Goal: Information Seeking & Learning: Learn about a topic

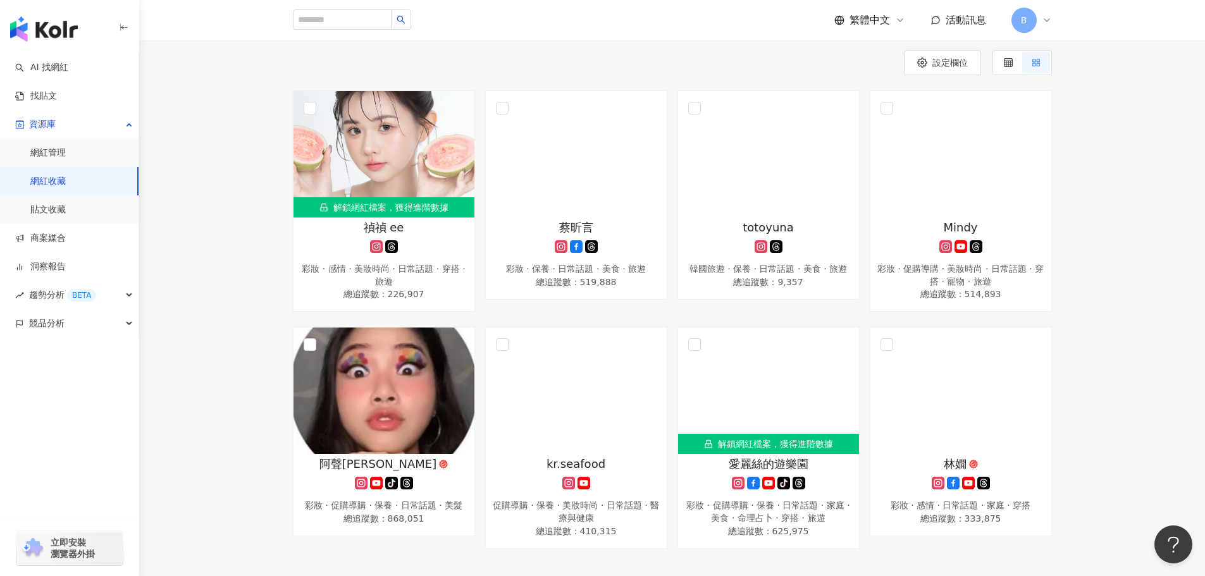
scroll to position [126, 0]
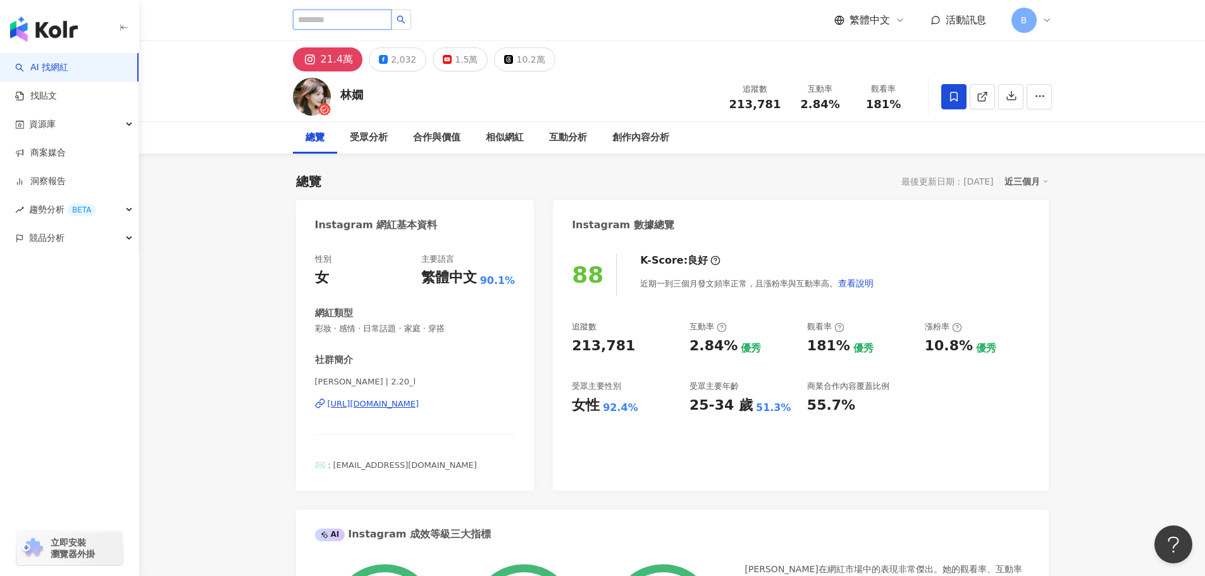
click at [316, 22] on input "search" at bounding box center [342, 19] width 99 height 20
paste input "********"
type input "********"
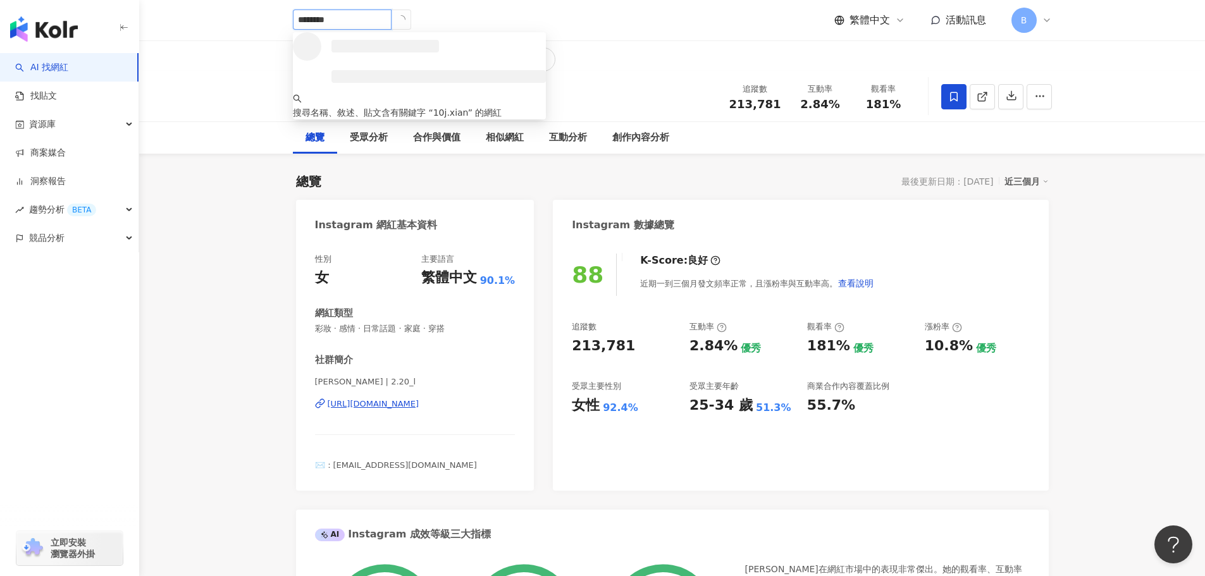
click at [407, 22] on icon "loading" at bounding box center [401, 19] width 12 height 12
click at [405, 22] on icon "search" at bounding box center [401, 19] width 9 height 9
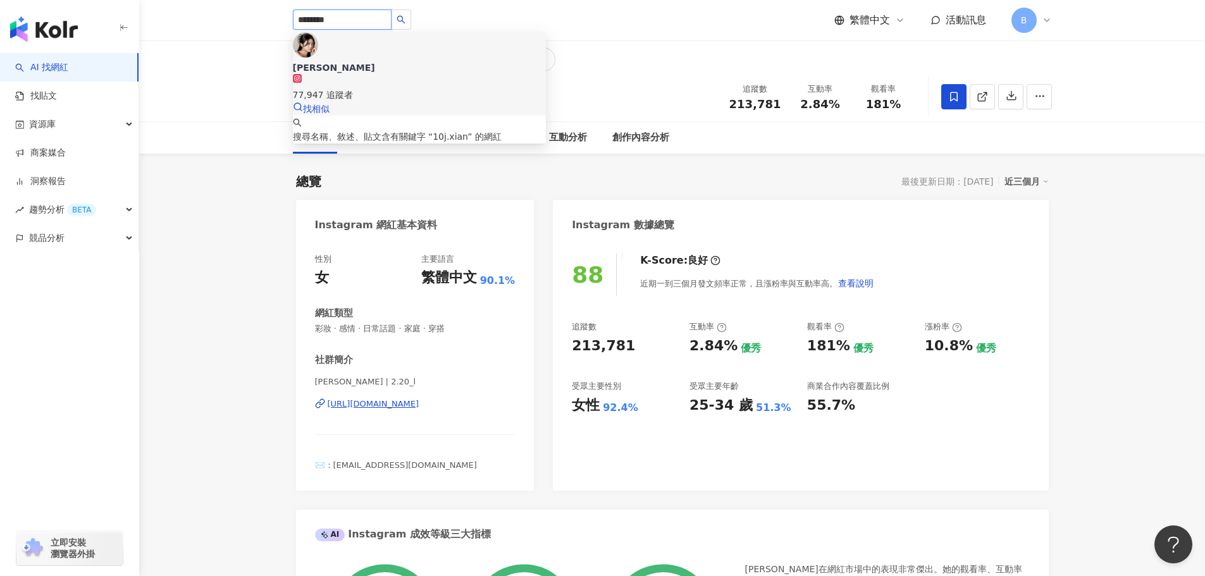
click at [413, 61] on span "珍妮 쩐니" at bounding box center [419, 67] width 253 height 13
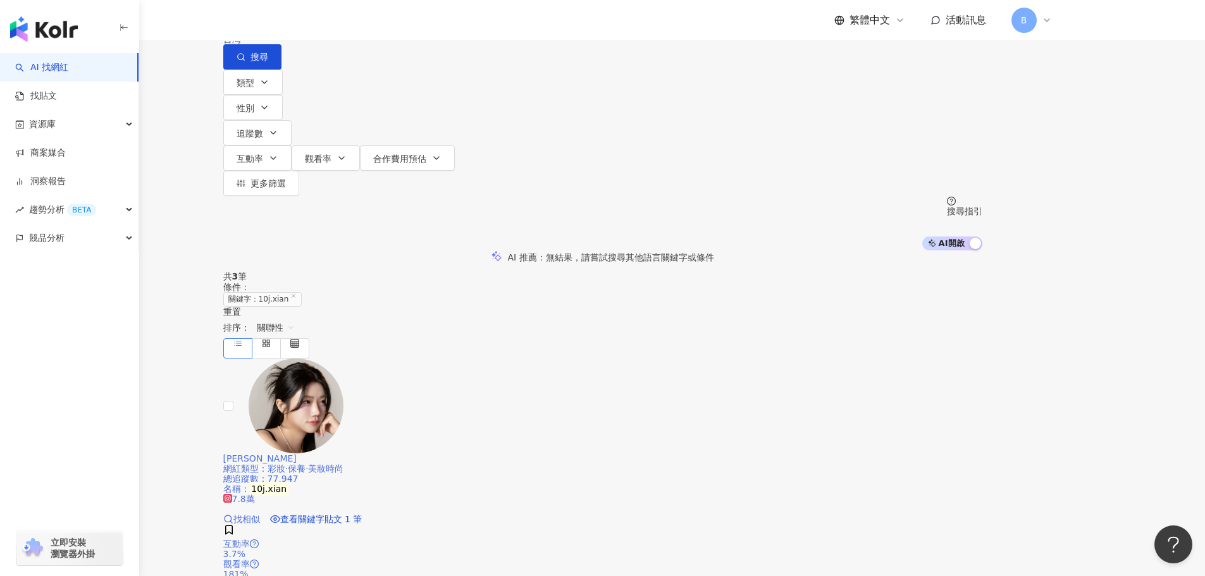
click at [260, 514] on span "找相似" at bounding box center [246, 519] width 27 height 10
click at [739, 464] on div "網紅類型 ： 彩妝 · 保養 · 美妝時尚 總追蹤數 ： 77,947 名稱 ： 10j.xian" at bounding box center [602, 479] width 759 height 30
drag, startPoint x: 462, startPoint y: 80, endPoint x: 250, endPoint y: 75, distance: 212.5
click at [250, 75] on div "不分平台 ******** 台灣 搜尋 68985a0c-b69d-4876-8453-1bd8b7d8921c keyword 珍妮 쩐니 77,947 追…" at bounding box center [602, 125] width 1205 height 250
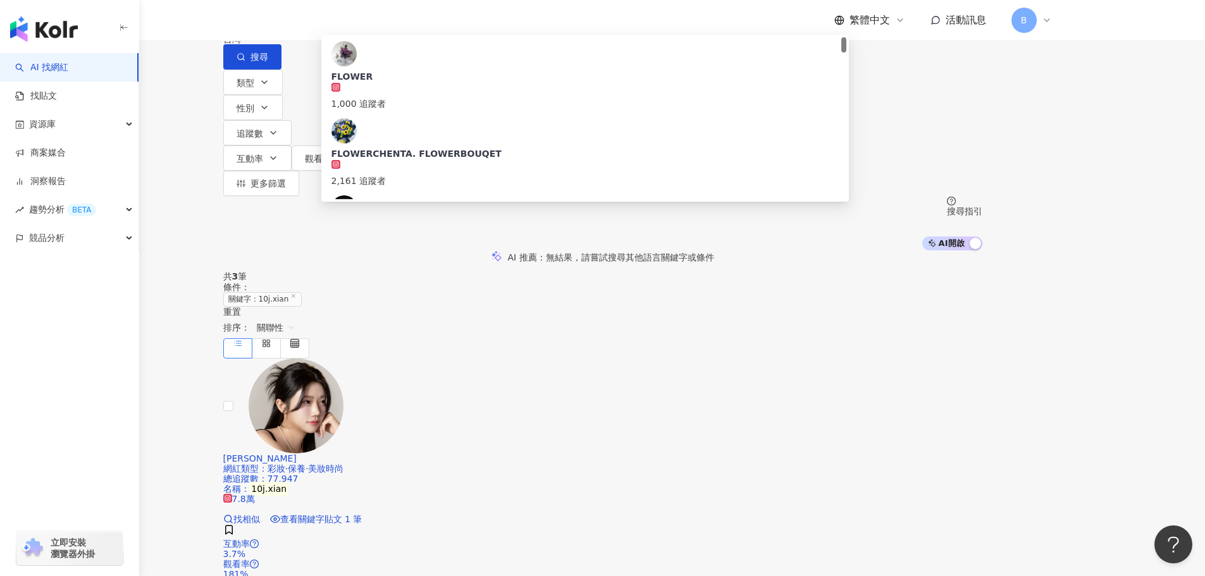
type input "**********"
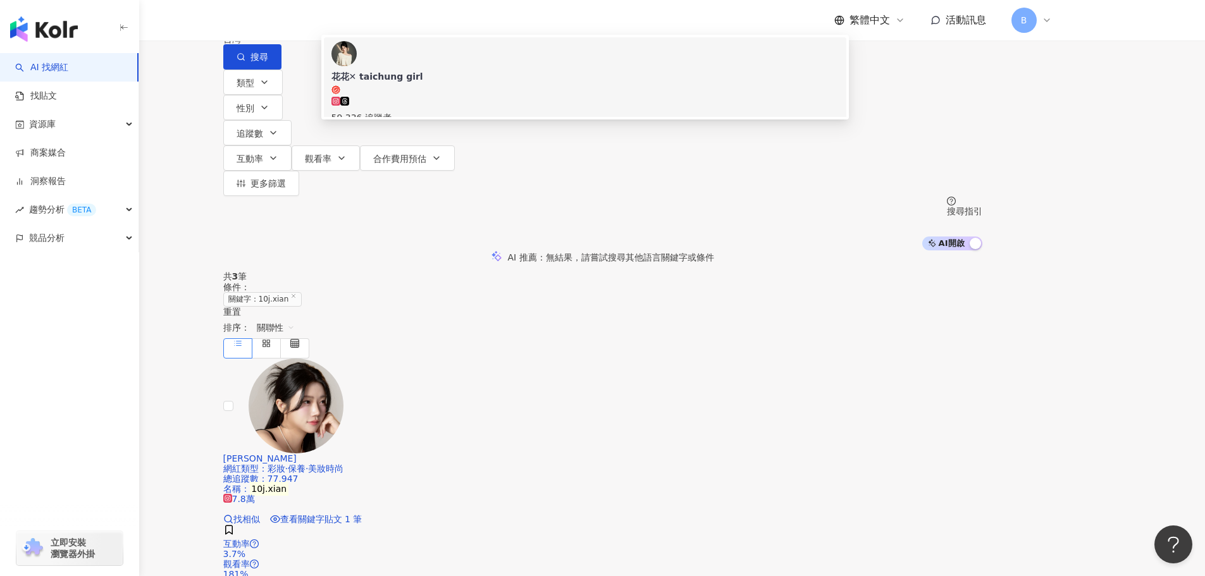
click at [520, 95] on span "花花✕ taichung girl" at bounding box center [584, 82] width 507 height 25
click at [407, 24] on input "search" at bounding box center [356, 12] width 102 height 24
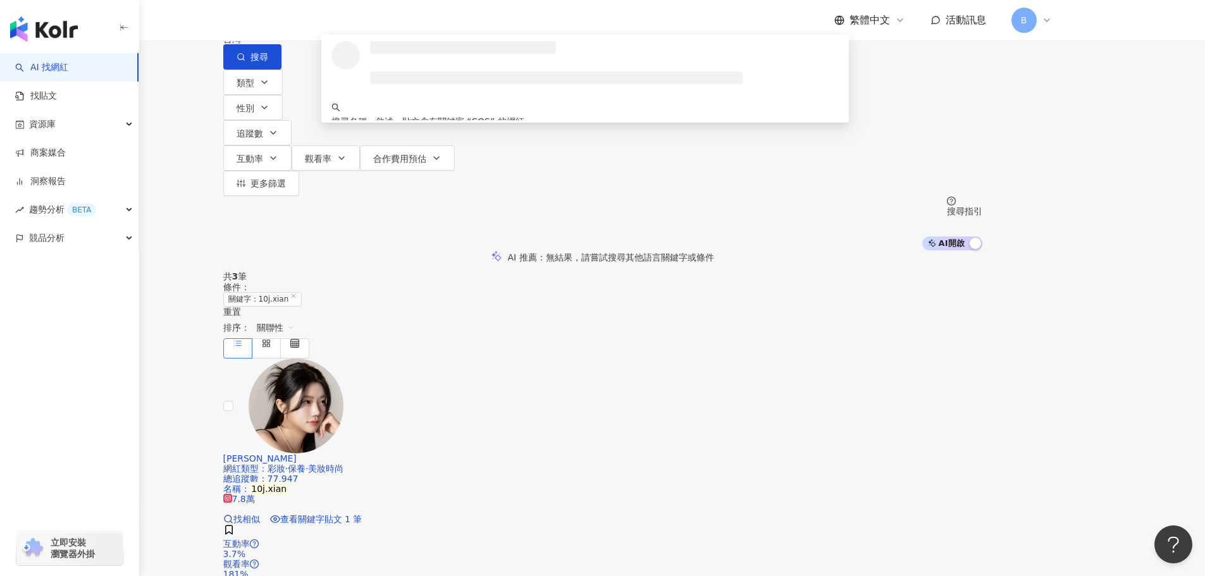
type input "****"
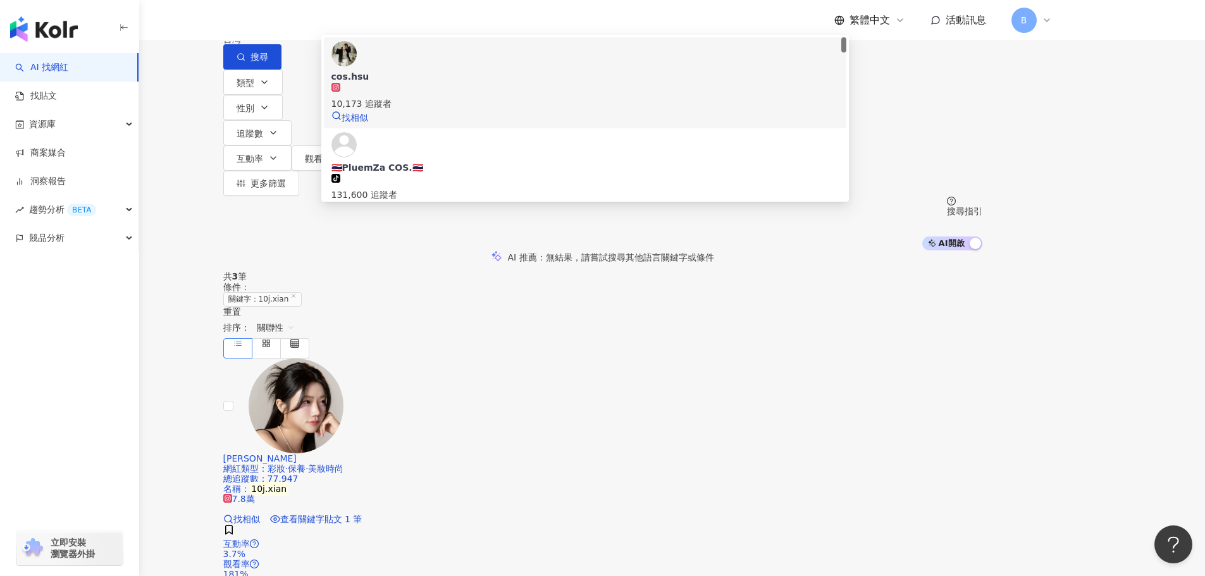
click at [467, 83] on div "cos.hsu" at bounding box center [584, 76] width 507 height 13
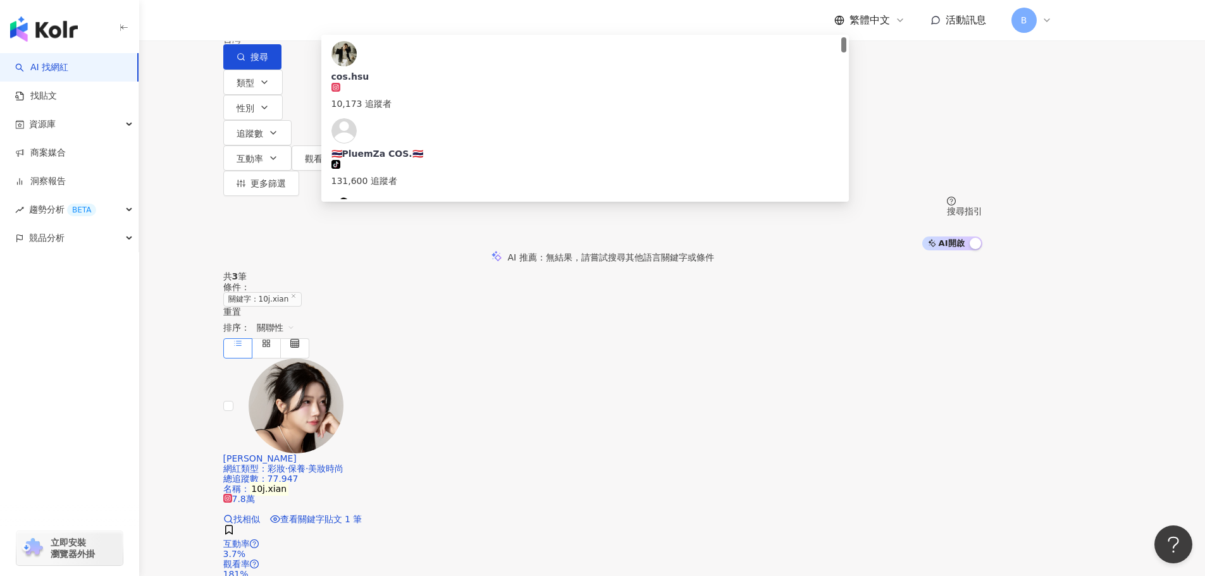
type input "*"
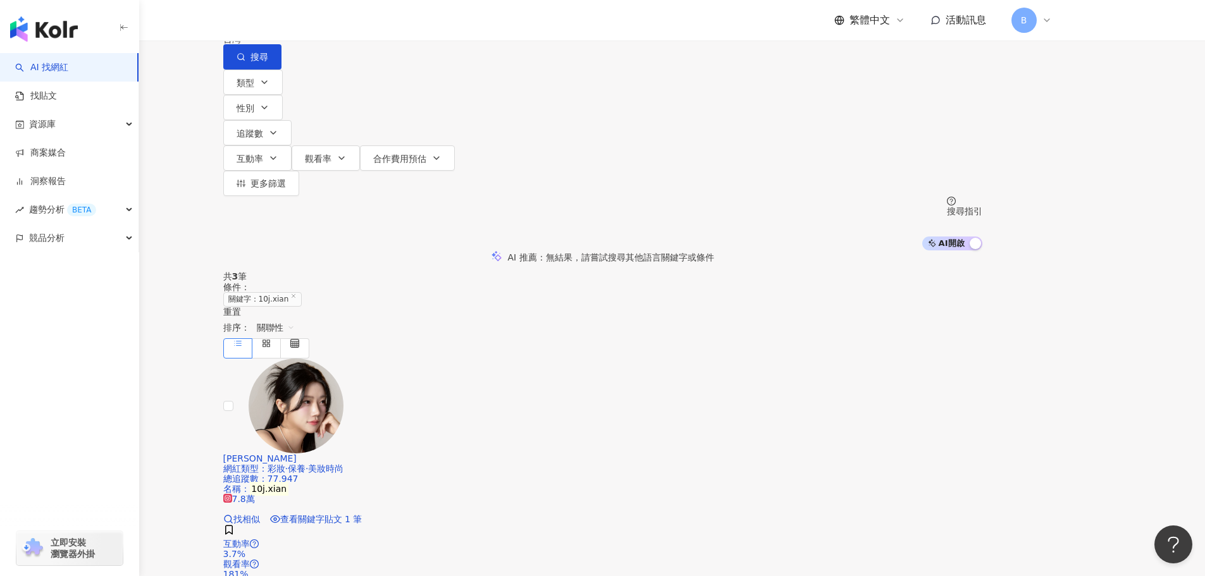
type input "****"
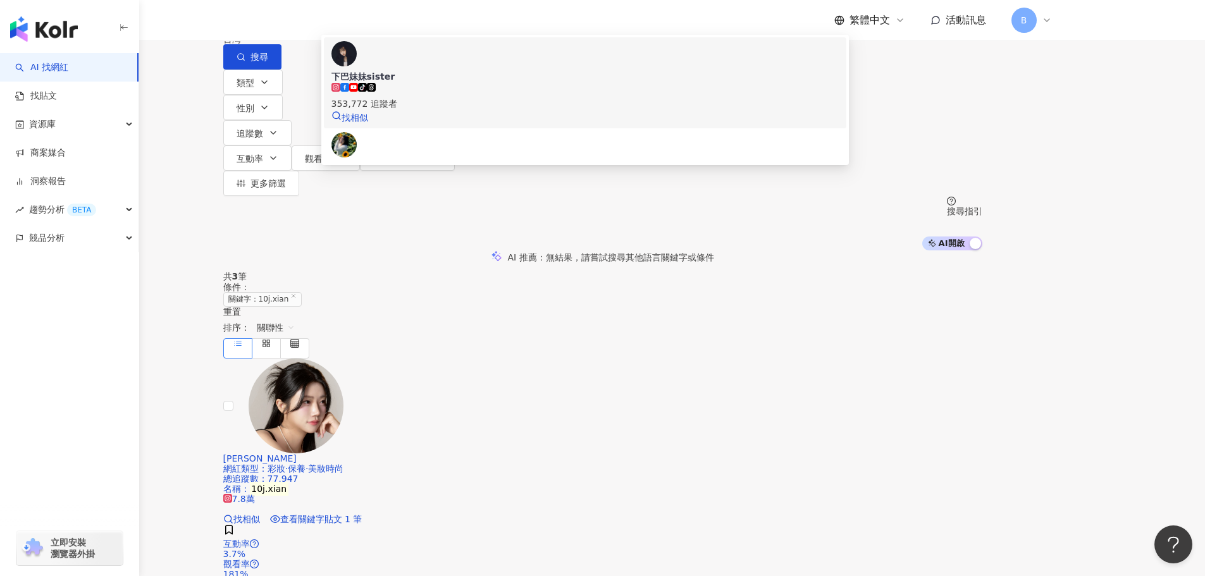
click at [551, 83] on span "下巴妹妹sister" at bounding box center [584, 76] width 507 height 13
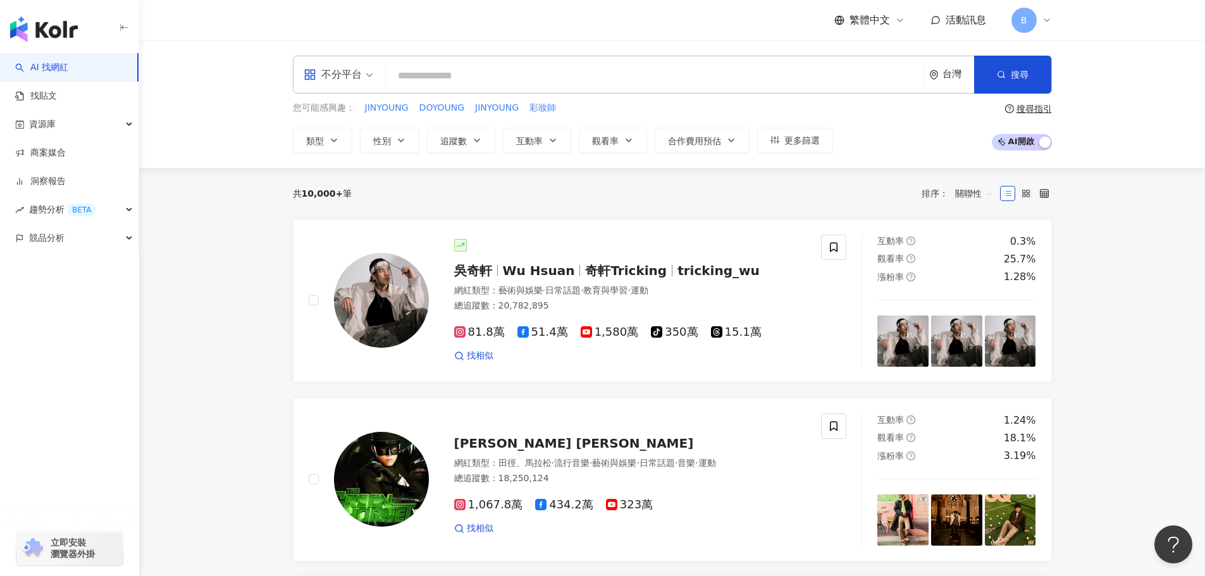
click at [471, 72] on input "search" at bounding box center [654, 76] width 527 height 24
type input "*"
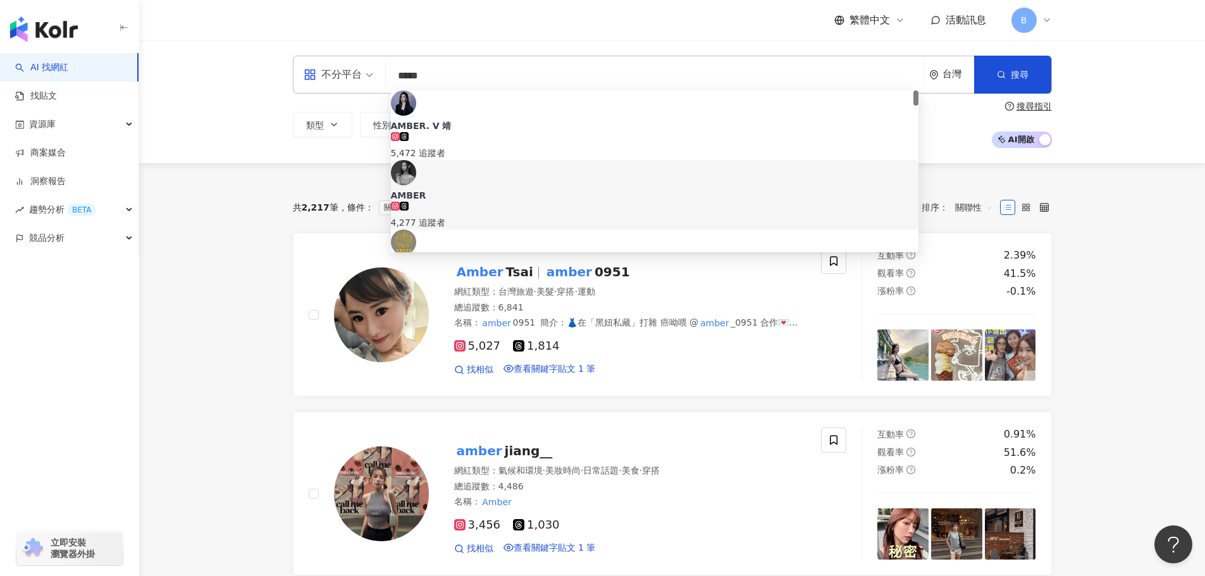
drag, startPoint x: 443, startPoint y: 78, endPoint x: 409, endPoint y: 75, distance: 34.9
click at [409, 75] on input "*****" at bounding box center [654, 76] width 527 height 24
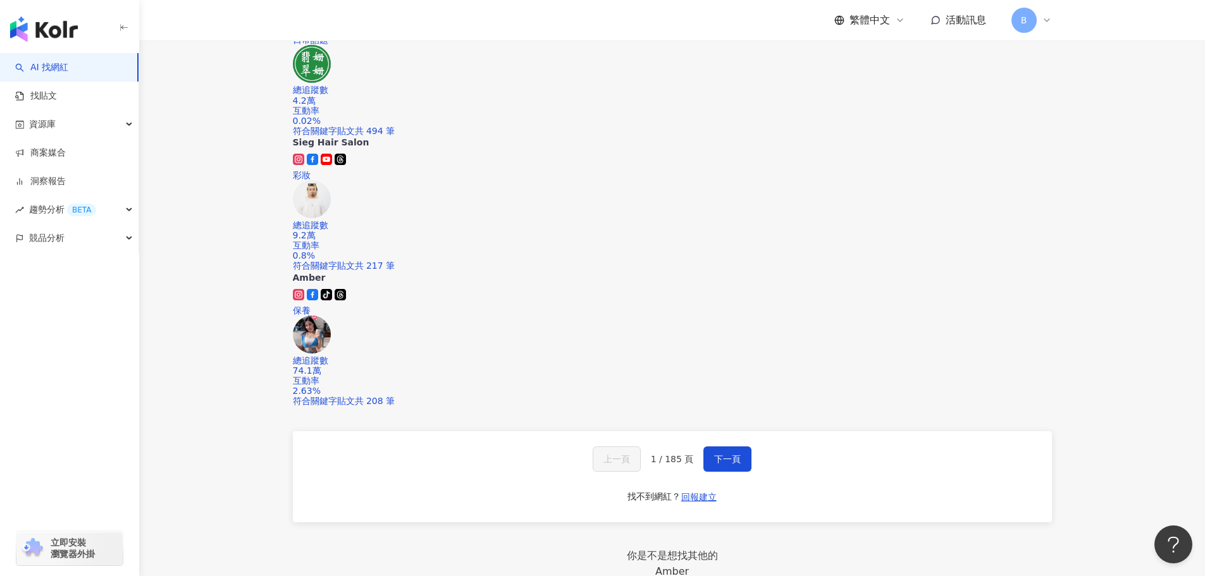
scroll to position [2530, 0]
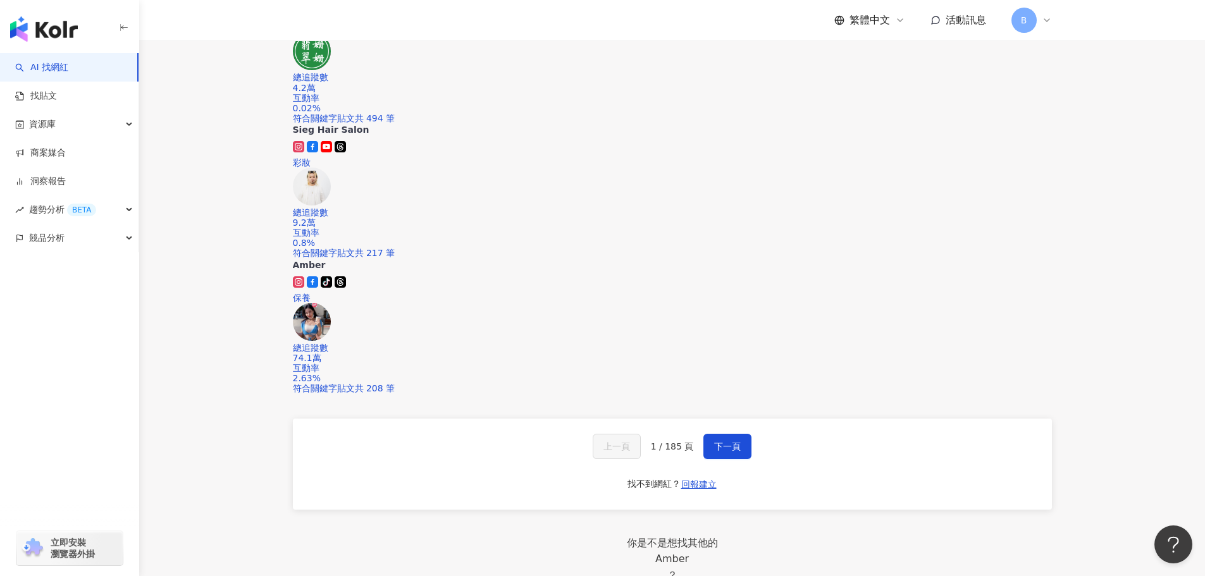
type input "*****"
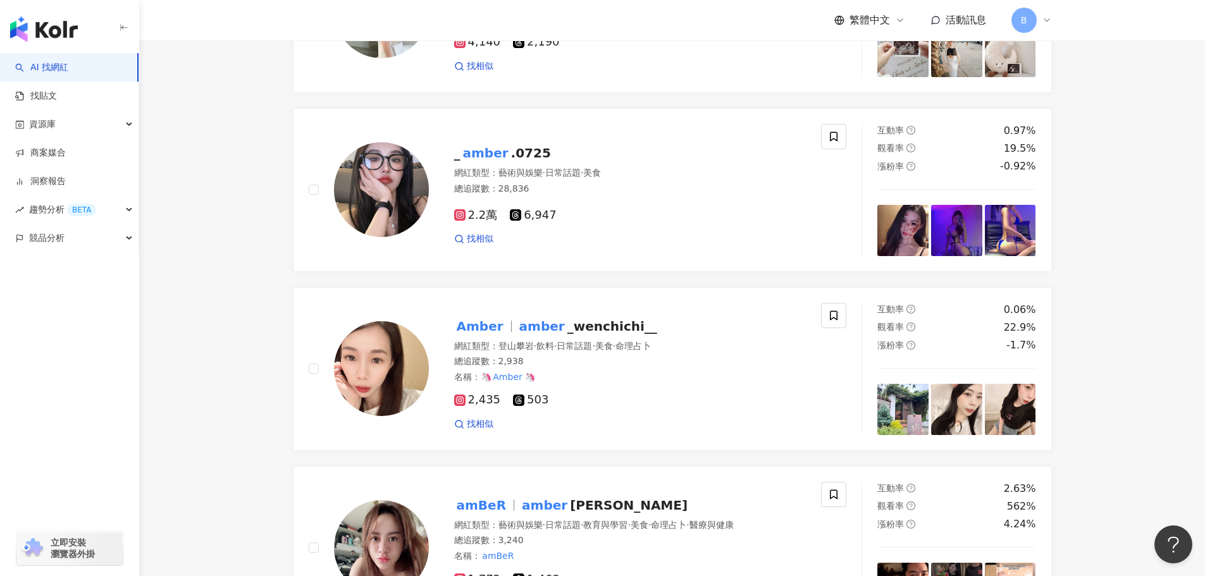
scroll to position [0, 0]
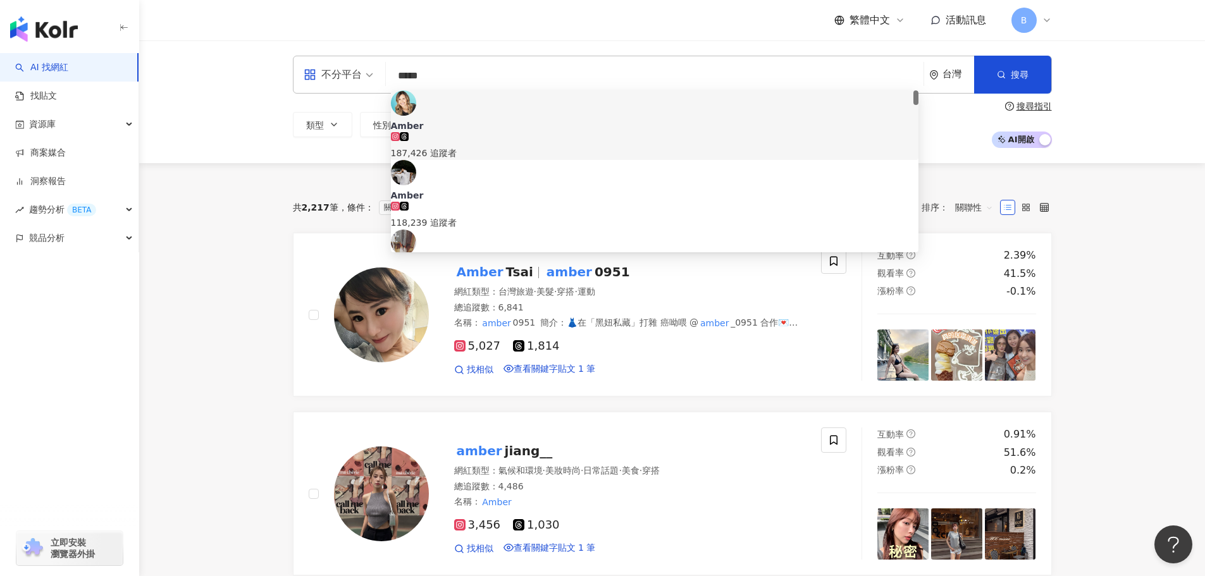
drag, startPoint x: 433, startPoint y: 73, endPoint x: 367, endPoint y: 63, distance: 66.4
click at [367, 63] on div "不分平台 ***** 台灣 搜尋 107964e2-58d1-4044-82da-dd9970c7aac0 2b5e0d05-dfbe-4720-a741-9…" at bounding box center [672, 75] width 759 height 38
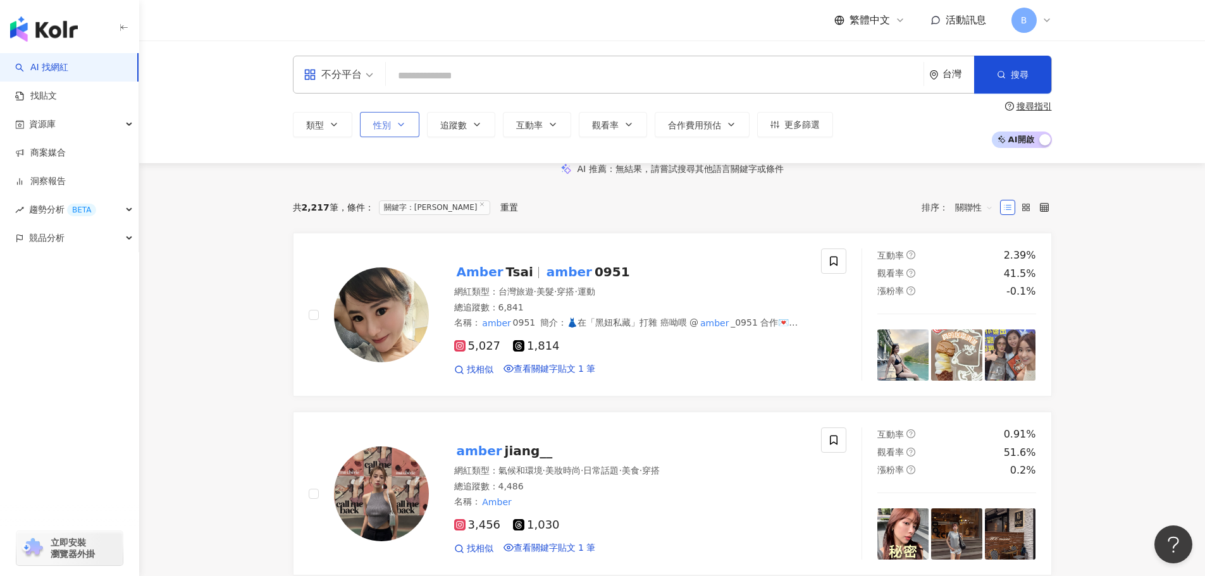
click at [382, 125] on span "性別" at bounding box center [382, 125] width 18 height 10
click at [455, 173] on span "男" at bounding box center [464, 166] width 19 height 14
click at [456, 69] on input "search" at bounding box center [654, 76] width 527 height 24
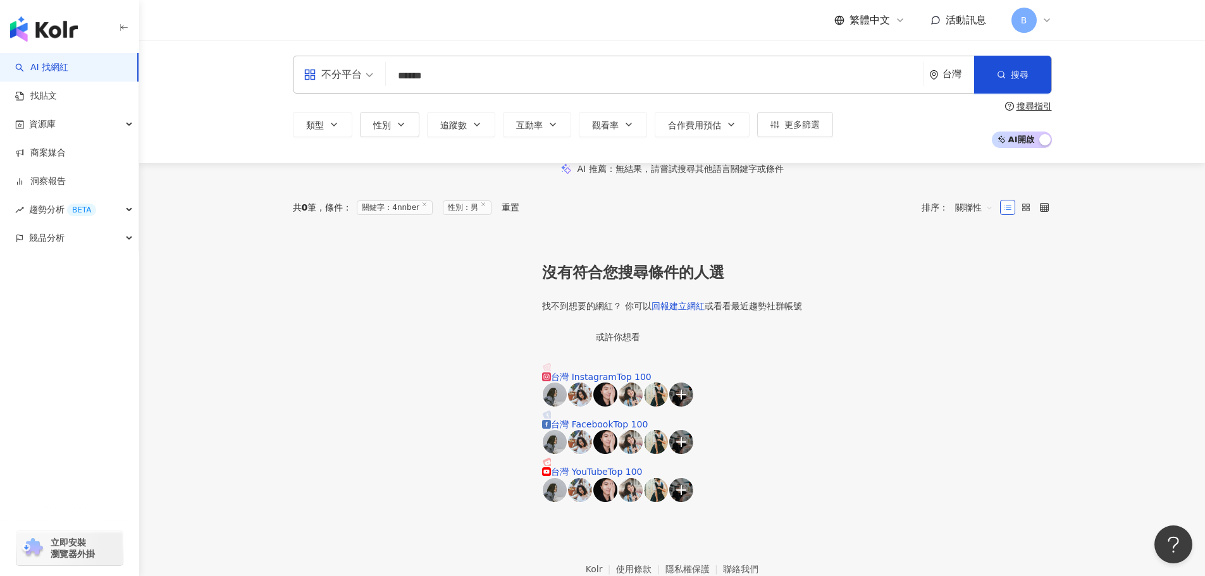
click at [415, 75] on input "******" at bounding box center [654, 76] width 527 height 24
type input "******"
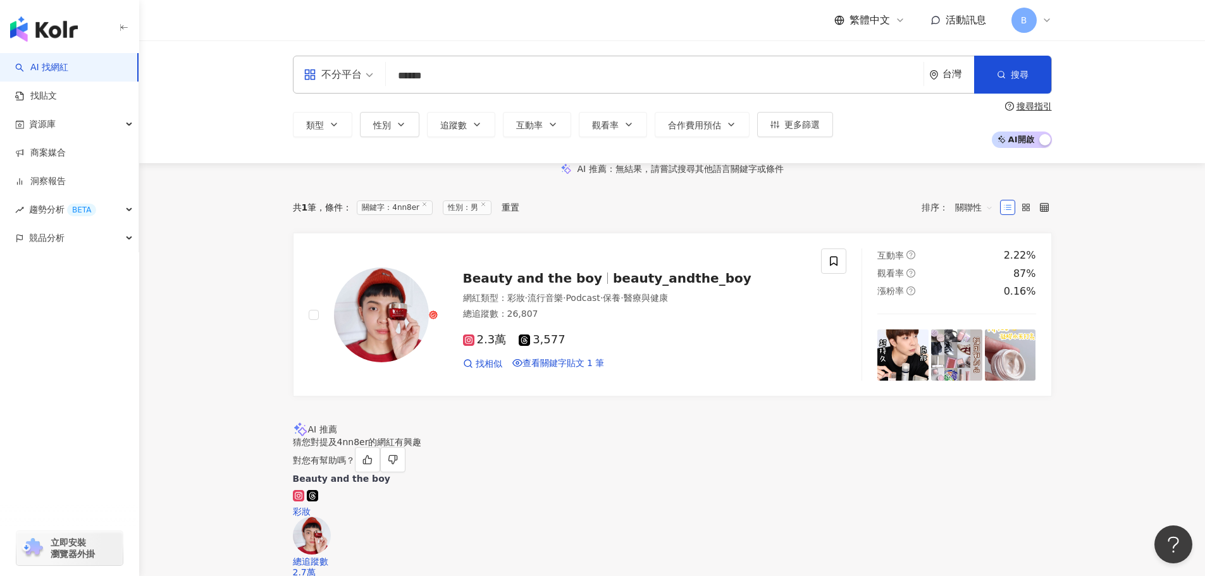
click at [235, 152] on div "不分平台 ****** 台灣 搜尋 efb53958-81be-422d-9025-b0eb47ae584e keyword MBR 255,687 追蹤者 …" at bounding box center [672, 101] width 1066 height 123
click at [368, 68] on span "不分平台" at bounding box center [339, 75] width 70 height 20
click at [391, 130] on button "性別" at bounding box center [389, 124] width 59 height 25
click at [398, 169] on span "不限" at bounding box center [392, 166] width 28 height 14
click at [989, 75] on button "搜尋" at bounding box center [1012, 75] width 77 height 38
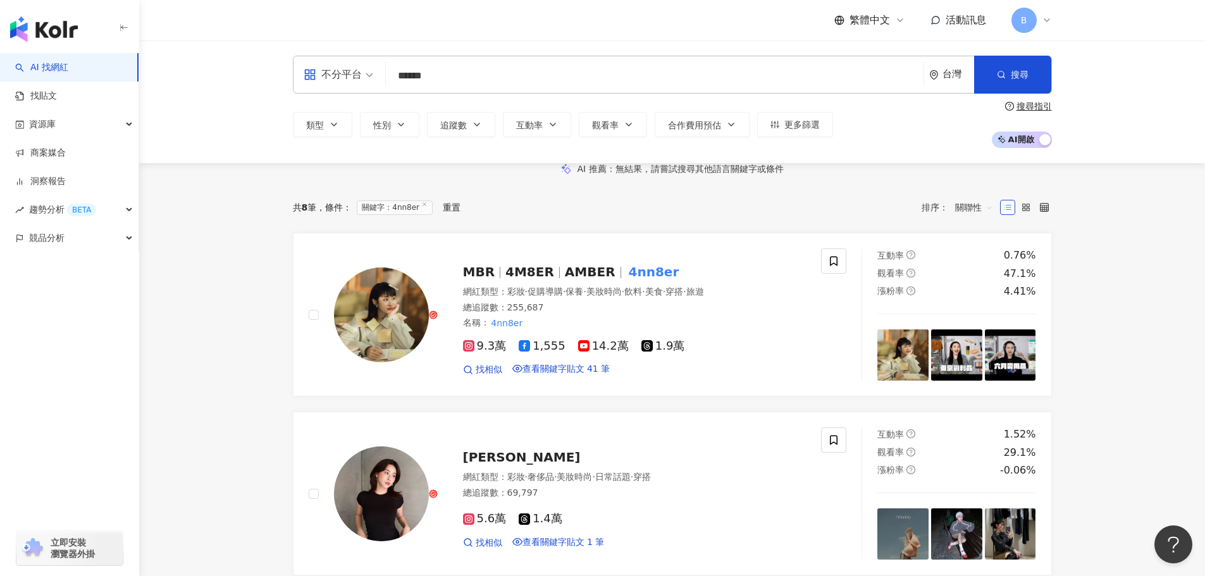
click at [435, 68] on input "******" at bounding box center [654, 76] width 527 height 24
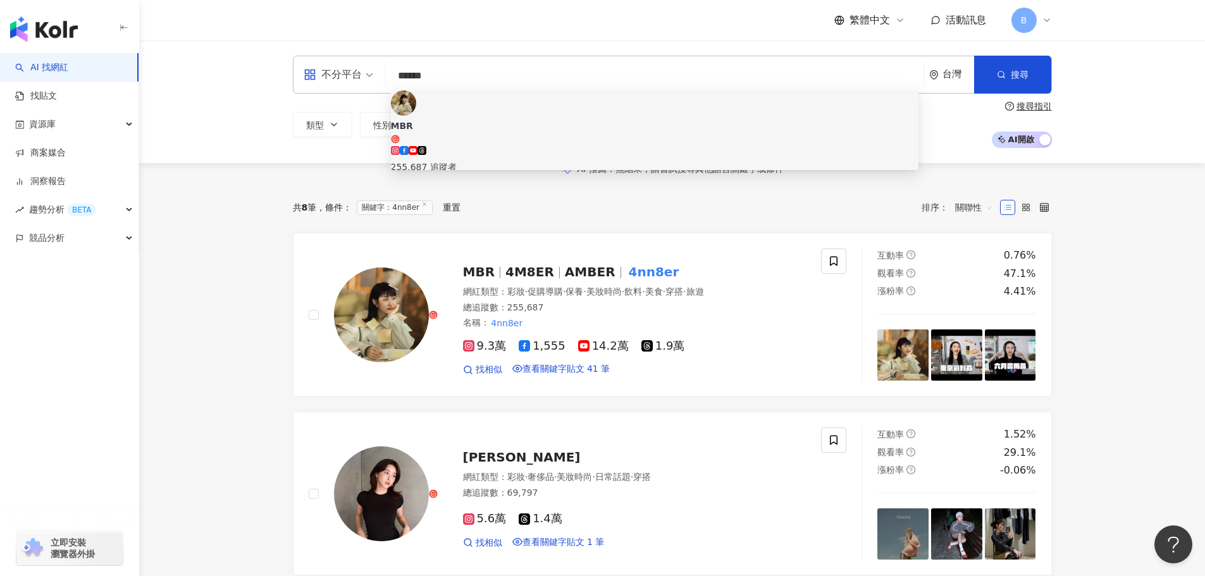
drag, startPoint x: 439, startPoint y: 77, endPoint x: 380, endPoint y: 78, distance: 58.8
click at [380, 78] on div "不分平台 ****** 台灣 搜尋 efb53958-81be-422d-9025-b0eb47ae584e keyword MBR 255,687 追蹤者 …" at bounding box center [672, 75] width 759 height 38
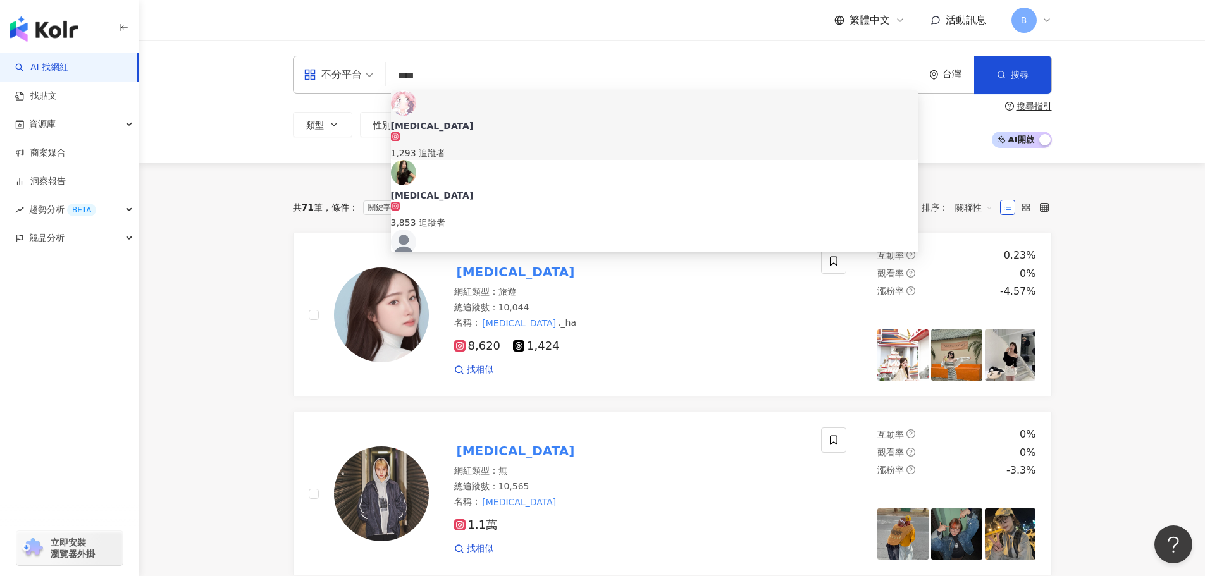
click at [358, 163] on div "不分平台 **** 台灣 搜尋 e2cebdf7-2528-4e7c-b026-ecd8c1dc3c36 916bc969-c7a0-461f-856b-77…" at bounding box center [672, 101] width 1066 height 123
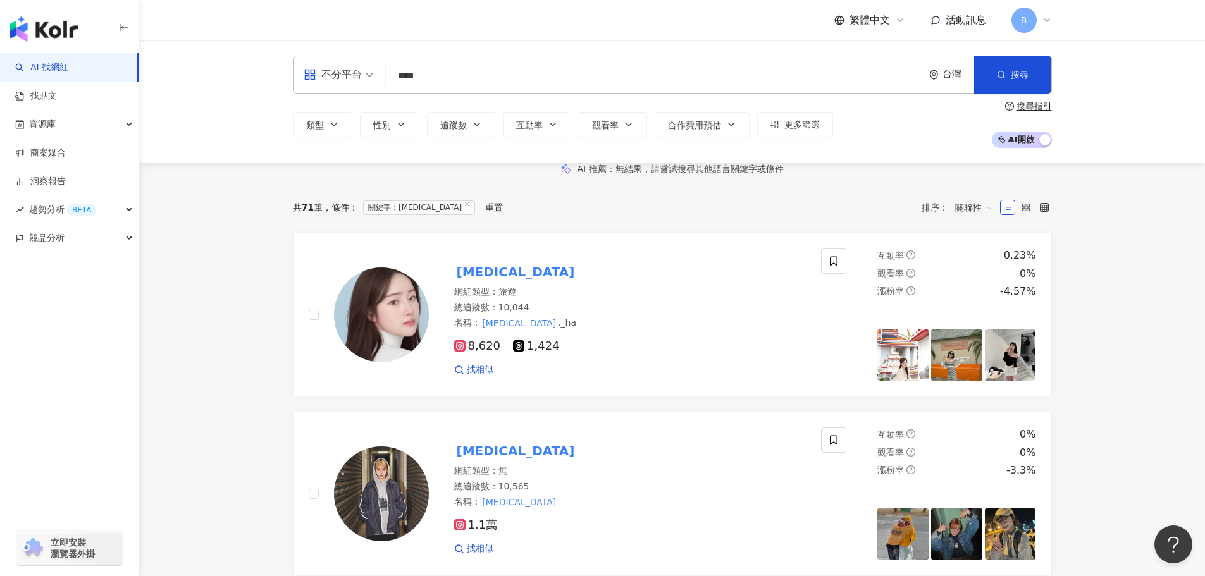
click at [400, 70] on input "****" at bounding box center [654, 76] width 527 height 24
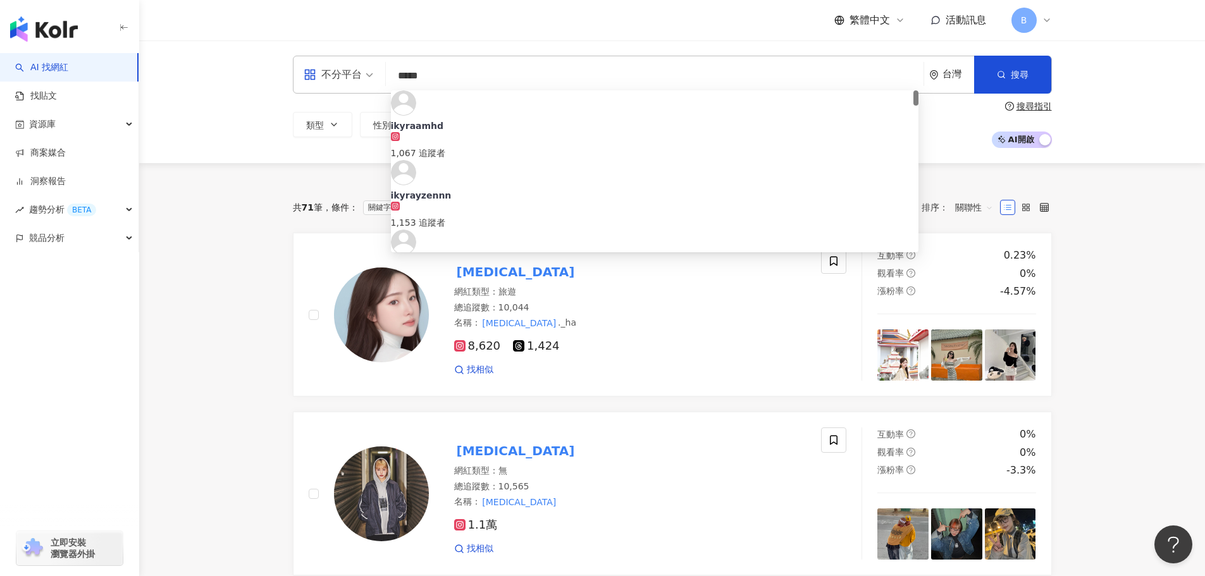
click at [414, 78] on input "*****" at bounding box center [654, 76] width 527 height 24
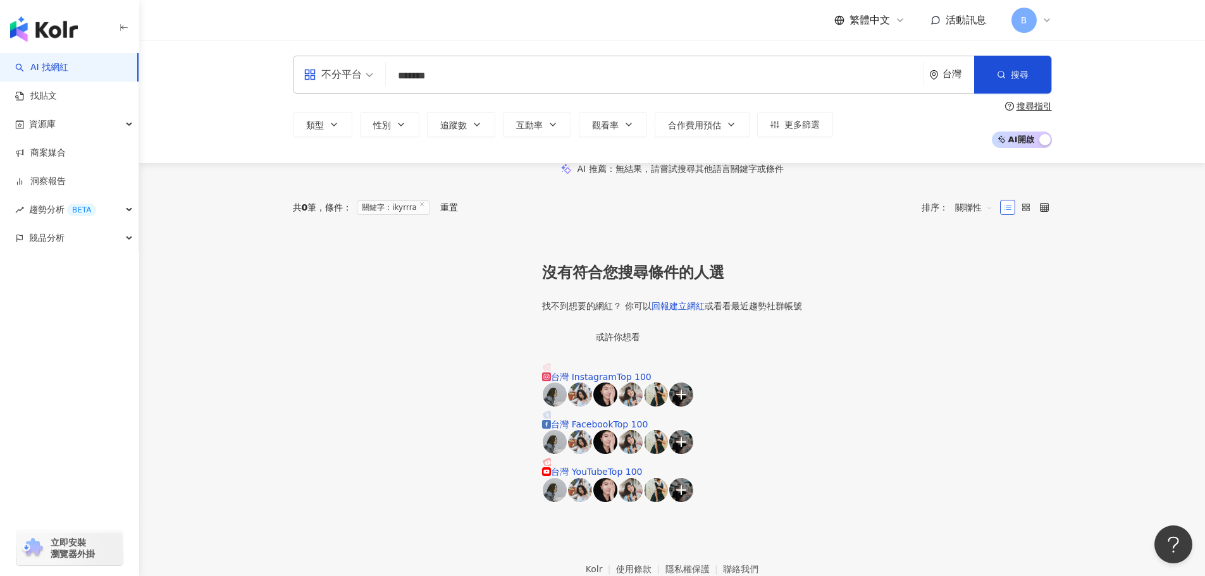
click at [421, 74] on input "*******" at bounding box center [654, 76] width 527 height 24
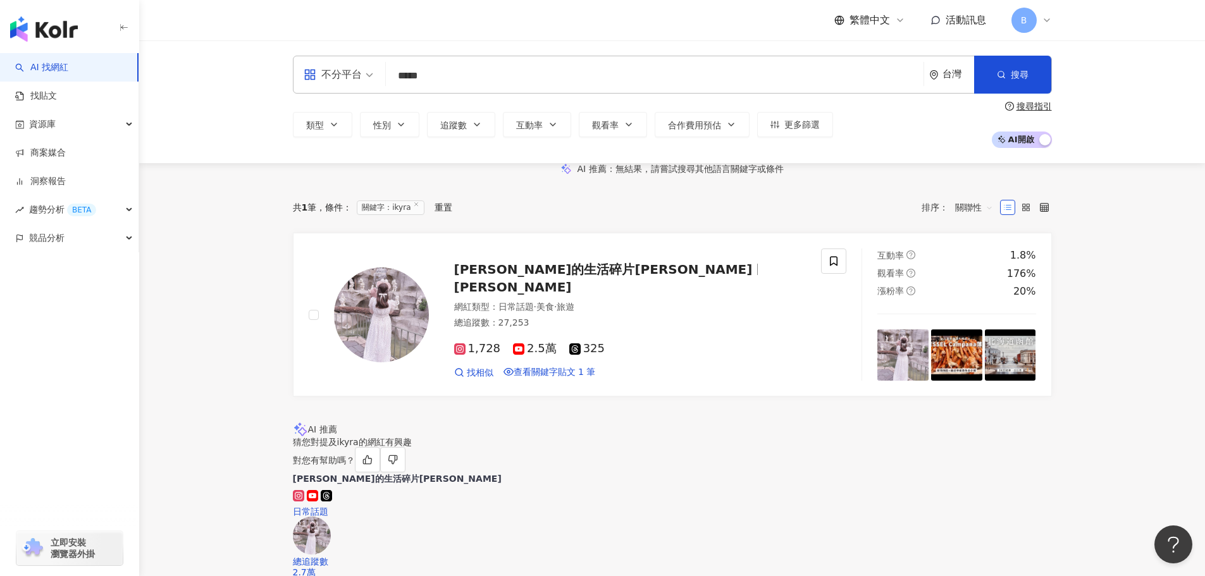
click at [319, 170] on div "AI 推薦 ： 無結果，請嘗試搜尋其他語言關鍵字或條件" at bounding box center [672, 168] width 1066 height 11
click at [755, 87] on input "*****" at bounding box center [654, 76] width 527 height 24
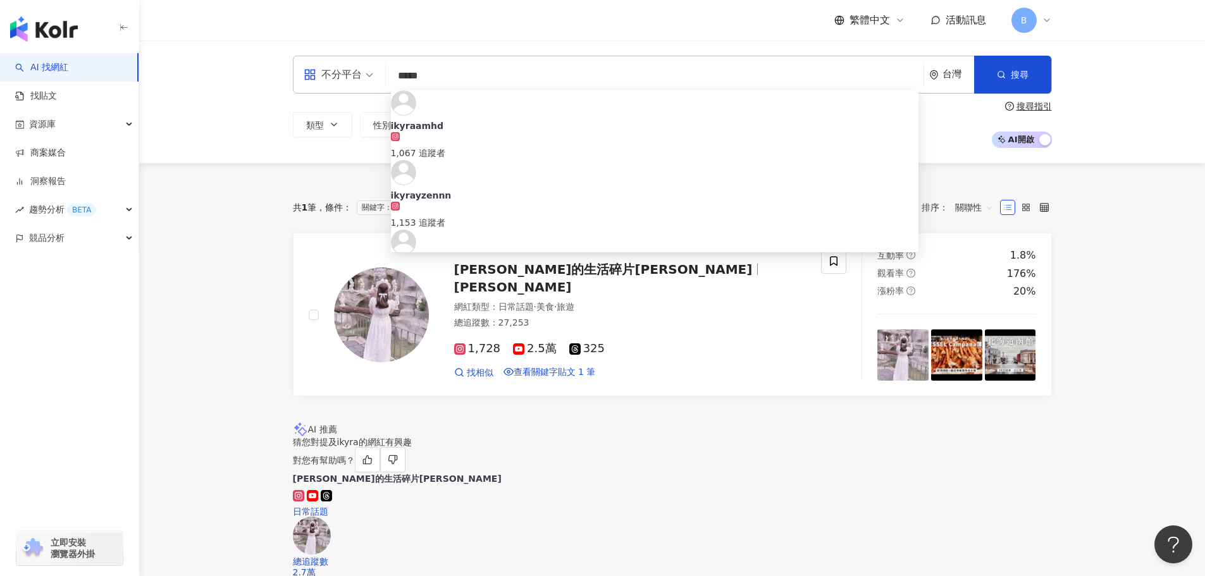
click at [415, 77] on input "*****" at bounding box center [654, 76] width 527 height 24
click at [444, 79] on input "*******" at bounding box center [654, 76] width 527 height 24
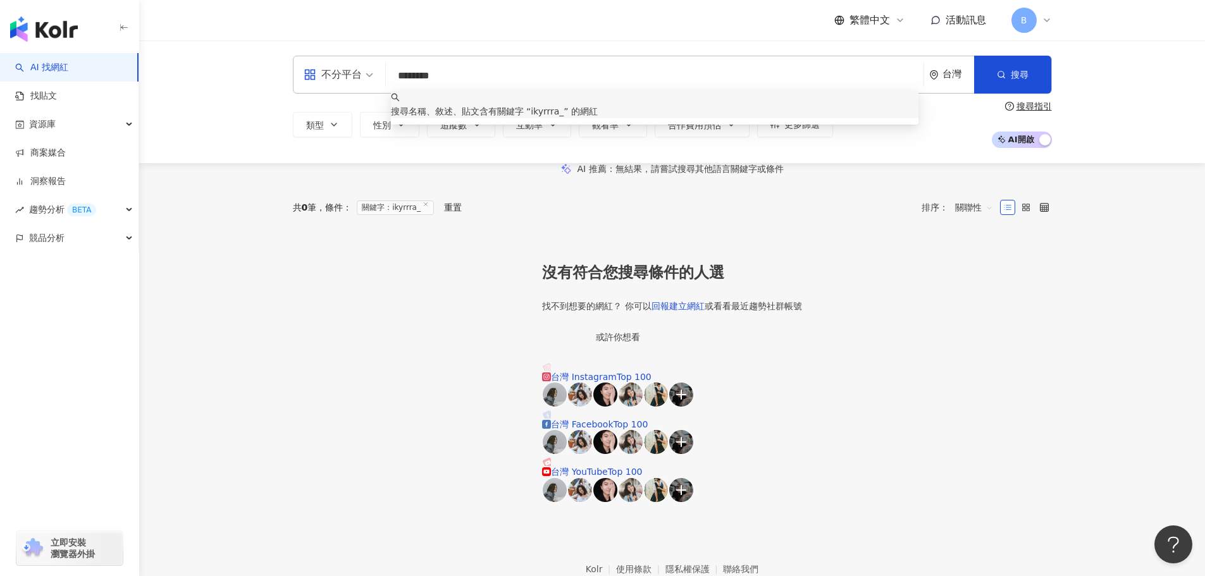
type input "********"
click at [397, 175] on div "AI 推薦 ： 無結果，請嘗試搜尋其他語言關鍵字或條件" at bounding box center [672, 168] width 1066 height 11
drag, startPoint x: 456, startPoint y: 79, endPoint x: 381, endPoint y: 74, distance: 75.4
click at [381, 74] on div "不分平台 ******** 台灣 搜尋 keyword 搜尋名稱、敘述、貼文含有關鍵字 “ ikyrrra_ ” 的網紅" at bounding box center [672, 75] width 759 height 38
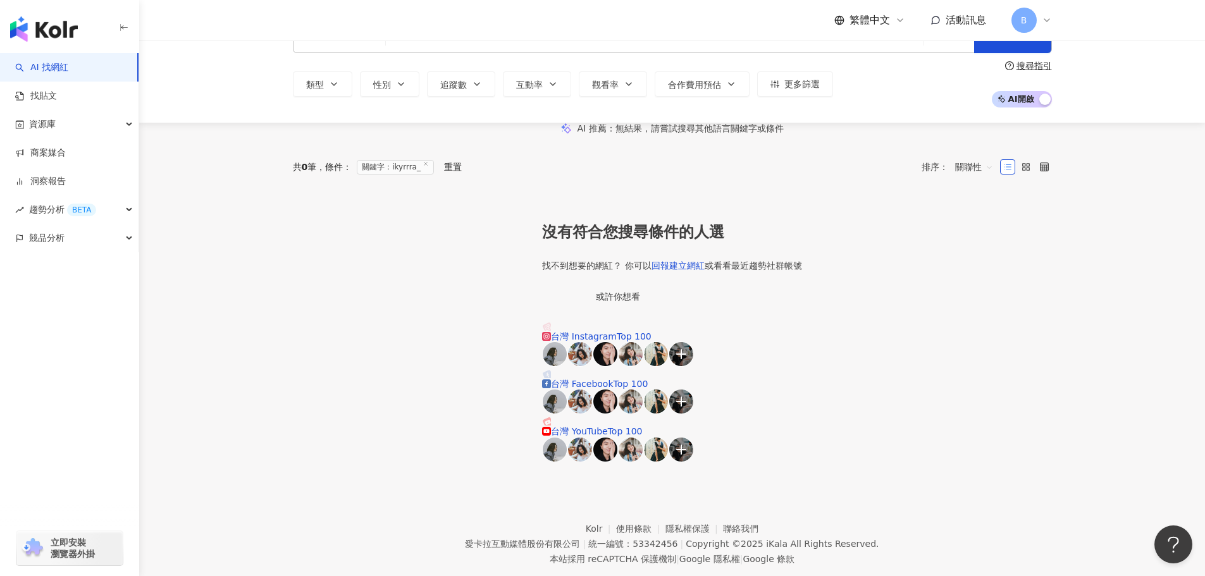
scroll to position [95, 0]
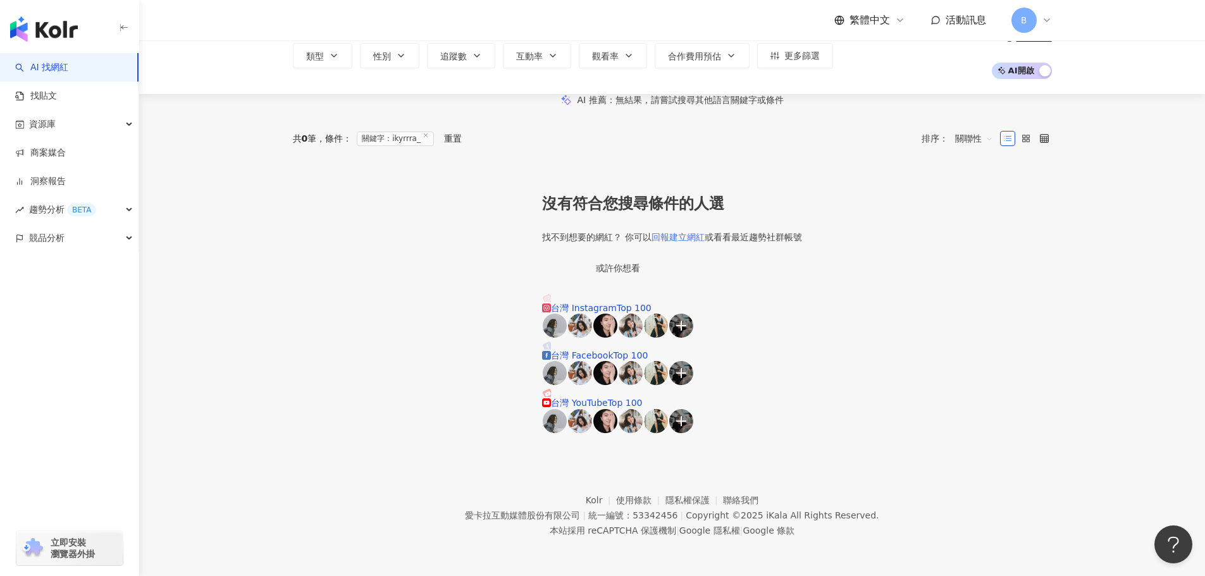
click at [704, 242] on link "回報建立網紅" at bounding box center [677, 237] width 53 height 10
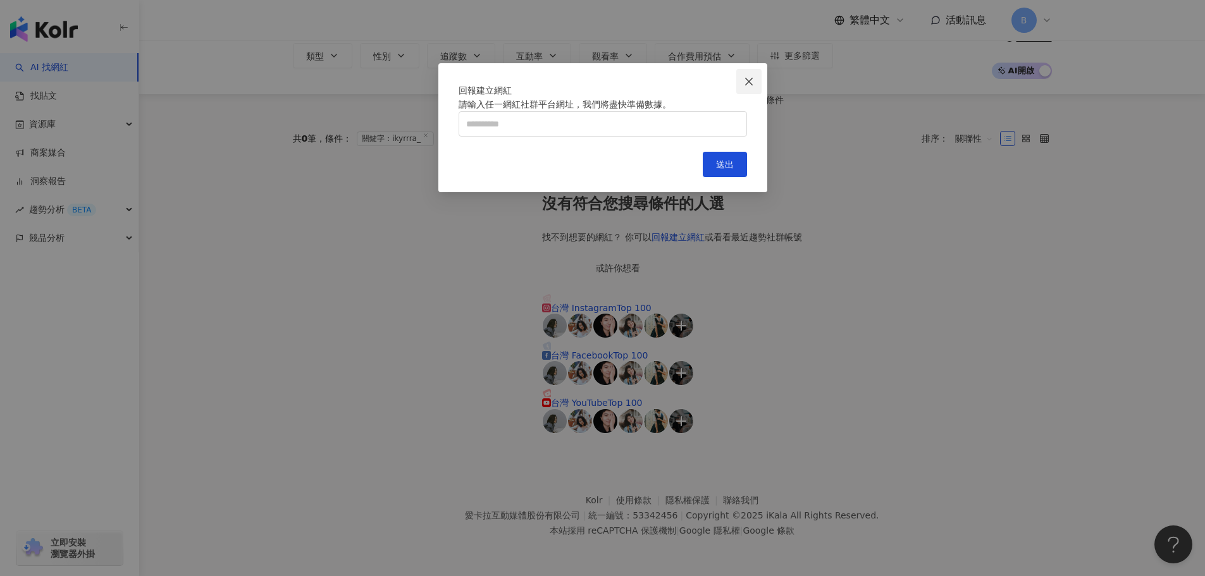
click at [756, 86] on span "Close" at bounding box center [748, 82] width 25 height 10
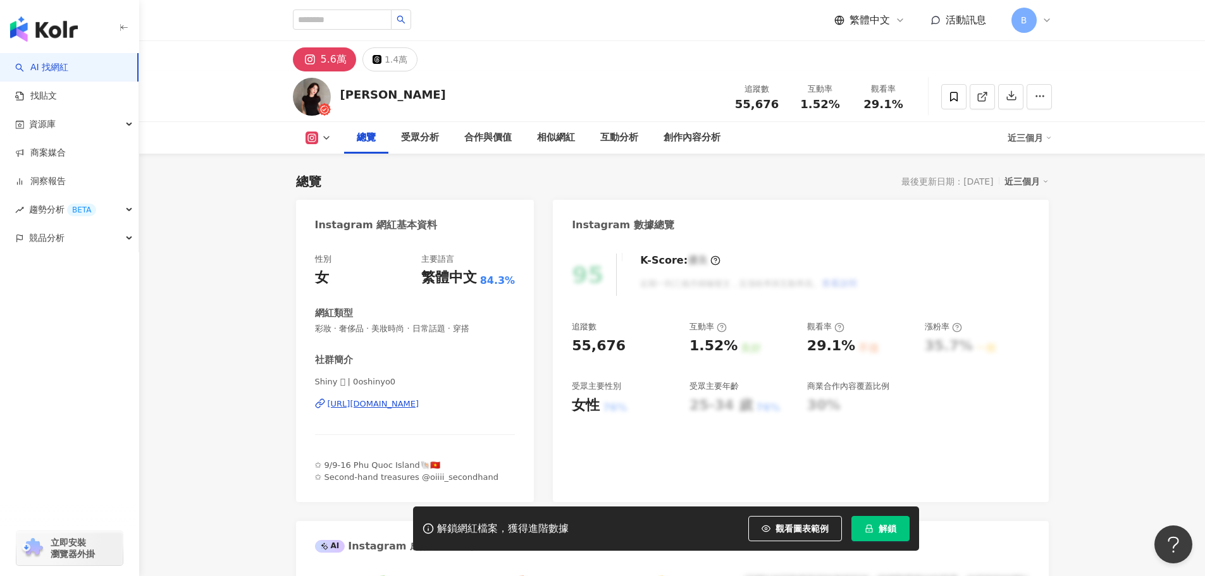
click at [413, 403] on div "https://www.instagram.com/0oshinyo0/" at bounding box center [374, 403] width 92 height 11
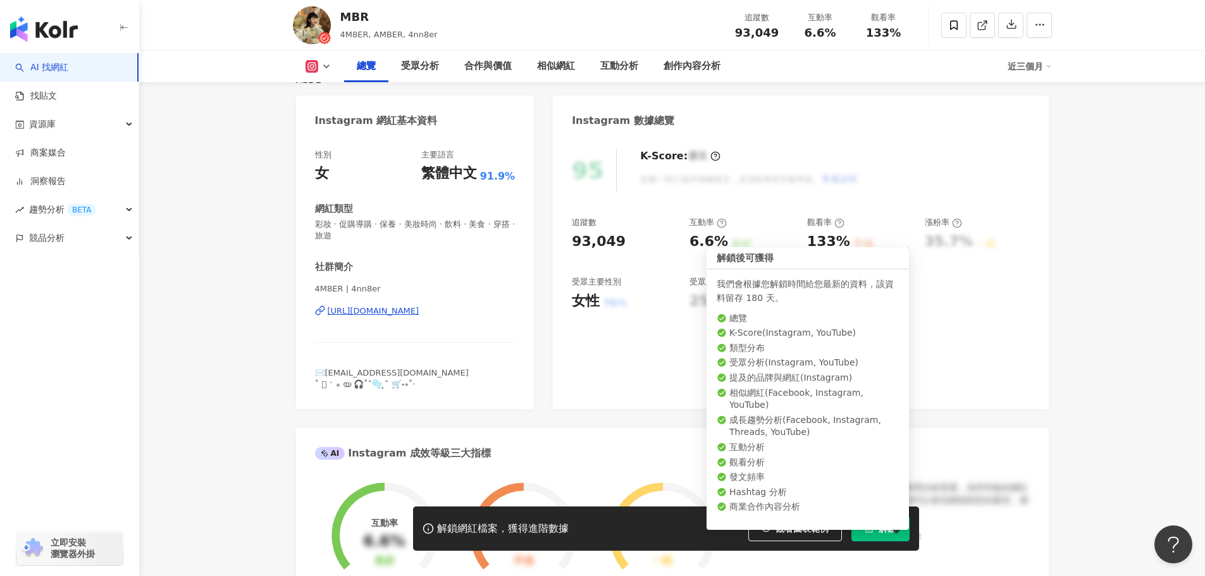
scroll to position [126, 0]
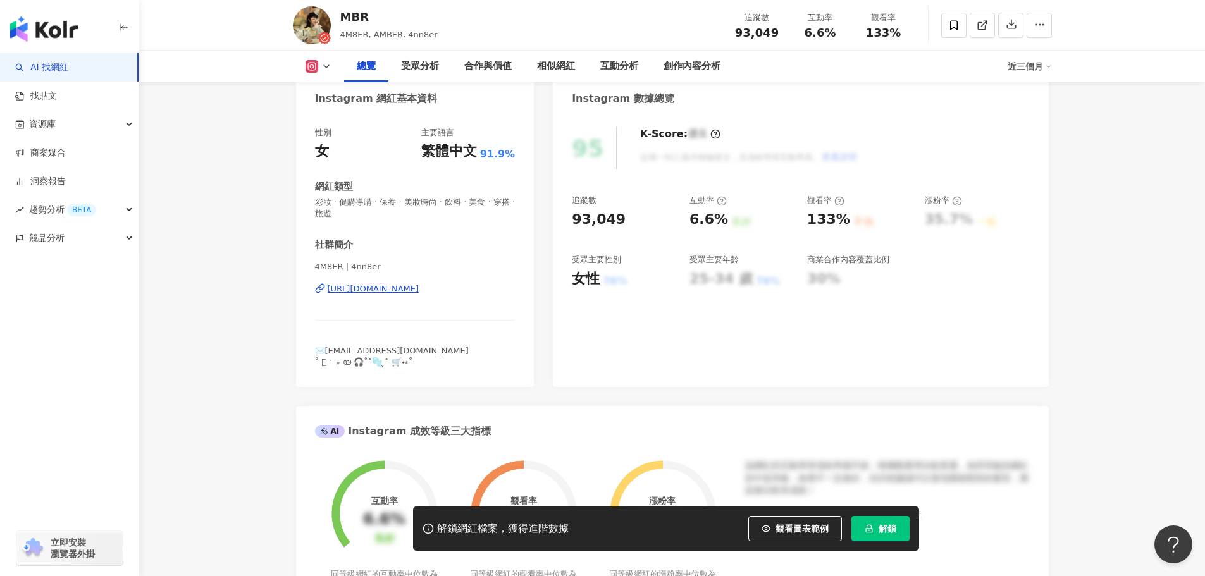
click at [898, 529] on button "解鎖" at bounding box center [880, 528] width 58 height 25
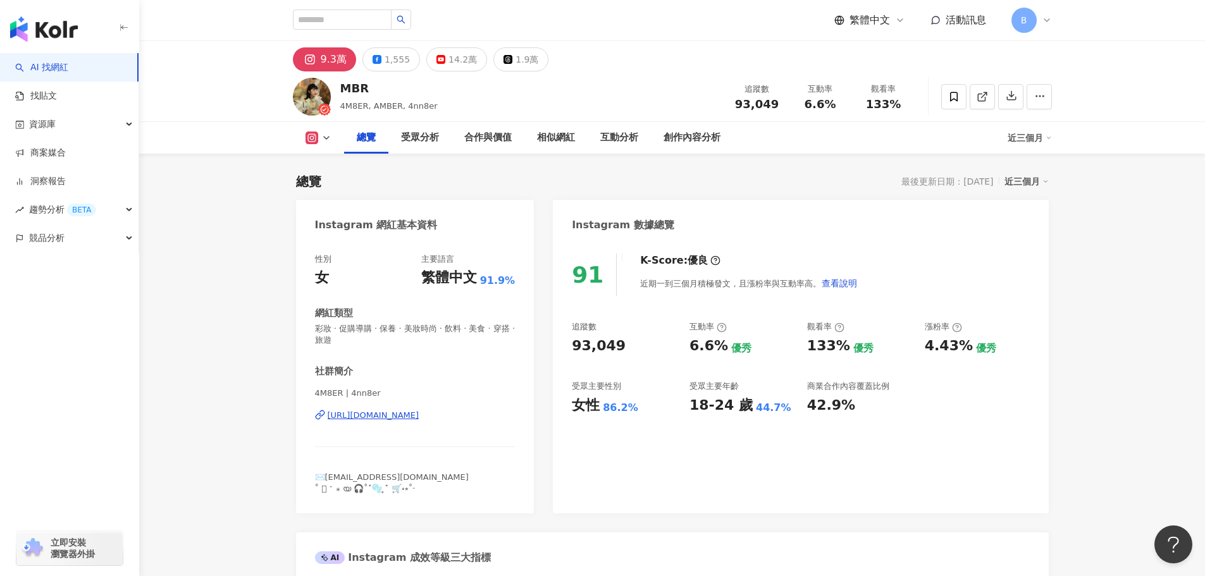
click at [331, 136] on button at bounding box center [318, 138] width 51 height 13
click at [353, 218] on button "YouTube" at bounding box center [338, 220] width 76 height 18
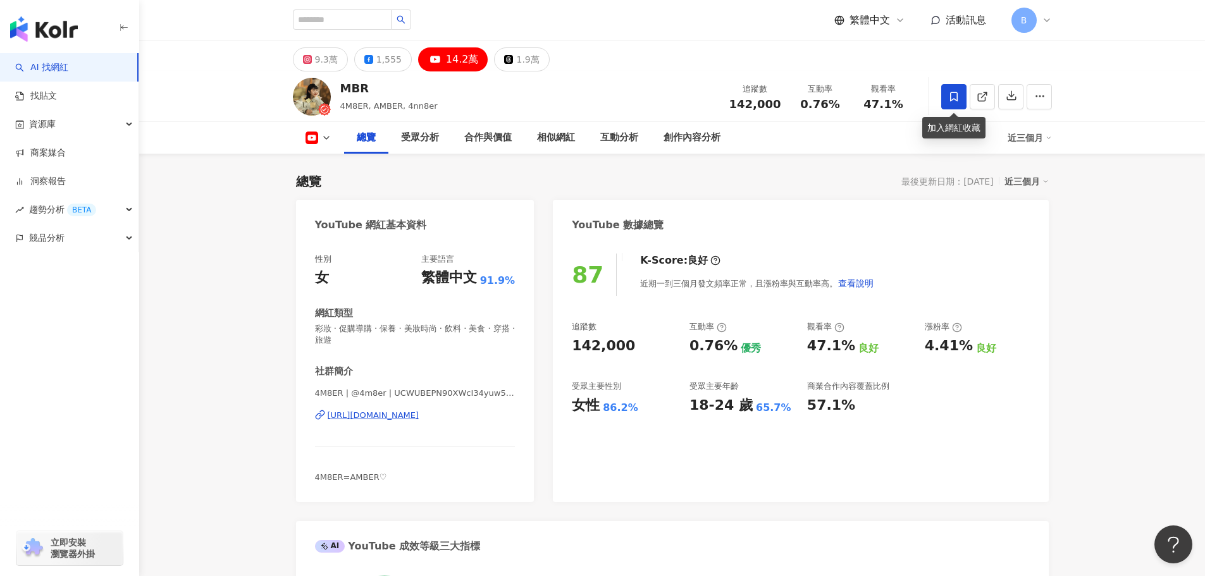
click at [950, 88] on span at bounding box center [953, 96] width 25 height 25
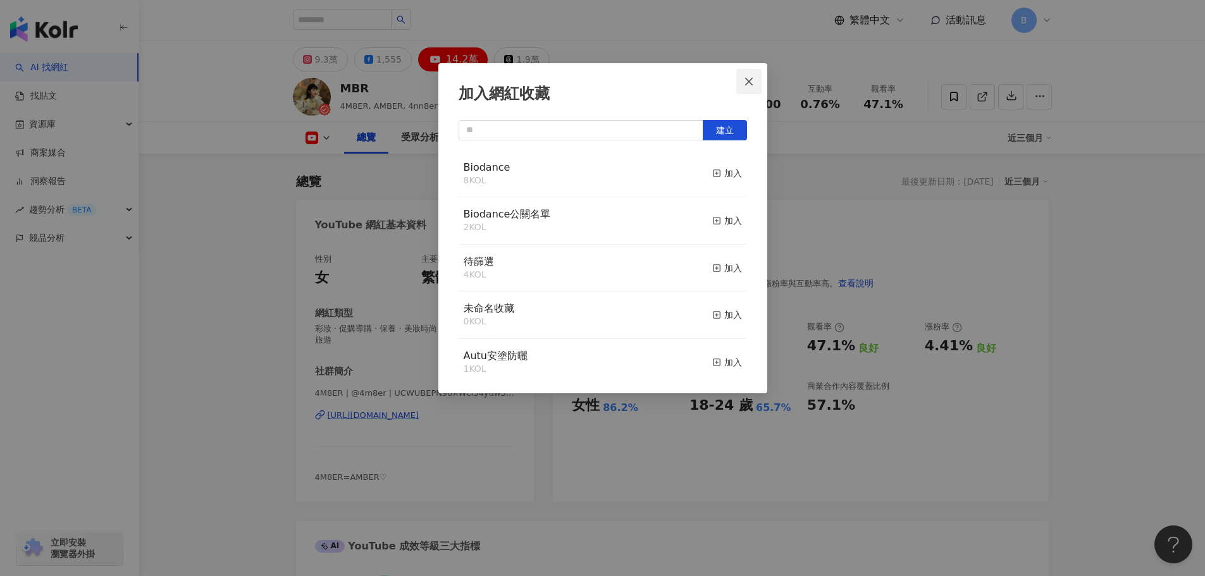
click at [745, 81] on icon "close" at bounding box center [749, 82] width 10 height 10
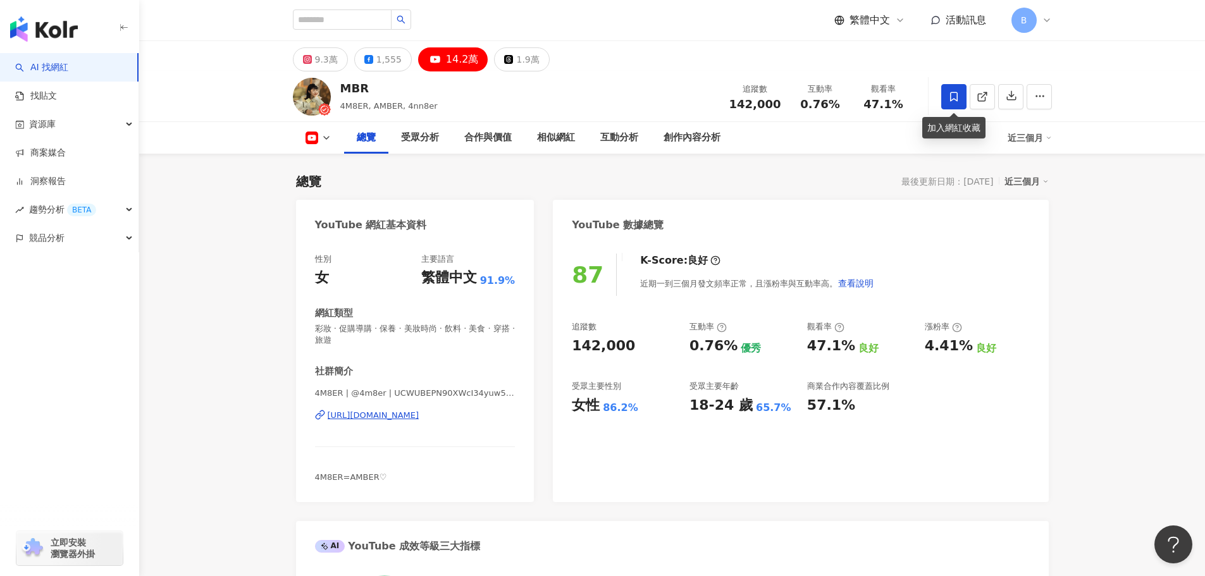
click at [954, 85] on span at bounding box center [953, 96] width 25 height 25
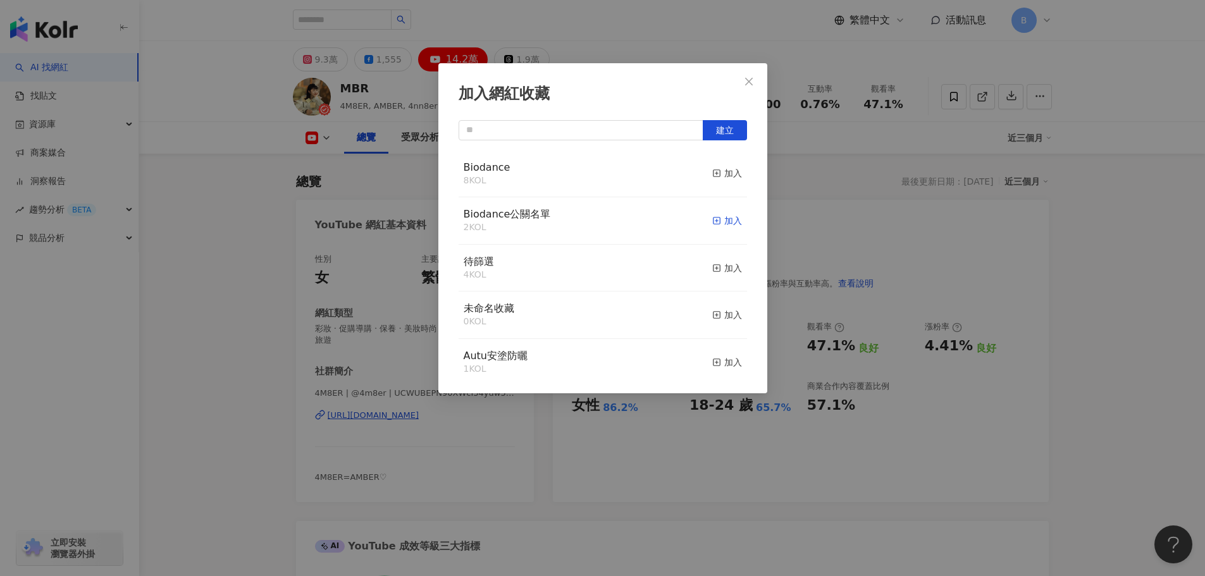
click at [712, 221] on icon "button" at bounding box center [716, 220] width 9 height 9
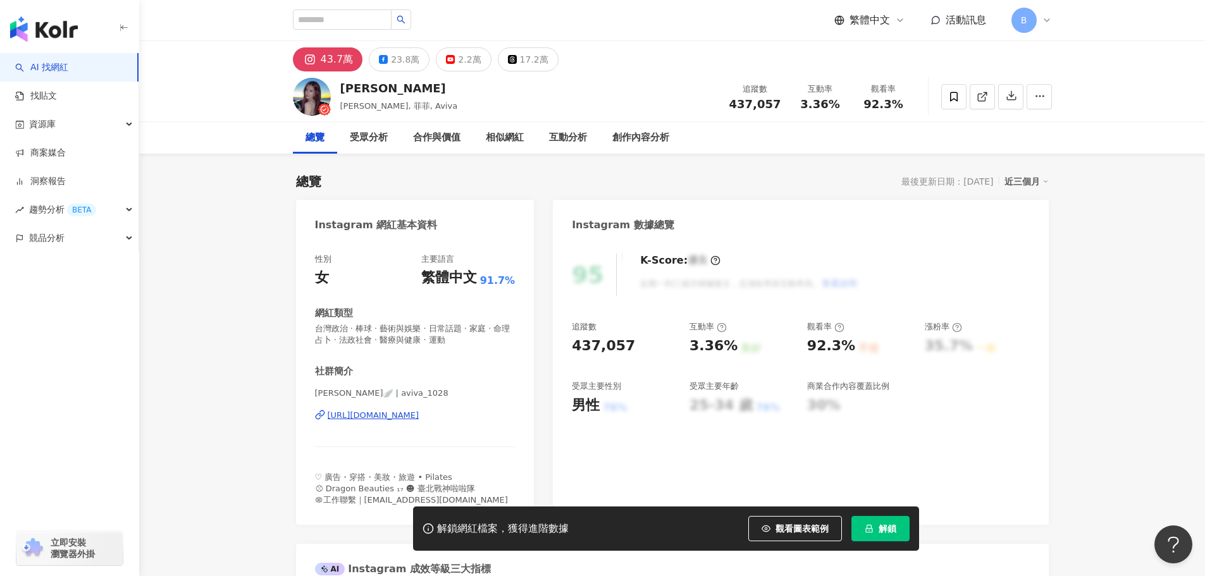
click at [419, 415] on div "[URL][DOMAIN_NAME]" at bounding box center [374, 415] width 92 height 11
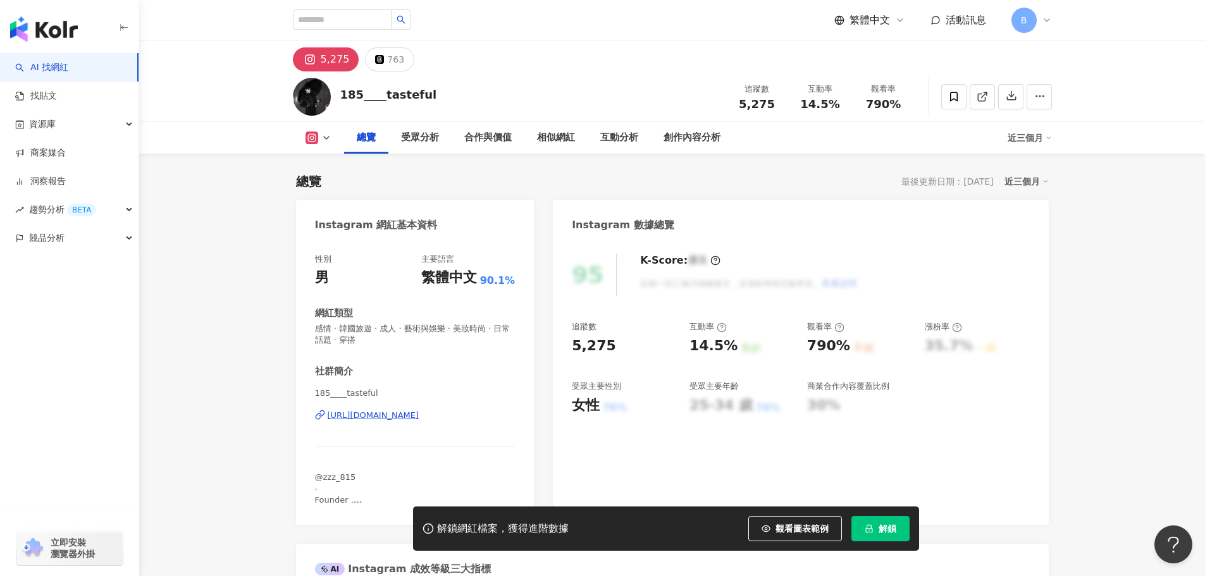
drag, startPoint x: 489, startPoint y: 409, endPoint x: 454, endPoint y: 414, distance: 35.8
click at [419, 414] on div "https://www.instagram.com/185____tasteful/" at bounding box center [374, 415] width 92 height 11
drag, startPoint x: 522, startPoint y: 94, endPoint x: 512, endPoint y: 85, distance: 13.4
click at [523, 94] on div "185____tasteful 追蹤數 5,275 互動率 14.5% 觀看率 790%" at bounding box center [671, 96] width 809 height 50
click at [376, 20] on input "search" at bounding box center [342, 19] width 99 height 20
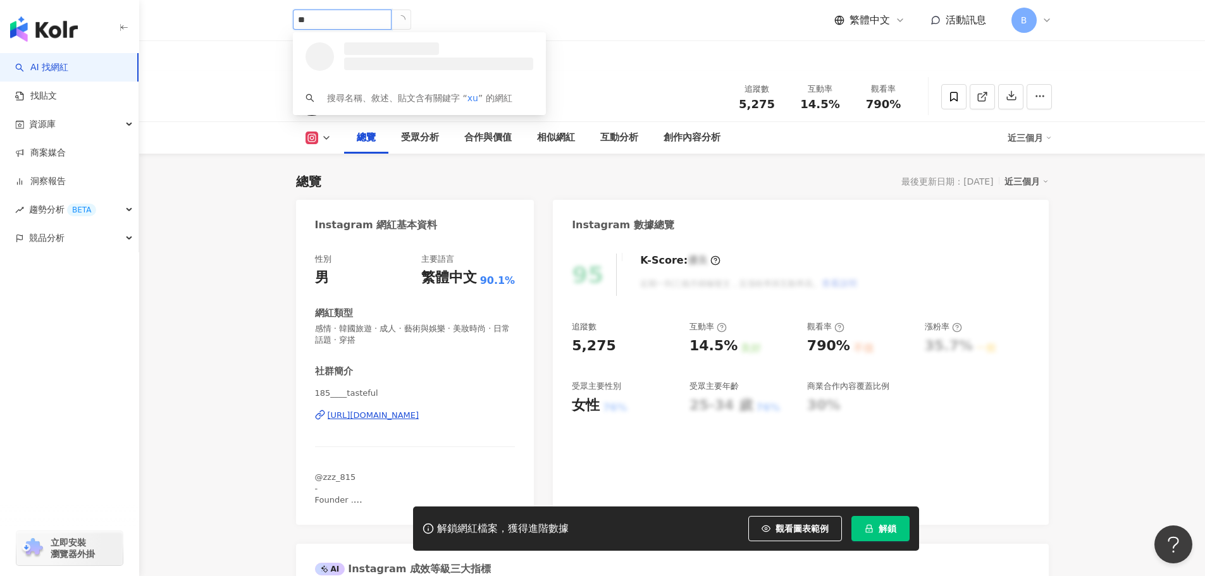
type input "*"
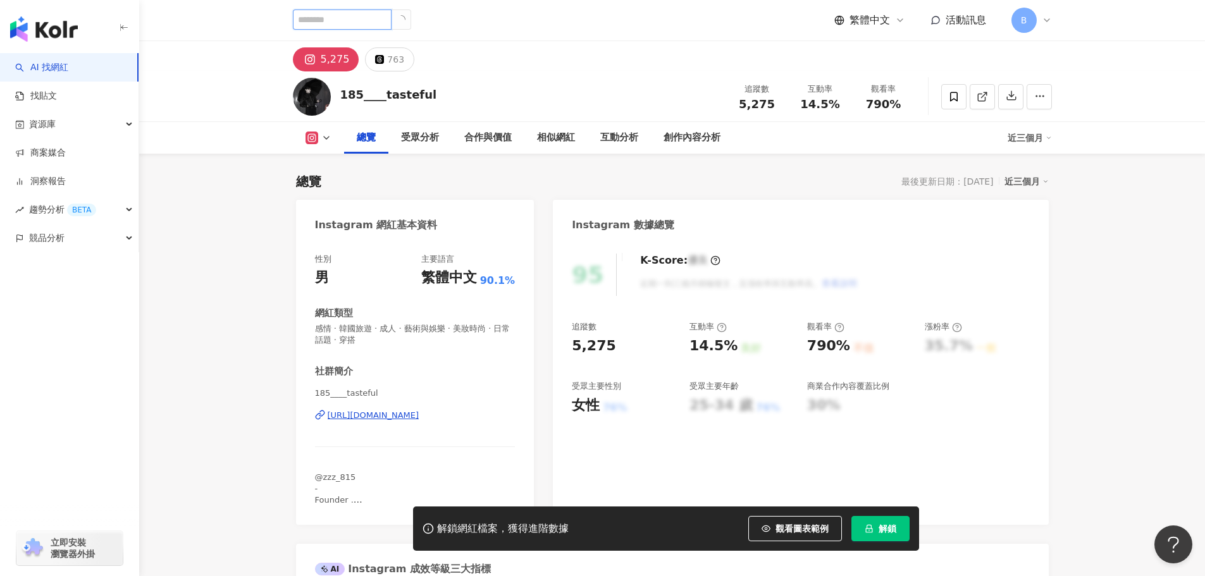
type input "*"
type input "***"
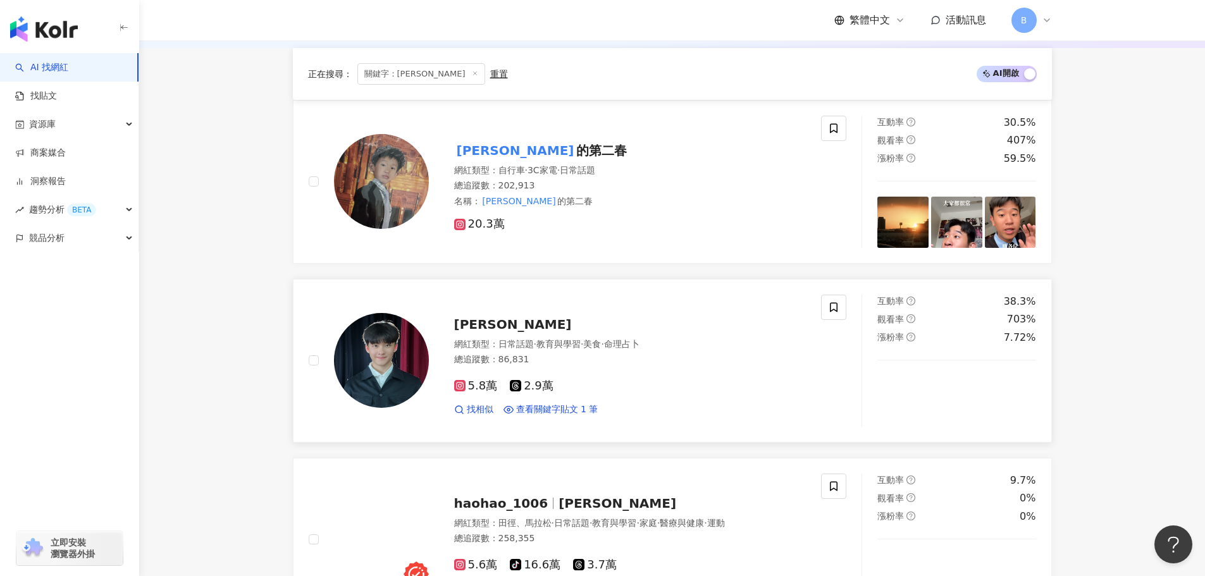
scroll to position [190, 0]
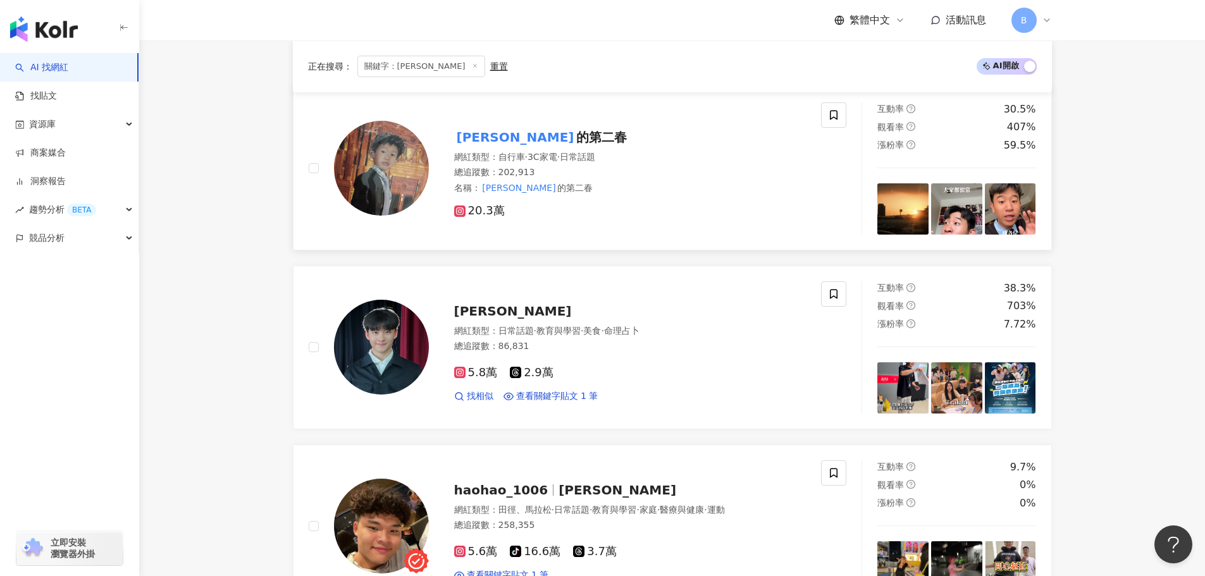
drag, startPoint x: 387, startPoint y: 178, endPoint x: 397, endPoint y: 184, distance: 11.1
click at [397, 184] on img at bounding box center [381, 168] width 95 height 95
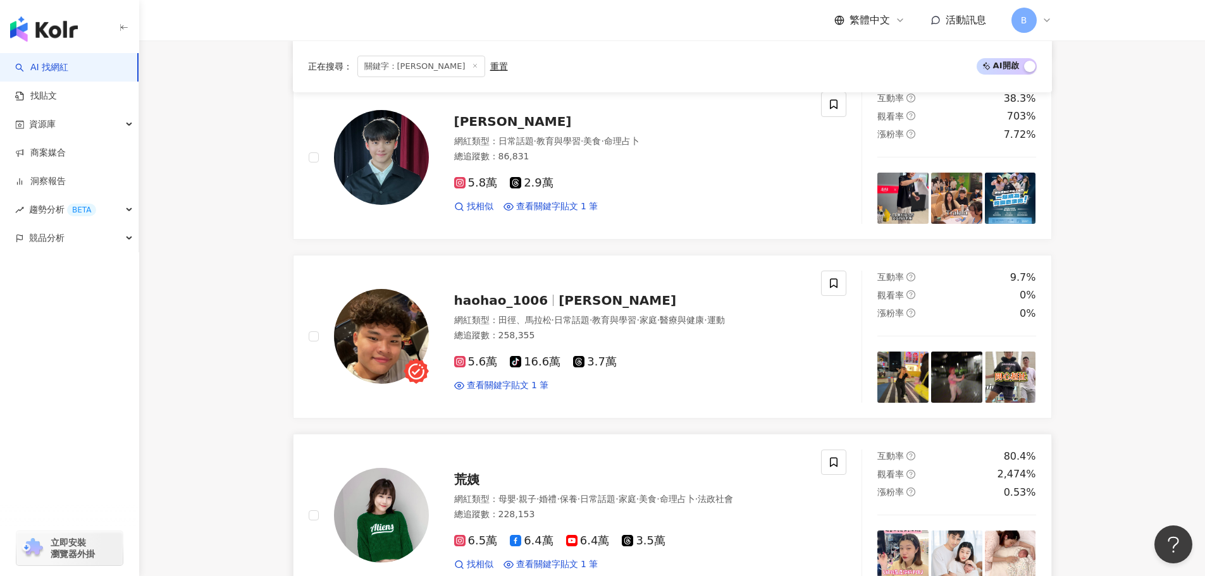
scroll to position [0, 0]
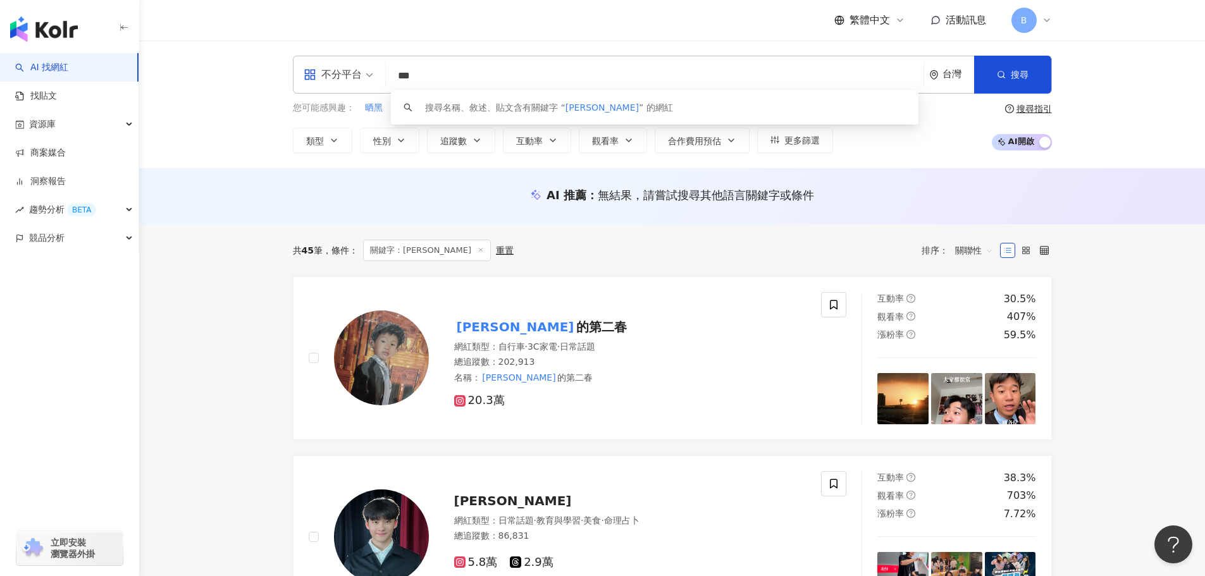
drag, startPoint x: 429, startPoint y: 73, endPoint x: 372, endPoint y: 73, distance: 56.9
click at [372, 73] on div "不分平台 *** 台灣 搜尋 keyword 搜尋名稱、敘述、貼文含有關鍵字 “ 李弘毅 ” 的網紅" at bounding box center [672, 75] width 759 height 38
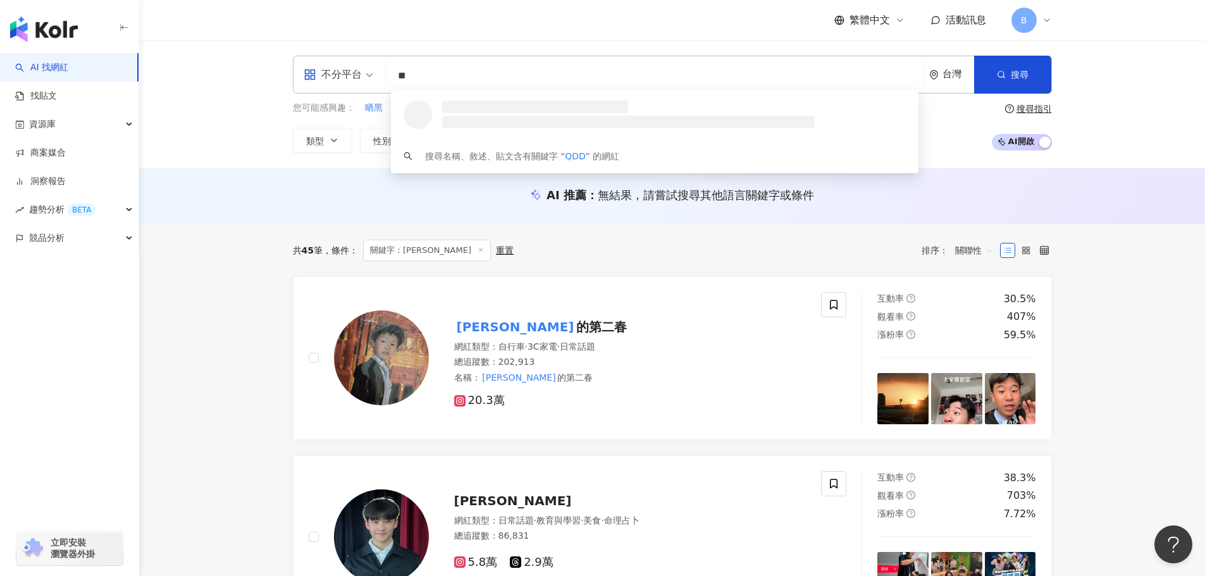
type input "*"
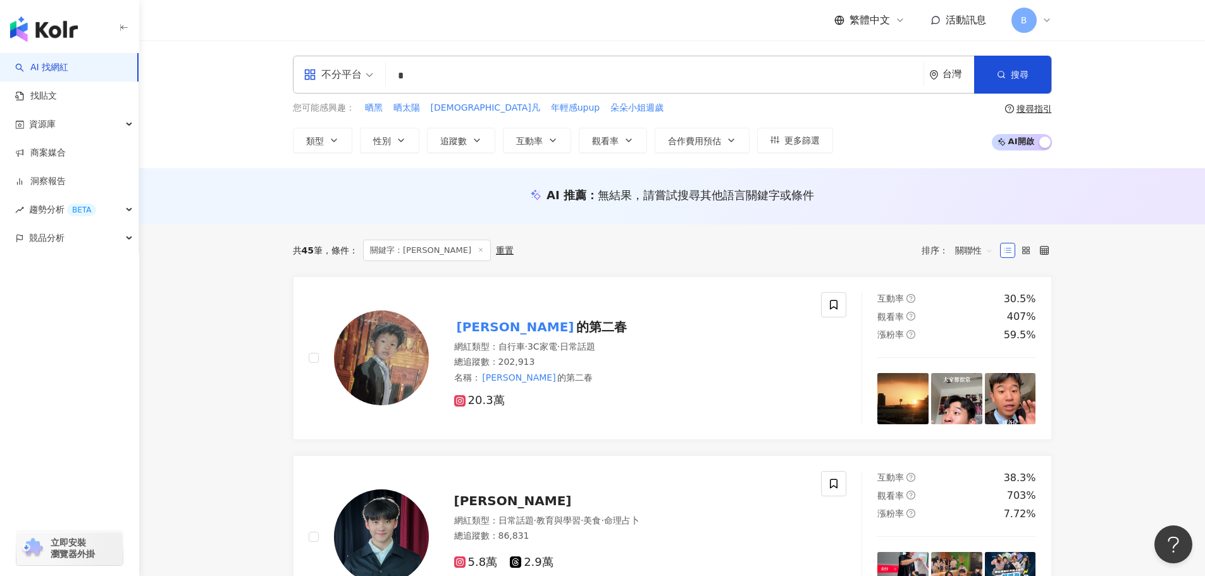
type input "*"
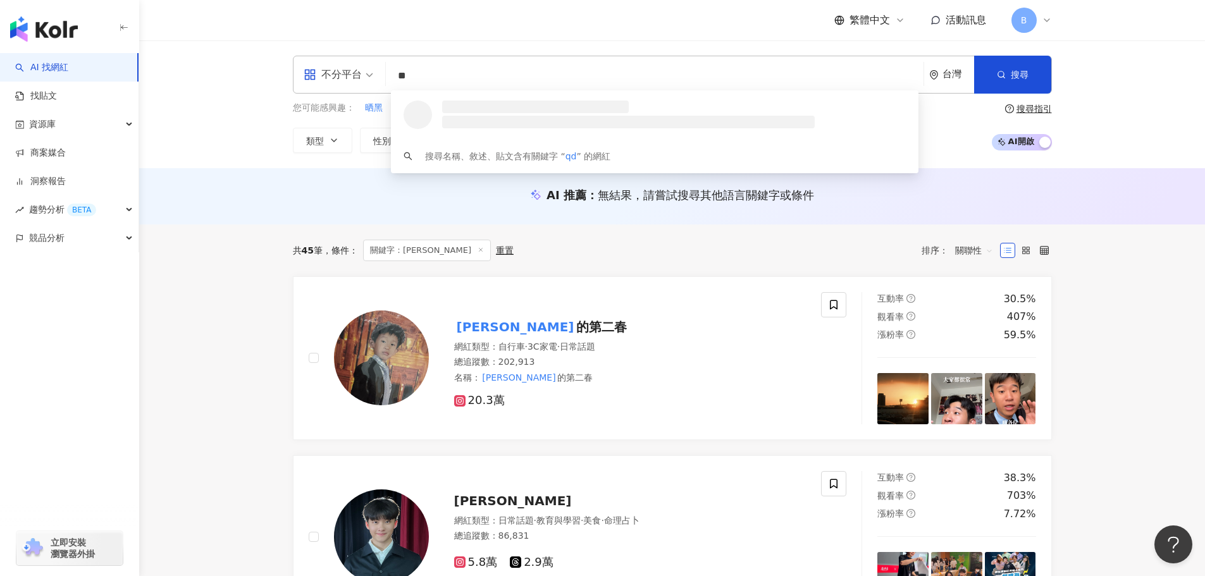
type input "***"
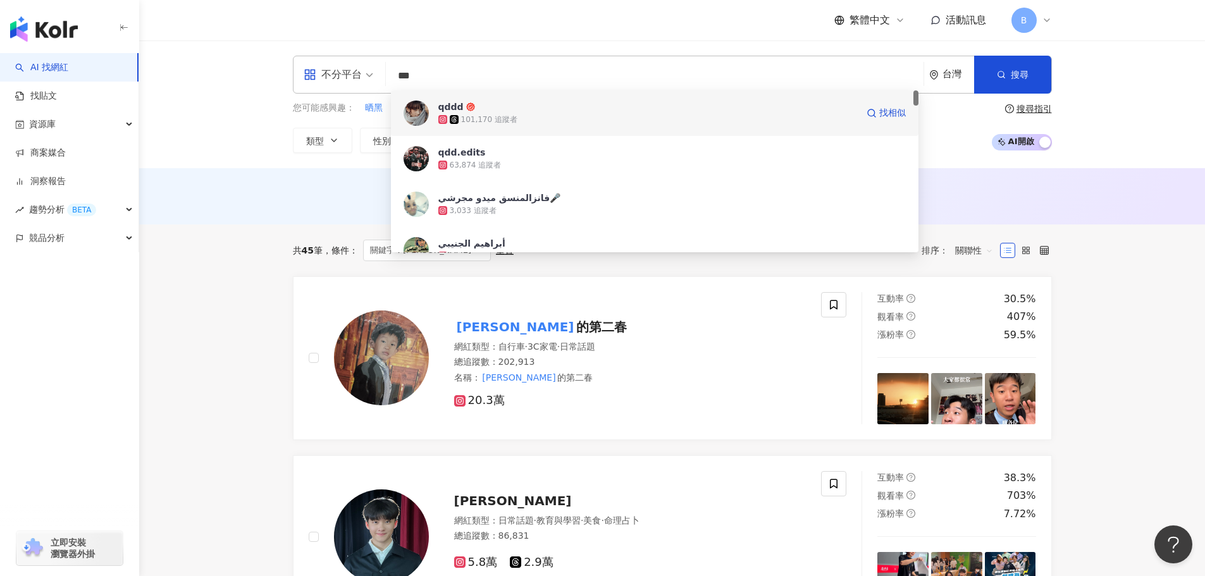
click at [498, 109] on span "qddd" at bounding box center [647, 107] width 419 height 13
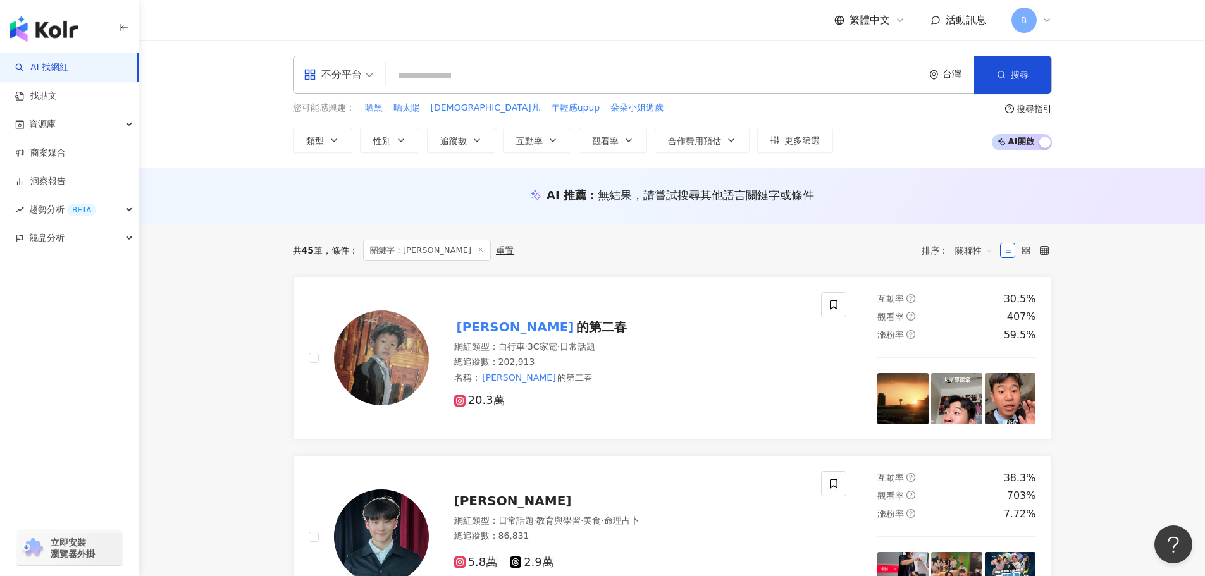
click at [440, 75] on input "search" at bounding box center [654, 76] width 527 height 24
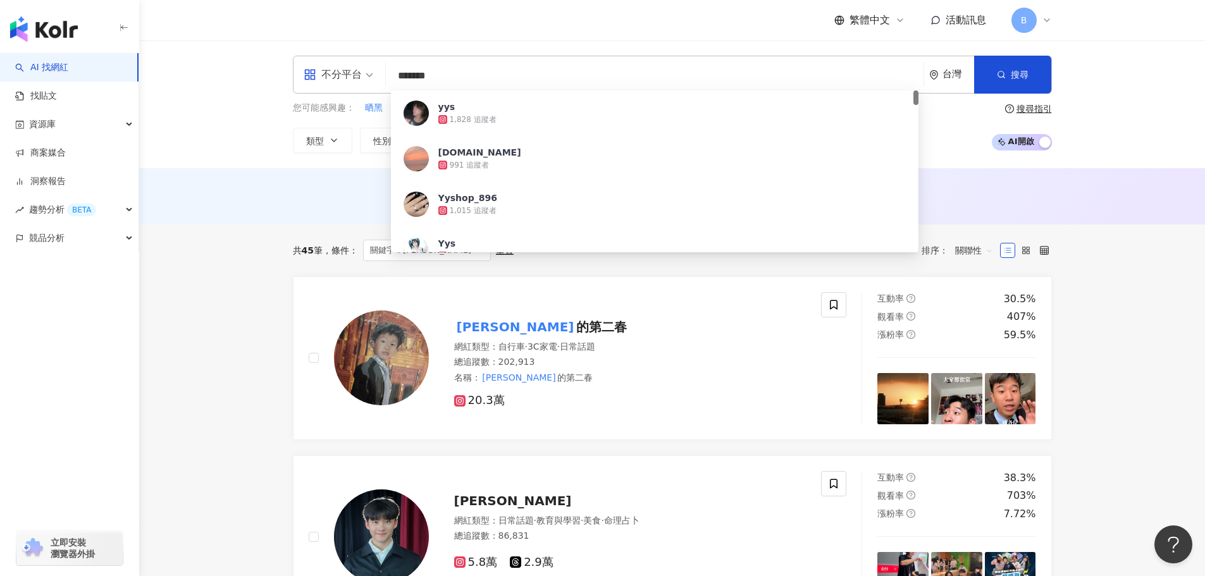
type input "********"
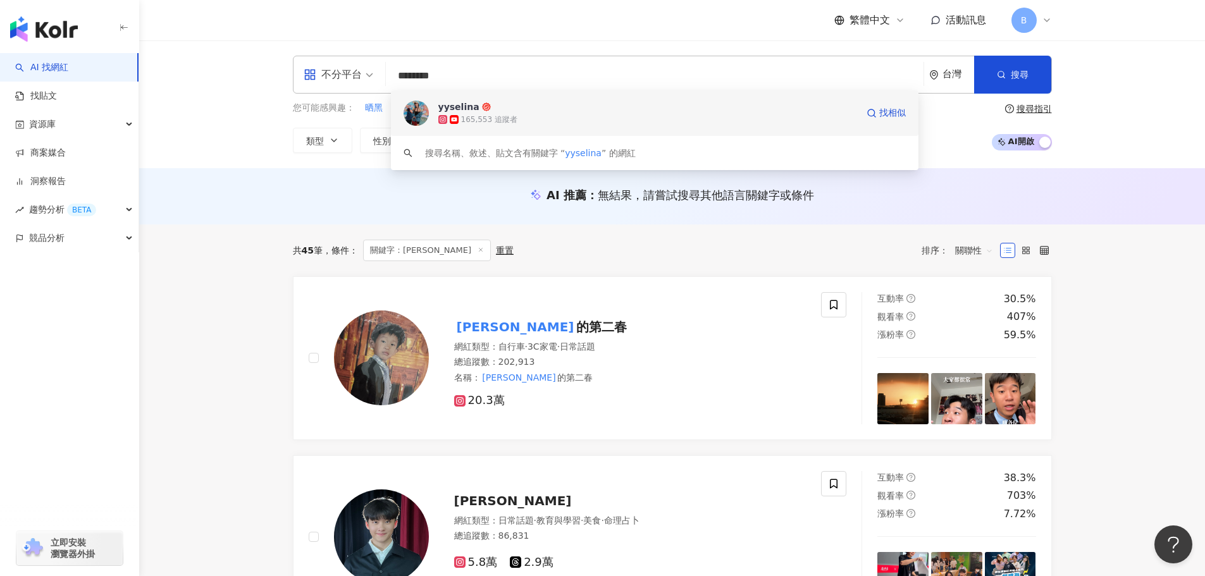
click at [479, 116] on div "165,553 追蹤者" at bounding box center [489, 119] width 56 height 11
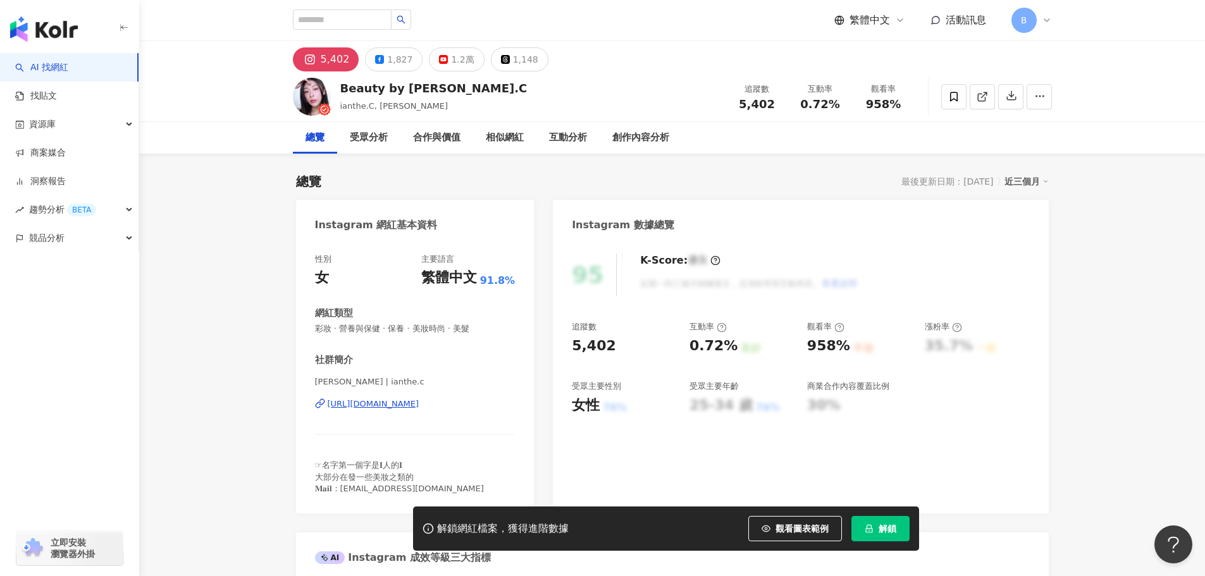
click at [419, 400] on div "[URL][DOMAIN_NAME]" at bounding box center [374, 403] width 92 height 11
click at [68, 65] on link "AI 找網紅" at bounding box center [41, 67] width 53 height 13
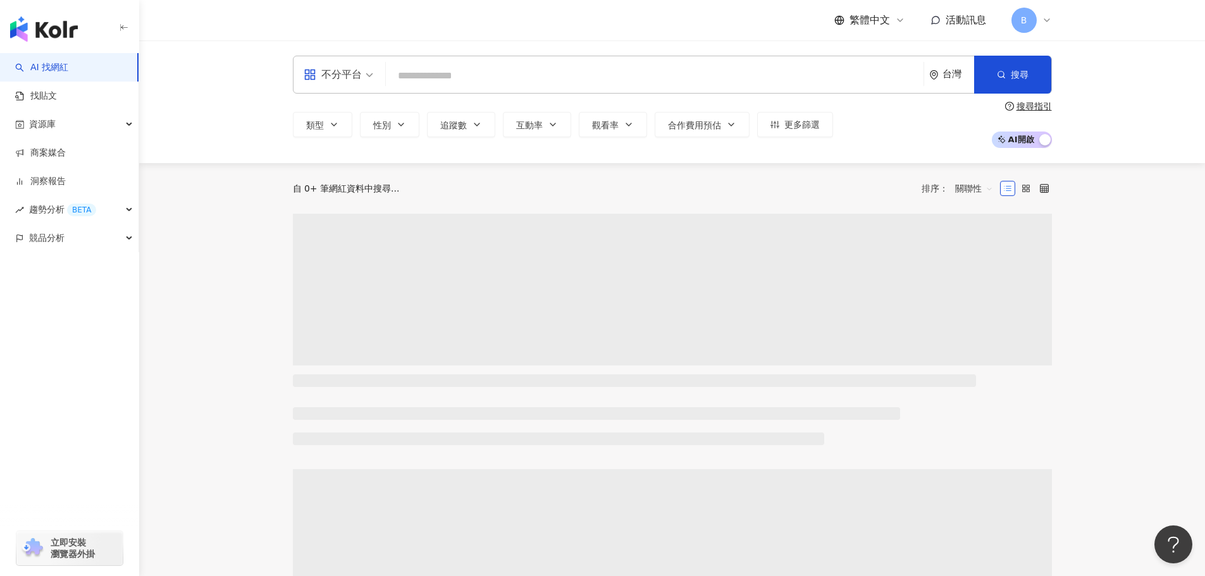
click at [502, 72] on input "search" at bounding box center [654, 76] width 527 height 24
click at [397, 121] on icon "button" at bounding box center [401, 125] width 10 height 10
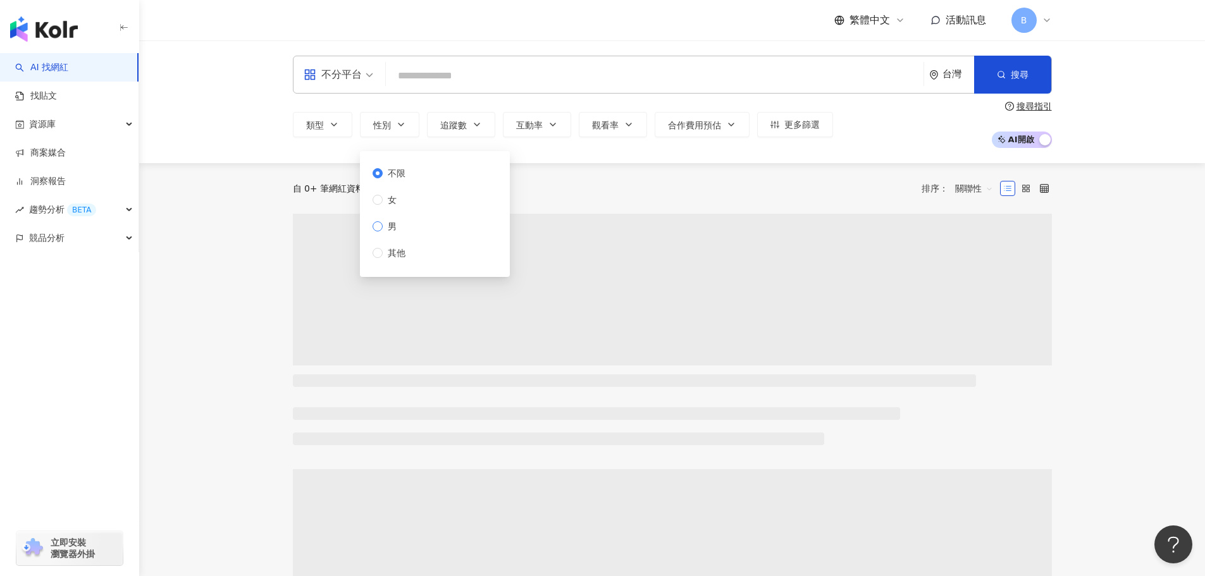
click at [409, 231] on label "男" at bounding box center [391, 226] width 38 height 14
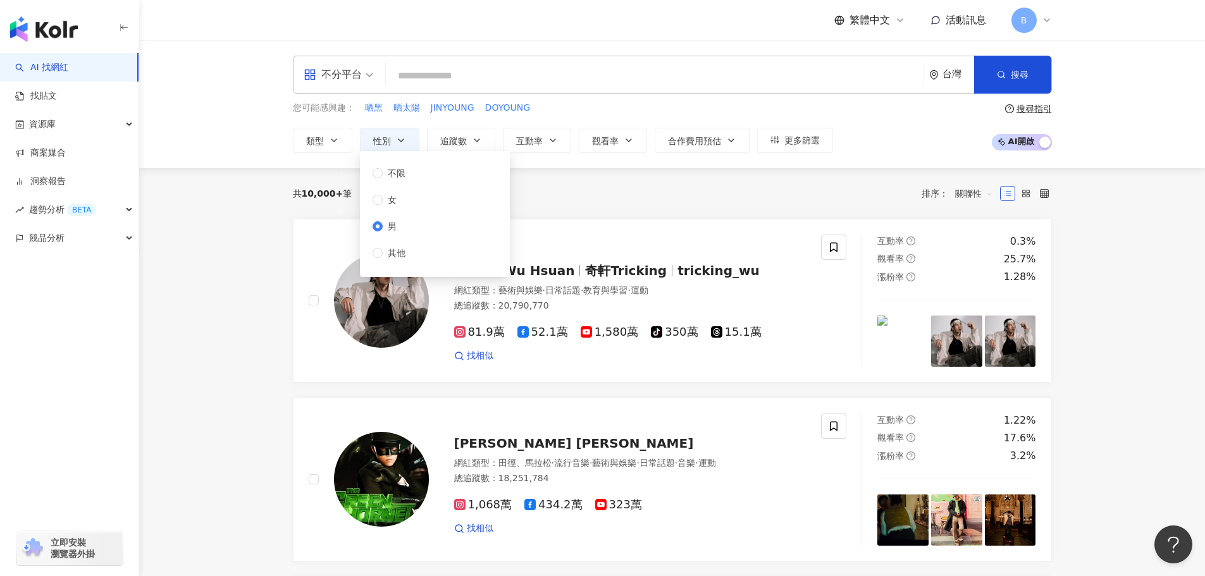
click at [446, 71] on input "search" at bounding box center [654, 76] width 527 height 24
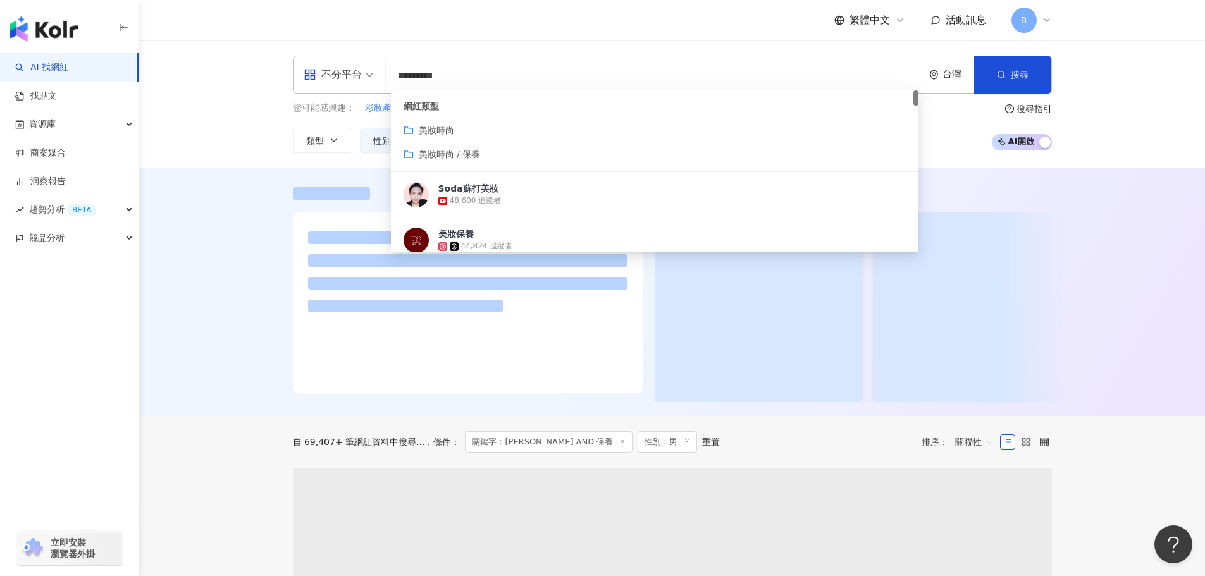
type input "*********"
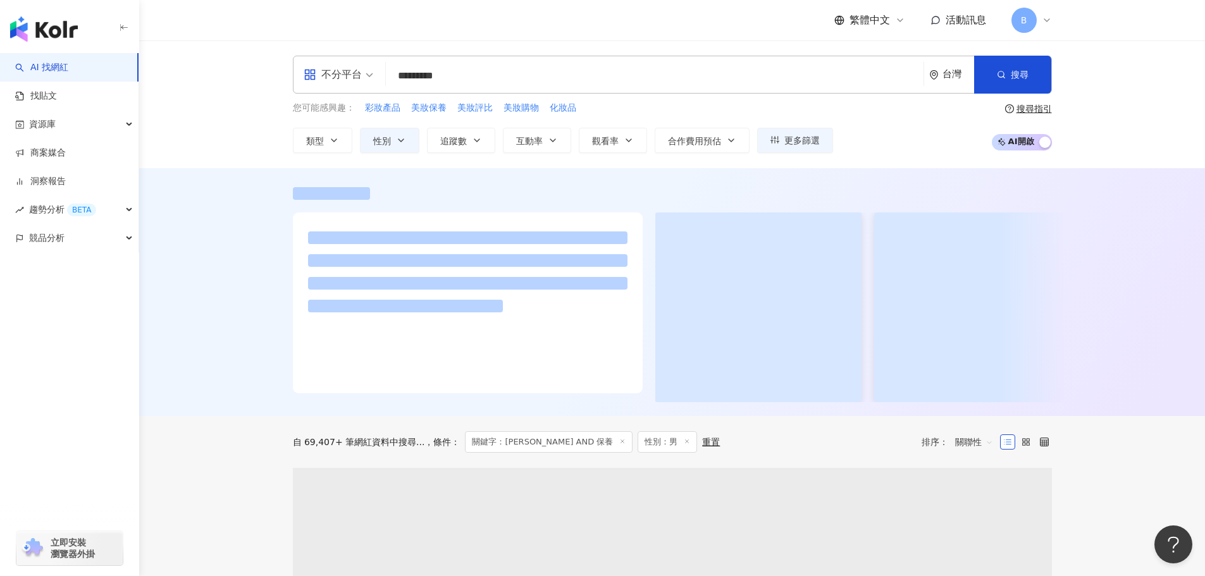
click at [529, 39] on div "繁體中文 活動訊息 B" at bounding box center [672, 20] width 759 height 40
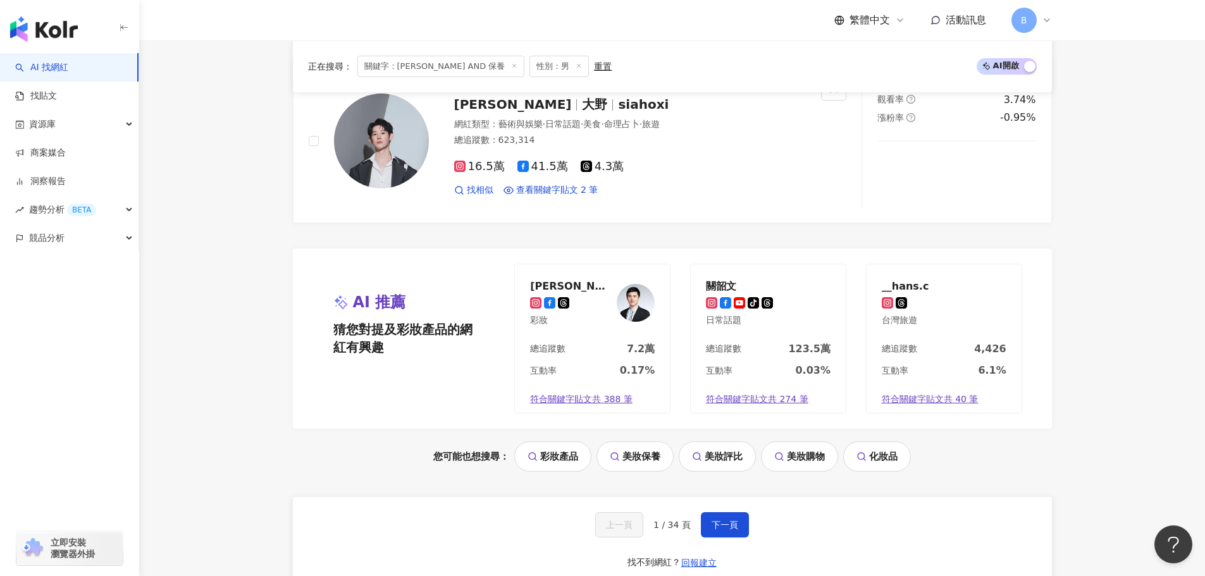
scroll to position [2474, 0]
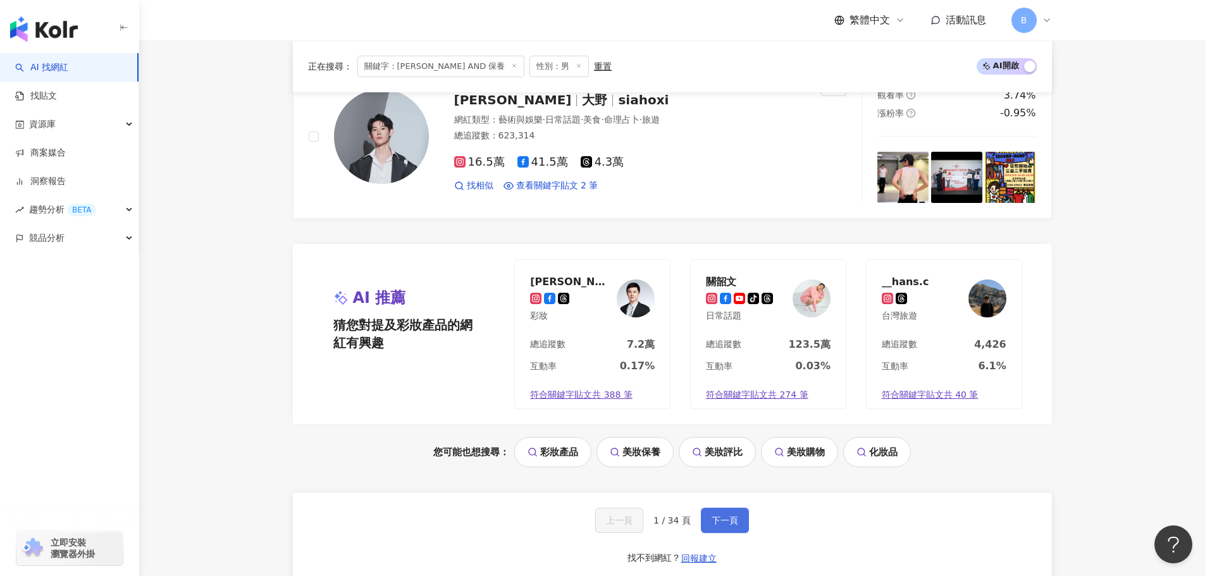
click at [723, 527] on button "下一頁" at bounding box center [725, 520] width 48 height 25
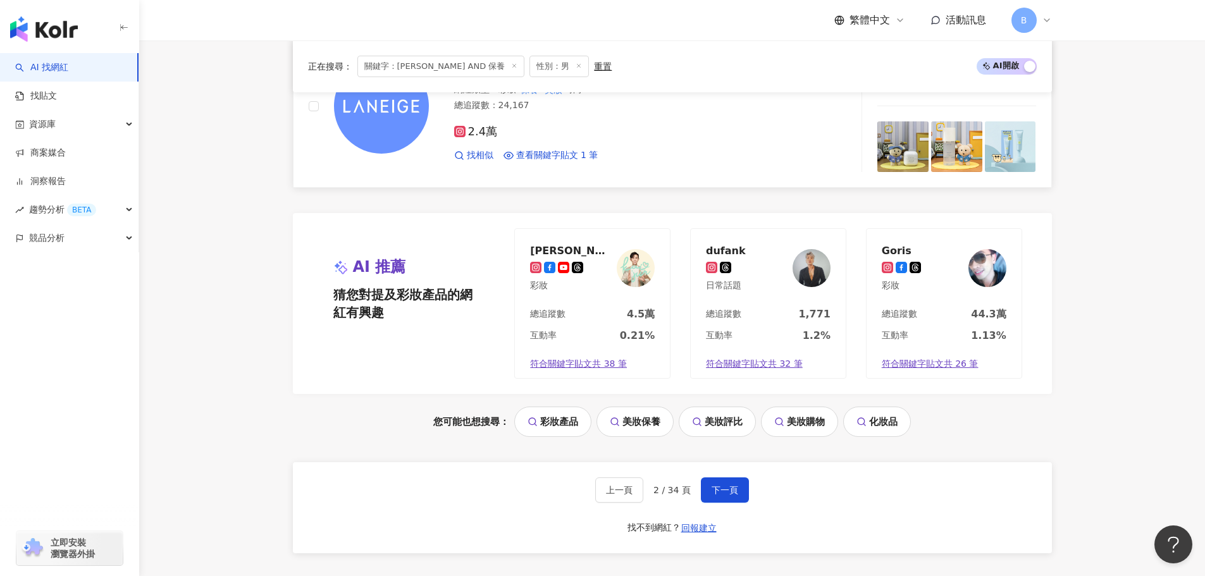
scroll to position [2617, 0]
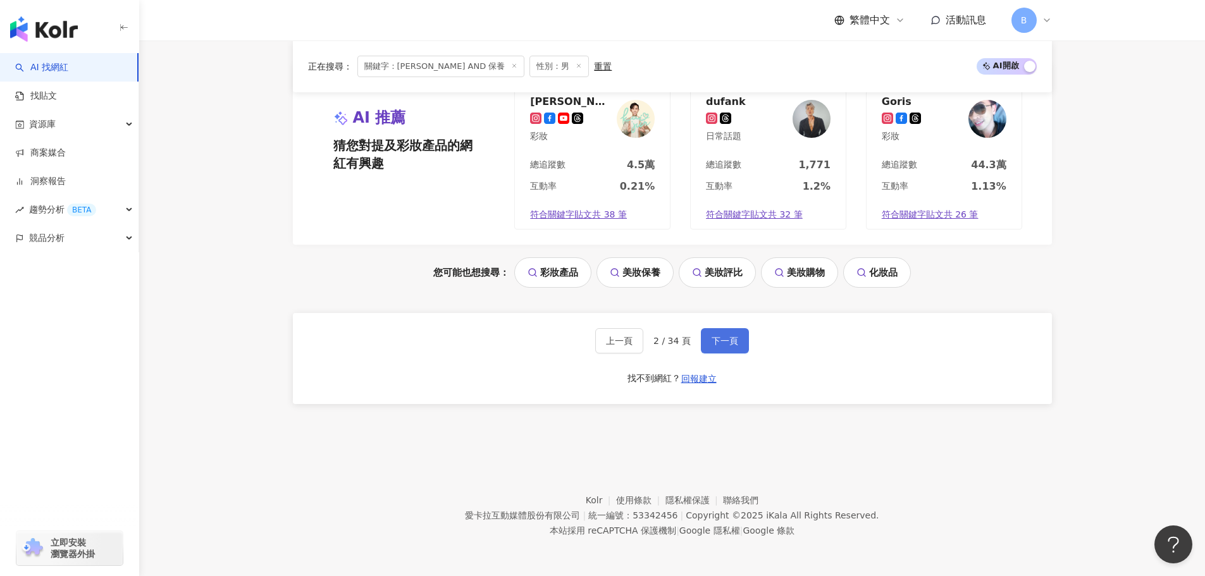
click at [711, 341] on span "下一頁" at bounding box center [724, 341] width 27 height 10
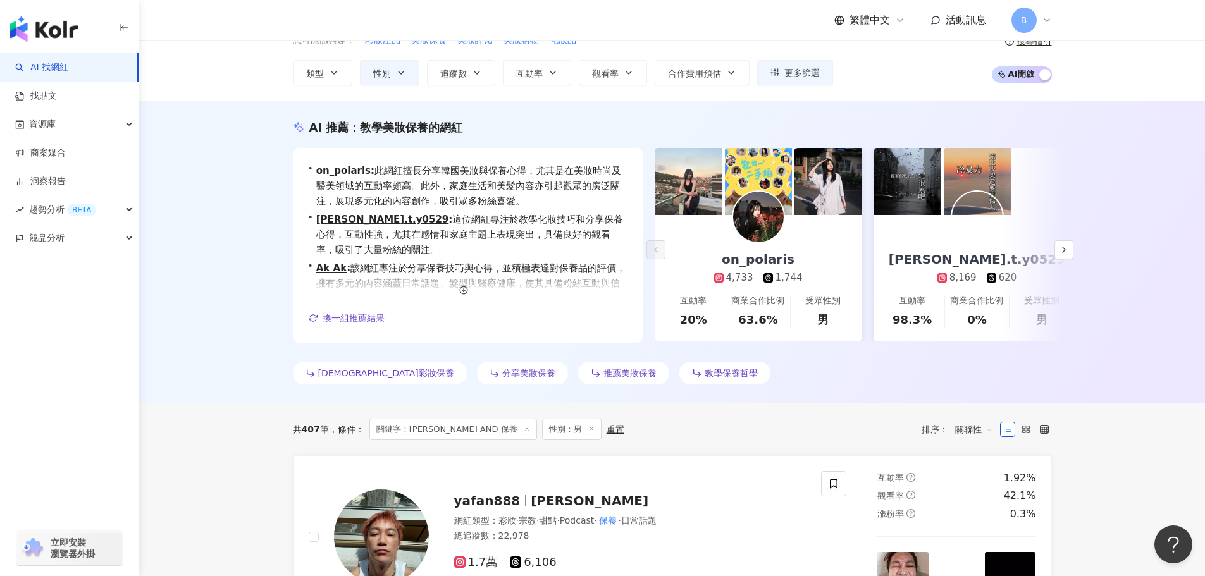
scroll to position [63, 0]
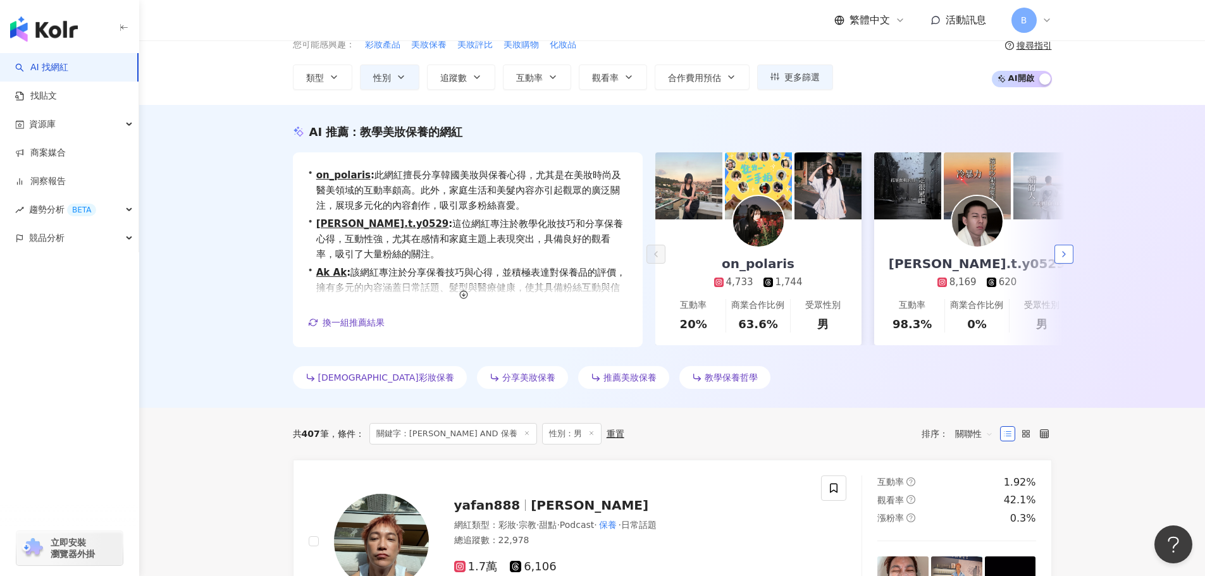
click at [1061, 248] on button "button" at bounding box center [1063, 254] width 19 height 19
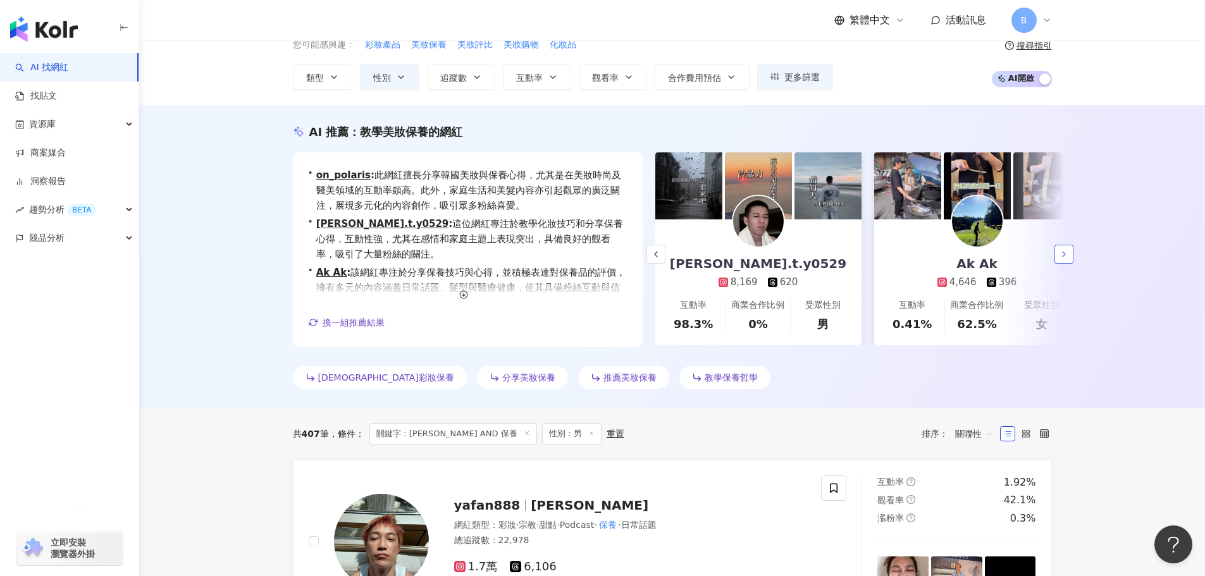
click at [1061, 248] on button "button" at bounding box center [1063, 254] width 19 height 19
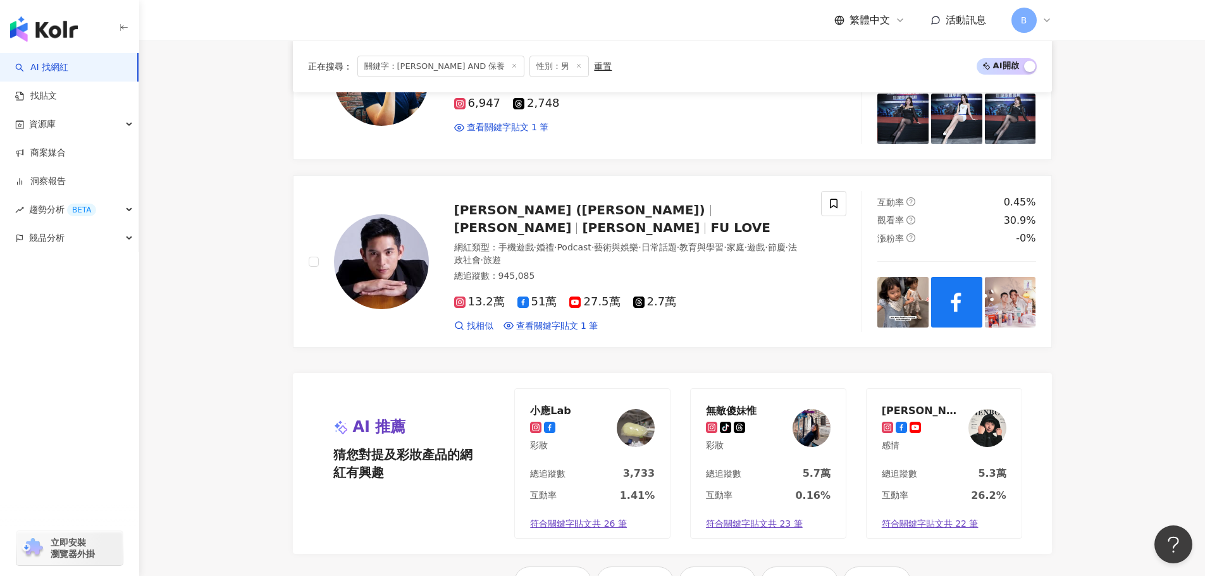
scroll to position [2403, 0]
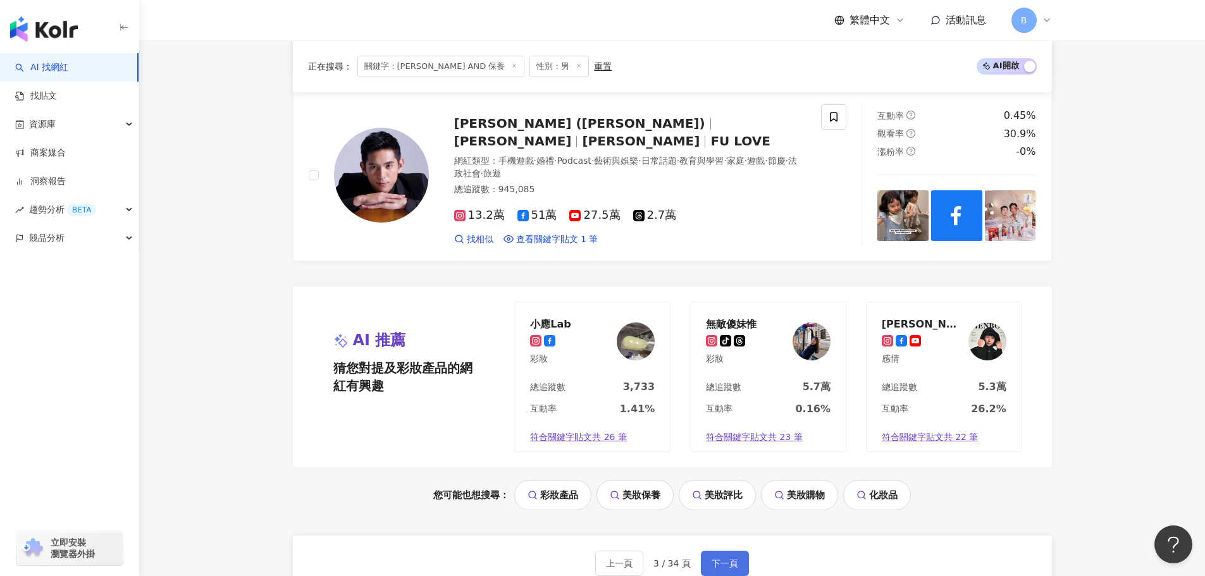
click at [720, 558] on span "下一頁" at bounding box center [724, 563] width 27 height 10
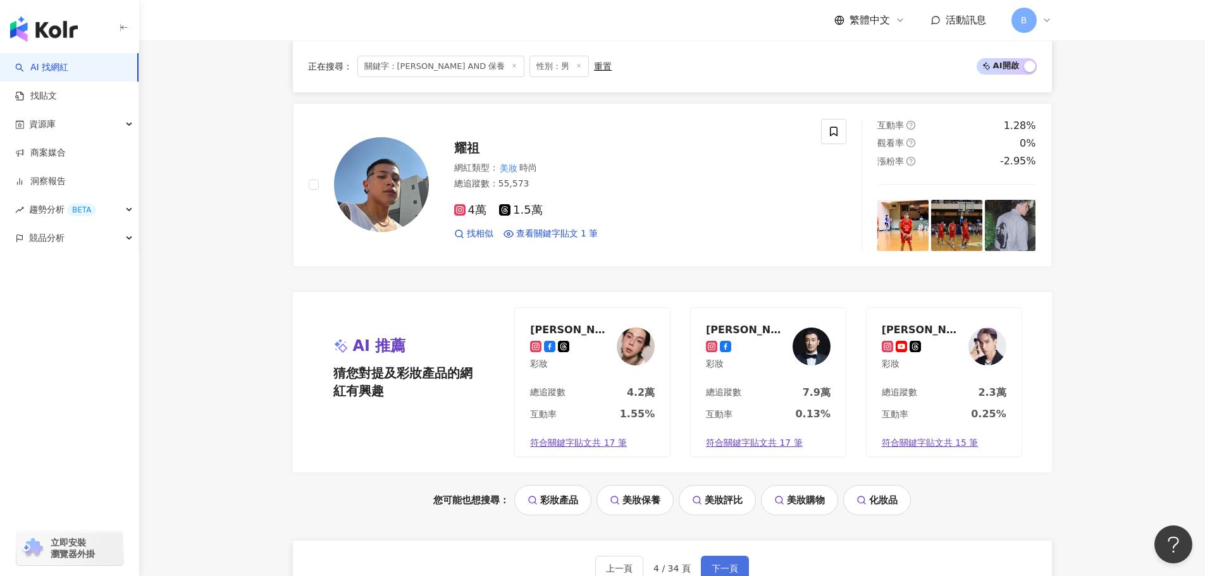
click at [727, 567] on button "下一頁" at bounding box center [725, 568] width 48 height 25
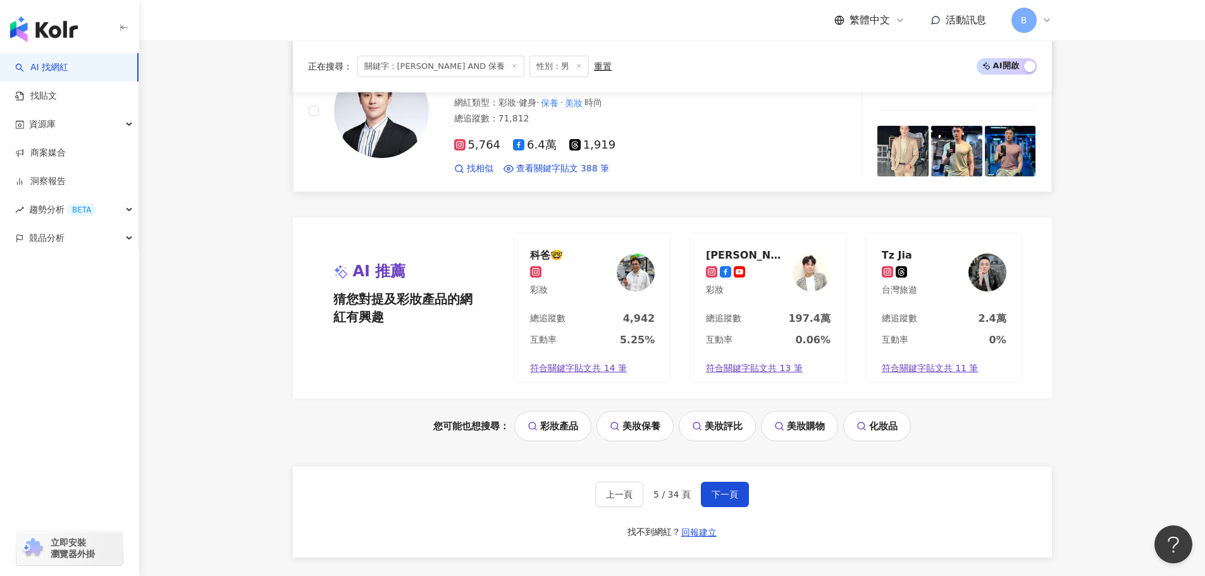
scroll to position [2466, 0]
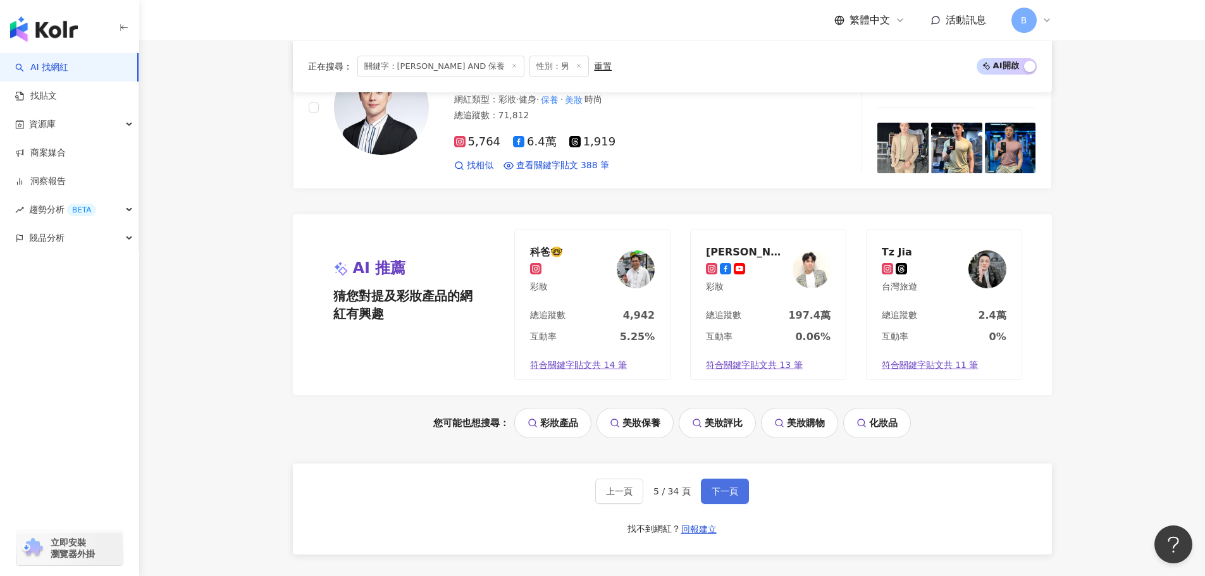
click at [713, 499] on button "下一頁" at bounding box center [725, 491] width 48 height 25
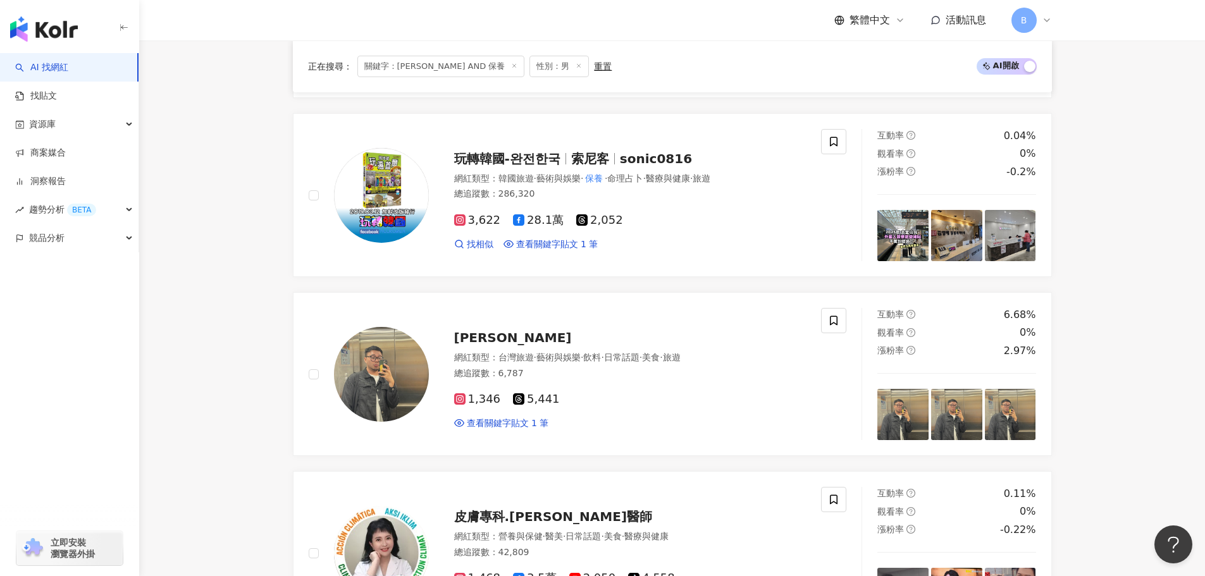
scroll to position [2653, 0]
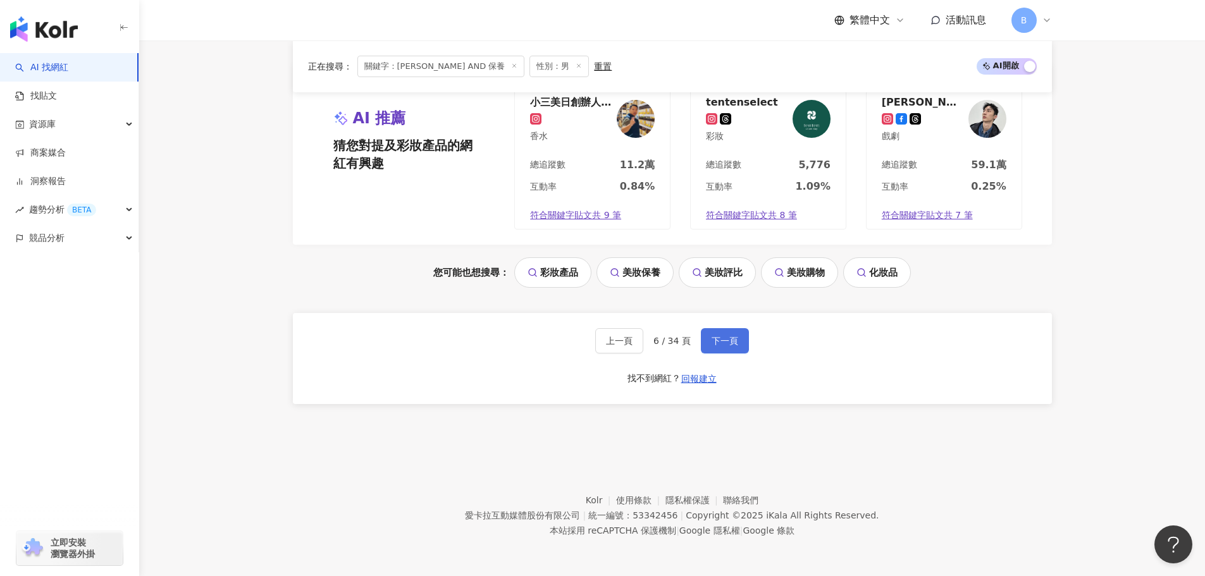
click at [720, 335] on button "下一頁" at bounding box center [725, 340] width 48 height 25
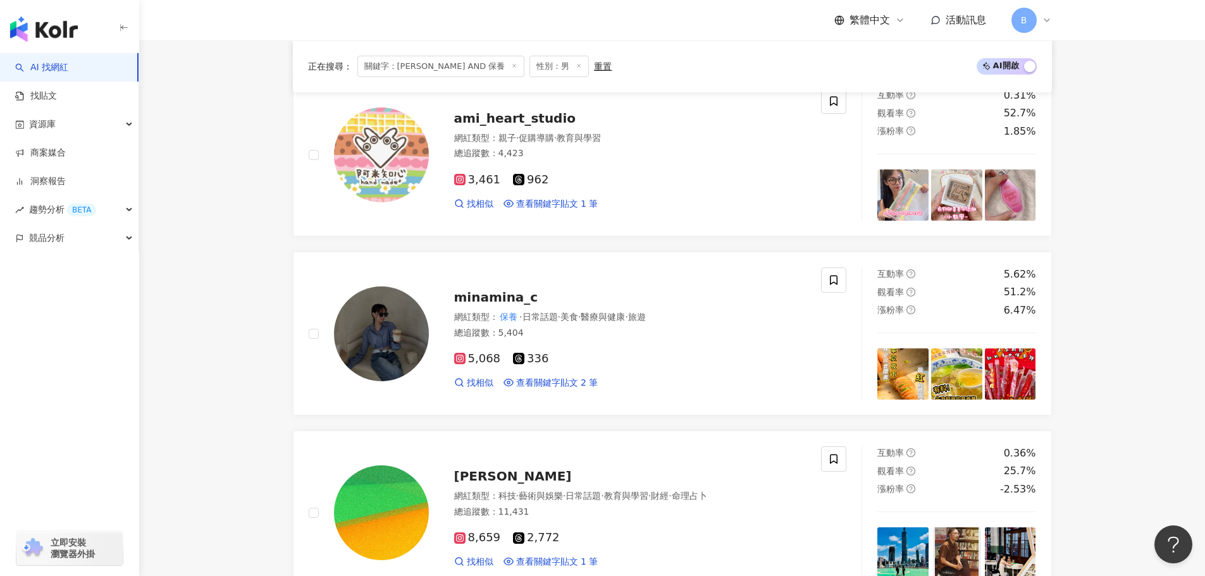
scroll to position [1314, 0]
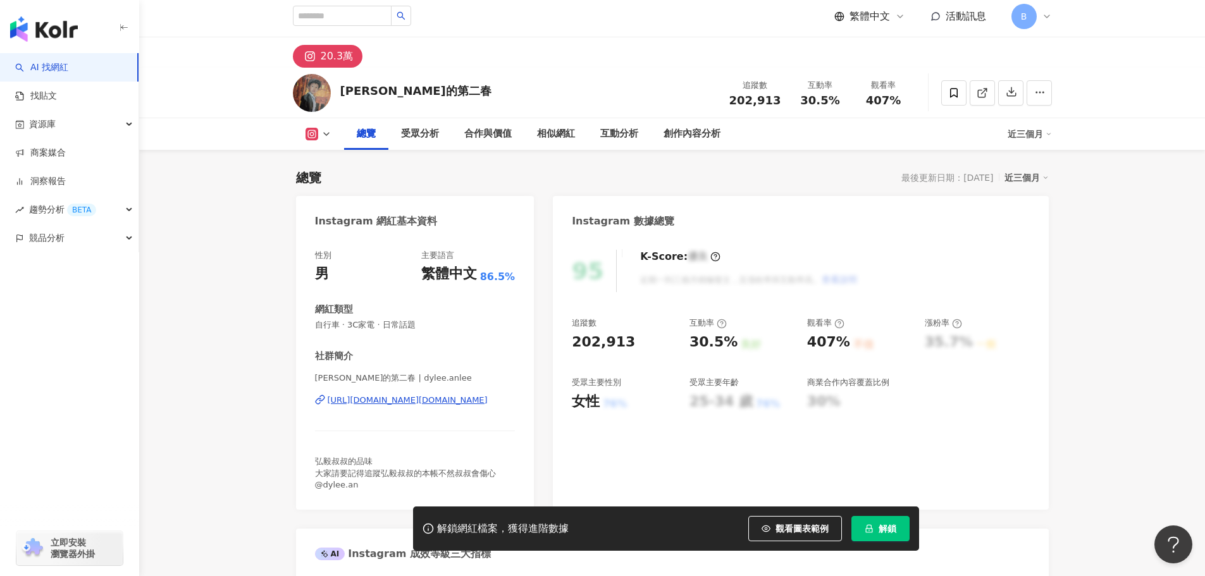
scroll to position [63, 0]
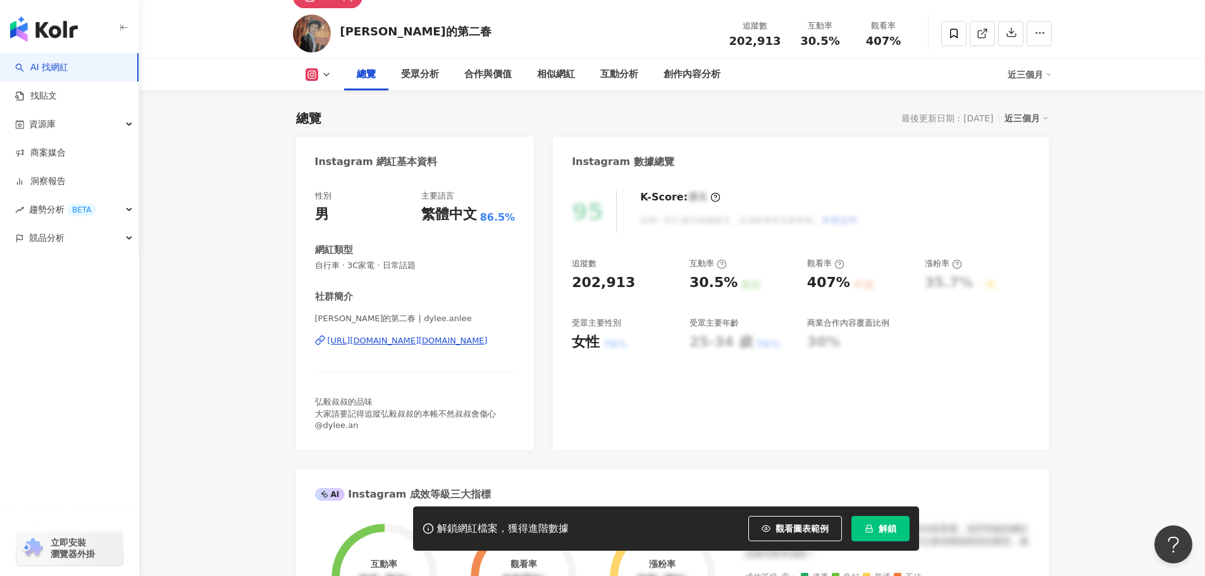
click at [433, 336] on div "[URL][DOMAIN_NAME][DOMAIN_NAME]" at bounding box center [408, 340] width 160 height 11
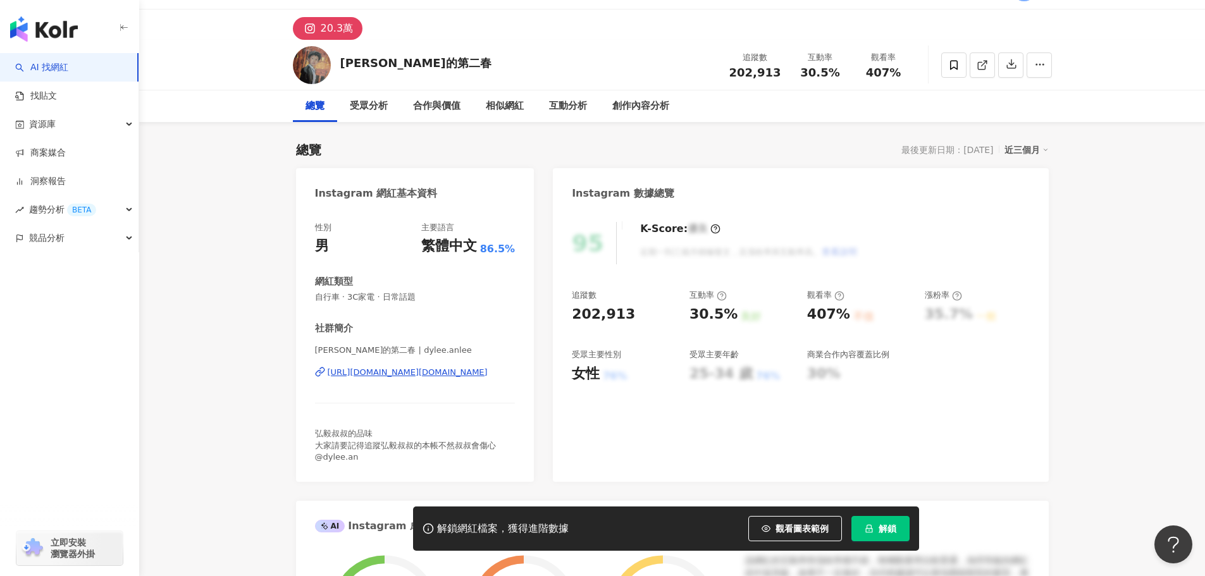
scroll to position [0, 0]
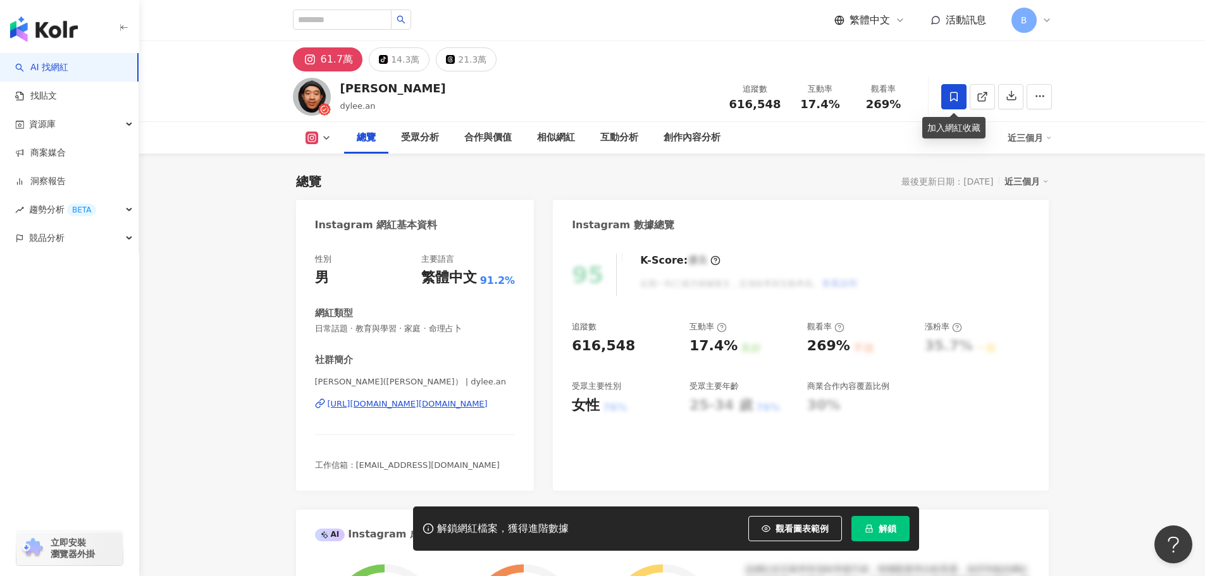
click at [955, 91] on icon at bounding box center [953, 96] width 11 height 11
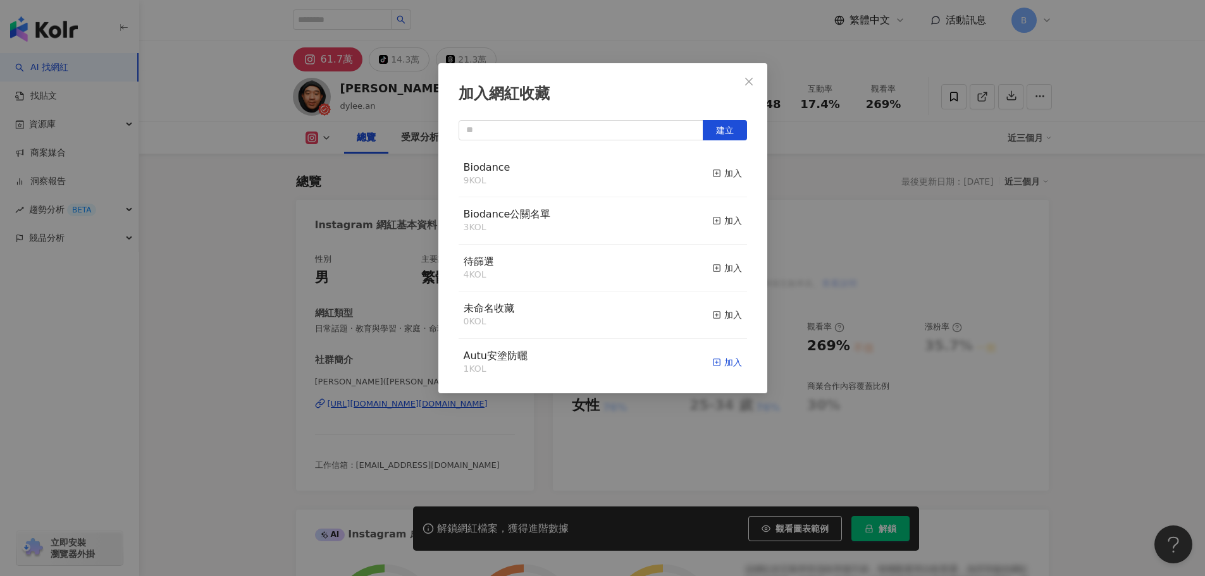
click at [715, 364] on div "加入" at bounding box center [727, 362] width 30 height 14
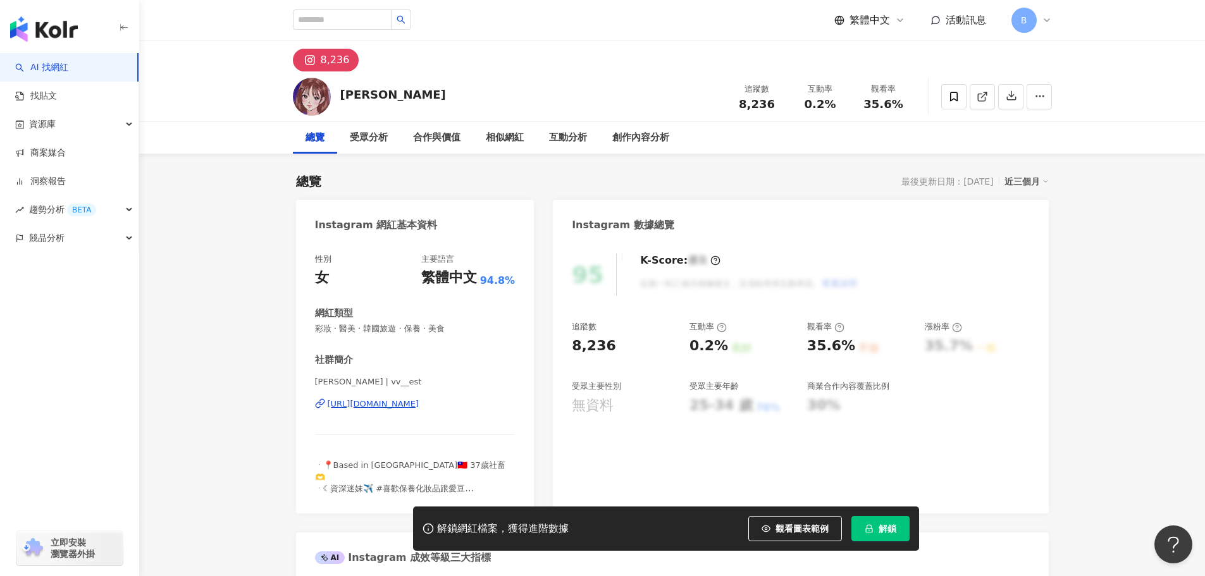
click at [419, 399] on div "[URL][DOMAIN_NAME]" at bounding box center [374, 403] width 92 height 11
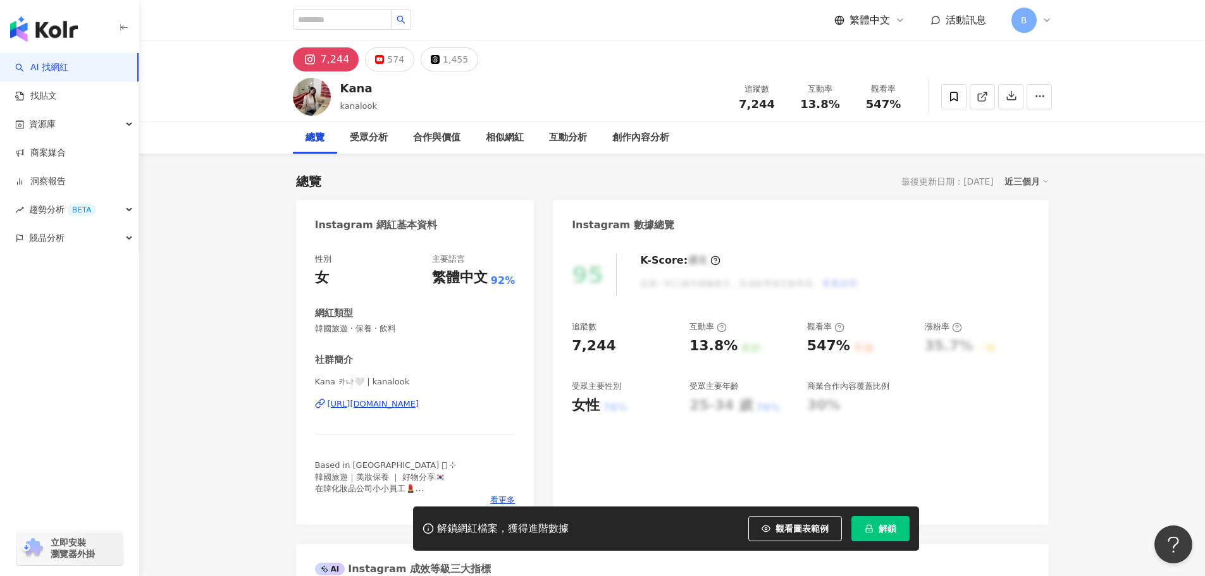
click at [419, 405] on div "https://www.instagram.com/kanalook/" at bounding box center [374, 403] width 92 height 11
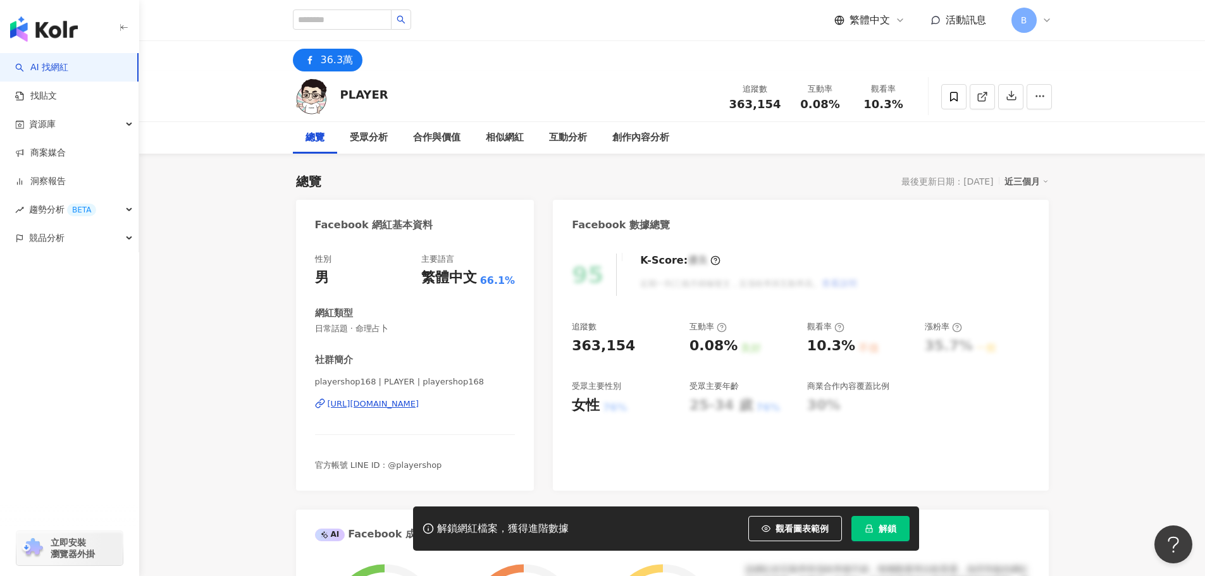
click at [419, 405] on div "https://www.facebook.com/251785274841447" at bounding box center [374, 403] width 92 height 11
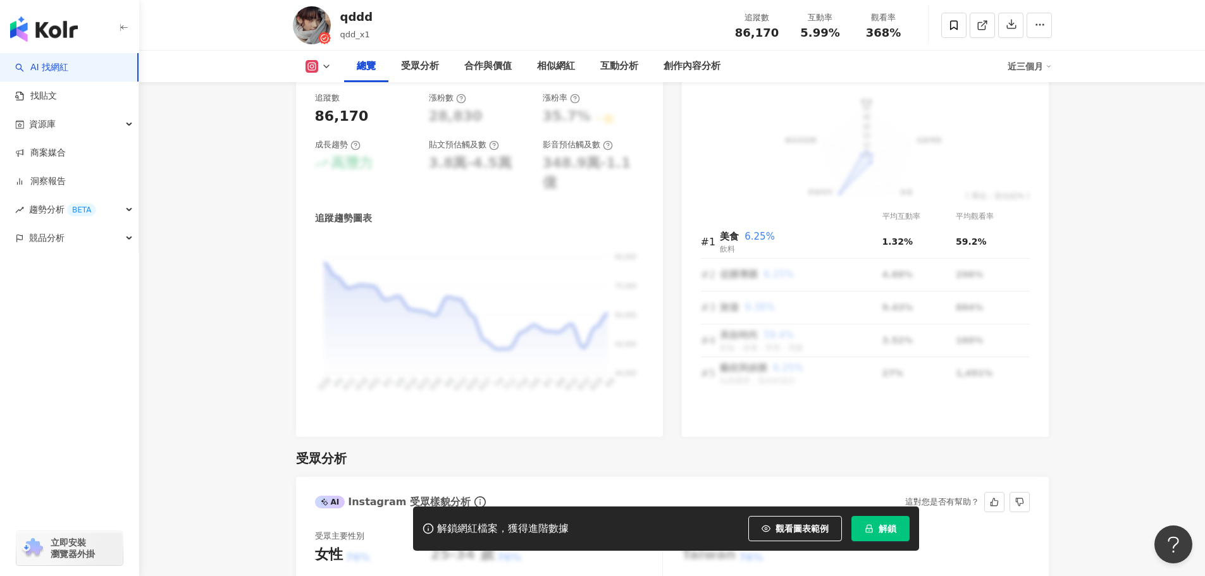
scroll to position [696, 0]
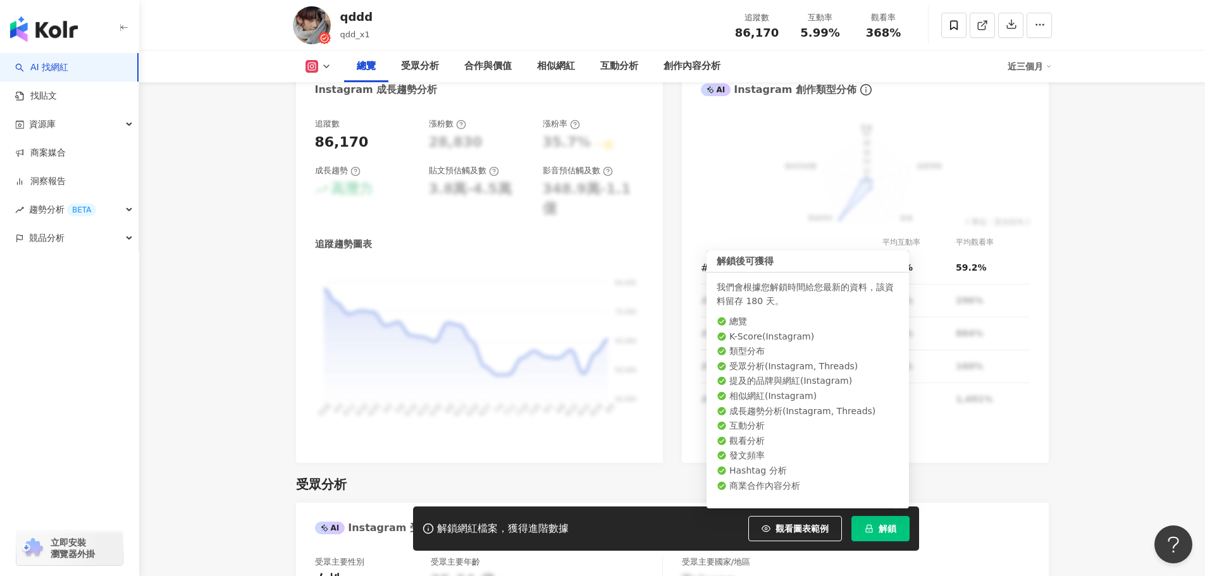
click at [867, 526] on icon "lock" at bounding box center [868, 528] width 9 height 9
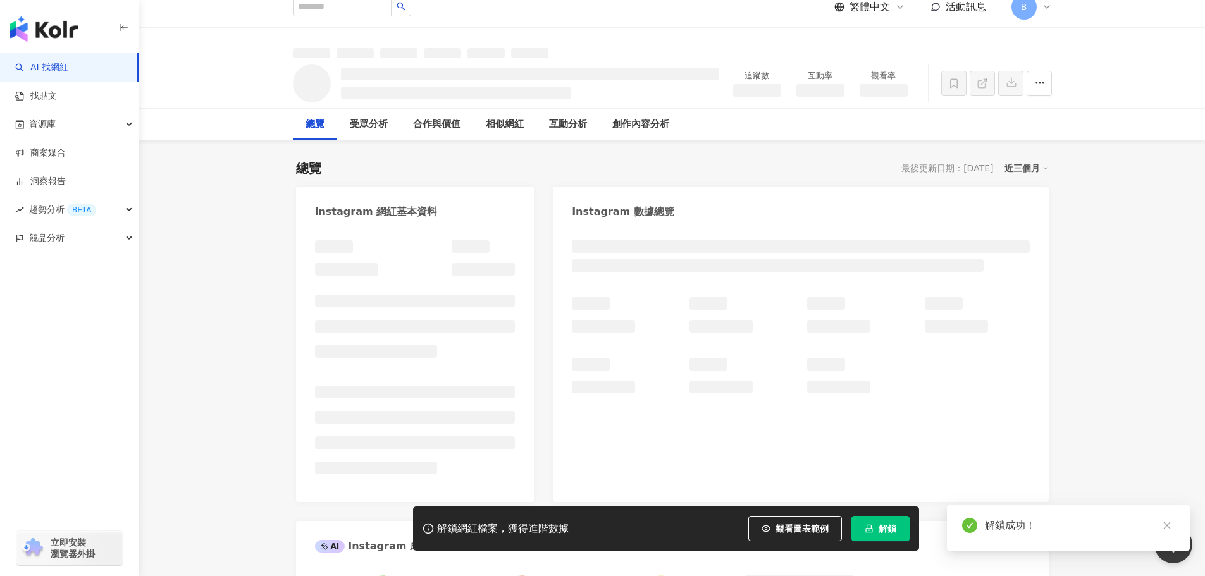
scroll to position [0, 0]
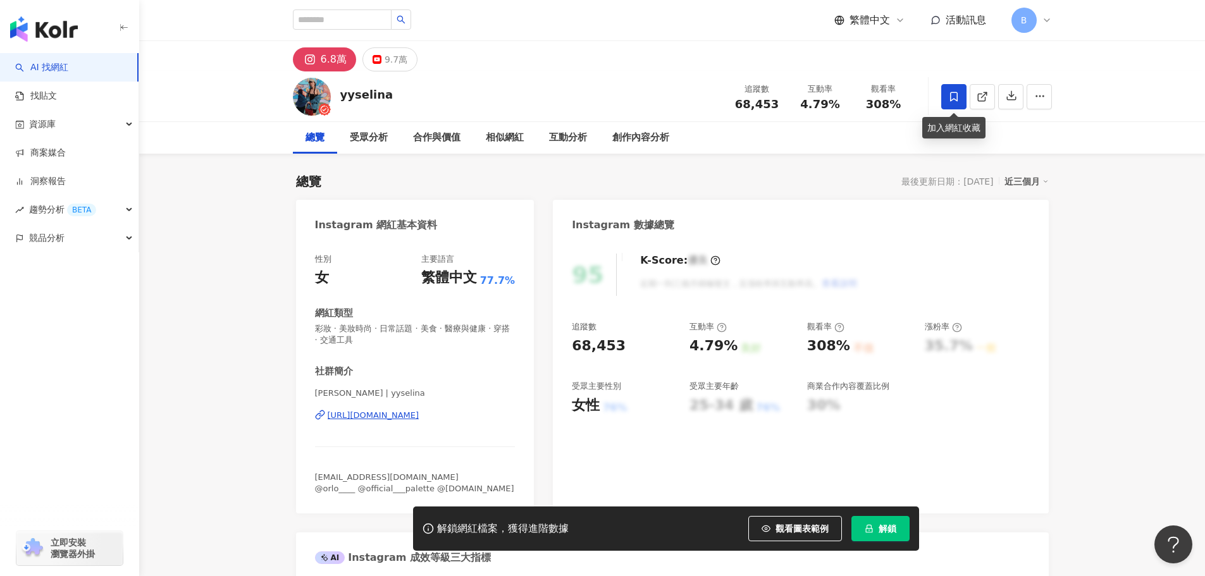
click at [951, 99] on icon at bounding box center [953, 96] width 11 height 11
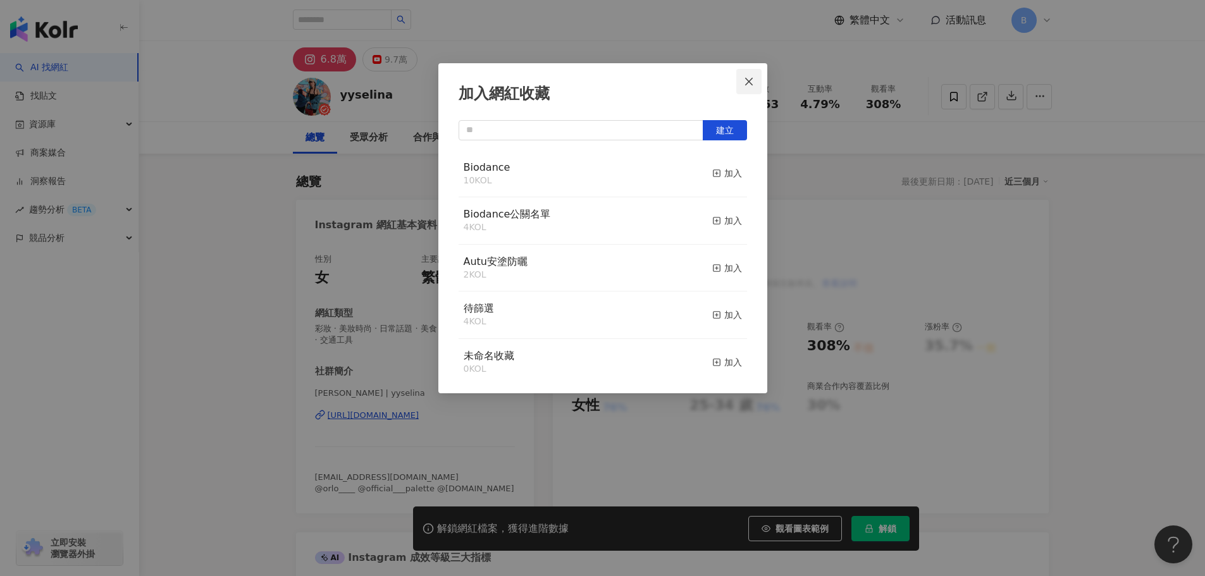
click at [746, 80] on icon "close" at bounding box center [749, 82] width 10 height 10
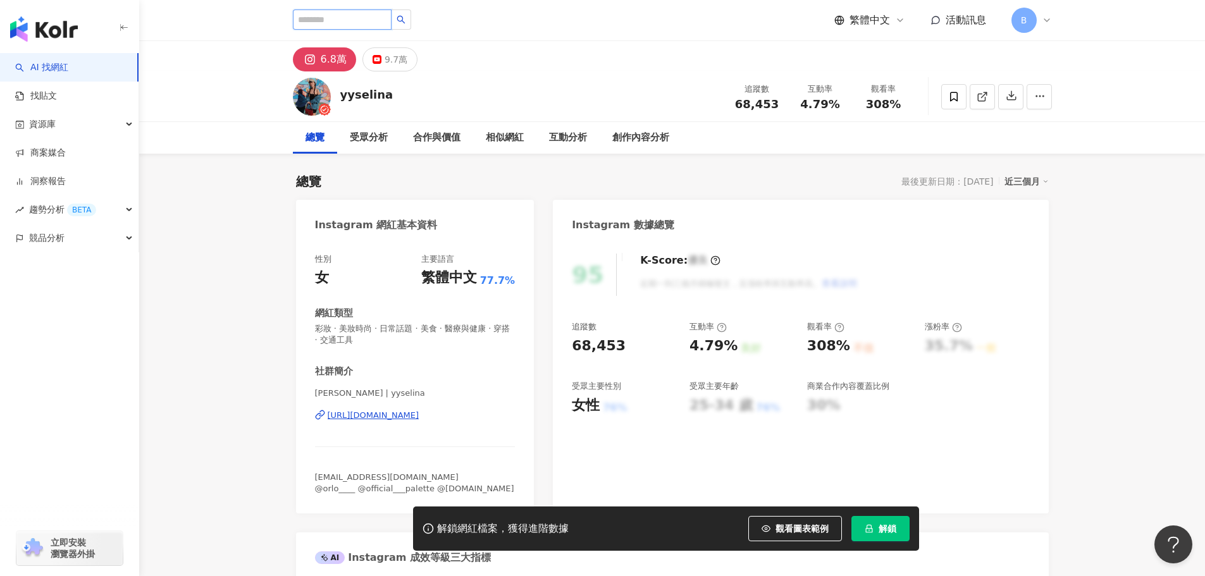
click at [347, 22] on input "search" at bounding box center [342, 19] width 99 height 20
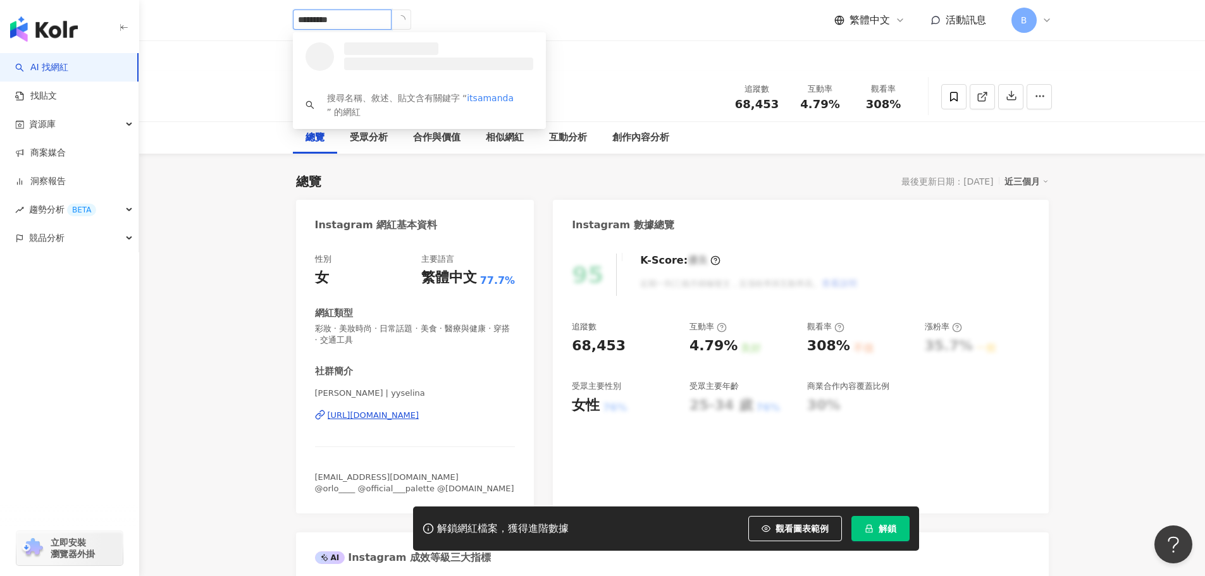
click at [329, 16] on input "*********" at bounding box center [342, 19] width 99 height 20
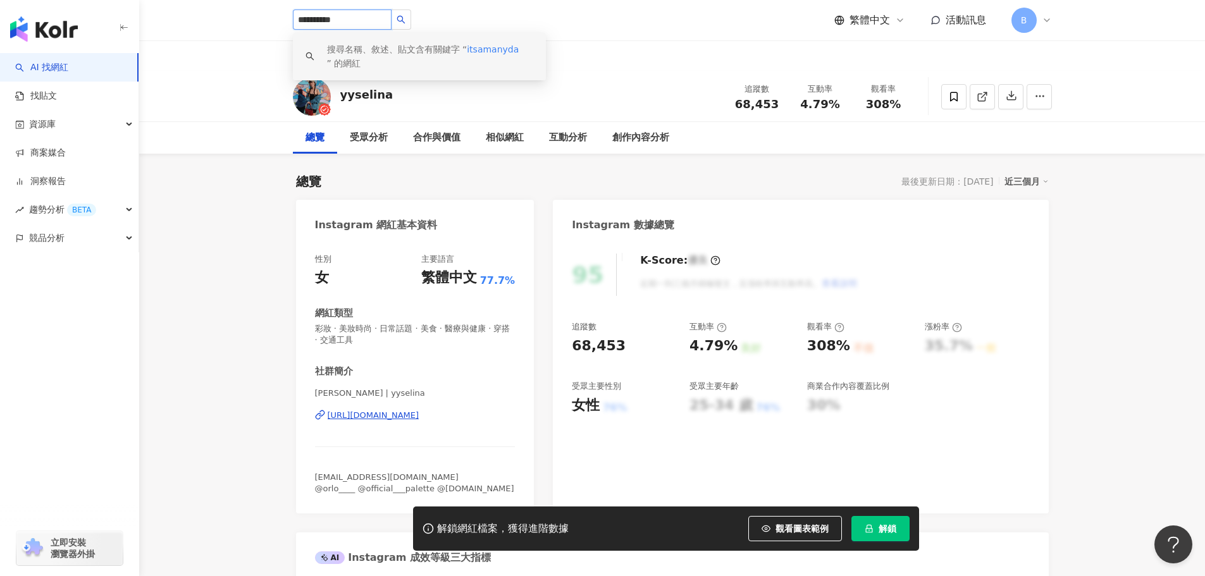
type input "*********"
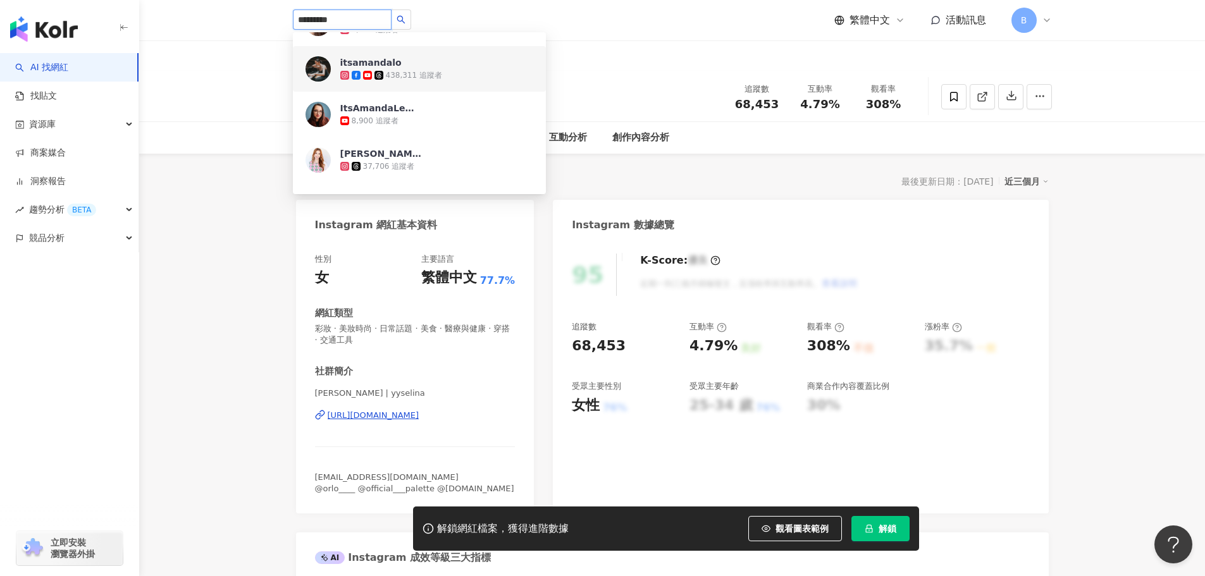
scroll to position [63, 0]
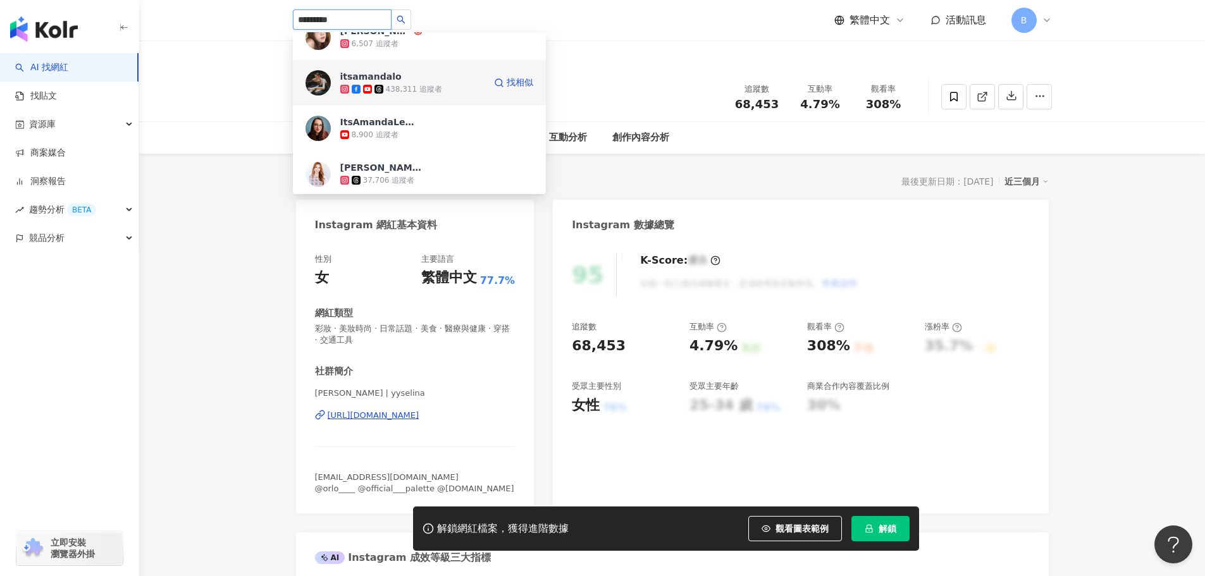
click at [431, 77] on div "itsamandalo 438,311 追蹤者" at bounding box center [412, 82] width 144 height 25
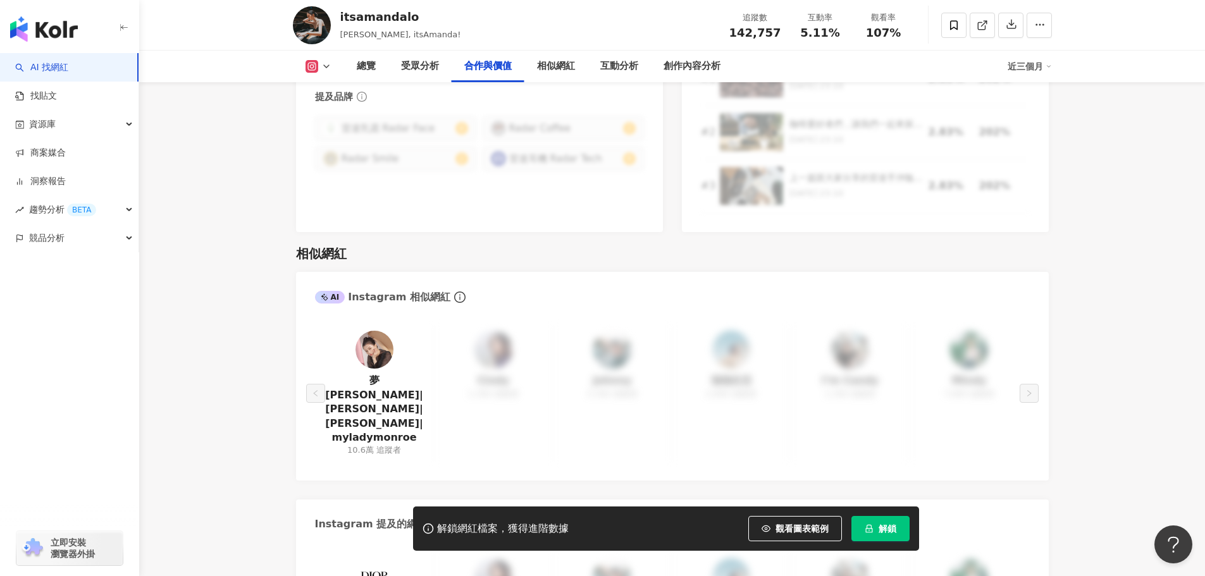
scroll to position [1960, 0]
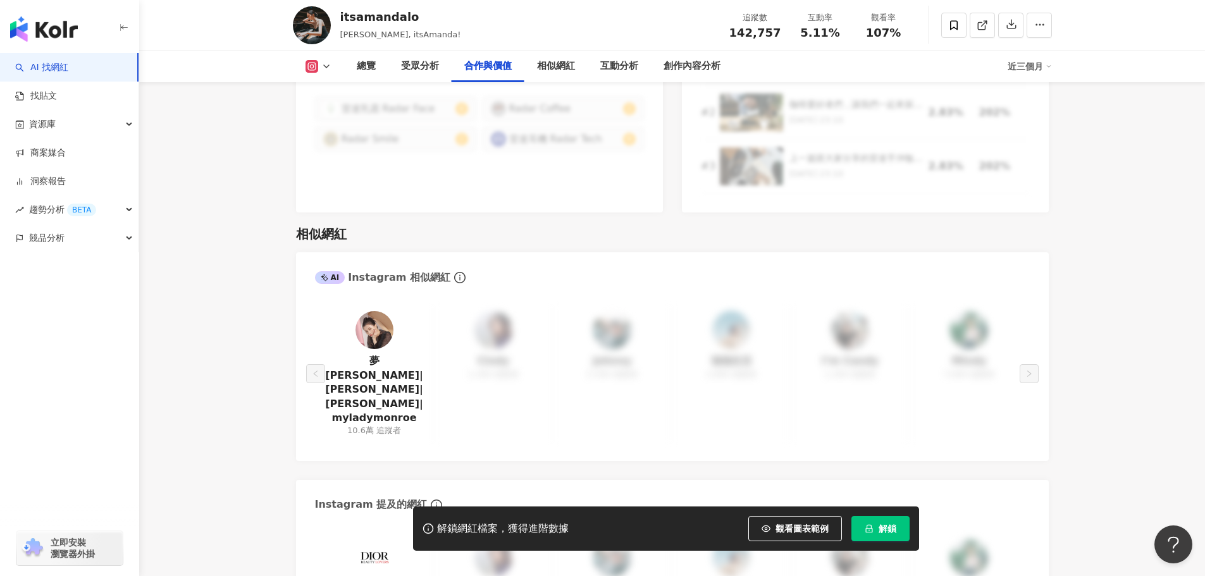
click at [380, 311] on img at bounding box center [374, 330] width 38 height 38
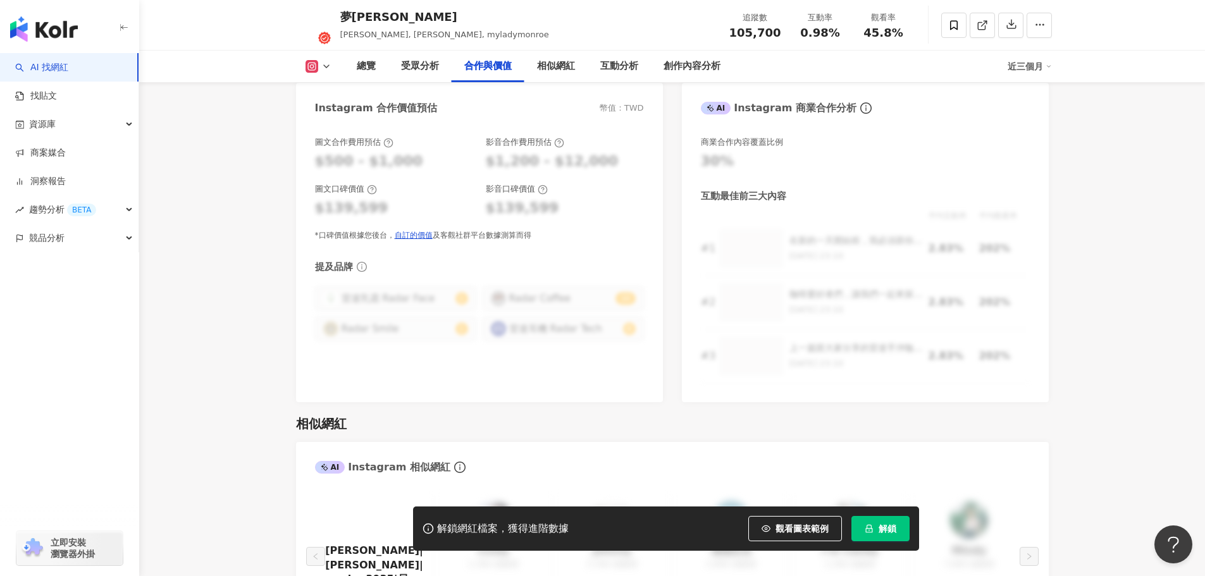
scroll to position [2024, 0]
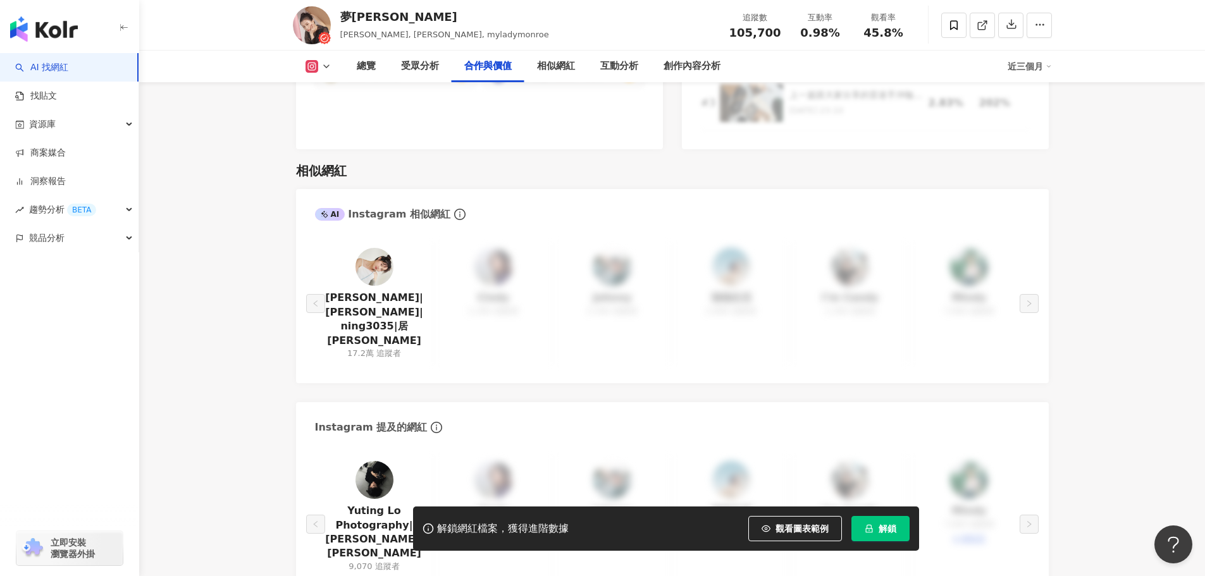
click at [372, 248] on img at bounding box center [374, 267] width 38 height 38
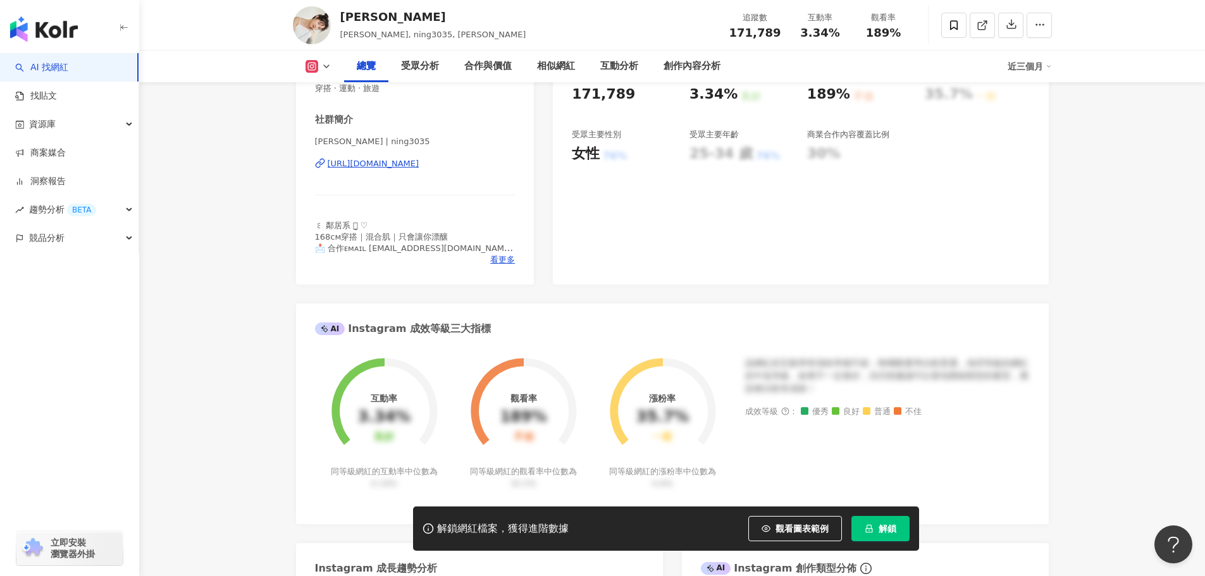
scroll to position [253, 0]
click at [419, 160] on div "https://www.instagram.com/ning3035/" at bounding box center [374, 162] width 92 height 11
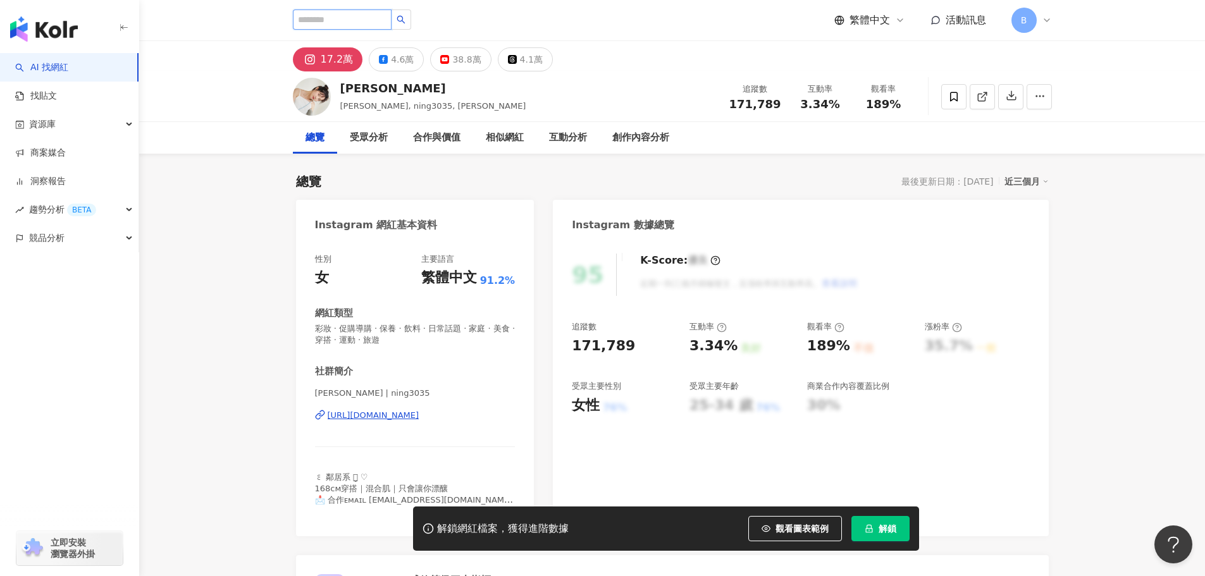
click at [321, 29] on input "search" at bounding box center [342, 19] width 99 height 20
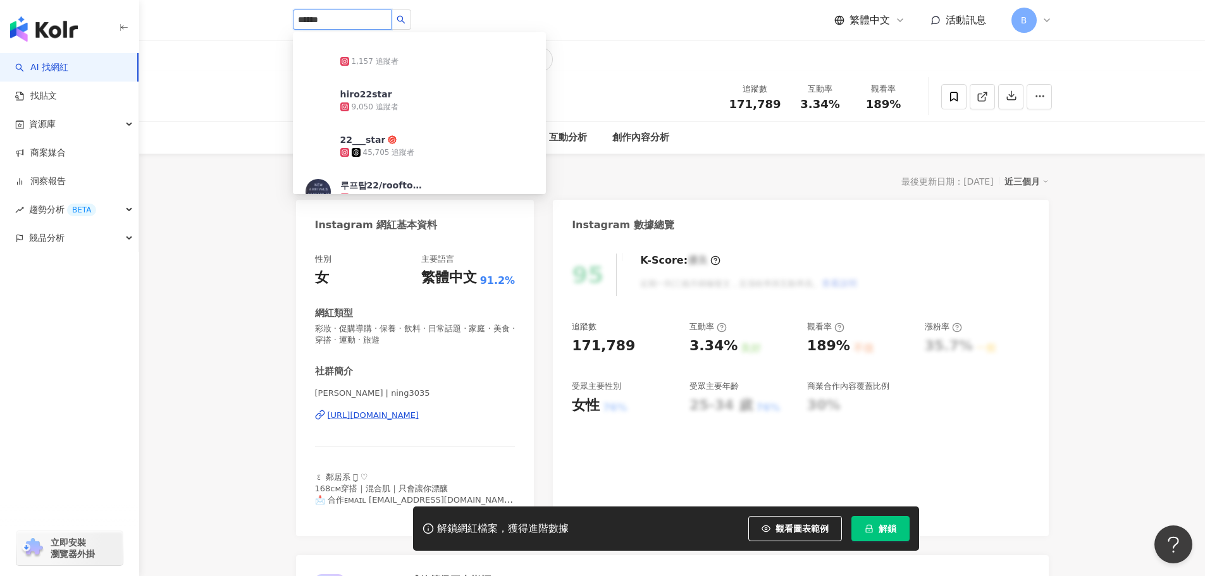
type input "*******"
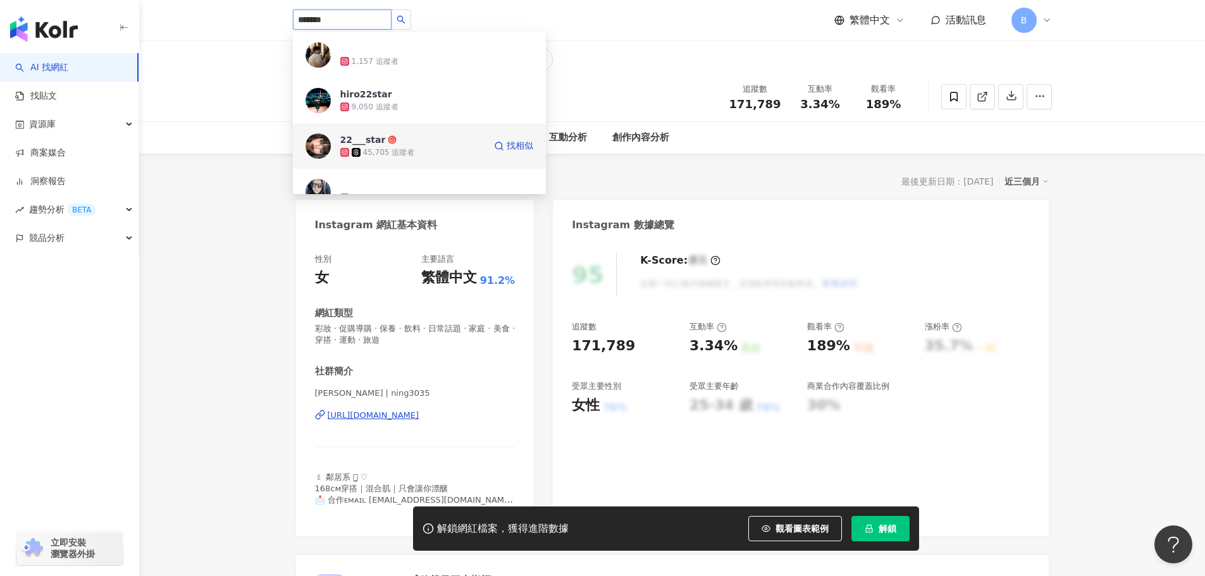
click at [427, 151] on div "45,705 追蹤者" at bounding box center [412, 152] width 144 height 13
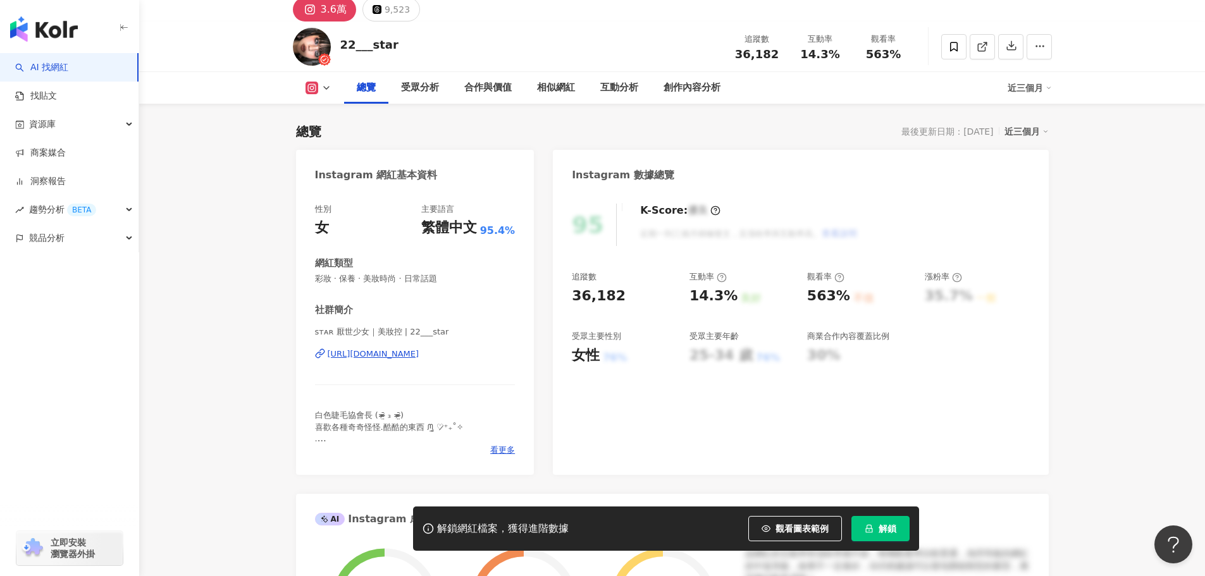
scroll to position [126, 0]
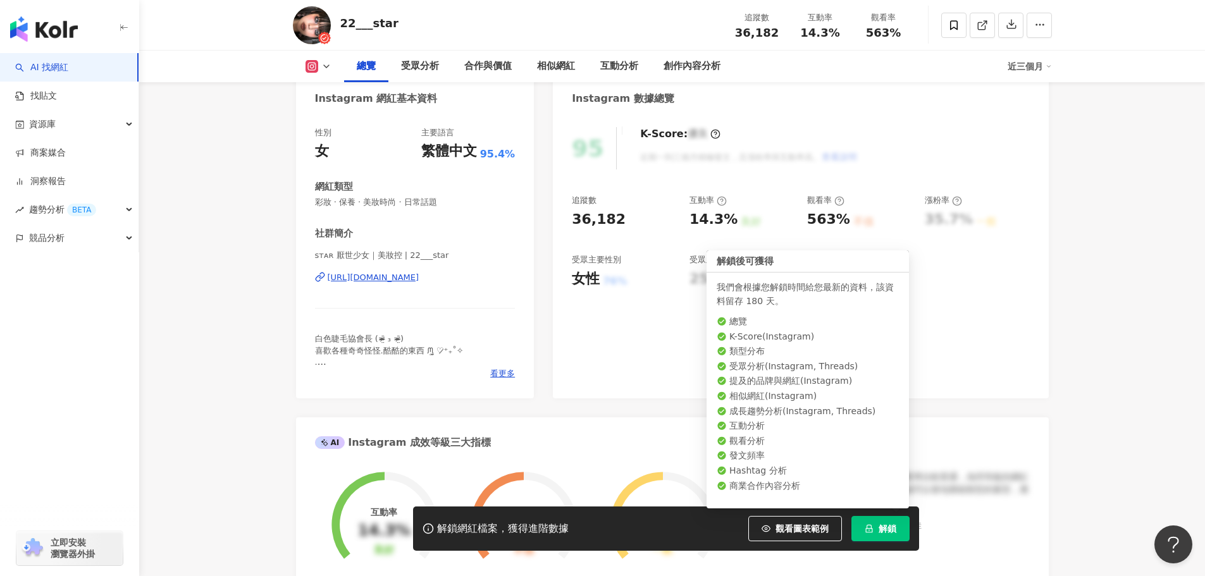
click at [894, 531] on span "解鎖" at bounding box center [887, 529] width 18 height 10
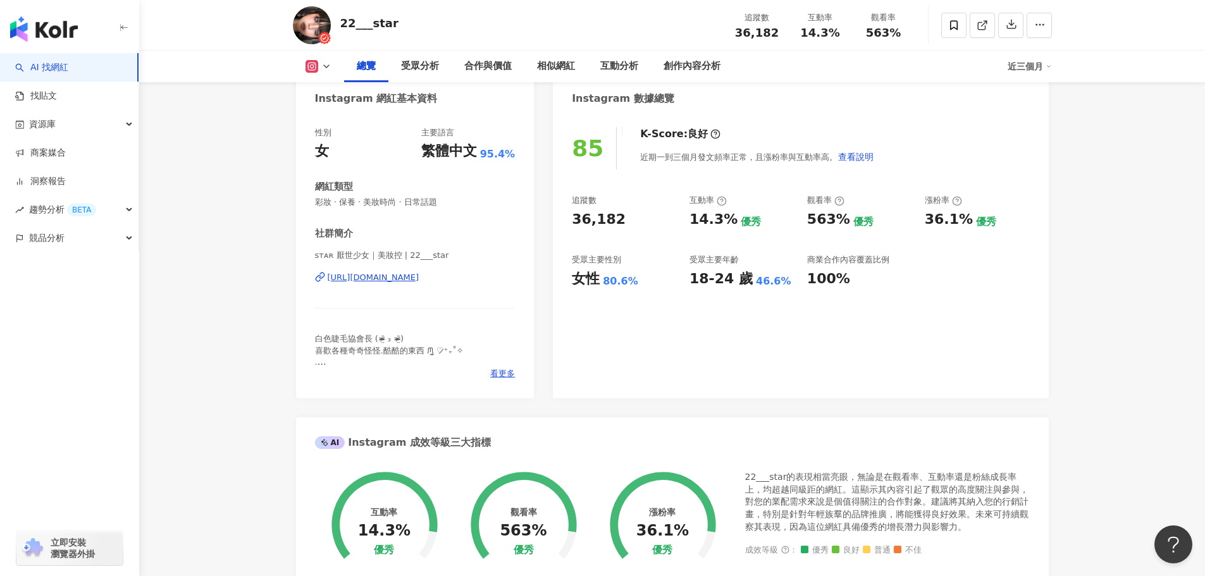
click at [509, 267] on div "sᴛᴀʀ 厭世少女｜美妝控 | 22___star https://www.instagram.com/22___star/" at bounding box center [415, 287] width 200 height 74
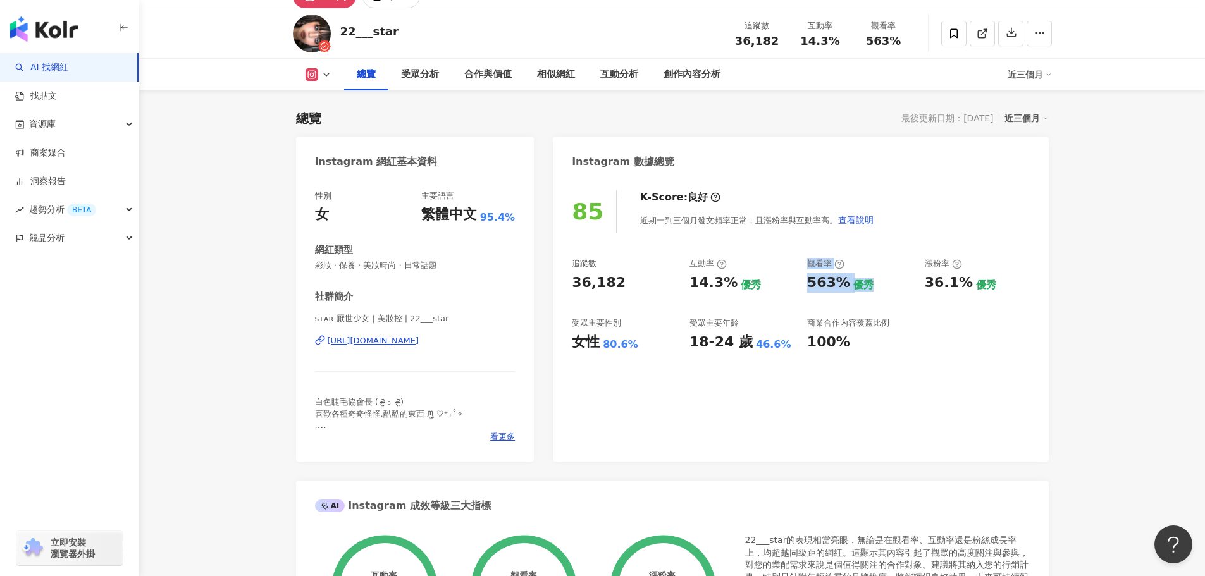
drag, startPoint x: 796, startPoint y: 283, endPoint x: 901, endPoint y: 283, distance: 105.0
click at [901, 283] on div "追蹤數 36,182 互動率 14.3% 優秀 觀看率 563% 優秀 漲粉率 36.1% 優秀 受眾主要性別 女性 80.6% 受眾主要年齡 18-24 歲…" at bounding box center [800, 305] width 457 height 94
click at [901, 283] on div "563% 優秀" at bounding box center [859, 283] width 105 height 20
drag, startPoint x: 961, startPoint y: 286, endPoint x: 1002, endPoint y: 286, distance: 41.7
click at [1002, 286] on div "36.1% 優秀" at bounding box center [977, 283] width 105 height 20
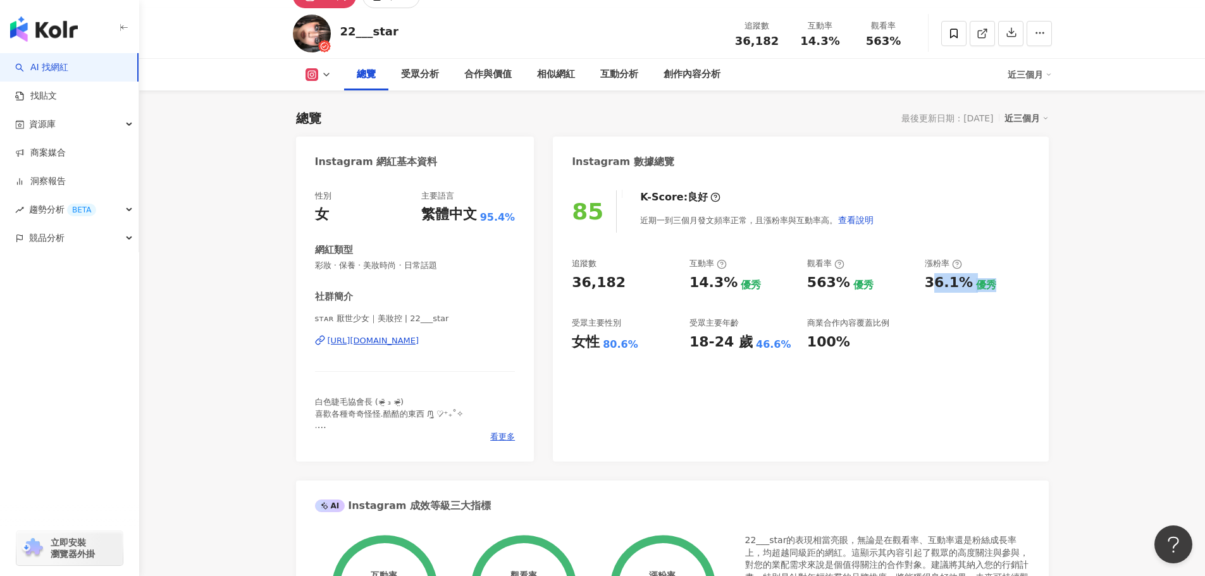
click at [1002, 286] on div "36.1% 優秀" at bounding box center [977, 283] width 105 height 20
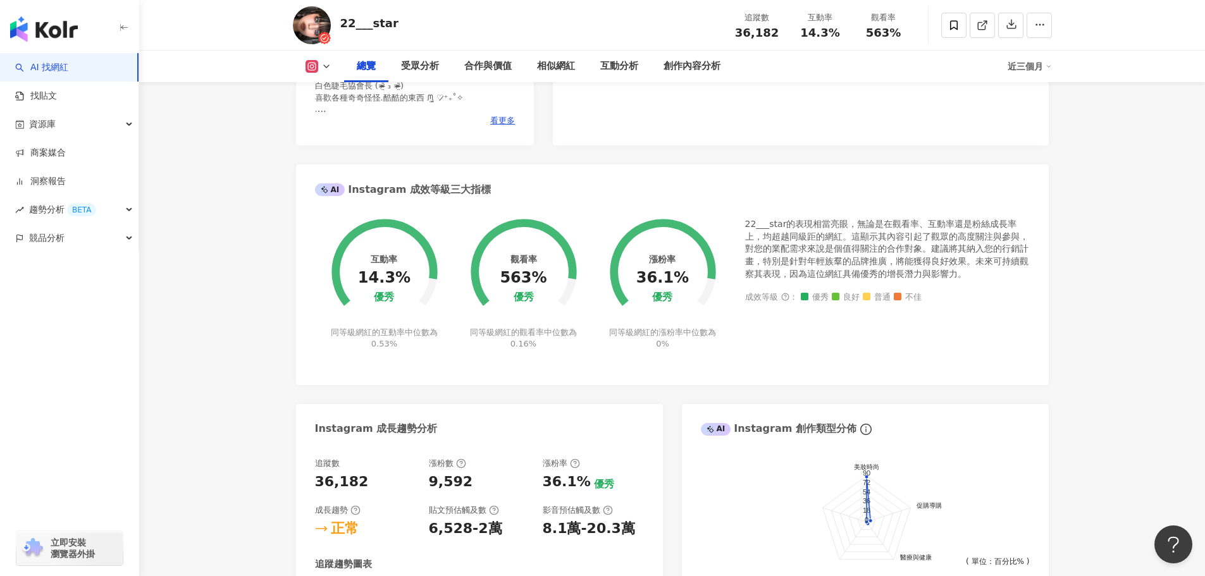
scroll to position [0, 0]
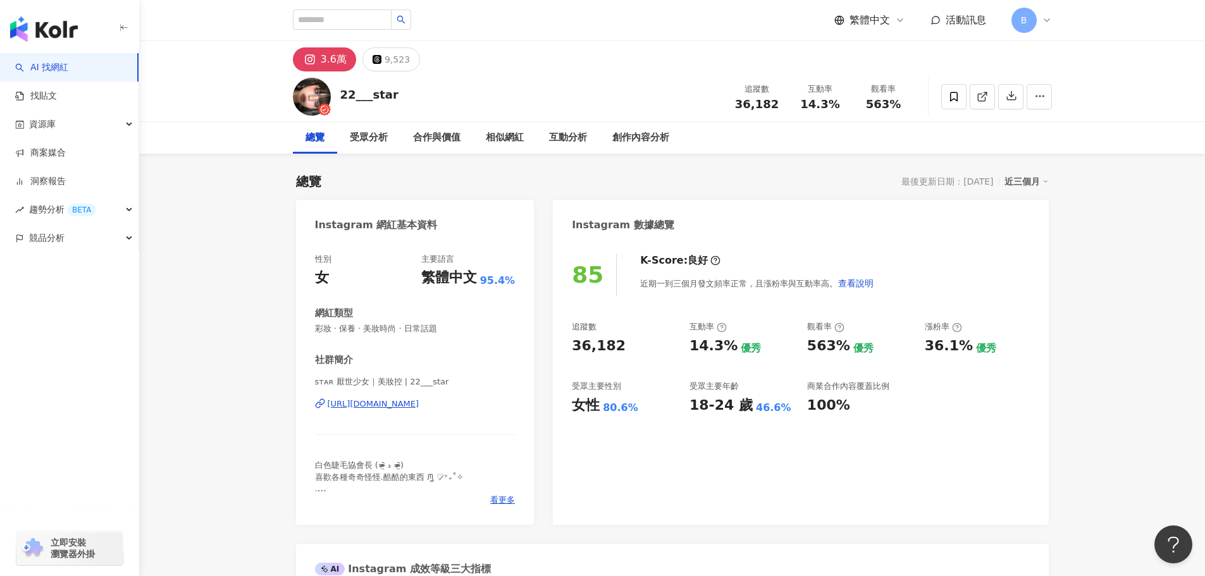
click at [544, 81] on div "22___star 追蹤數 36,182 互動率 14.3% 觀看率 563%" at bounding box center [671, 96] width 809 height 50
click at [948, 97] on icon at bounding box center [953, 96] width 11 height 11
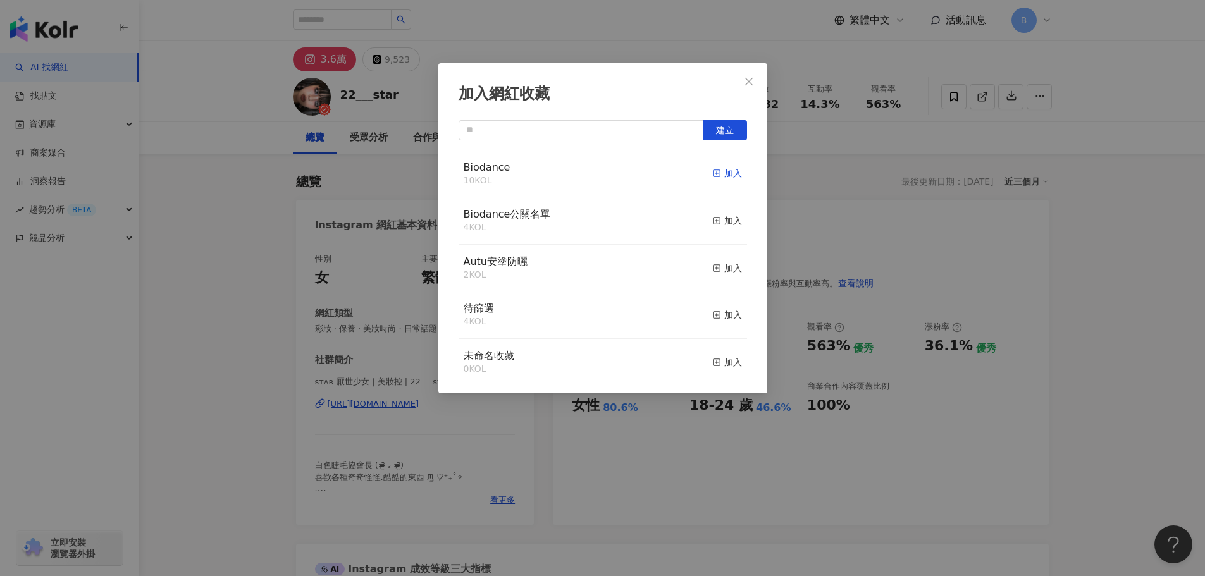
click at [712, 175] on icon "button" at bounding box center [716, 173] width 9 height 9
click at [750, 78] on icon "close" at bounding box center [749, 82] width 10 height 10
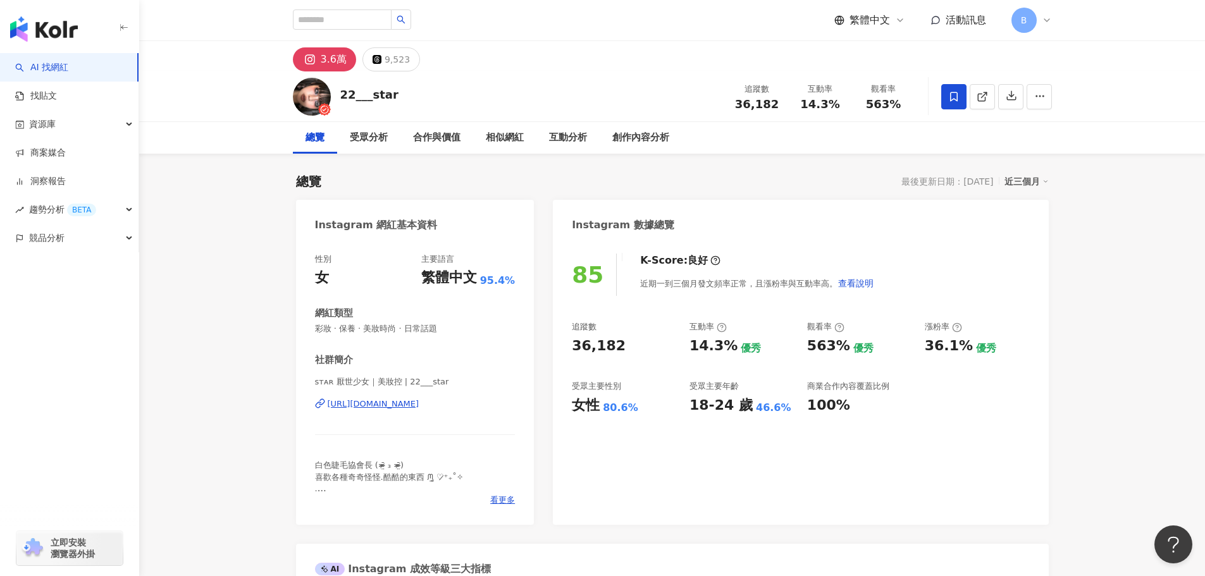
click at [686, 176] on div "總覽 最後更新日期：2025/9/5 近三個月" at bounding box center [672, 182] width 753 height 18
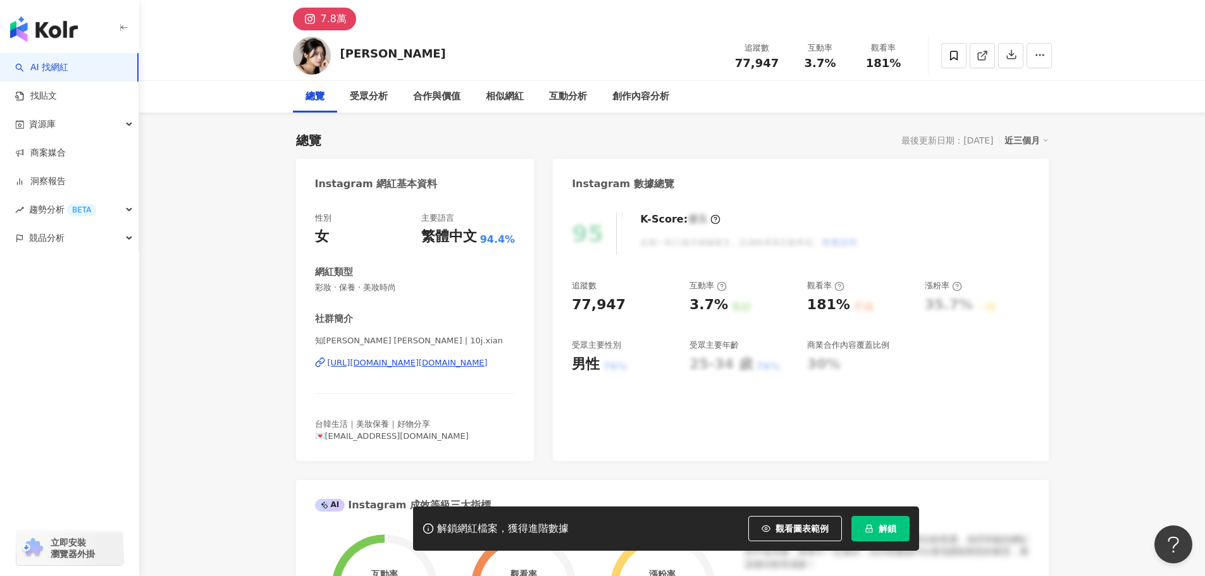
scroll to position [63, 0]
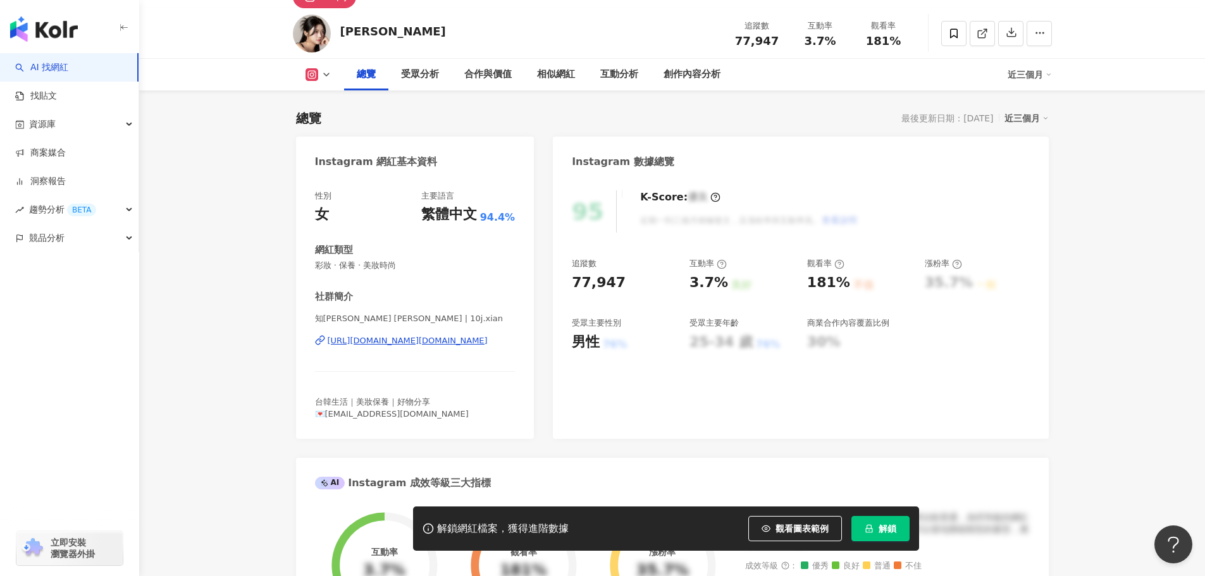
click at [896, 517] on button "解鎖" at bounding box center [880, 528] width 58 height 25
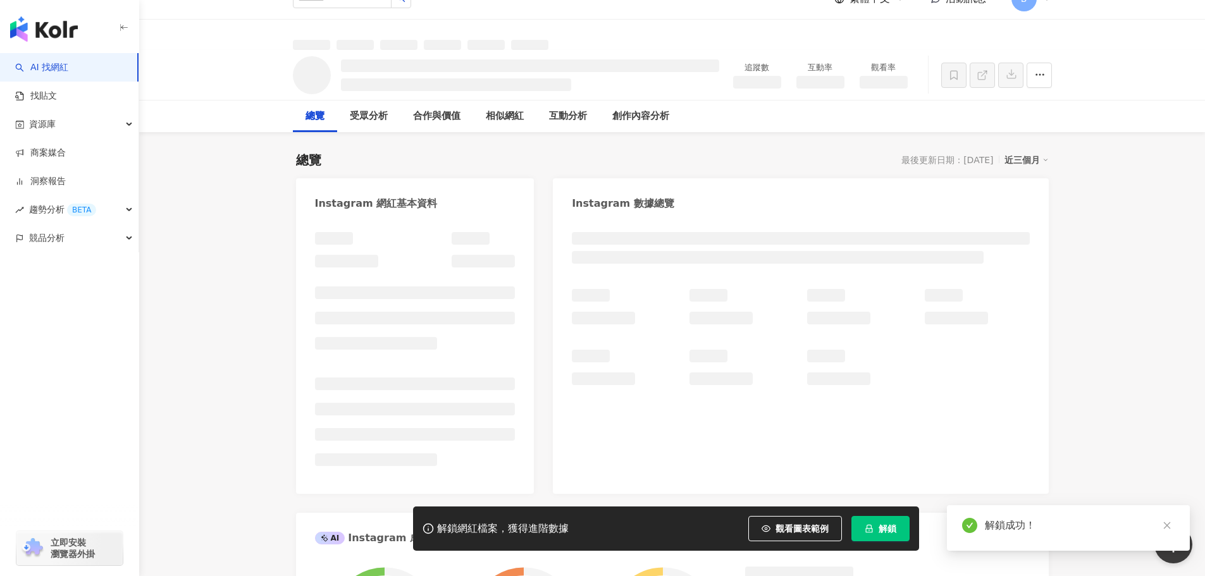
scroll to position [0, 0]
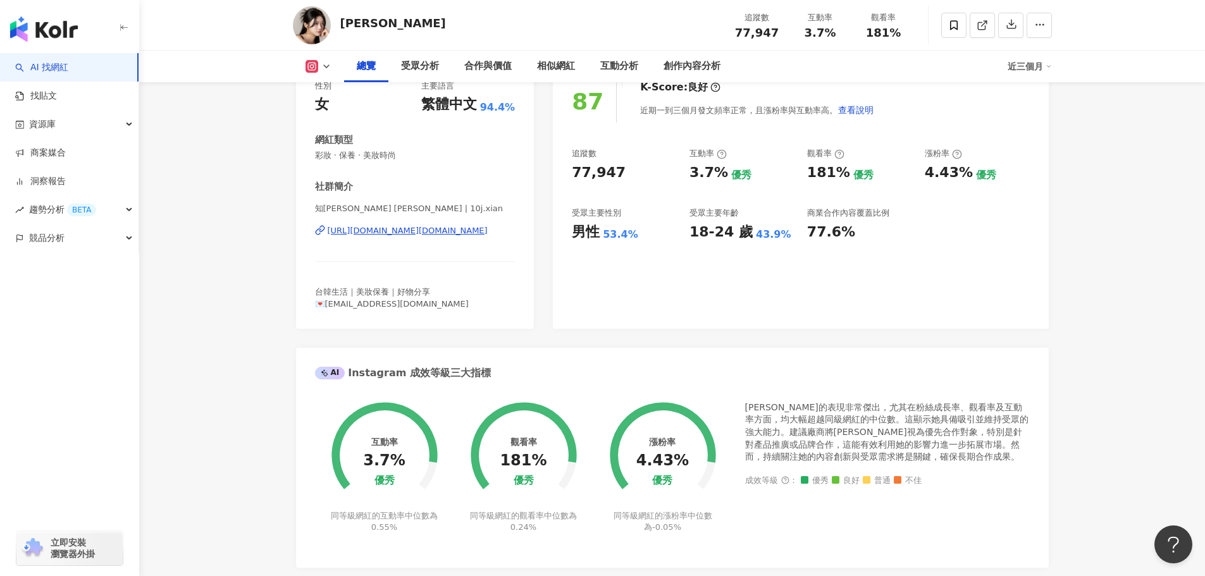
scroll to position [126, 0]
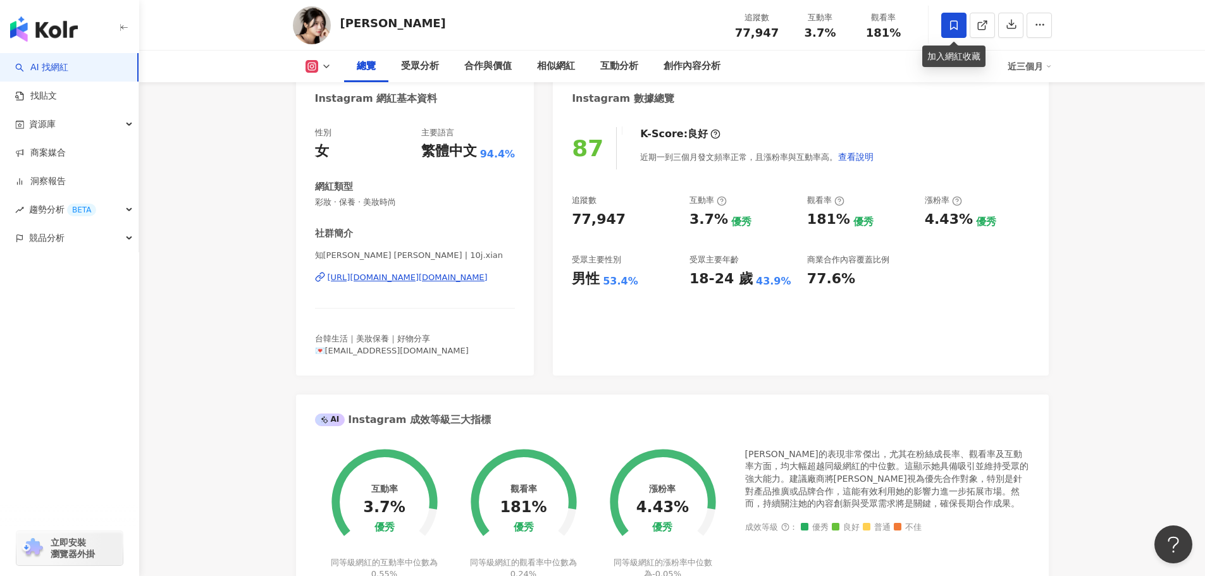
click at [951, 21] on icon at bounding box center [954, 24] width 8 height 9
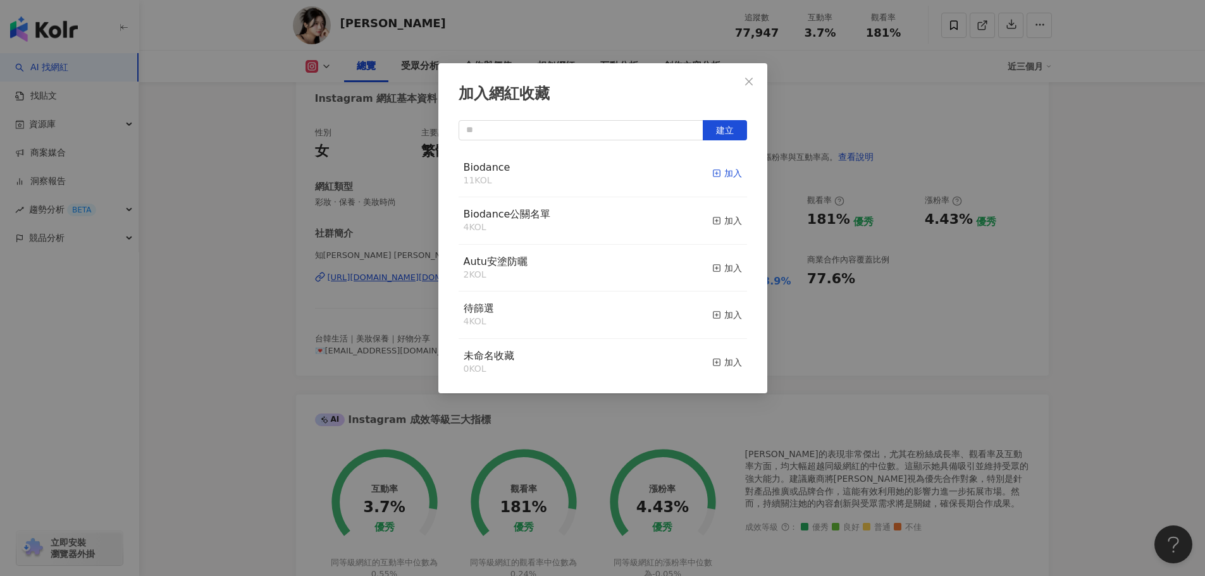
click at [728, 169] on div "加入" at bounding box center [727, 173] width 30 height 14
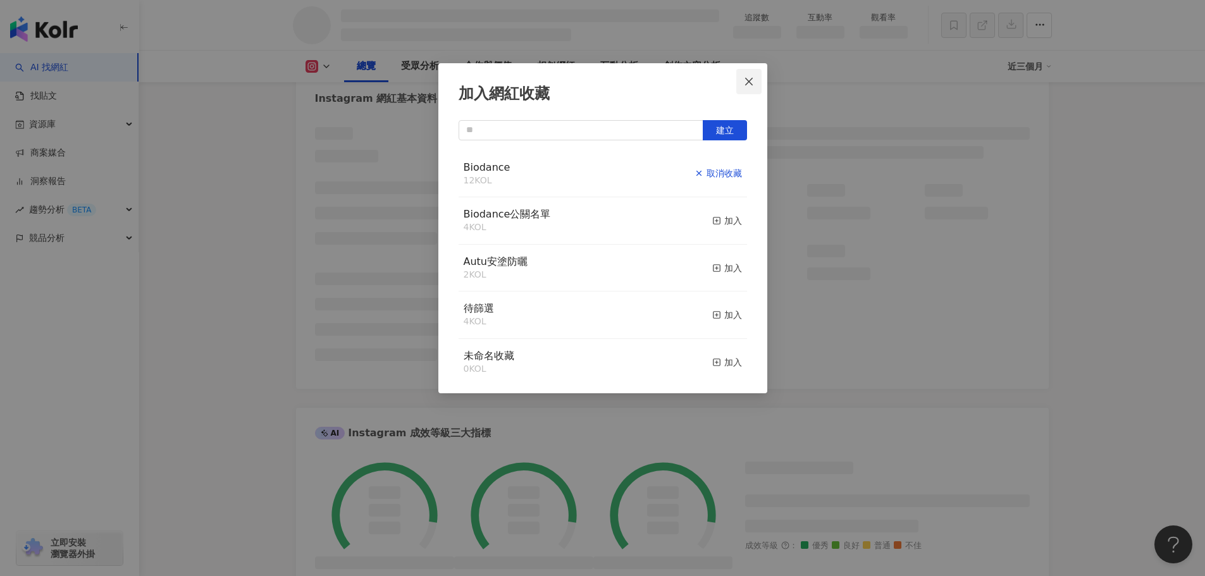
click at [751, 80] on icon "close" at bounding box center [749, 82] width 10 height 10
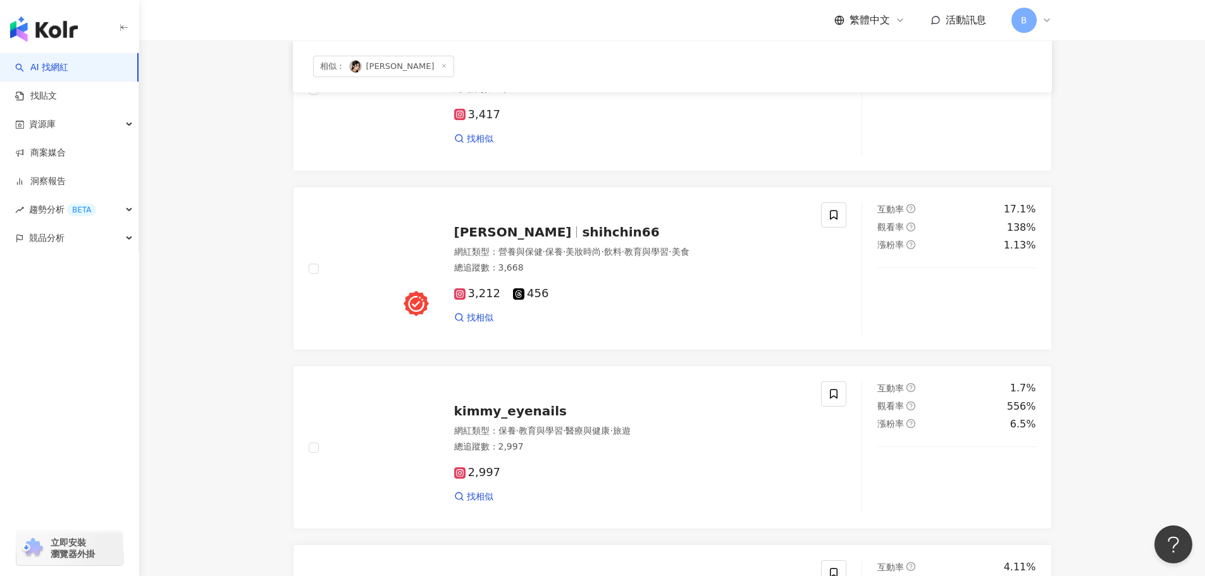
scroll to position [1454, 0]
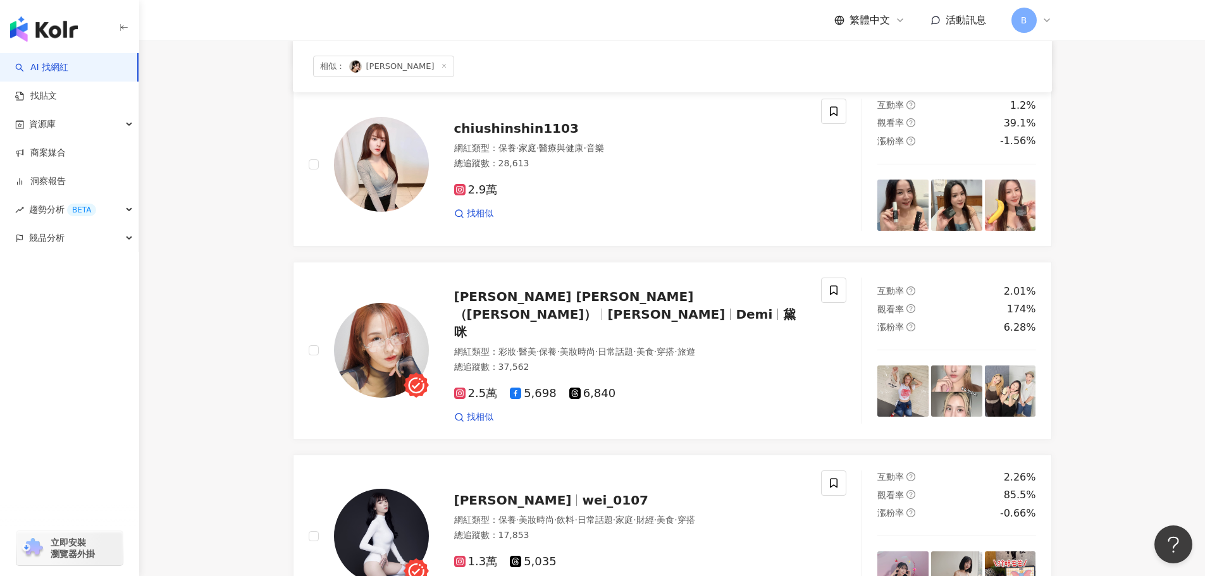
click at [441, 66] on icon at bounding box center [444, 66] width 6 height 6
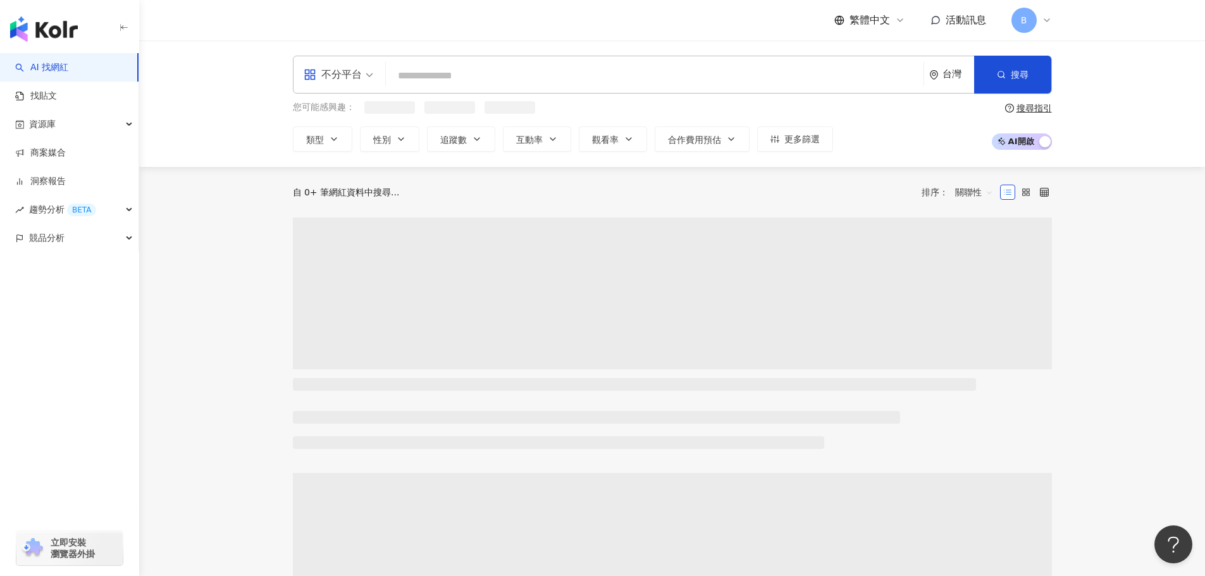
click at [453, 58] on div "不分平台 台灣 搜尋" at bounding box center [672, 75] width 759 height 38
click at [456, 68] on input "search" at bounding box center [654, 76] width 527 height 24
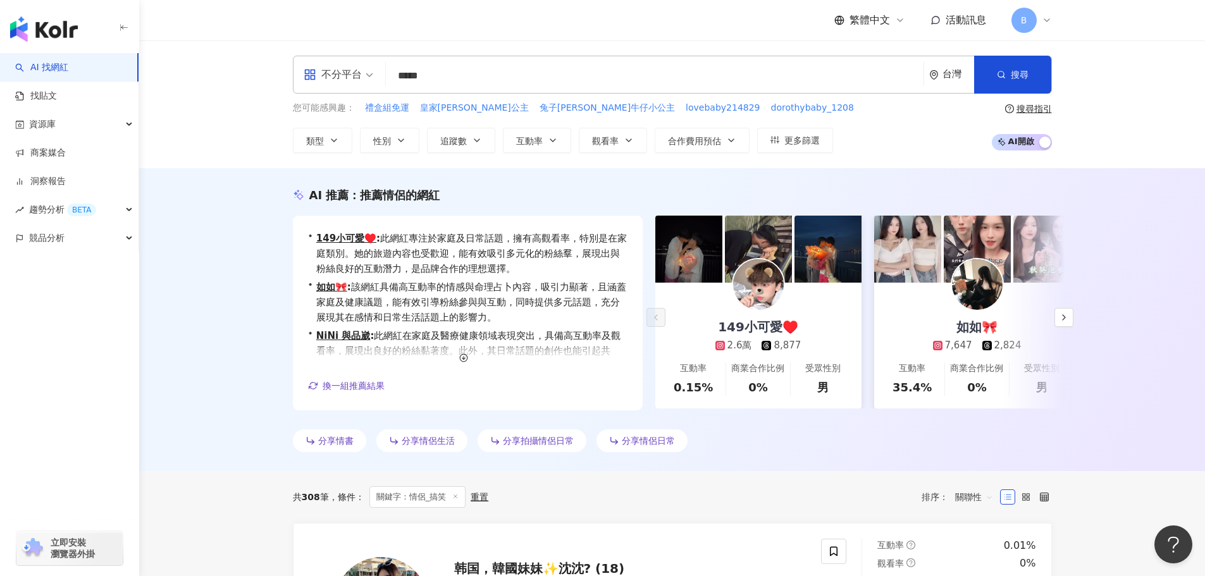
click at [423, 74] on input "*****" at bounding box center [654, 76] width 527 height 24
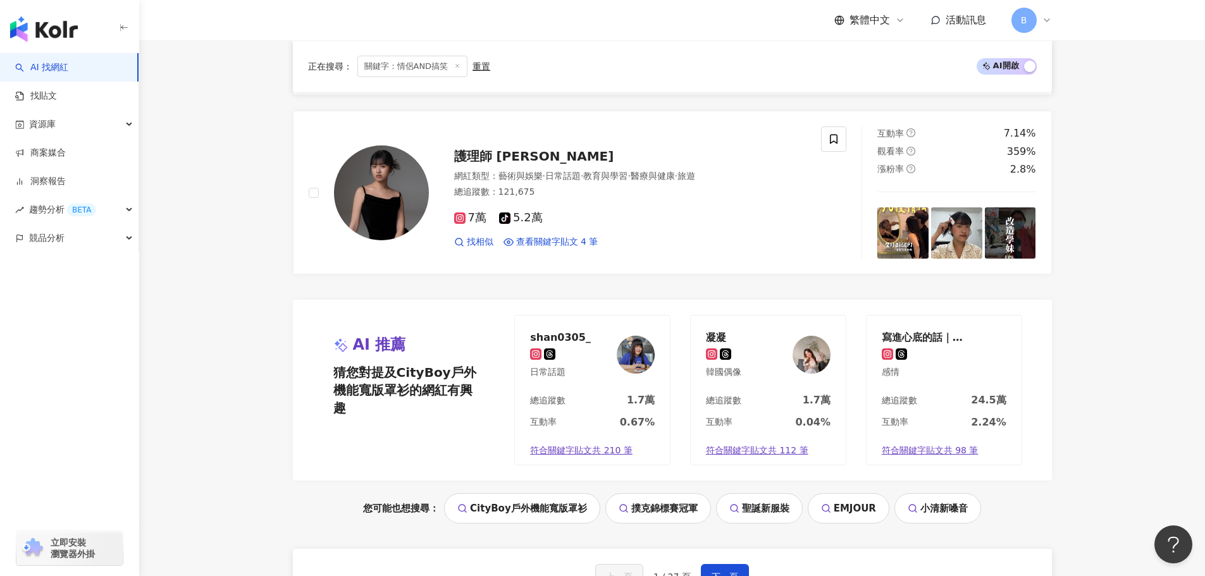
scroll to position [2530, 0]
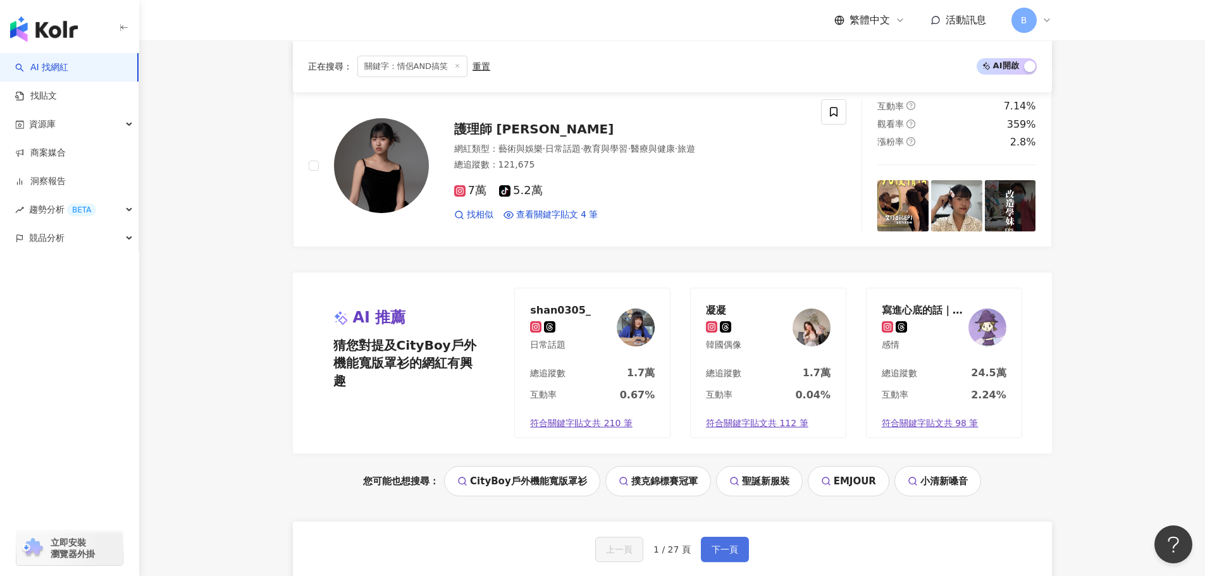
type input "*******"
click at [730, 544] on span "下一頁" at bounding box center [724, 549] width 27 height 10
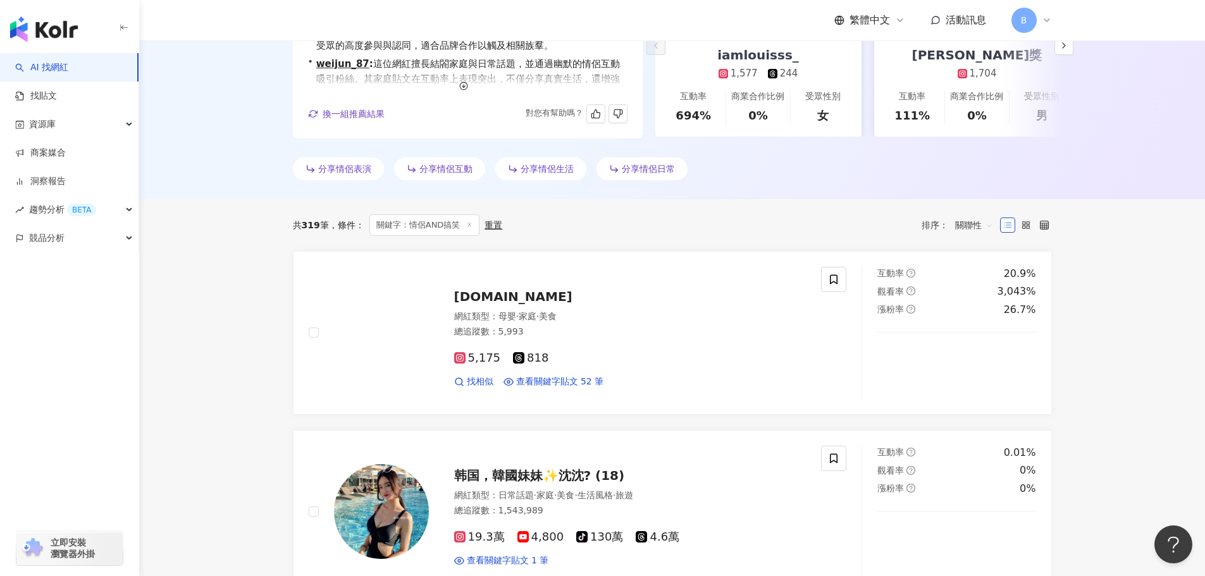
scroll to position [0, 0]
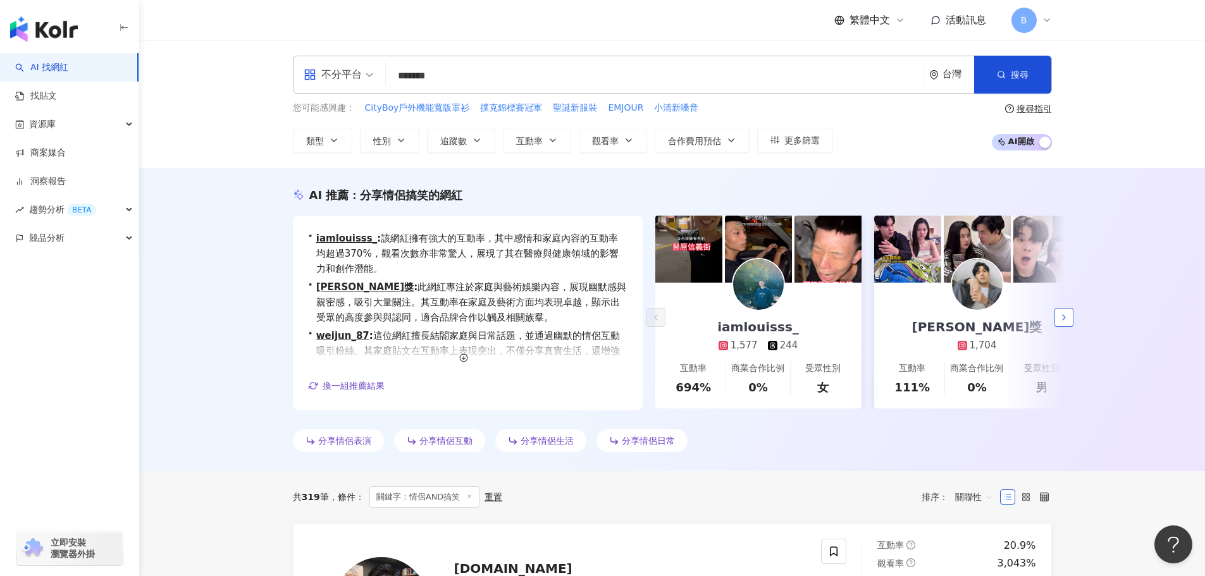
click at [1071, 319] on button "button" at bounding box center [1063, 317] width 19 height 19
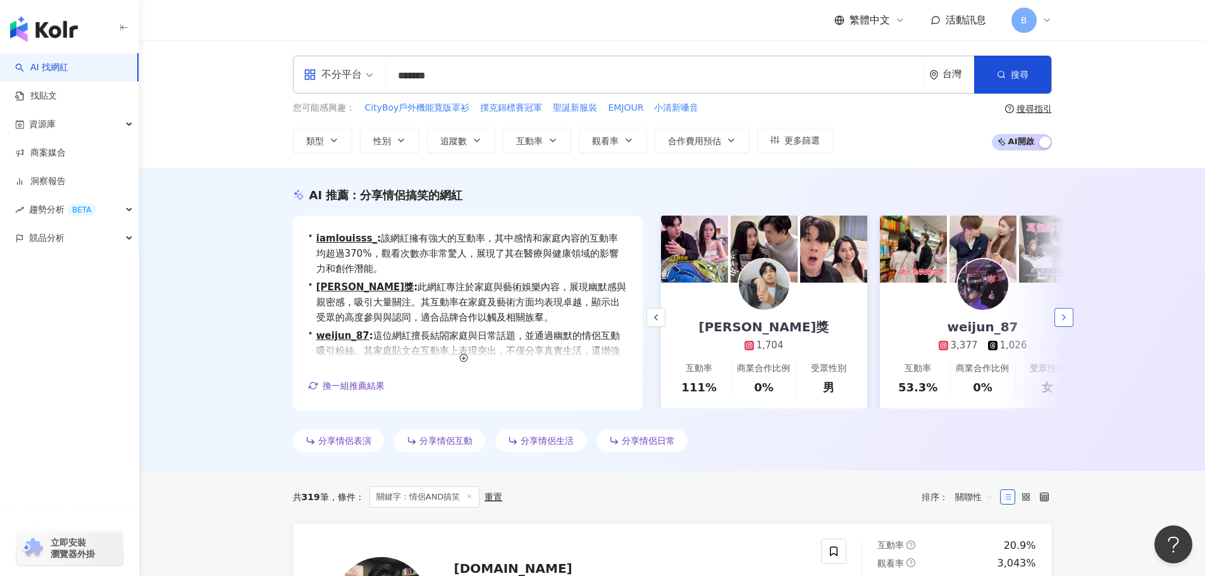
scroll to position [0, 219]
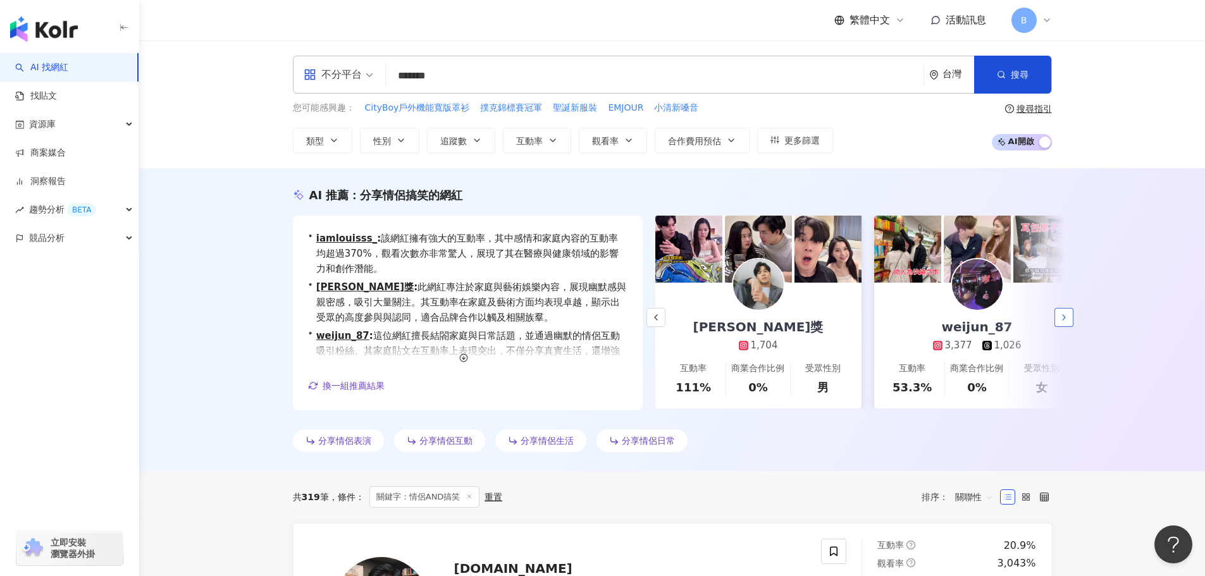
click at [1071, 319] on button "button" at bounding box center [1063, 317] width 19 height 19
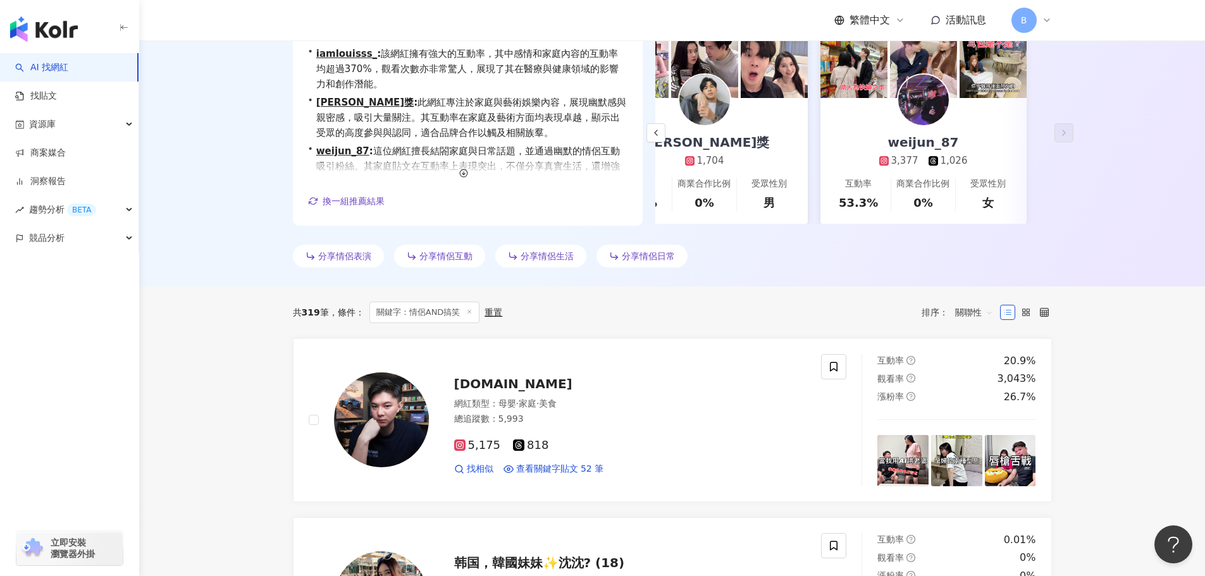
scroll to position [0, 0]
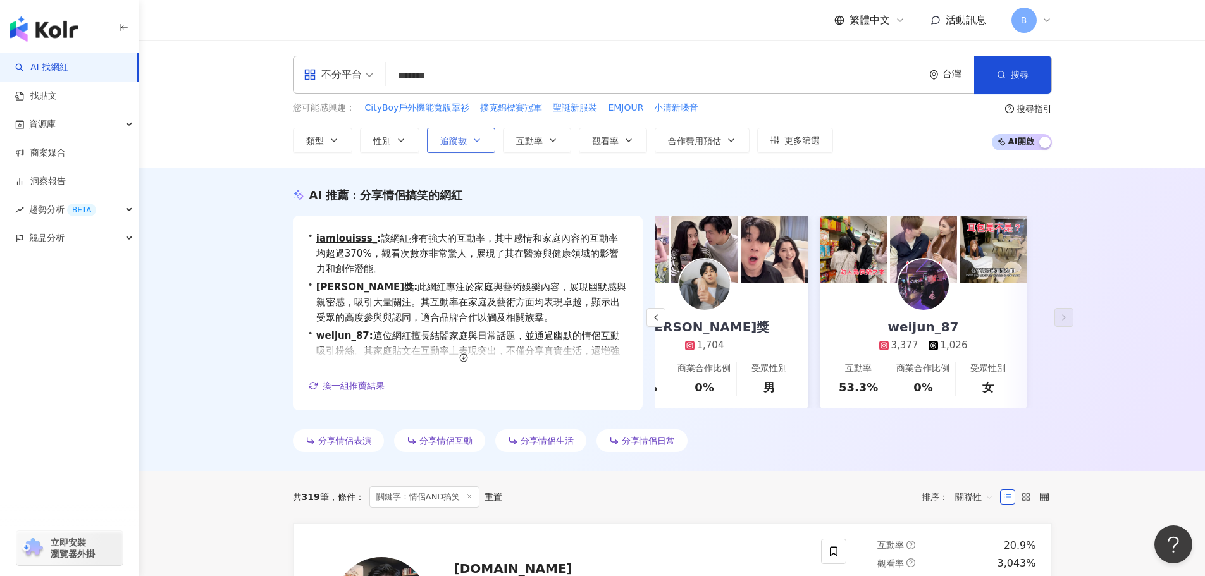
click at [455, 139] on span "追蹤數" at bounding box center [453, 141] width 27 height 10
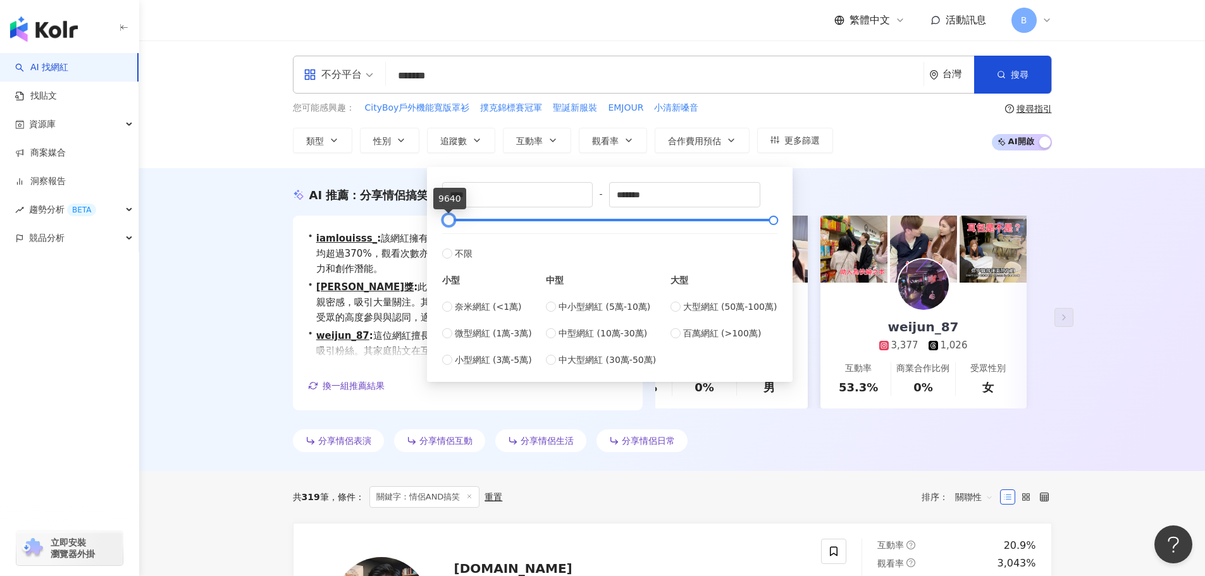
type input "*"
drag, startPoint x: 445, startPoint y: 220, endPoint x: 432, endPoint y: 216, distance: 13.2
click at [432, 216] on div "* - ******* 不限 小型 奈米網紅 (<1萬) 微型網紅 (1萬-3萬) 小型網紅 (3萬-5萬) 中型 中小型網紅 (5萬-10萬) 中型網紅 (…" at bounding box center [610, 274] width 366 height 215
click at [455, 307] on span "奈米網紅 (<1萬)" at bounding box center [488, 307] width 67 height 14
type input "****"
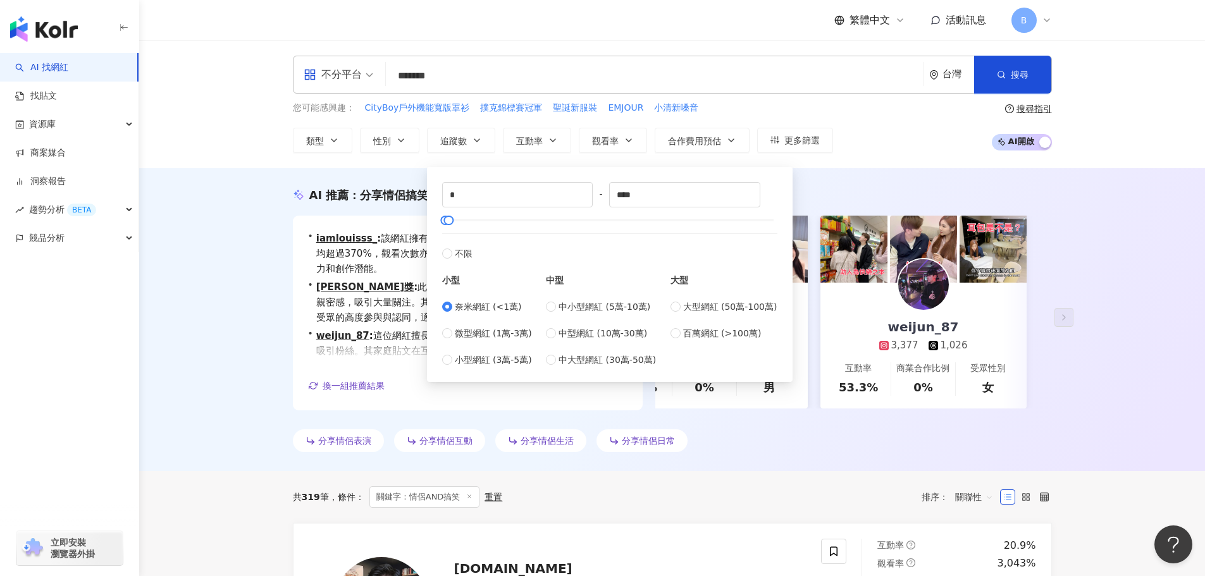
type input "*****"
click at [483, 302] on span "奈米網紅 (<1萬)" at bounding box center [488, 307] width 67 height 14
type input "*"
click at [470, 253] on span "不限" at bounding box center [464, 254] width 18 height 14
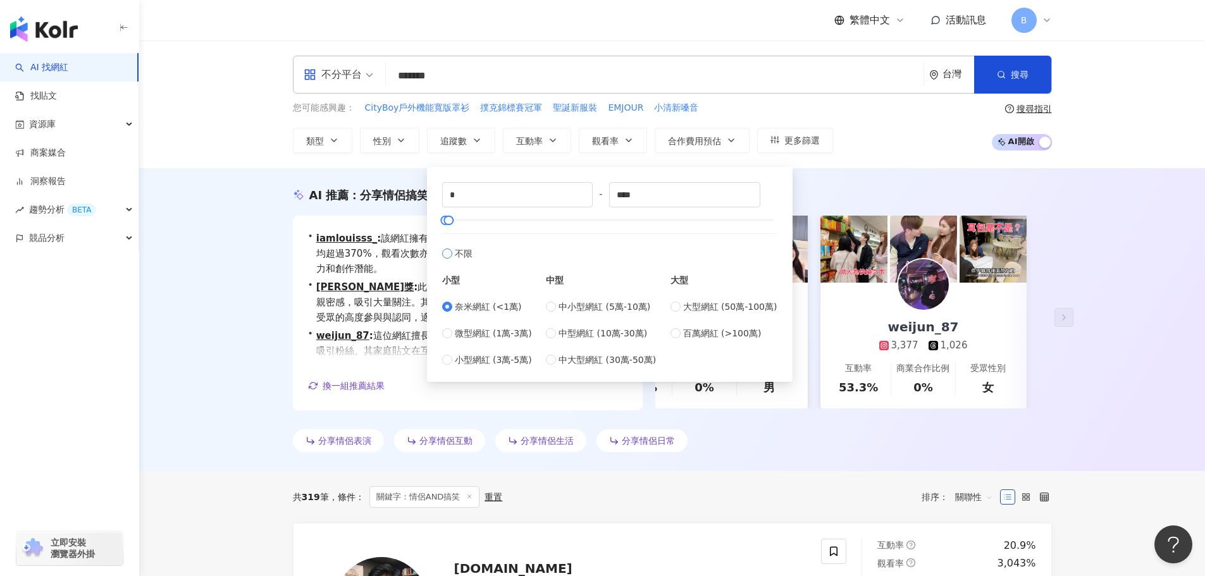
type input "*******"
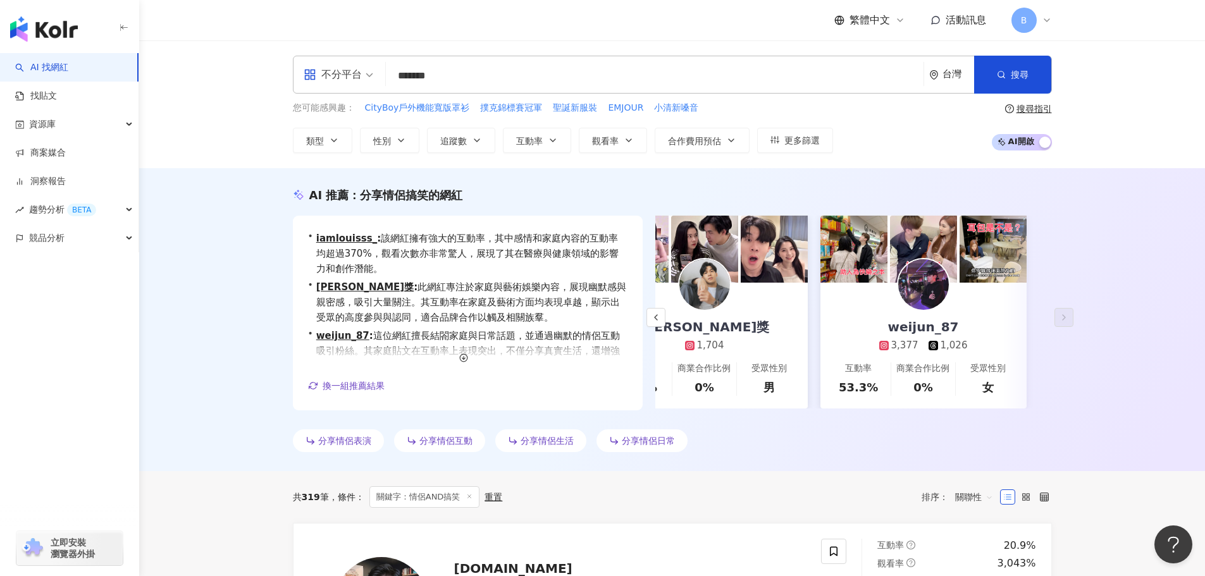
click at [1137, 261] on div "AI 推薦 ： 分享情侶搞笑的網紅 • iamlouisss_ : 該網紅擁有強大的互動率，其中感情和家庭內容的互動率均超過370%，觀看次數亦非常驚人，展現…" at bounding box center [672, 319] width 1066 height 303
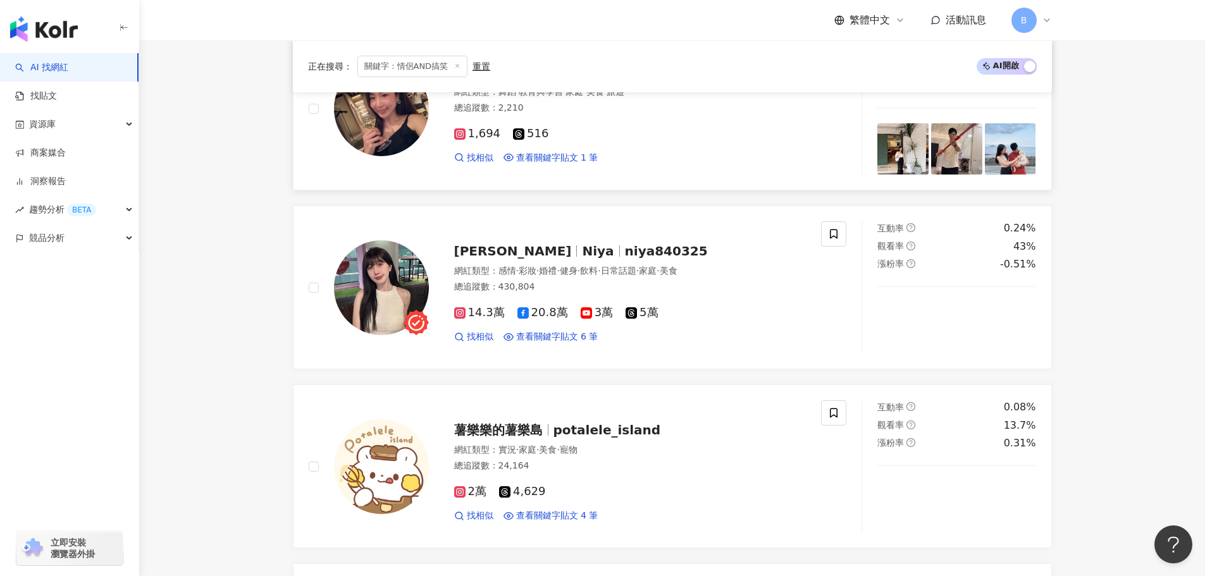
scroll to position [1518, 0]
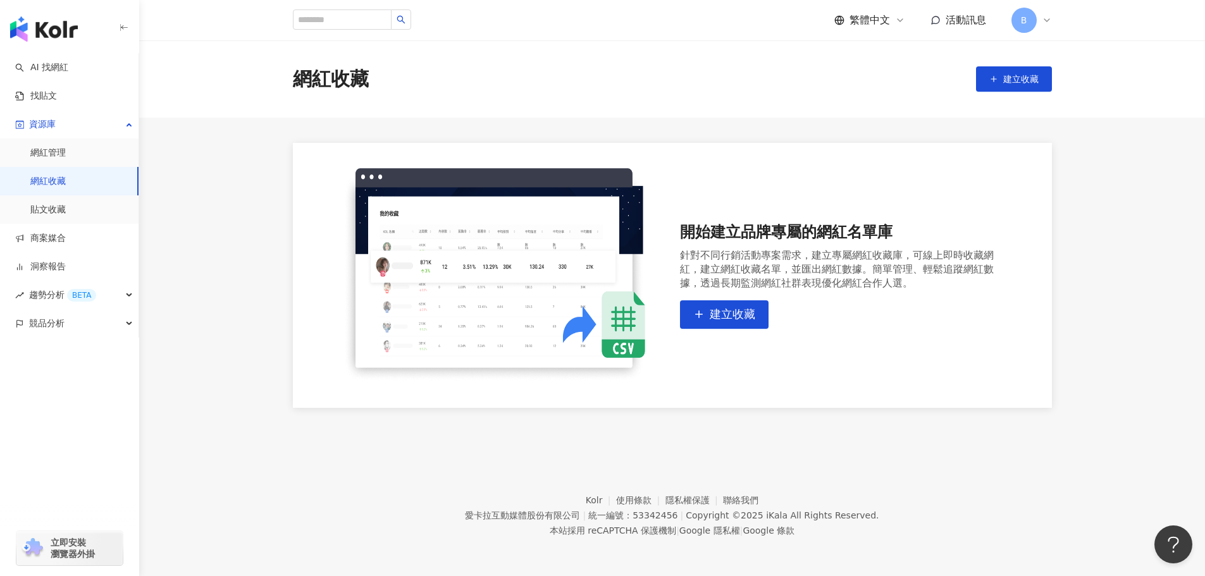
click at [66, 180] on link "網紅收藏" at bounding box center [47, 181] width 35 height 13
click at [366, 19] on input "search" at bounding box center [342, 19] width 99 height 20
type input "*"
type input "**"
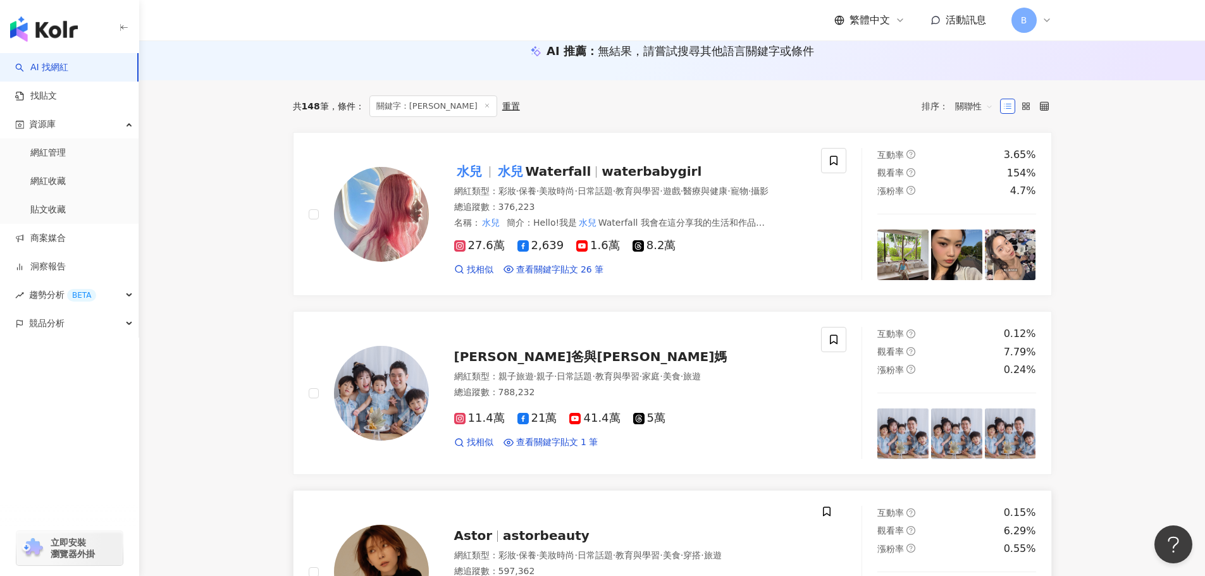
scroll to position [126, 0]
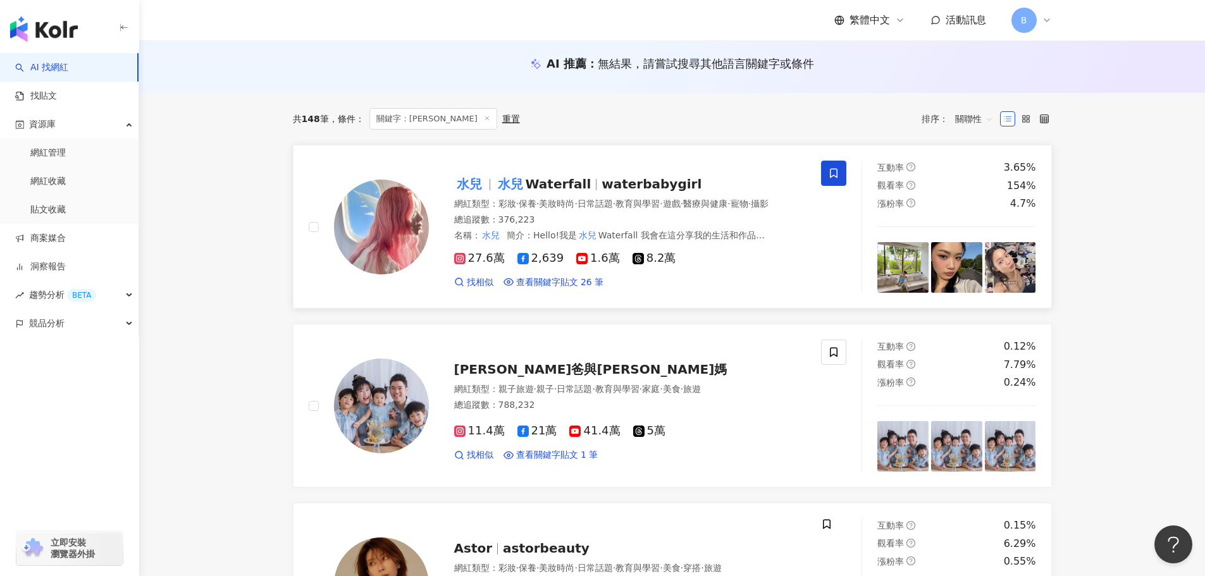
click at [832, 176] on icon at bounding box center [834, 173] width 8 height 9
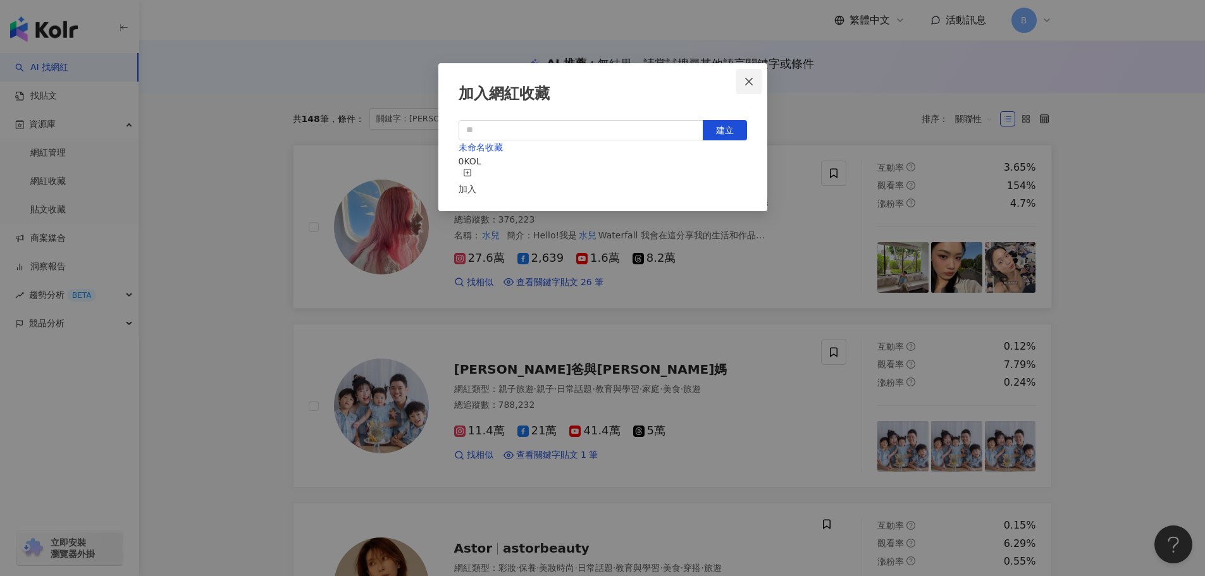
click at [751, 87] on button "Close" at bounding box center [748, 81] width 25 height 25
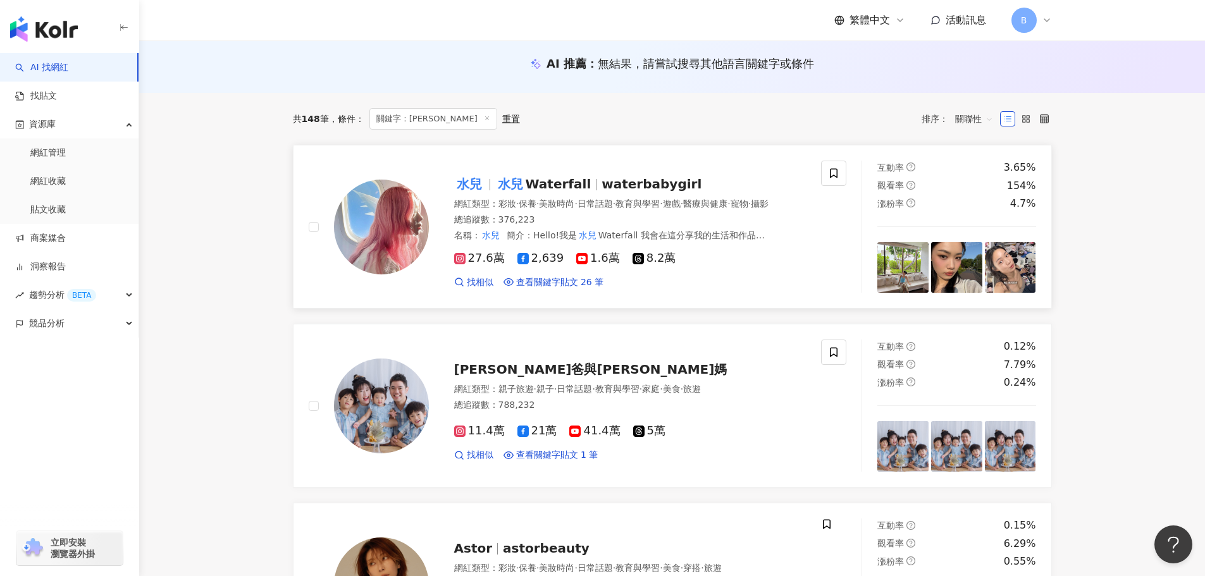
scroll to position [0, 0]
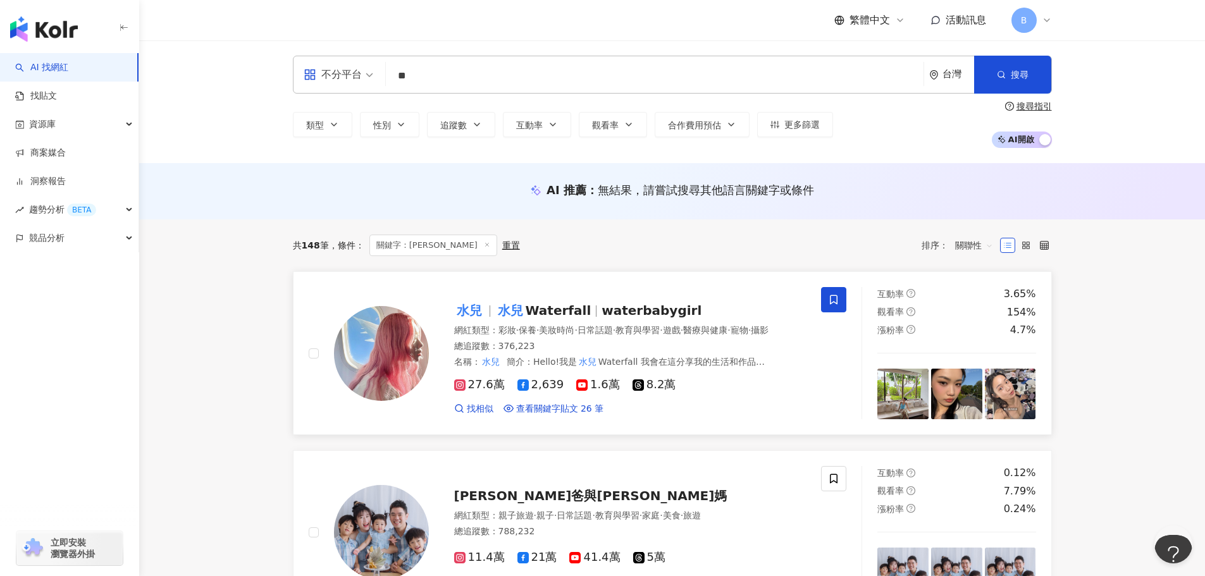
click at [835, 302] on icon at bounding box center [834, 299] width 8 height 9
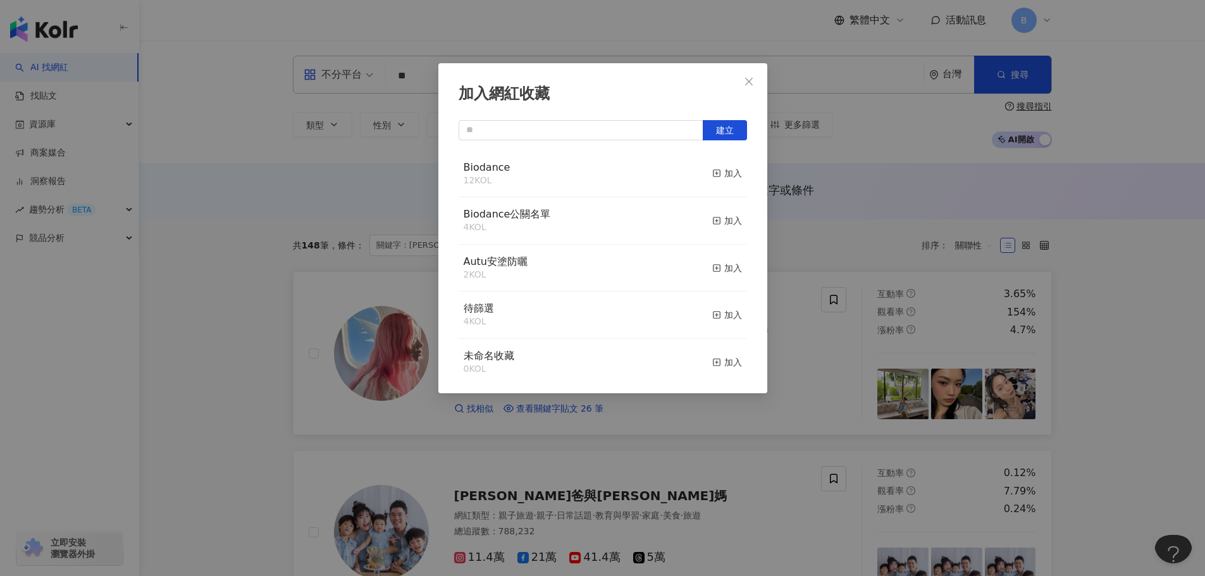
click at [533, 167] on div "Biodance 12 KOL 加入" at bounding box center [602, 174] width 288 height 47
click at [725, 171] on div "加入" at bounding box center [727, 173] width 30 height 14
click at [723, 219] on div "加入" at bounding box center [727, 221] width 30 height 14
click at [746, 82] on icon "close" at bounding box center [749, 82] width 10 height 10
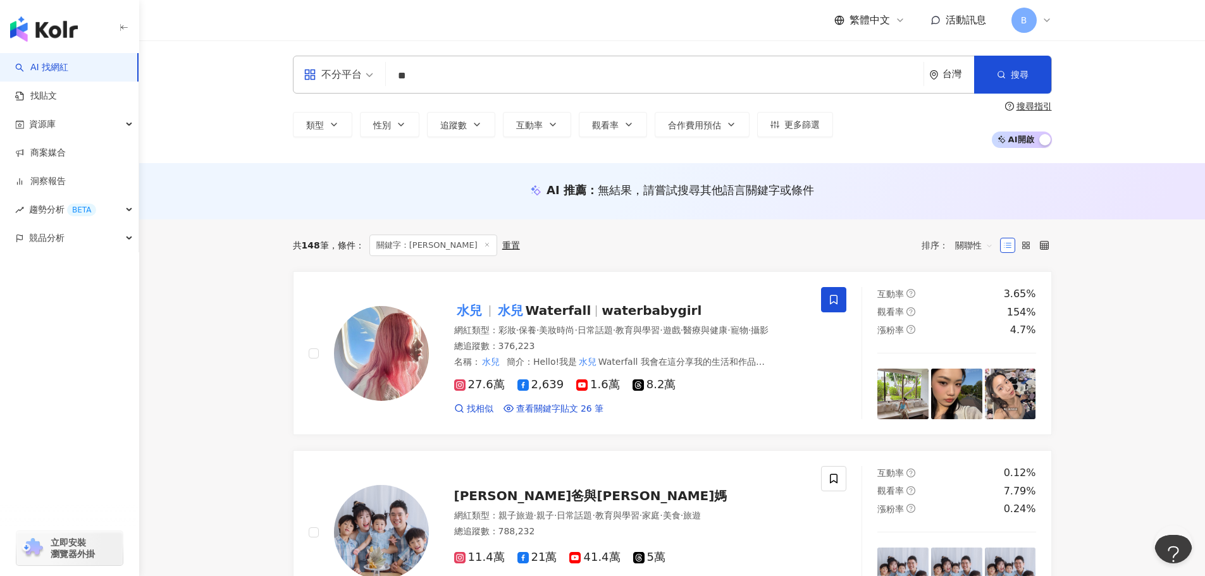
click at [431, 71] on input "**" at bounding box center [654, 76] width 527 height 24
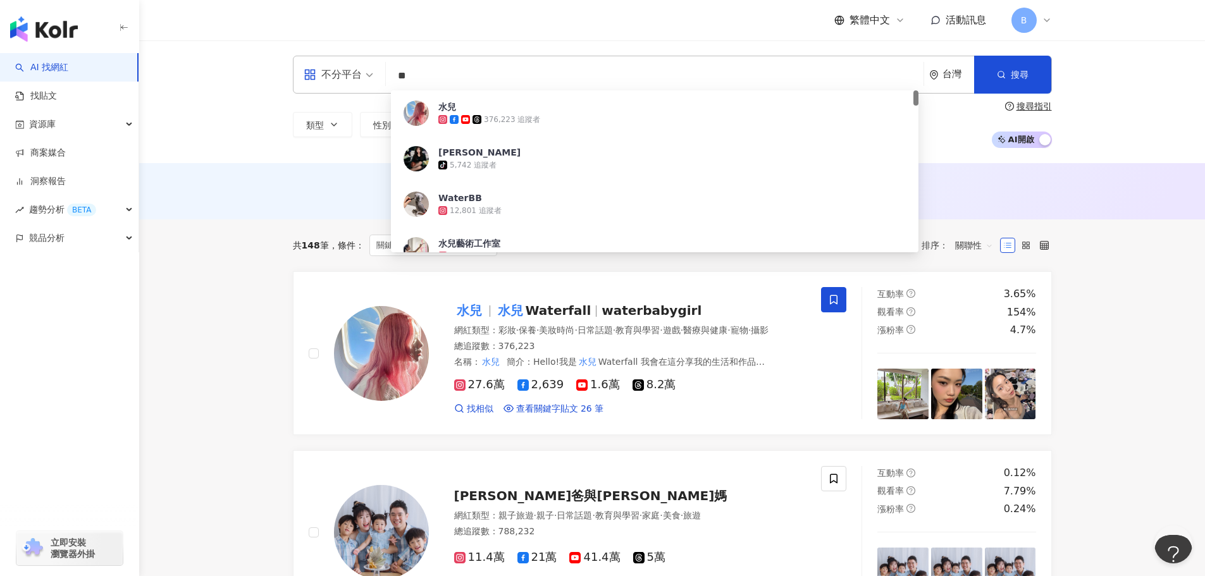
click at [431, 71] on input "**" at bounding box center [654, 76] width 527 height 24
paste input "**********"
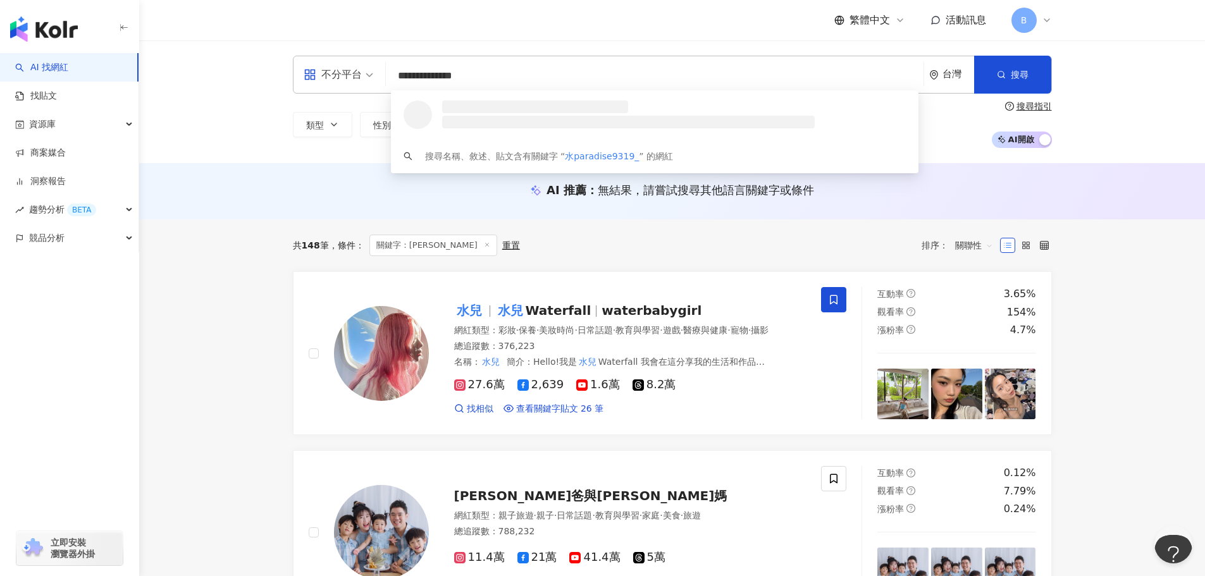
click at [431, 71] on input "**********" at bounding box center [654, 76] width 527 height 24
paste input "search"
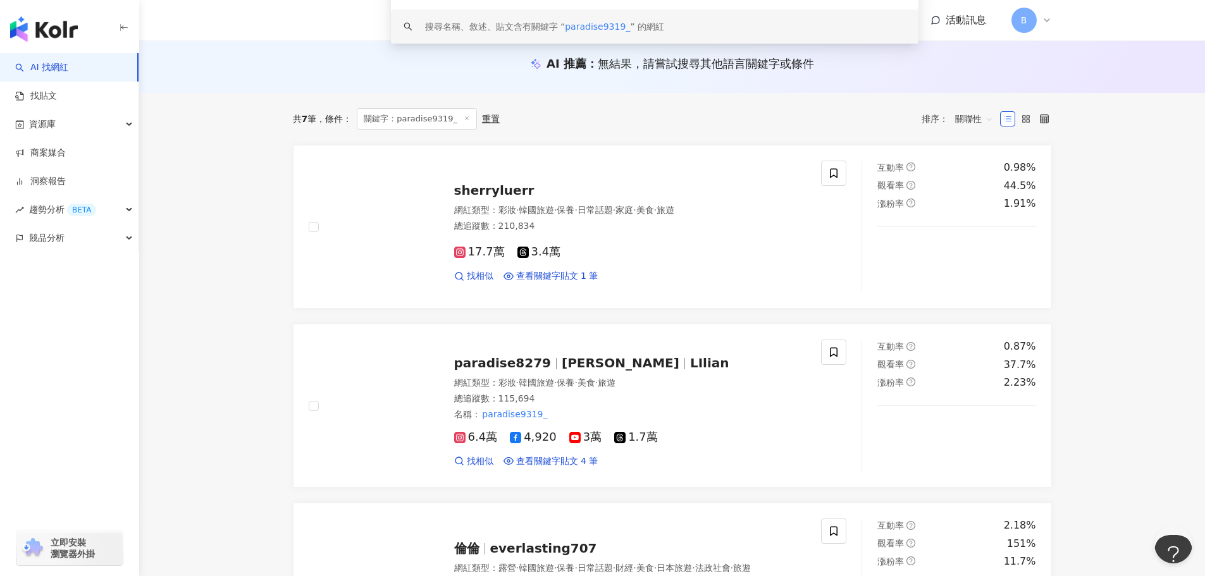
scroll to position [190, 0]
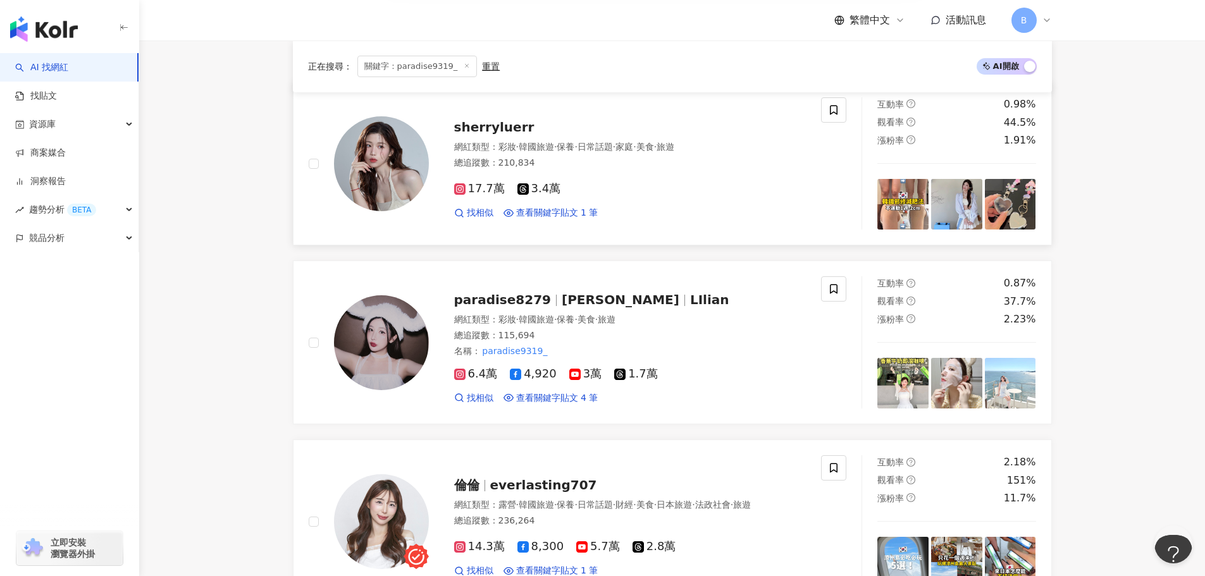
type input "**********"
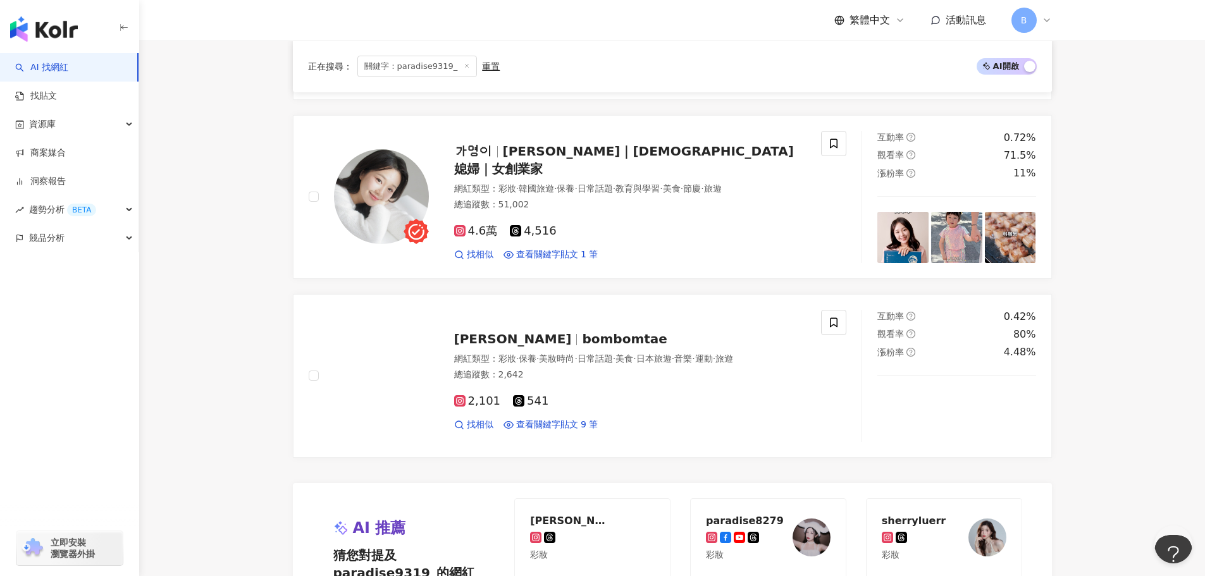
scroll to position [1075, 0]
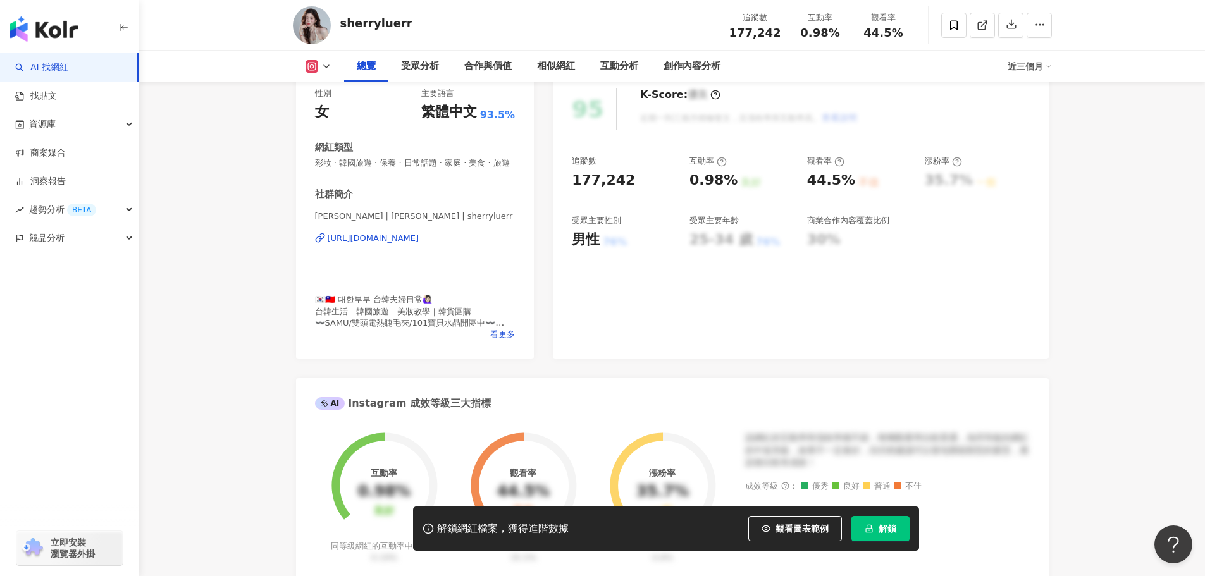
scroll to position [63, 0]
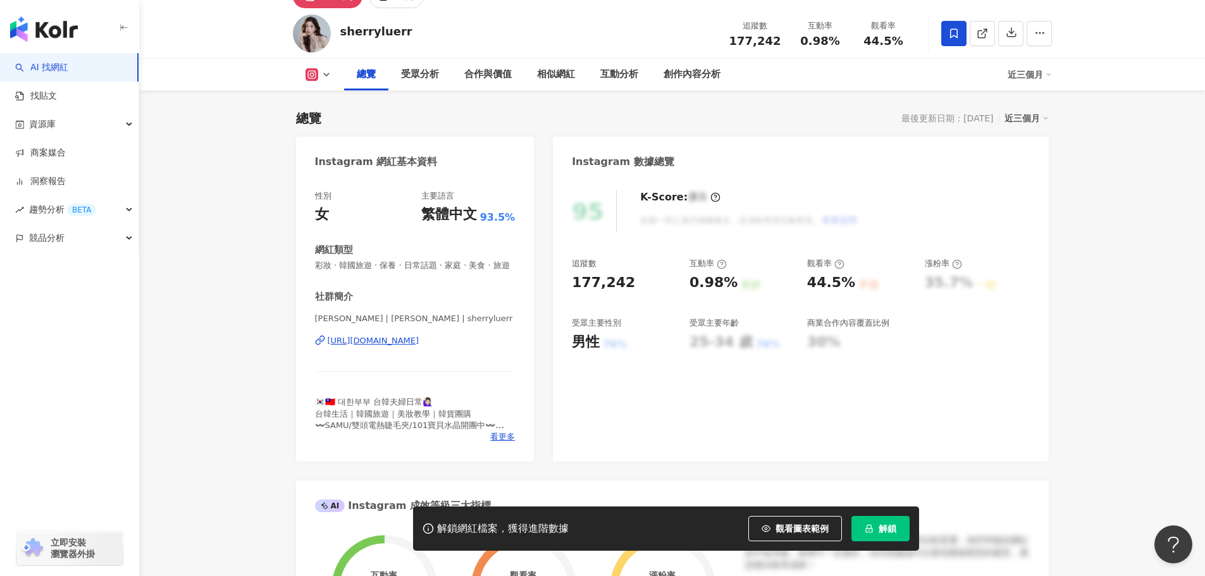
click at [945, 32] on span at bounding box center [953, 33] width 25 height 25
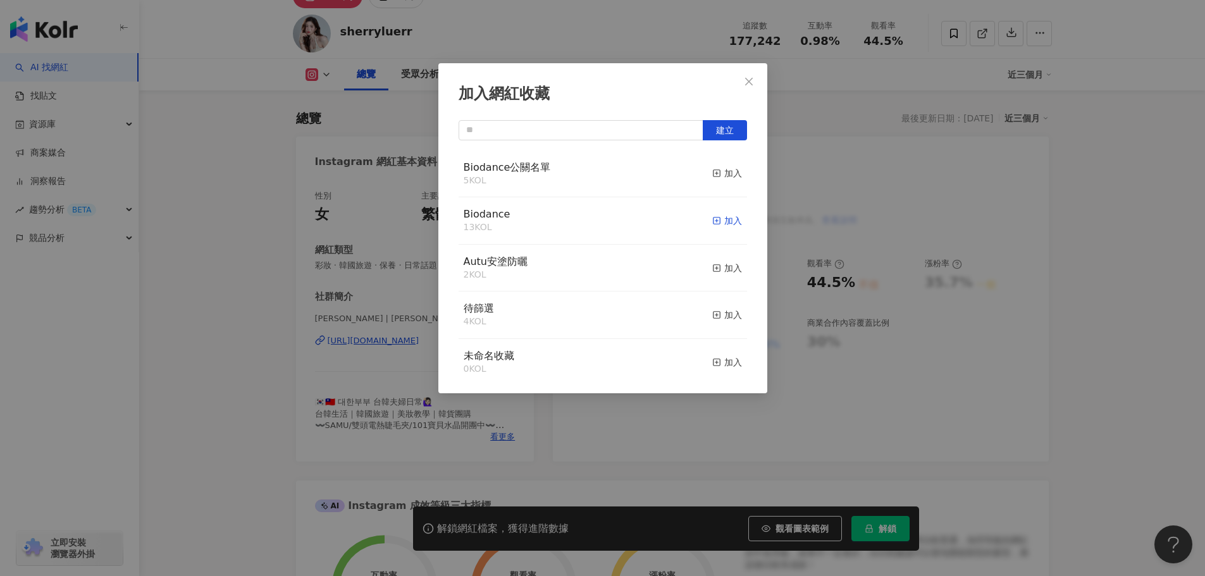
click at [713, 222] on div "加入" at bounding box center [727, 221] width 30 height 14
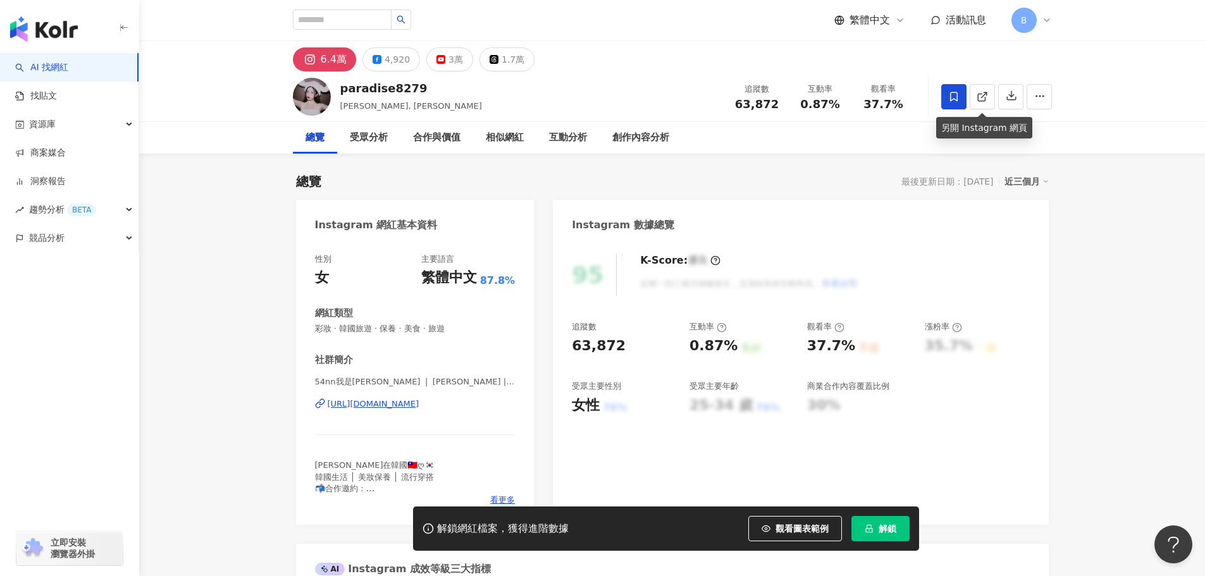
click at [954, 91] on icon at bounding box center [953, 96] width 11 height 11
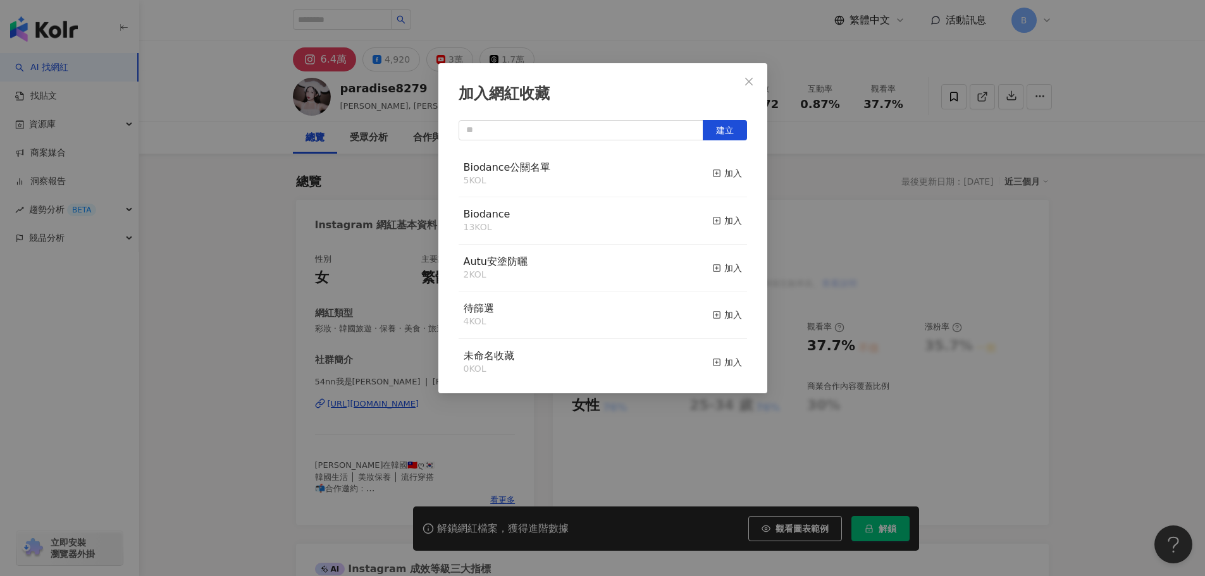
click at [586, 97] on div "加入網紅收藏" at bounding box center [602, 94] width 288 height 22
click at [712, 216] on span "button" at bounding box center [716, 221] width 9 height 10
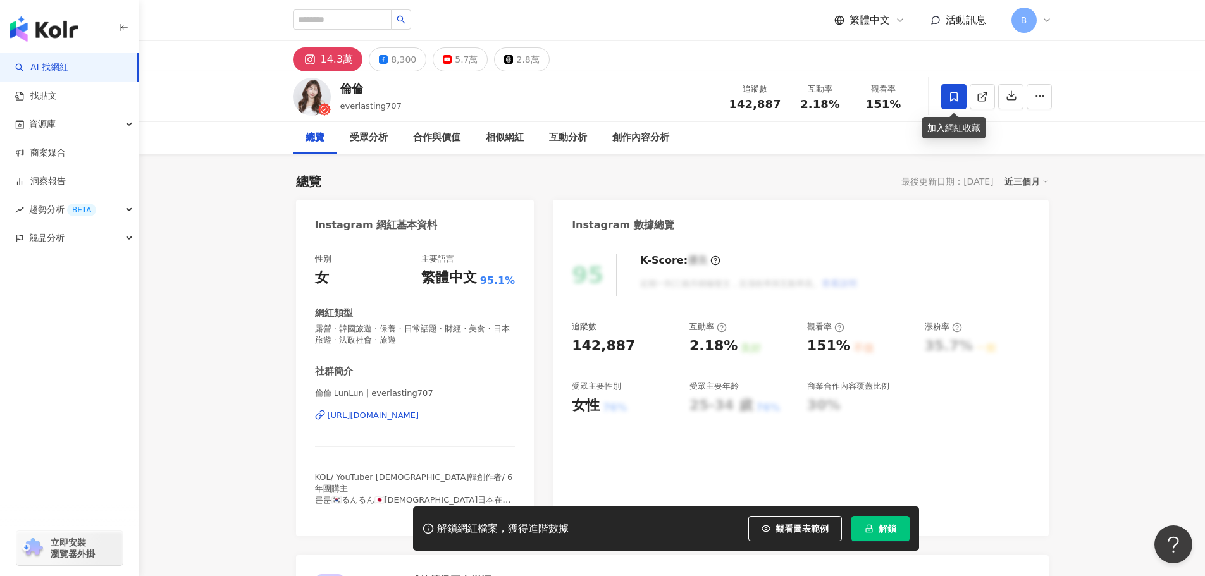
click at [947, 97] on span at bounding box center [953, 96] width 25 height 25
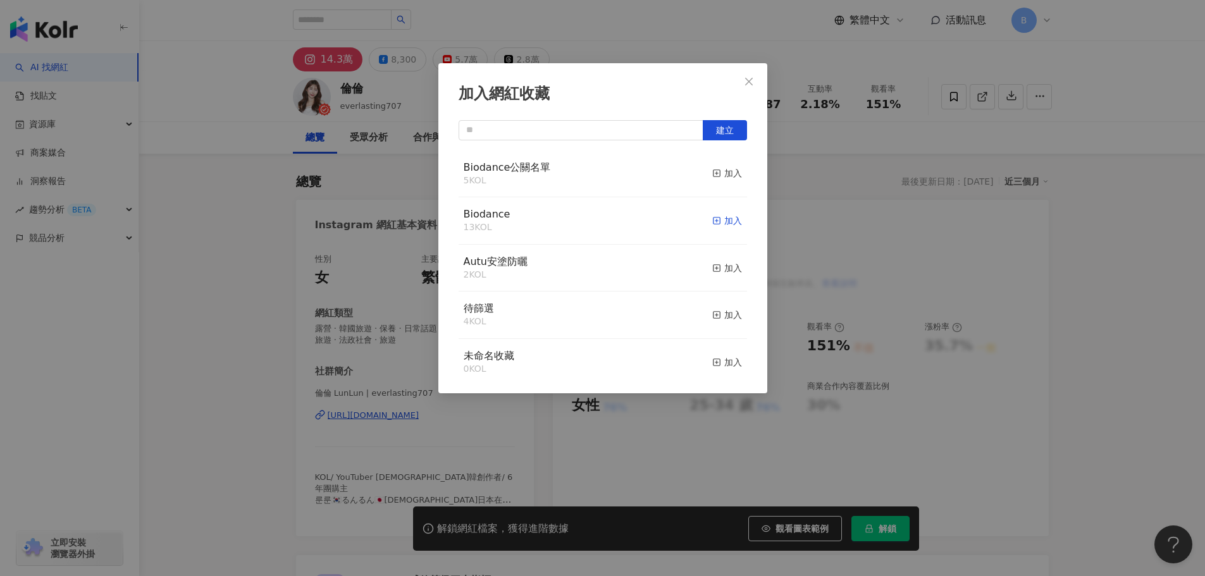
click at [720, 217] on div "加入" at bounding box center [727, 221] width 30 height 14
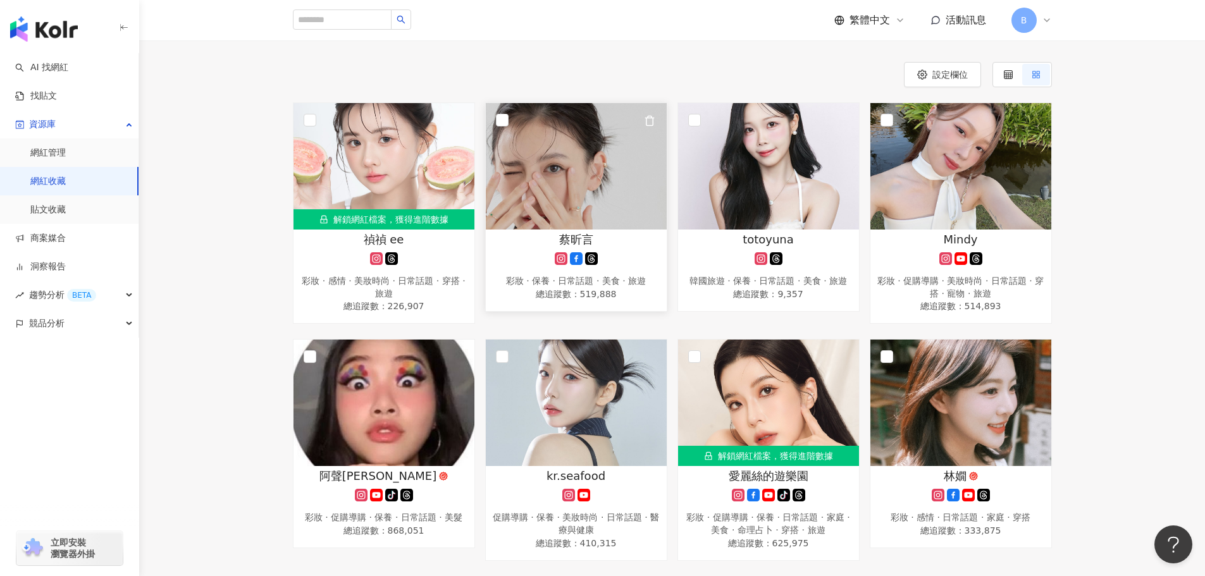
scroll to position [108, 0]
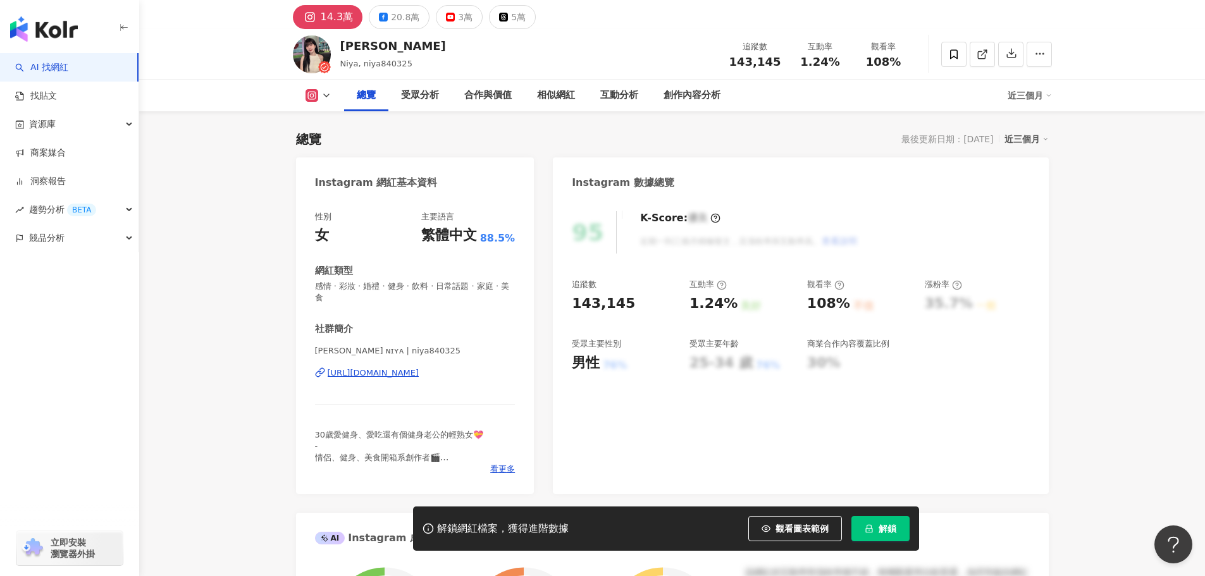
scroll to position [63, 0]
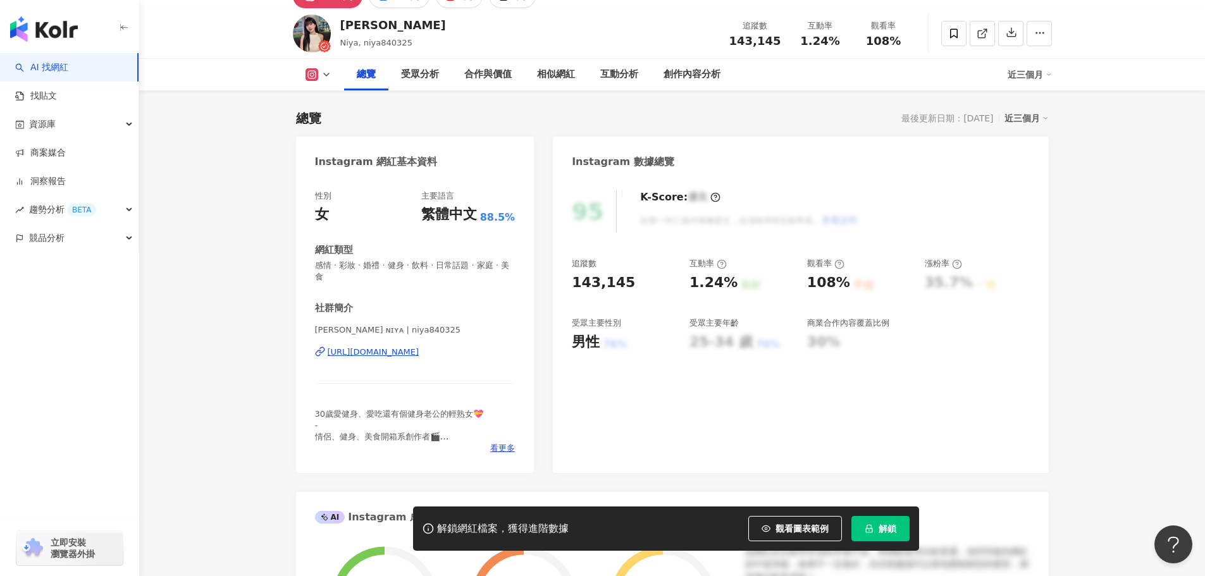
click at [419, 347] on div "https://www.instagram.com/niya840325/" at bounding box center [374, 352] width 92 height 11
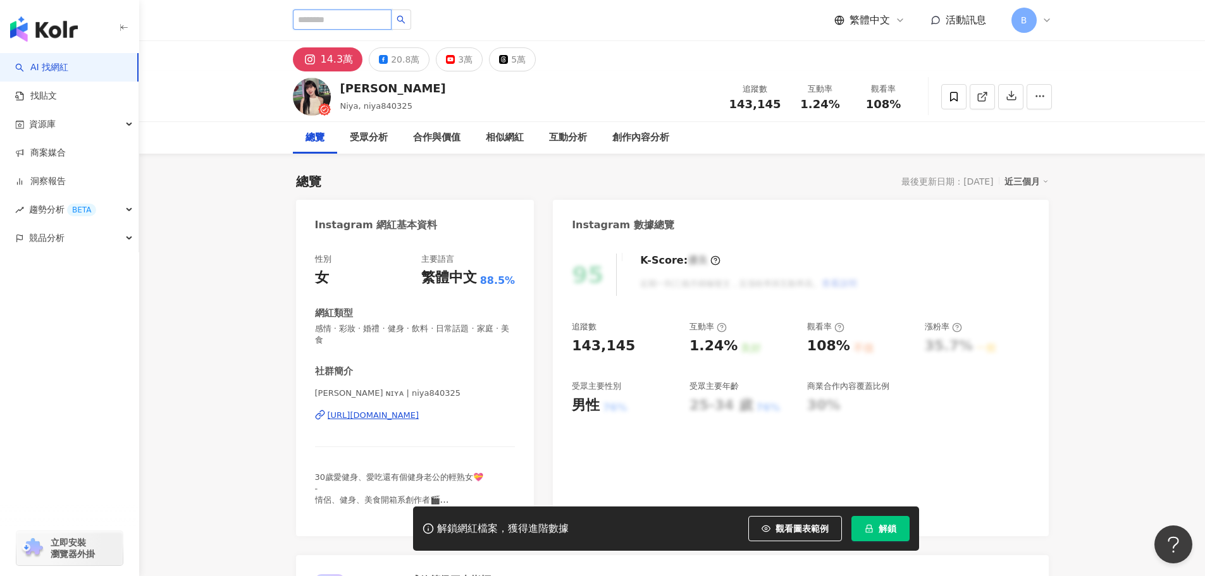
click at [351, 16] on input "search" at bounding box center [342, 19] width 99 height 20
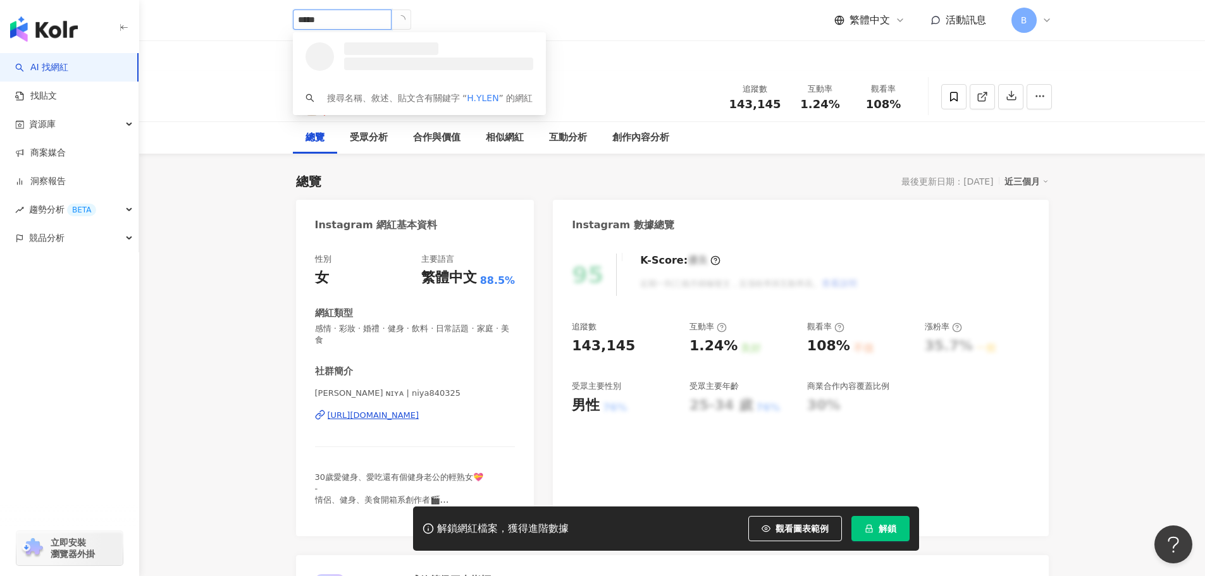
type input "******"
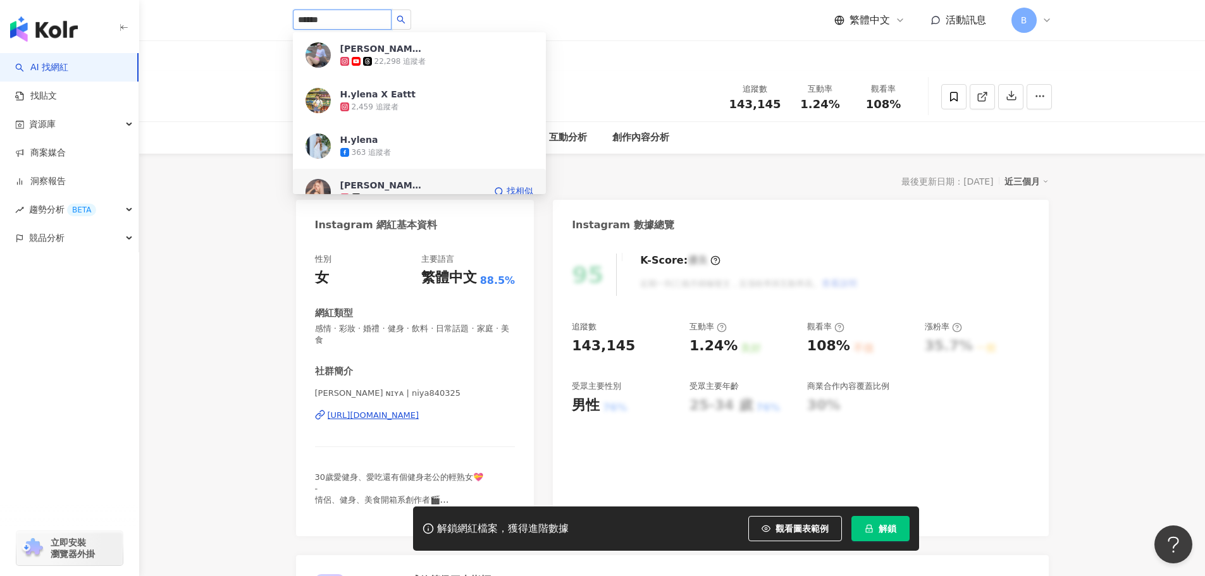
click at [412, 182] on span "Helena" at bounding box center [381, 185] width 82 height 13
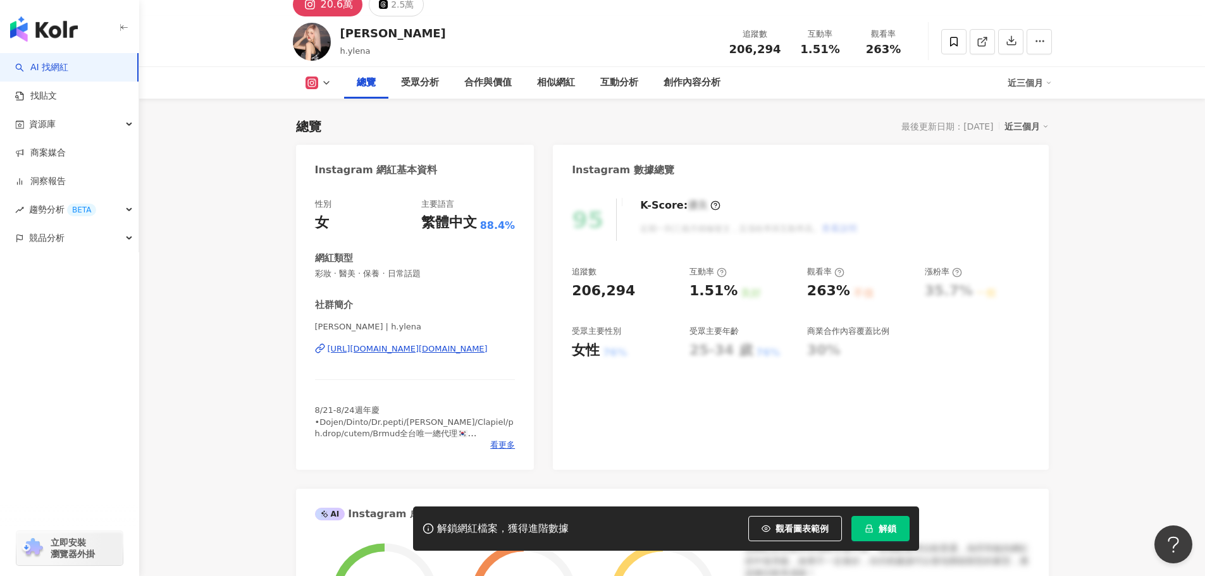
scroll to position [63, 0]
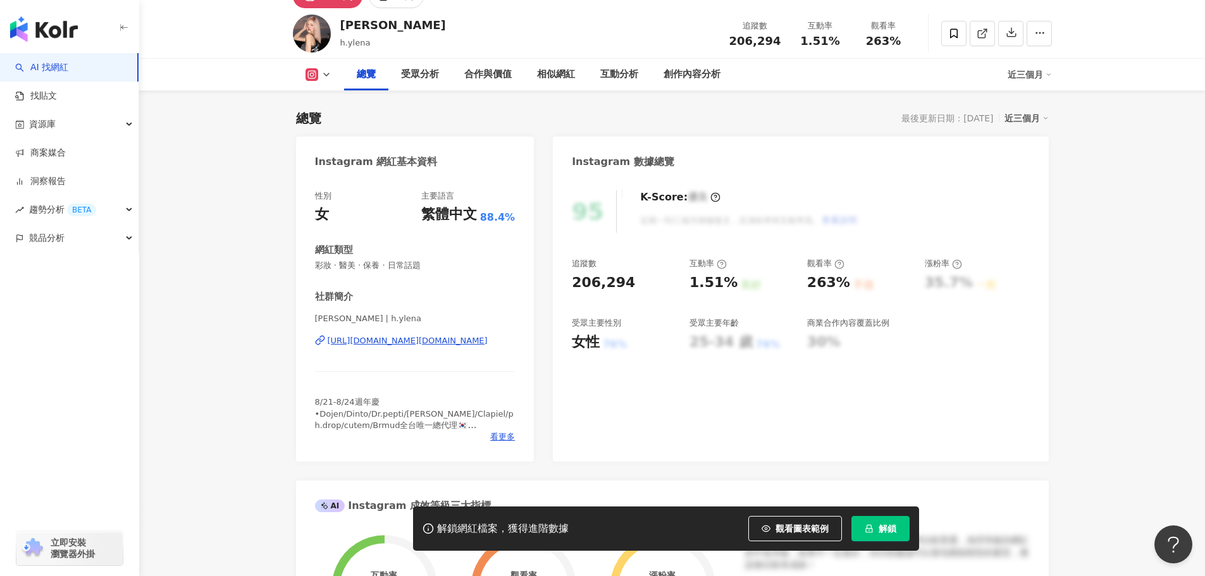
click at [865, 529] on icon "lock" at bounding box center [868, 529] width 7 height 8
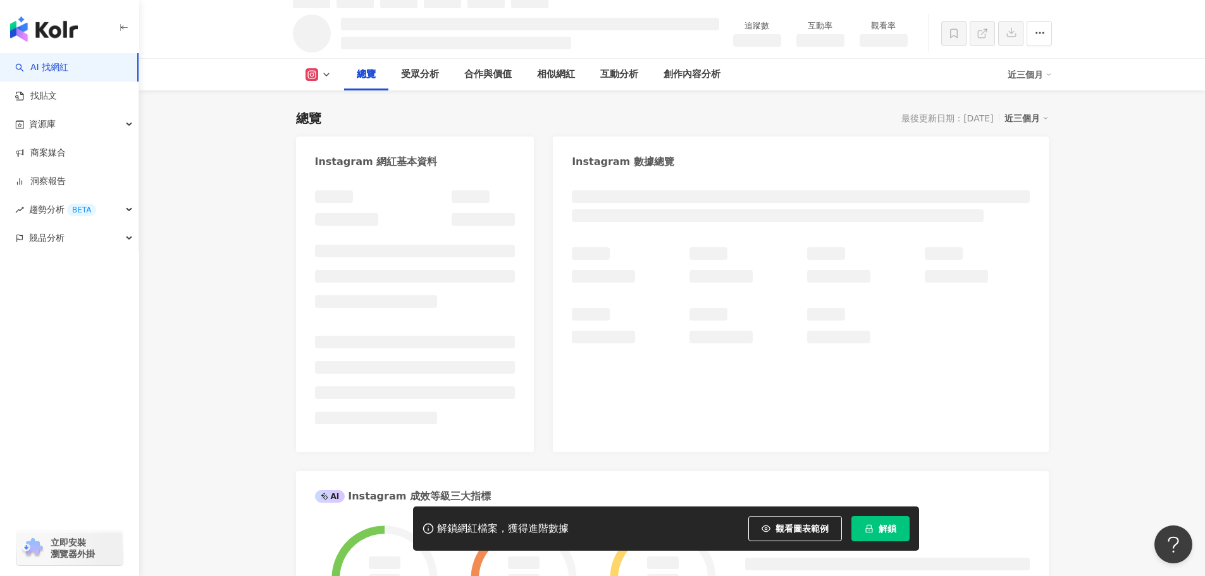
scroll to position [77, 0]
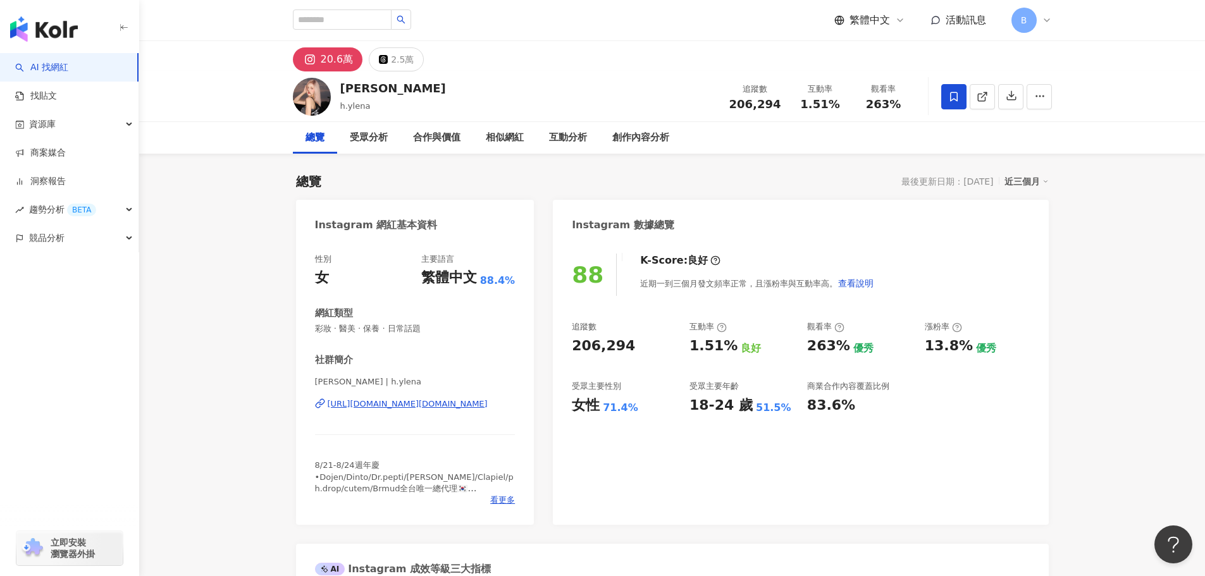
click at [951, 97] on icon at bounding box center [953, 96] width 11 height 11
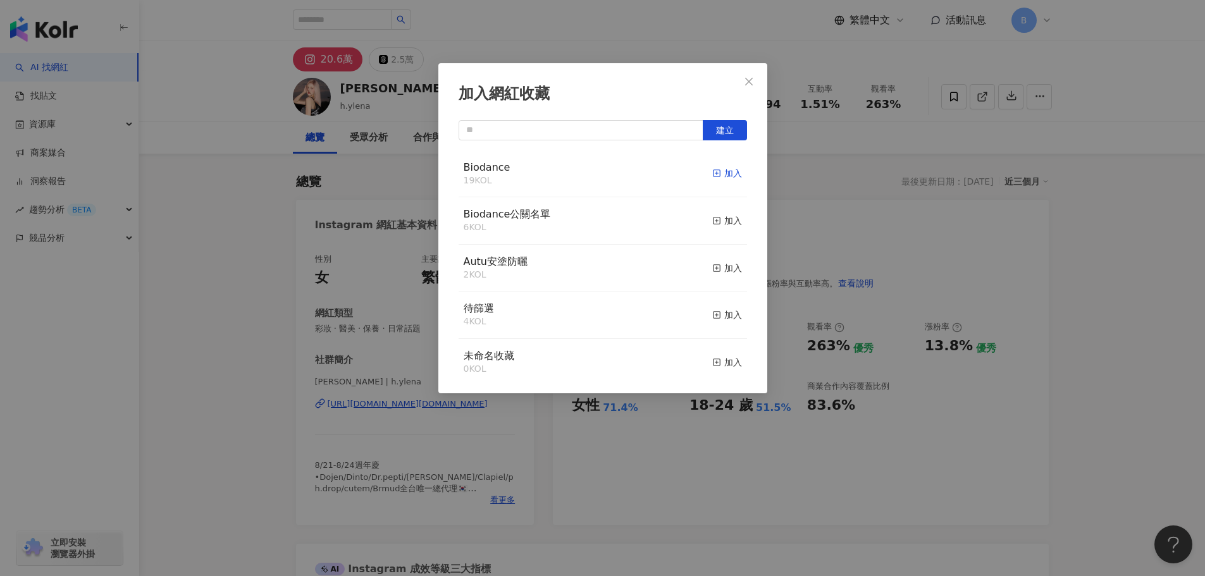
click at [717, 174] on div "加入" at bounding box center [727, 173] width 30 height 14
click at [744, 81] on icon "close" at bounding box center [749, 82] width 10 height 10
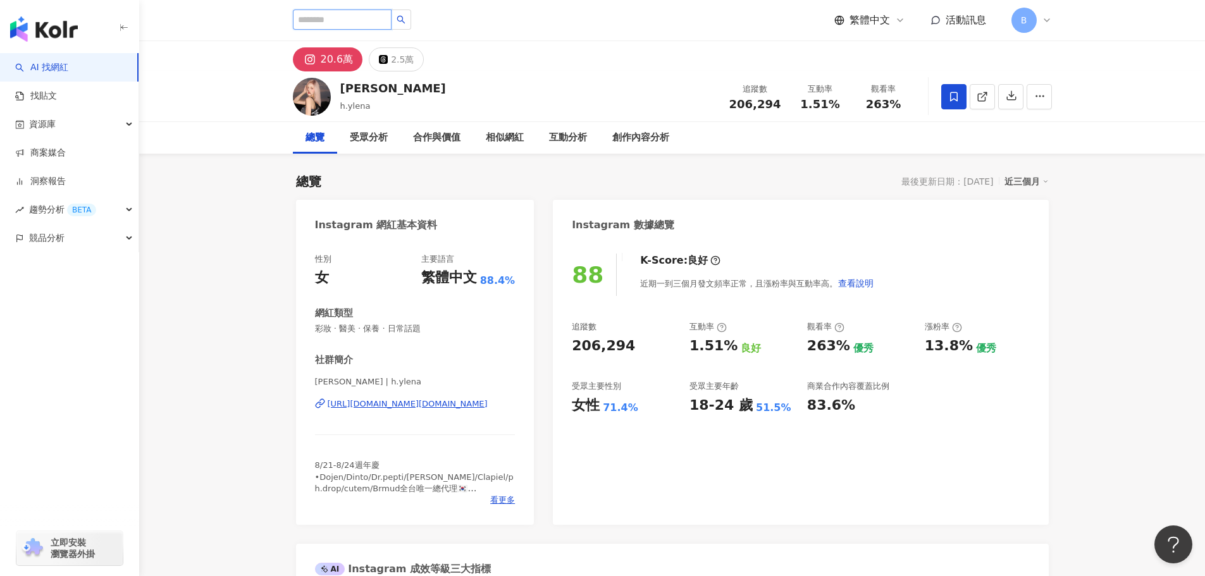
click at [372, 21] on input "search" at bounding box center [342, 19] width 99 height 20
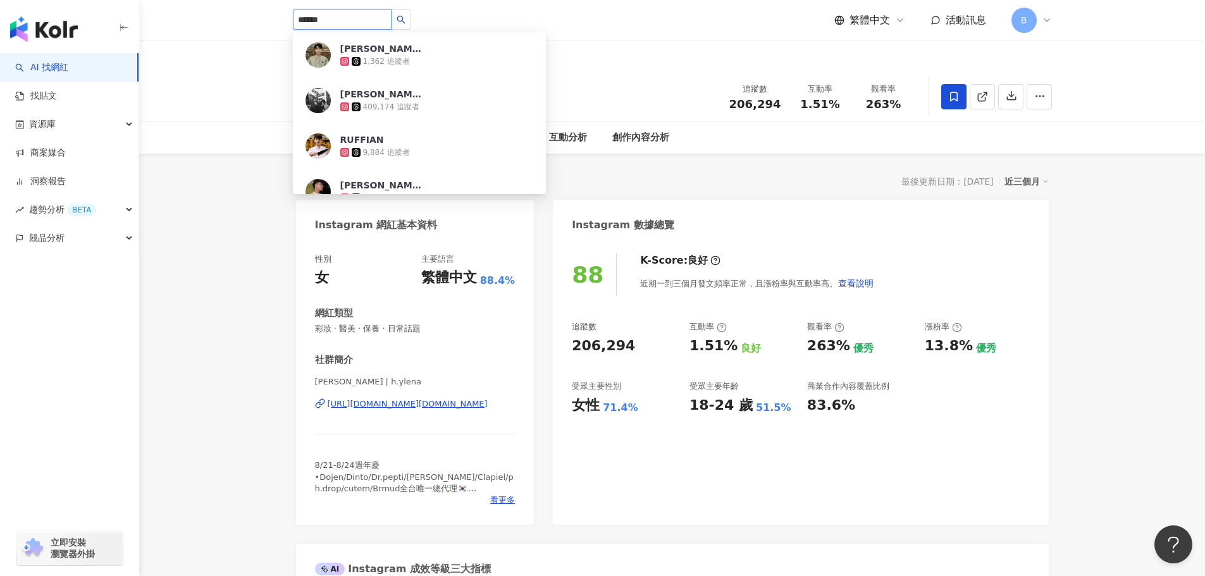
type input "*******"
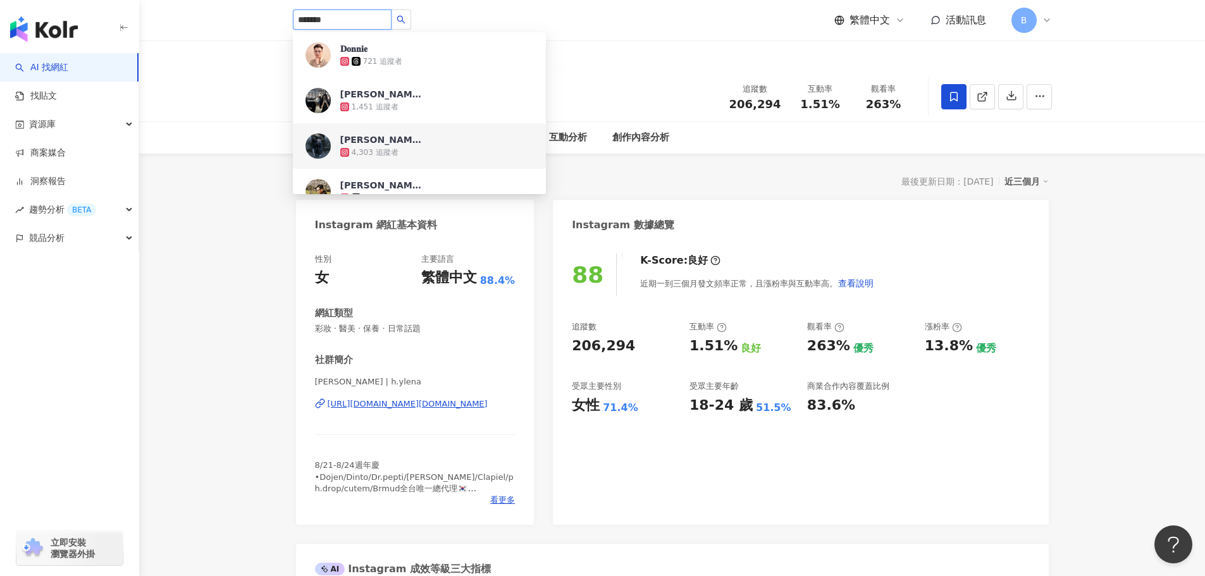
scroll to position [126, 0]
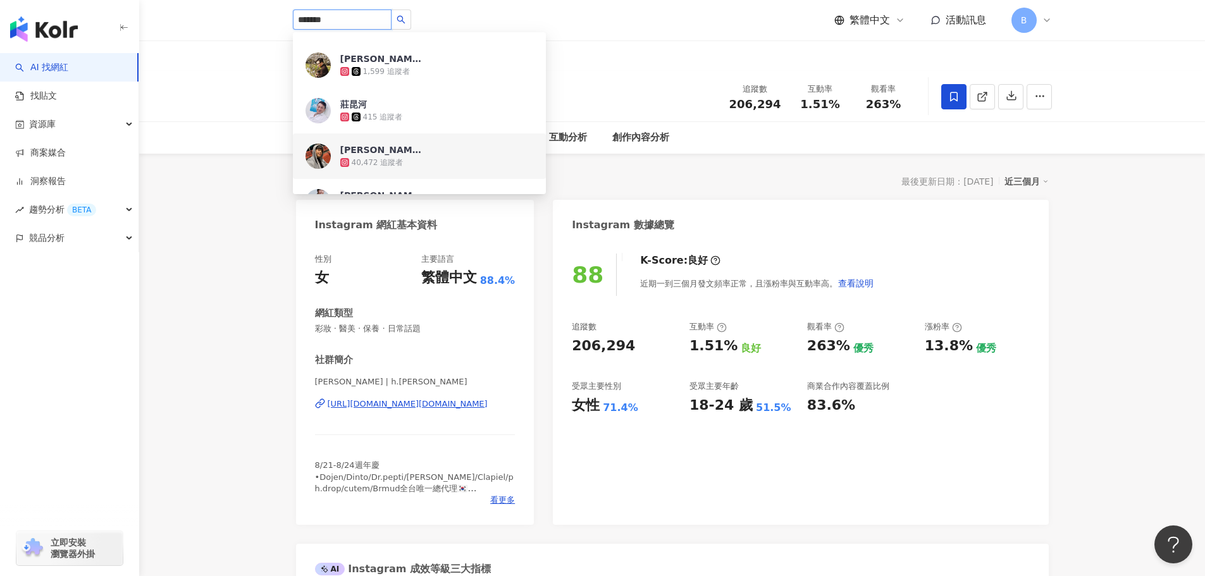
click at [457, 148] on div "東尼朱 40,472 追蹤者" at bounding box center [436, 156] width 193 height 25
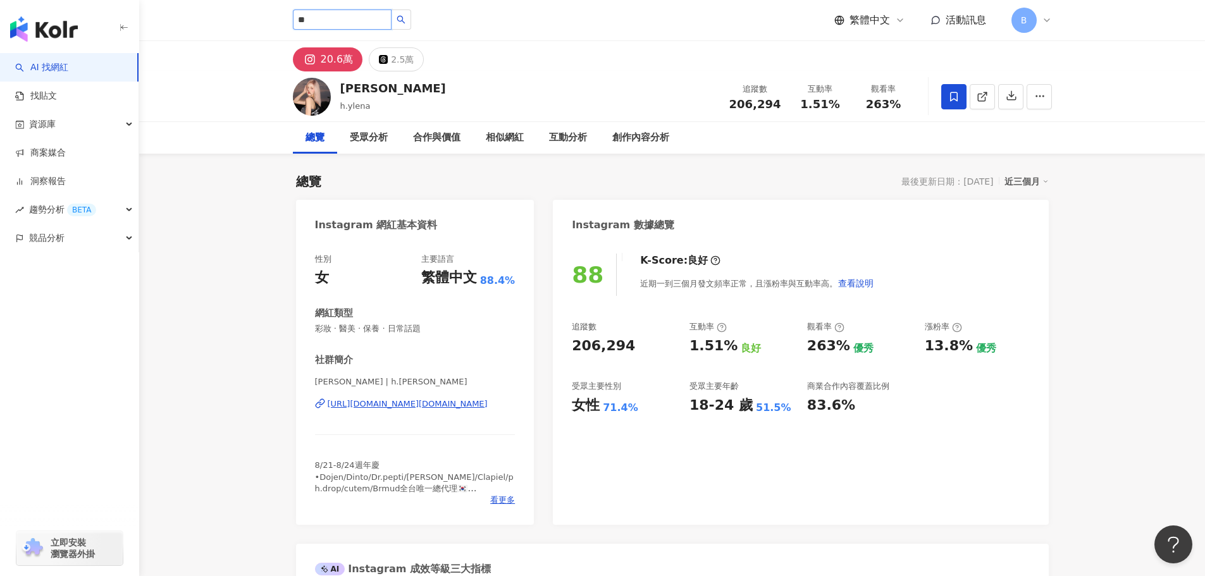
type input "*"
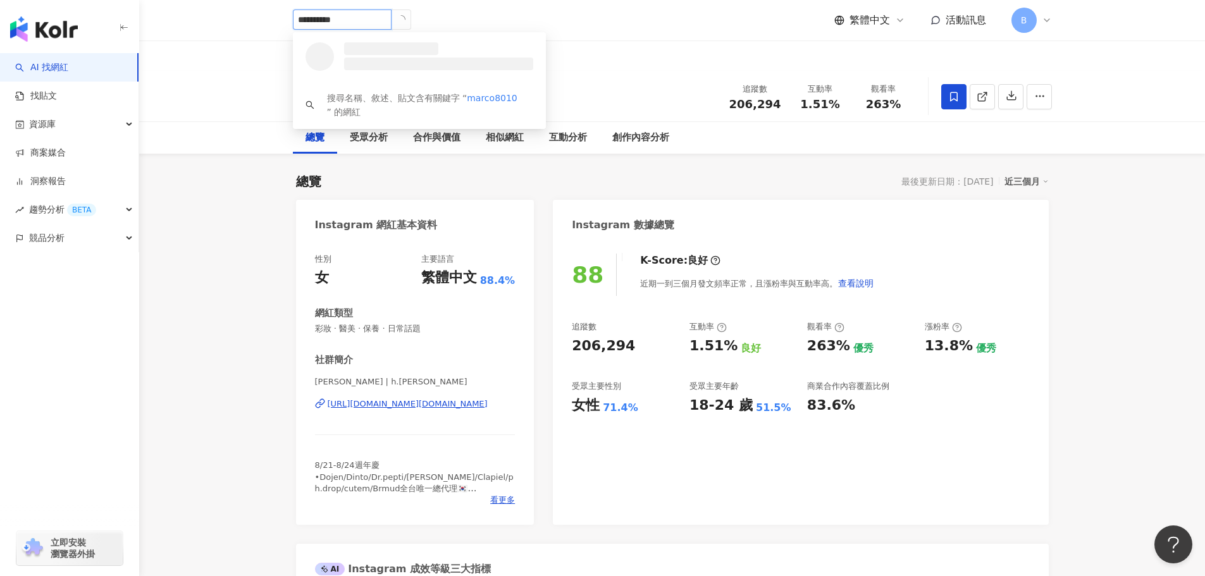
type input "**********"
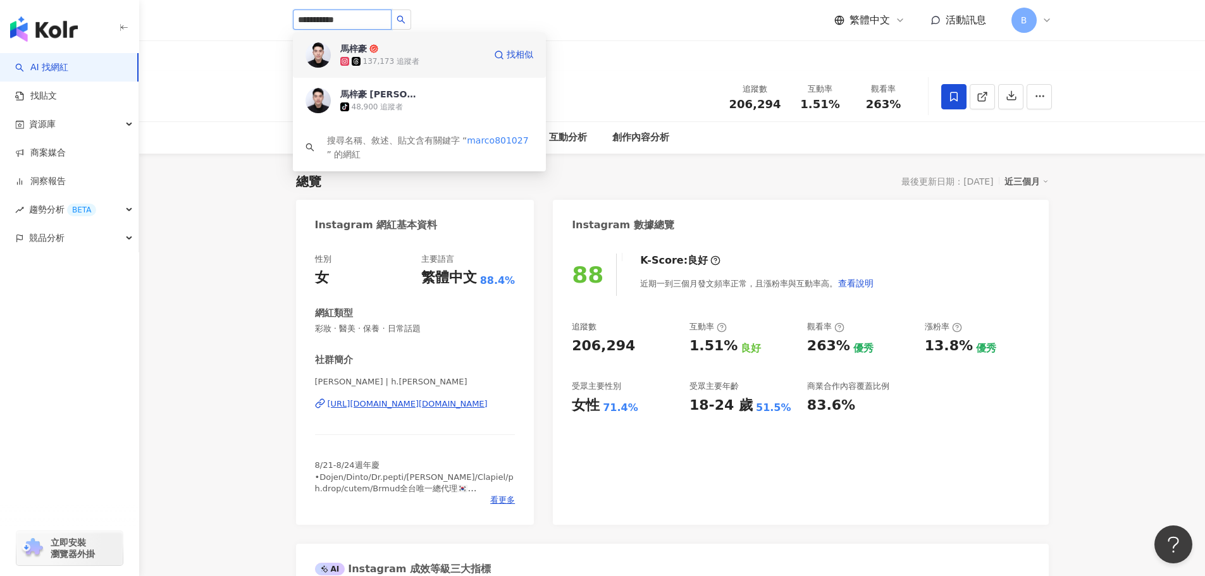
click at [439, 75] on div "馬梓豪 137,173 追蹤者 找相似" at bounding box center [419, 55] width 253 height 46
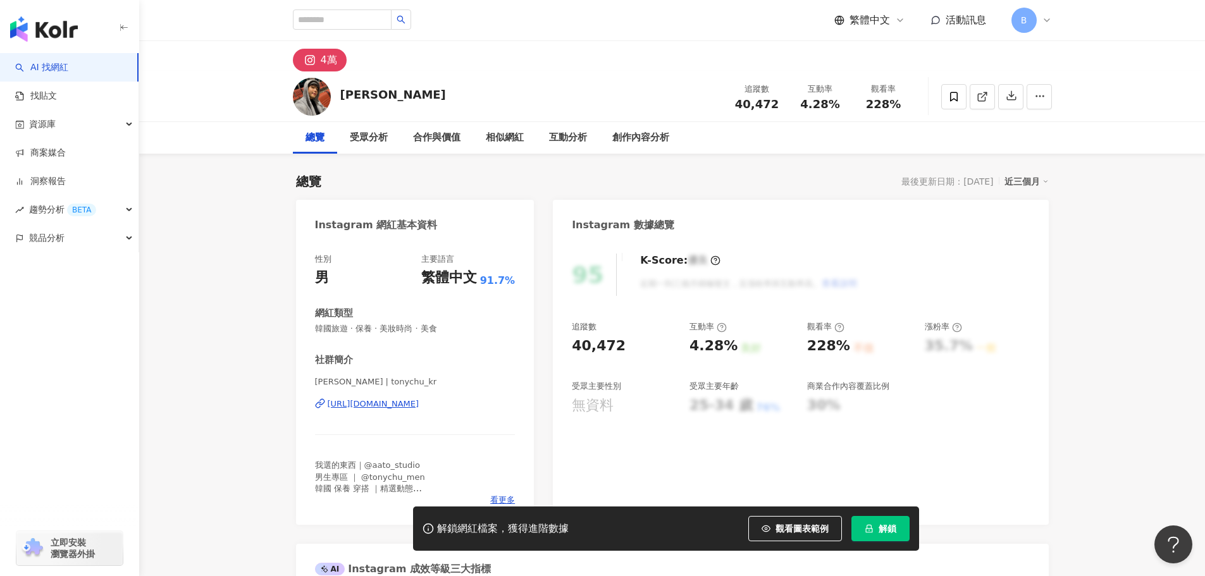
click at [419, 404] on div "[URL][DOMAIN_NAME]" at bounding box center [374, 403] width 92 height 11
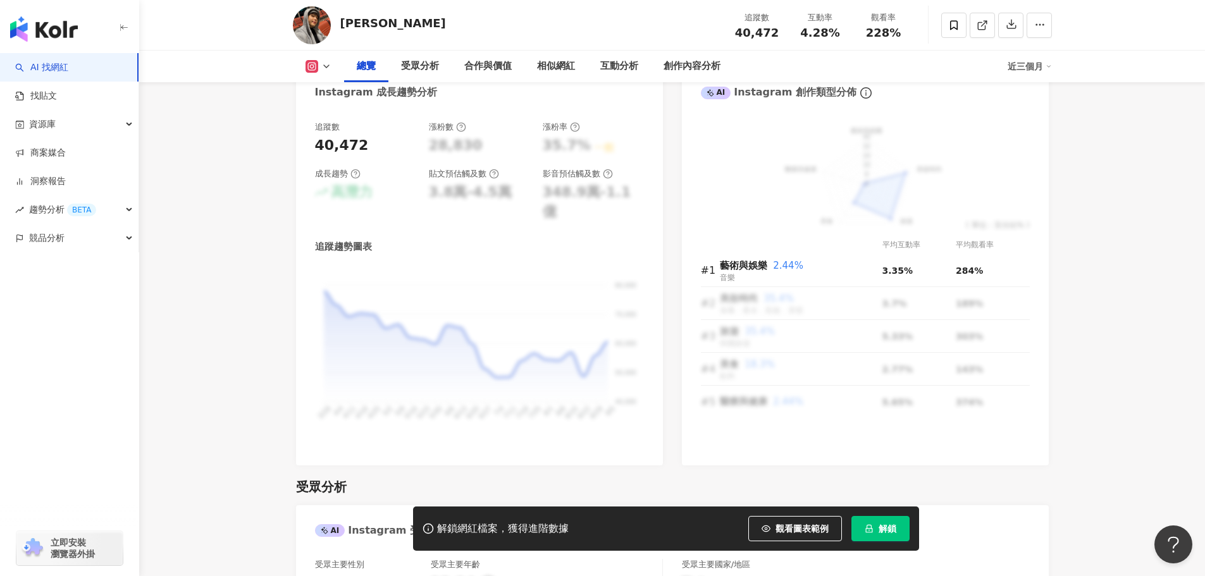
scroll to position [822, 0]
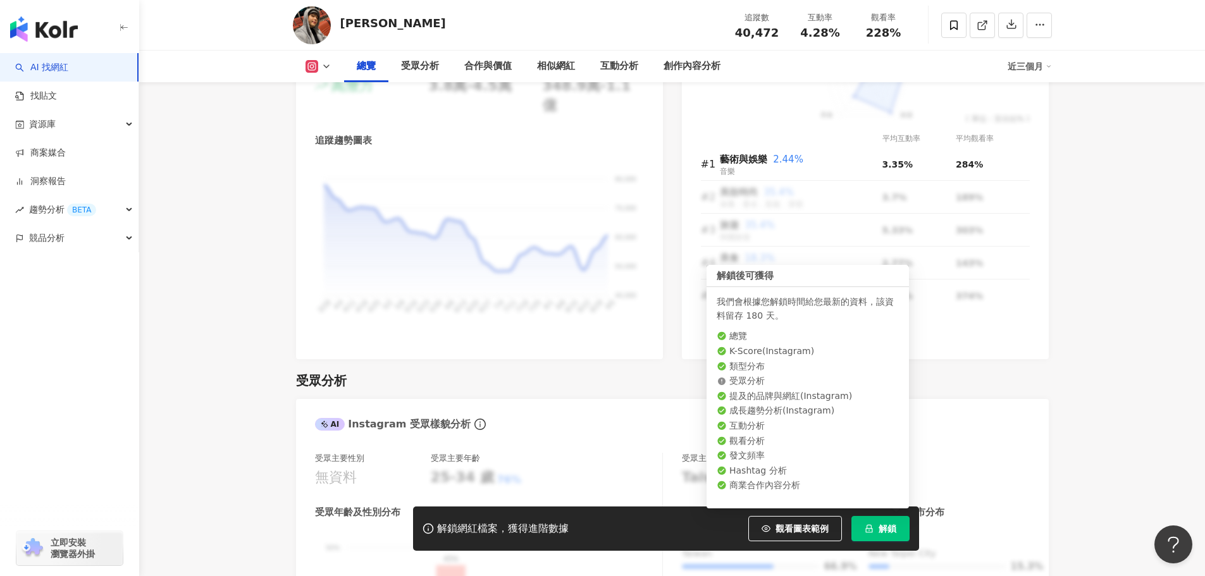
click at [888, 528] on span "解鎖" at bounding box center [887, 529] width 18 height 10
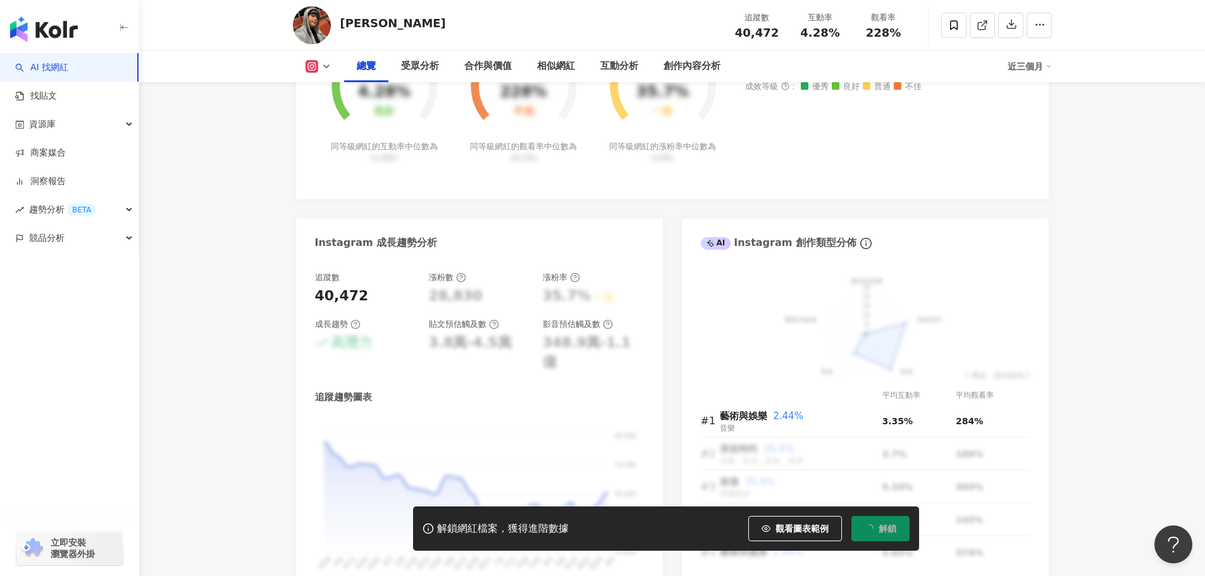
scroll to position [506, 0]
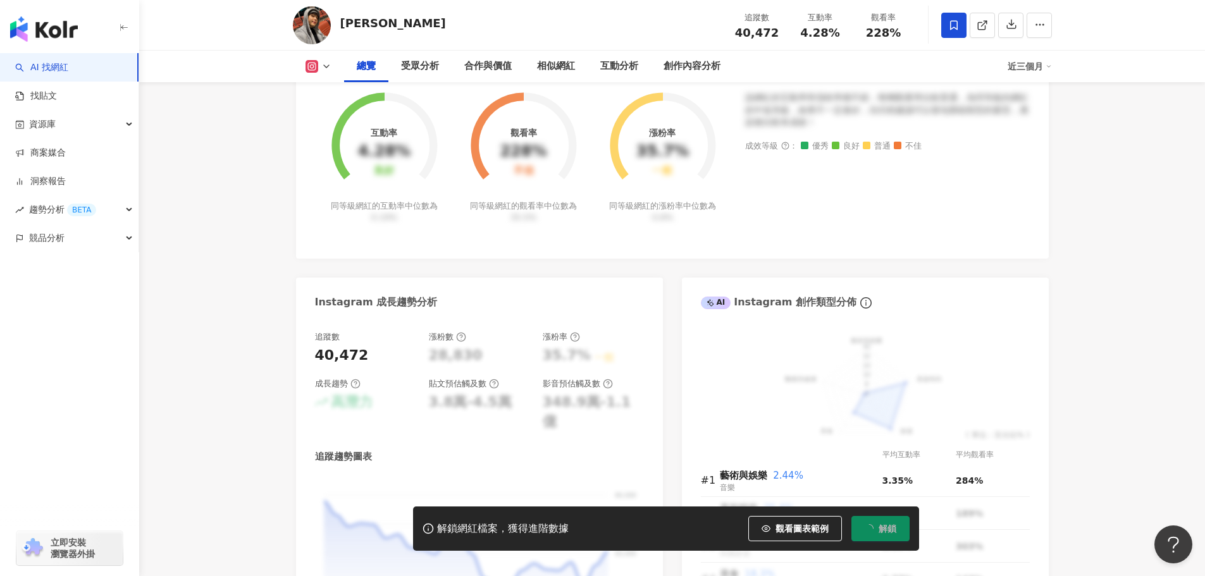
click at [950, 26] on icon at bounding box center [954, 24] width 8 height 9
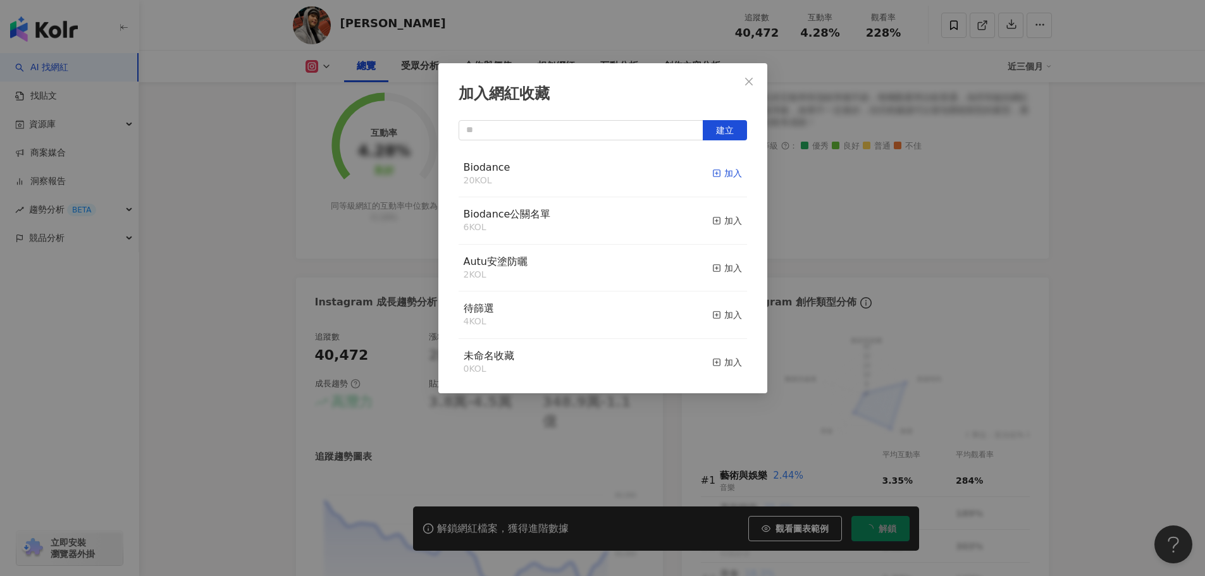
click at [720, 176] on div "加入" at bounding box center [727, 173] width 30 height 14
click at [613, 138] on input "text" at bounding box center [580, 130] width 245 height 20
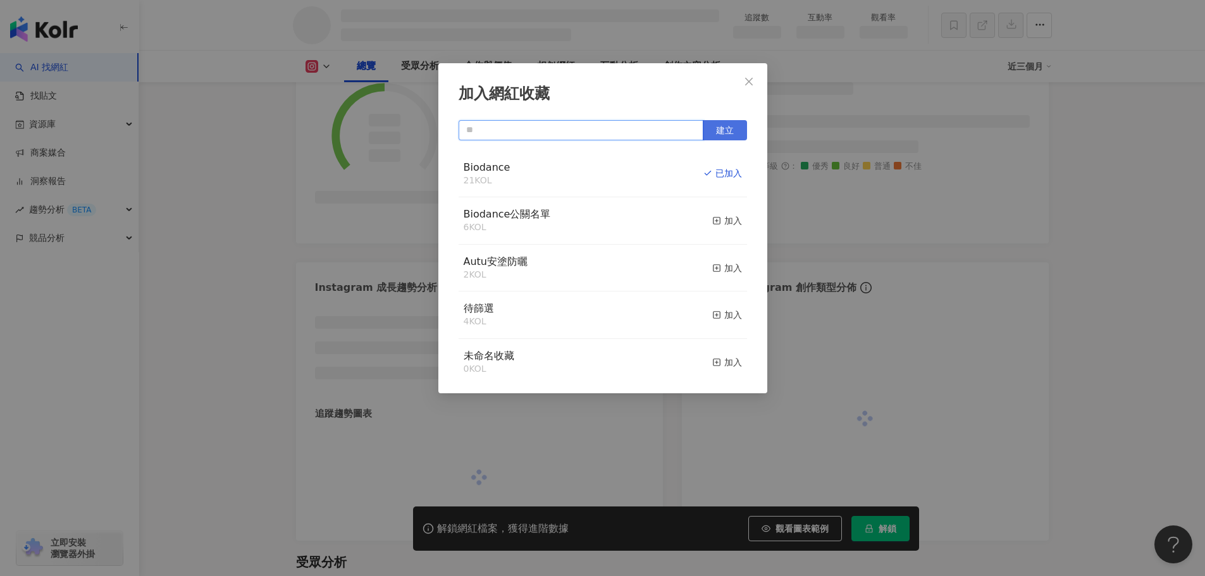
scroll to position [551, 0]
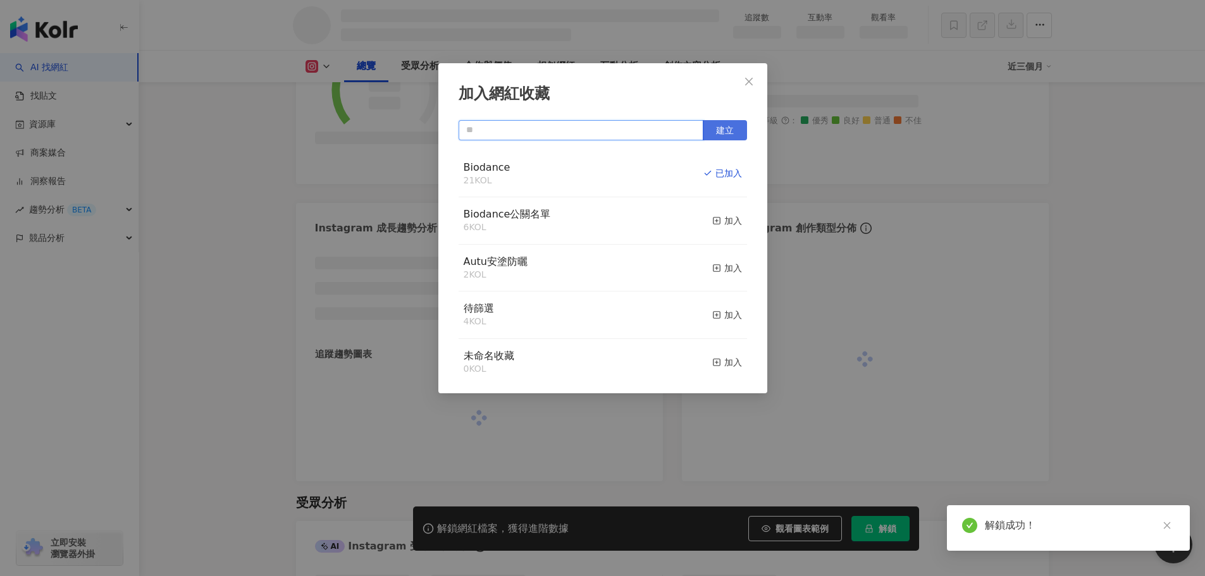
click at [722, 137] on button "建立" at bounding box center [725, 130] width 44 height 20
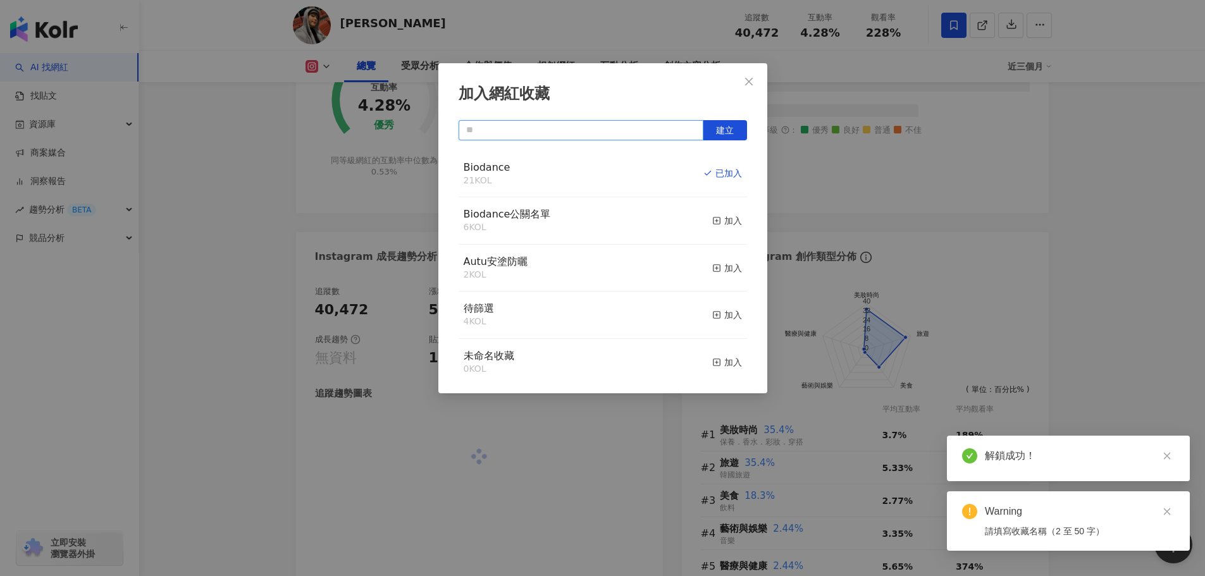
scroll to position [506, 0]
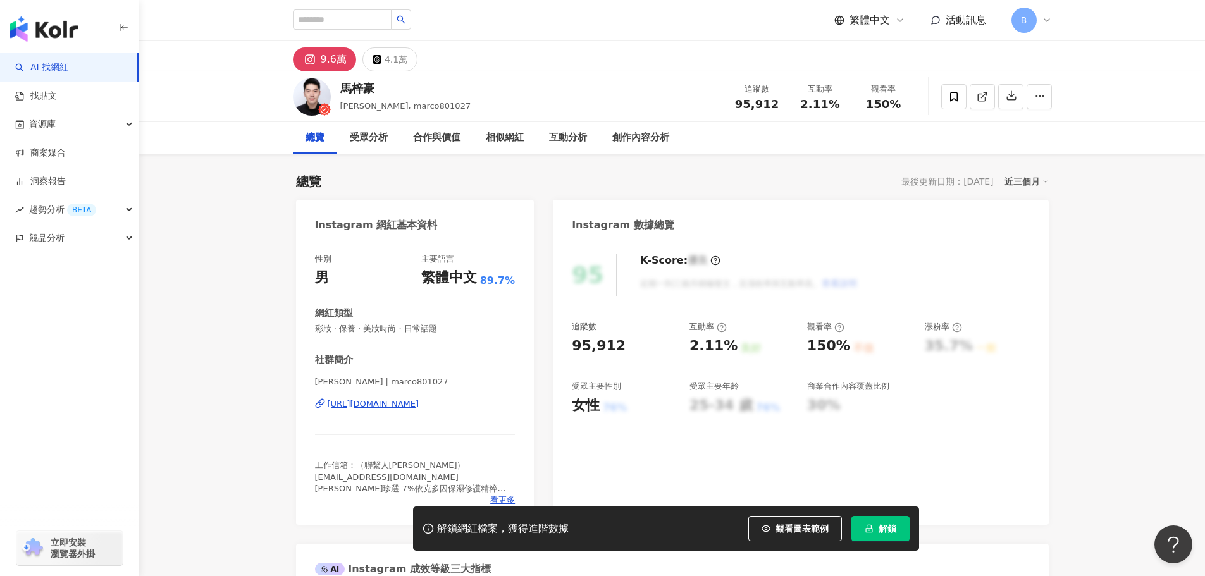
click at [873, 531] on icon "lock" at bounding box center [868, 528] width 9 height 9
click at [954, 98] on icon at bounding box center [953, 96] width 11 height 11
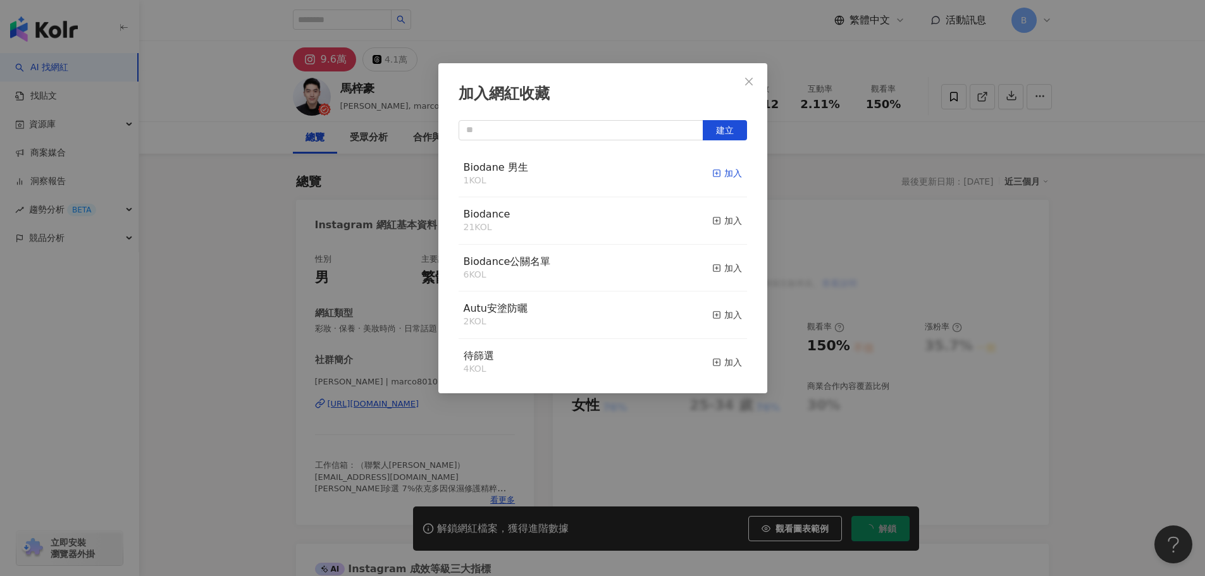
click at [720, 170] on div "加入" at bounding box center [727, 173] width 30 height 14
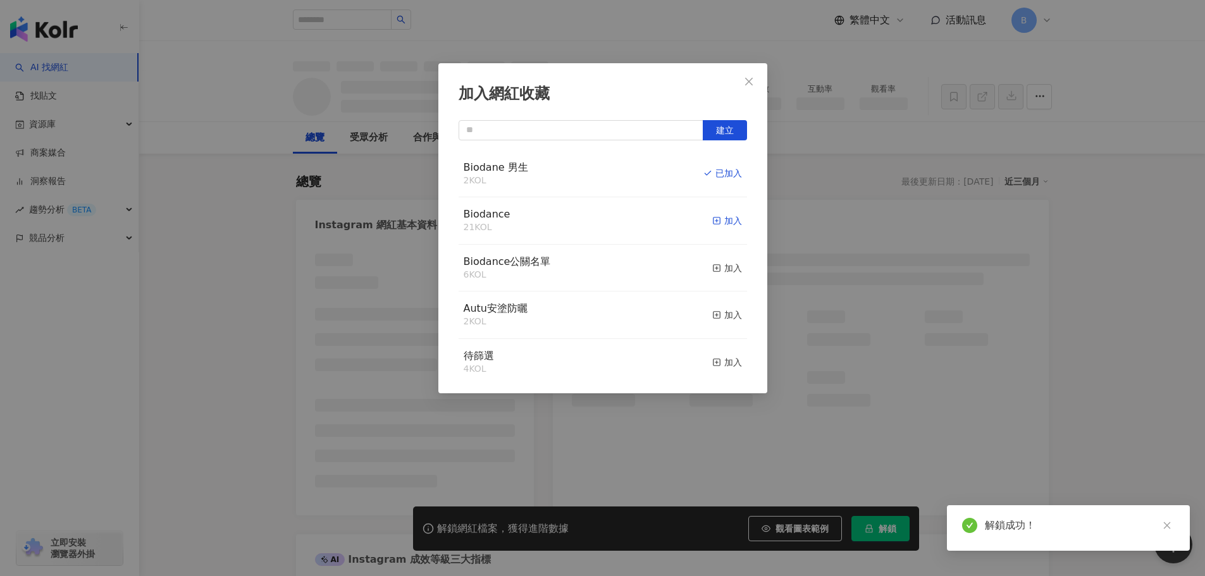
click at [723, 221] on div "加入" at bounding box center [727, 221] width 30 height 14
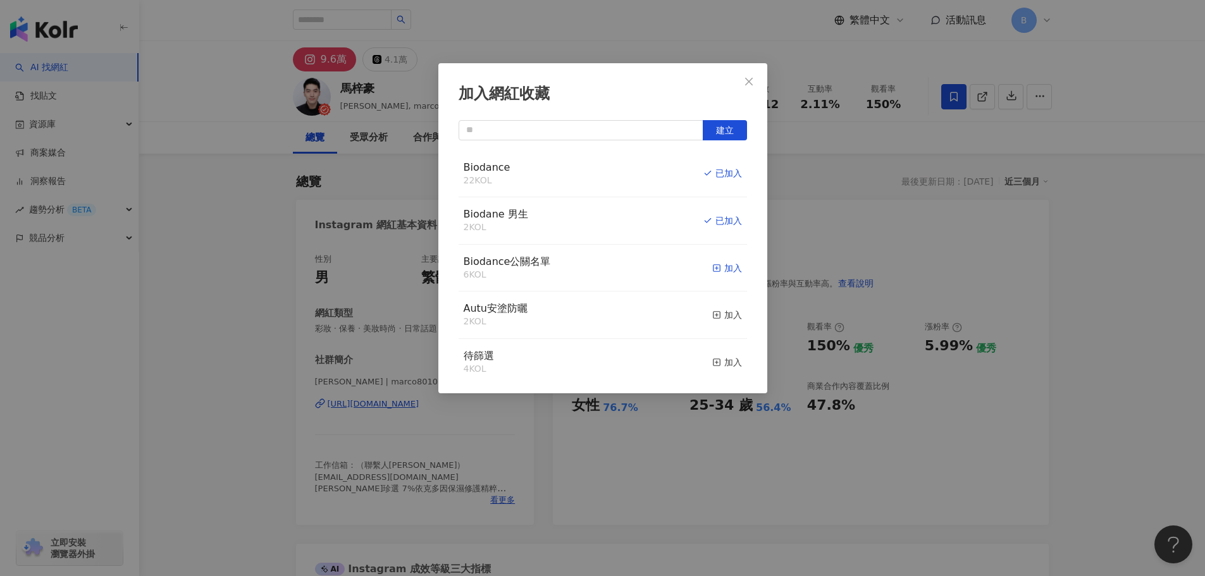
click at [712, 265] on icon "button" at bounding box center [716, 268] width 9 height 9
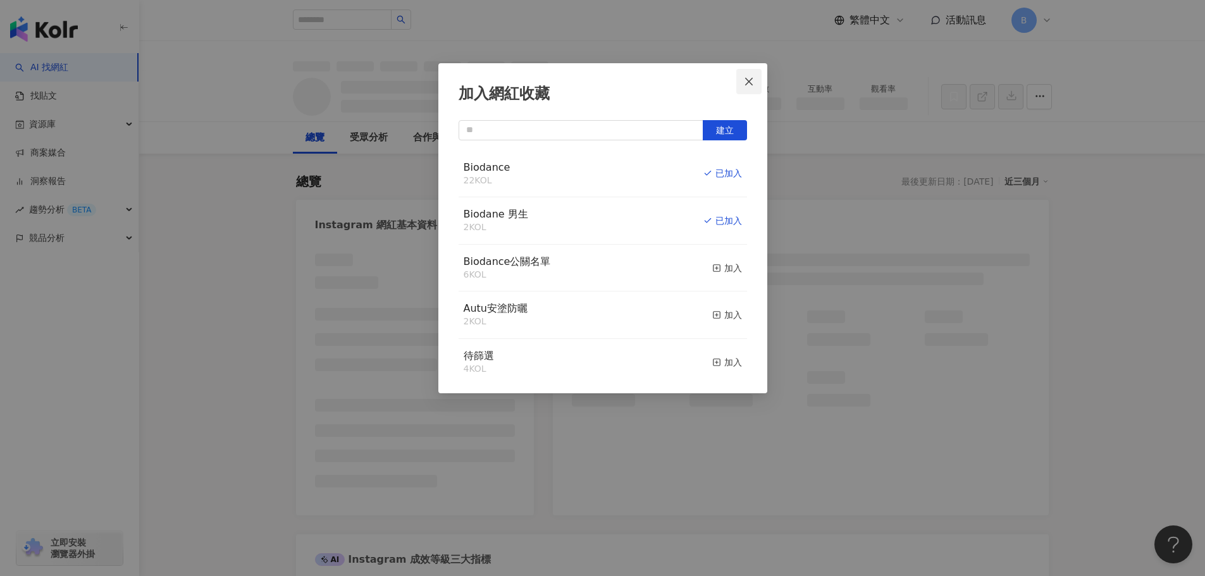
click at [745, 85] on icon "close" at bounding box center [749, 82] width 10 height 10
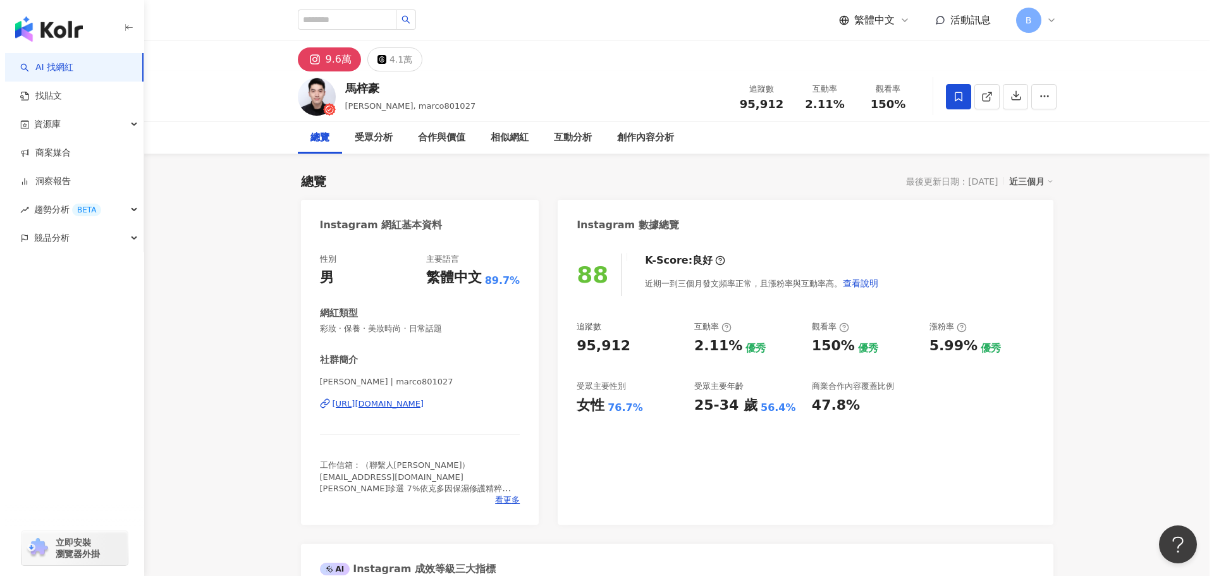
scroll to position [63, 0]
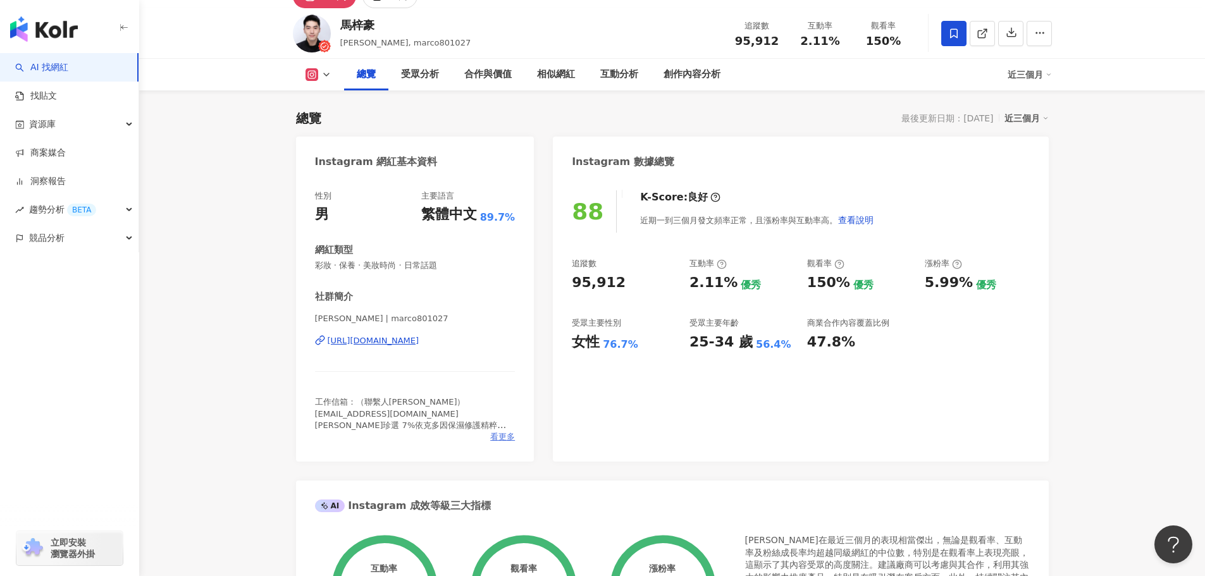
click at [501, 440] on span "看更多" at bounding box center [502, 436] width 25 height 11
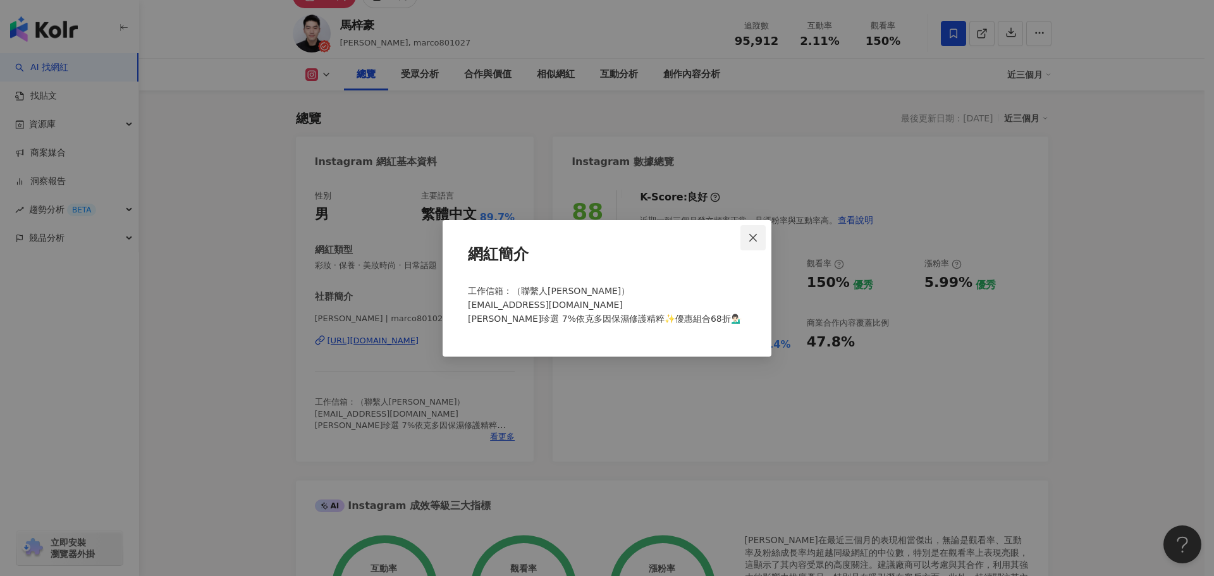
click at [751, 240] on icon "close" at bounding box center [753, 238] width 8 height 8
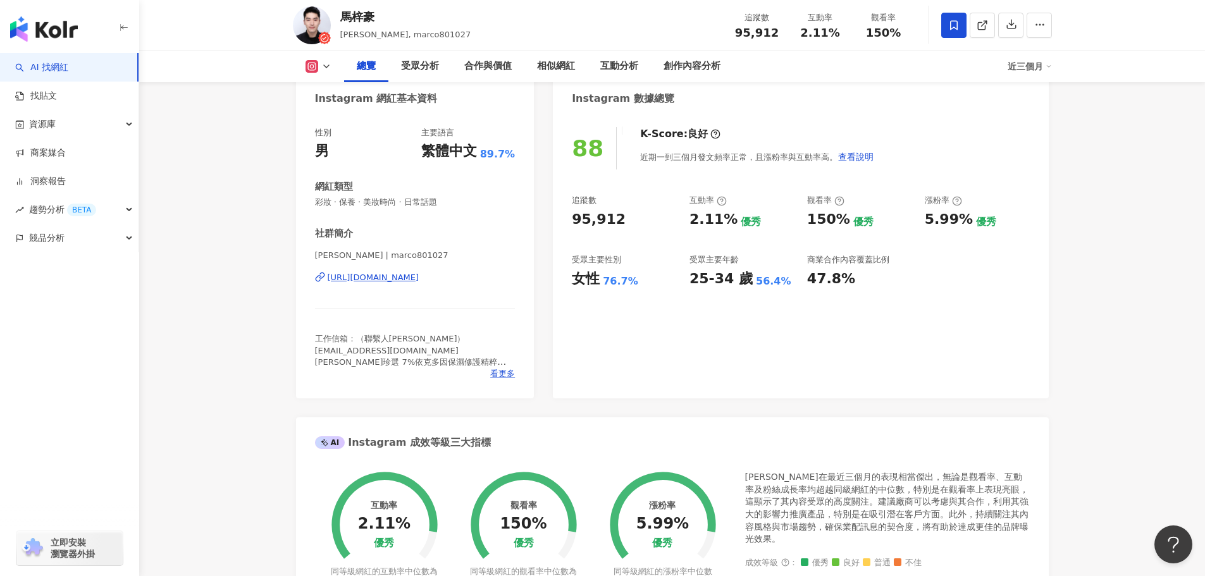
scroll to position [0, 0]
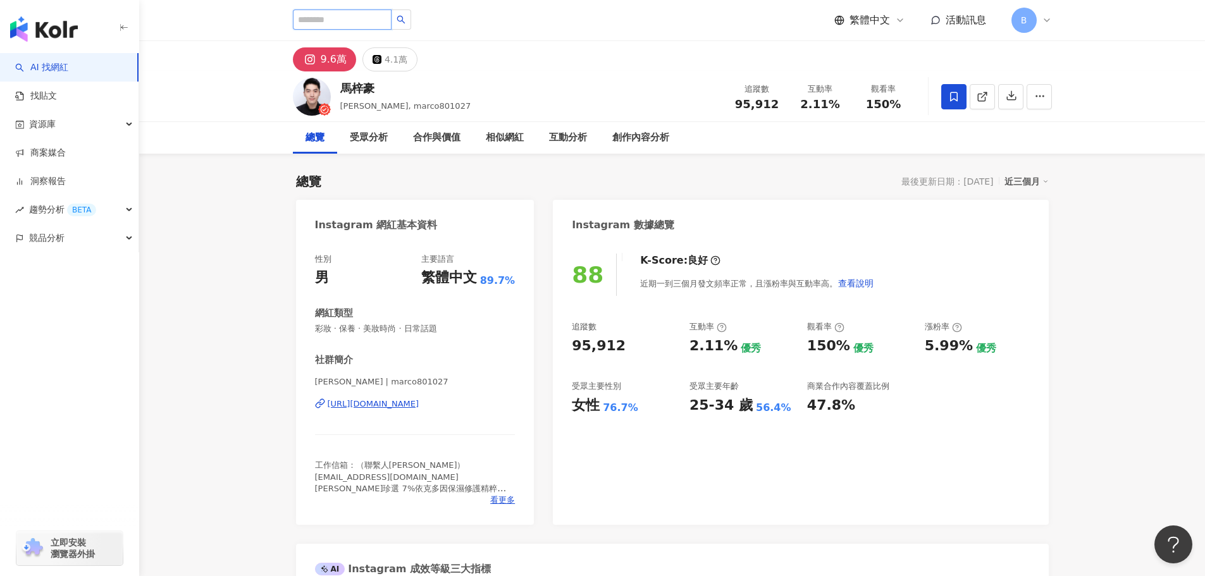
click at [352, 21] on input "search" at bounding box center [342, 19] width 99 height 20
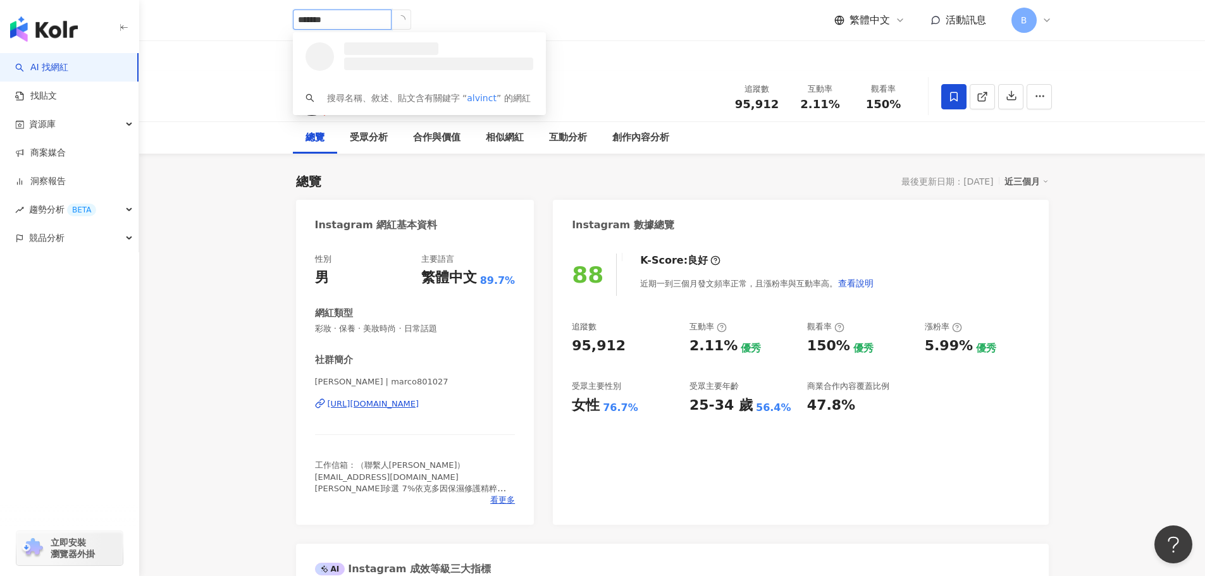
type input "********"
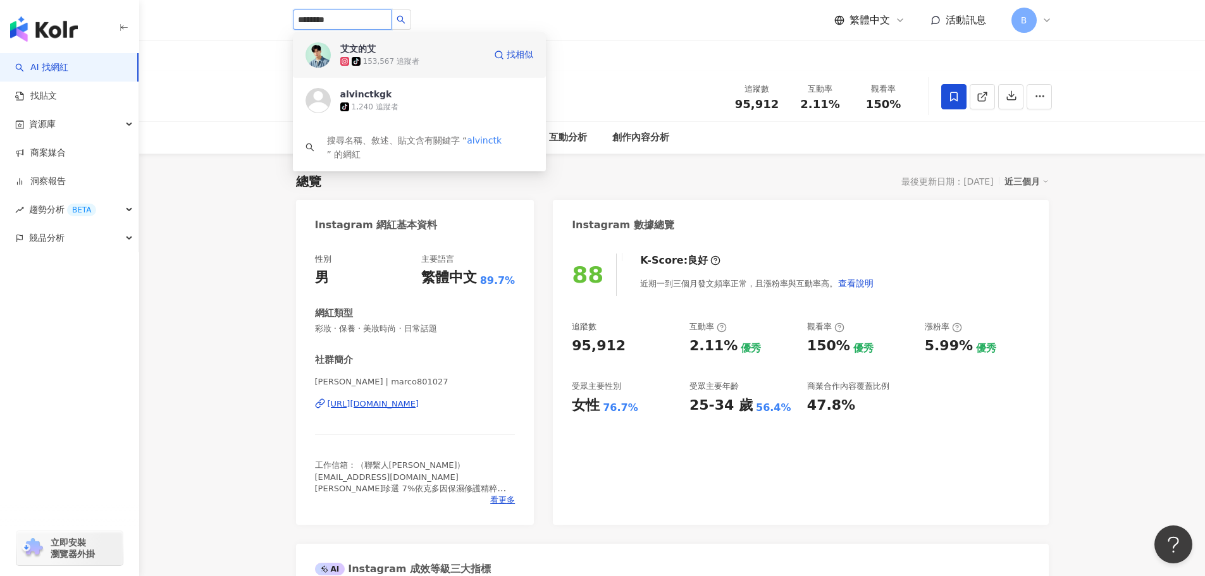
click at [422, 62] on div "tiktok-icon 153,567 追蹤者" at bounding box center [412, 61] width 144 height 13
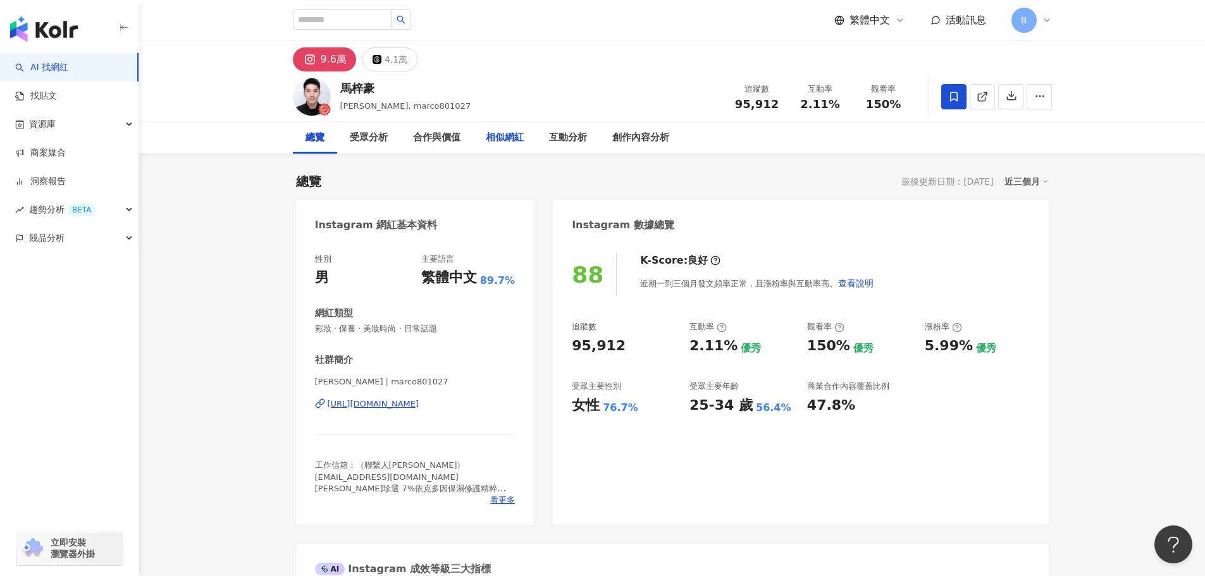
click at [513, 135] on div "相似網紅" at bounding box center [505, 137] width 38 height 15
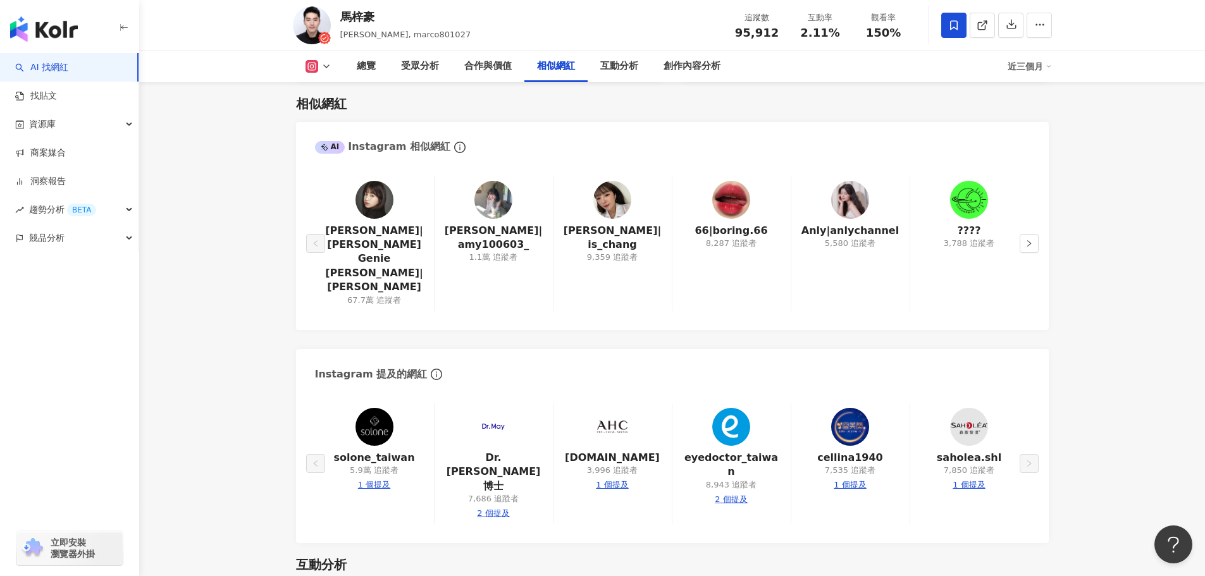
click at [1039, 228] on div "陳敬宣|陳敬宣 Genie Chen|genieechan 67.7萬 追蹤者 Amy|amy100603_ 1.1萬 追蹤者 Iris Chang|is_c…" at bounding box center [672, 246] width 753 height 167
click at [1029, 240] on icon "right" at bounding box center [1029, 243] width 4 height 6
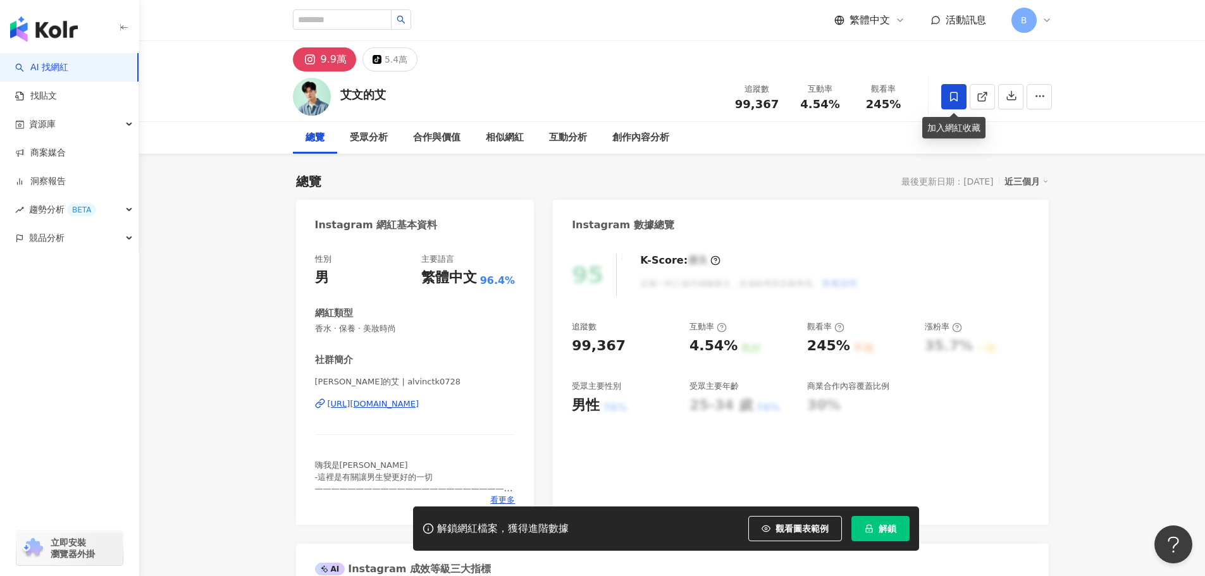
click at [954, 99] on icon at bounding box center [953, 96] width 11 height 11
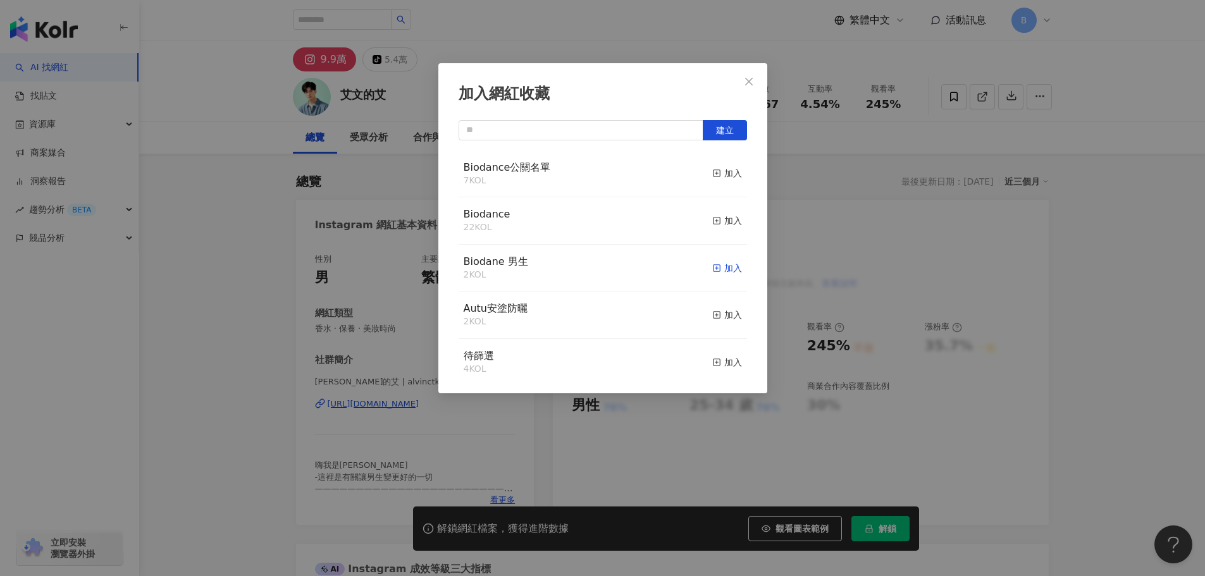
click at [712, 274] on div "加入" at bounding box center [727, 268] width 30 height 14
click at [747, 80] on icon "close" at bounding box center [749, 81] width 8 height 8
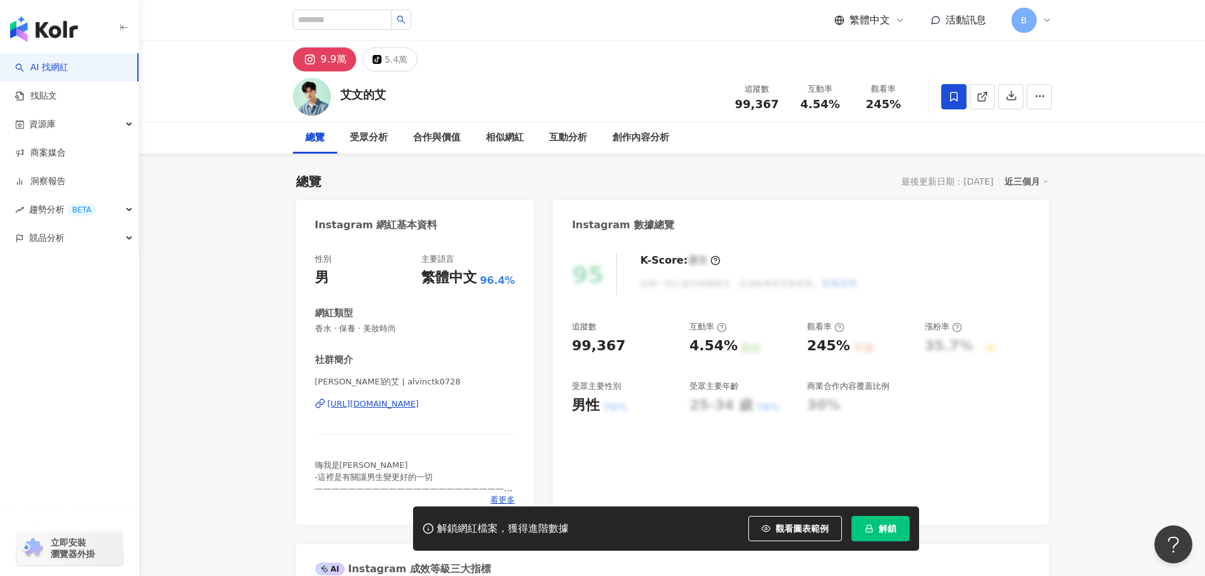
click at [956, 101] on icon at bounding box center [953, 96] width 11 height 11
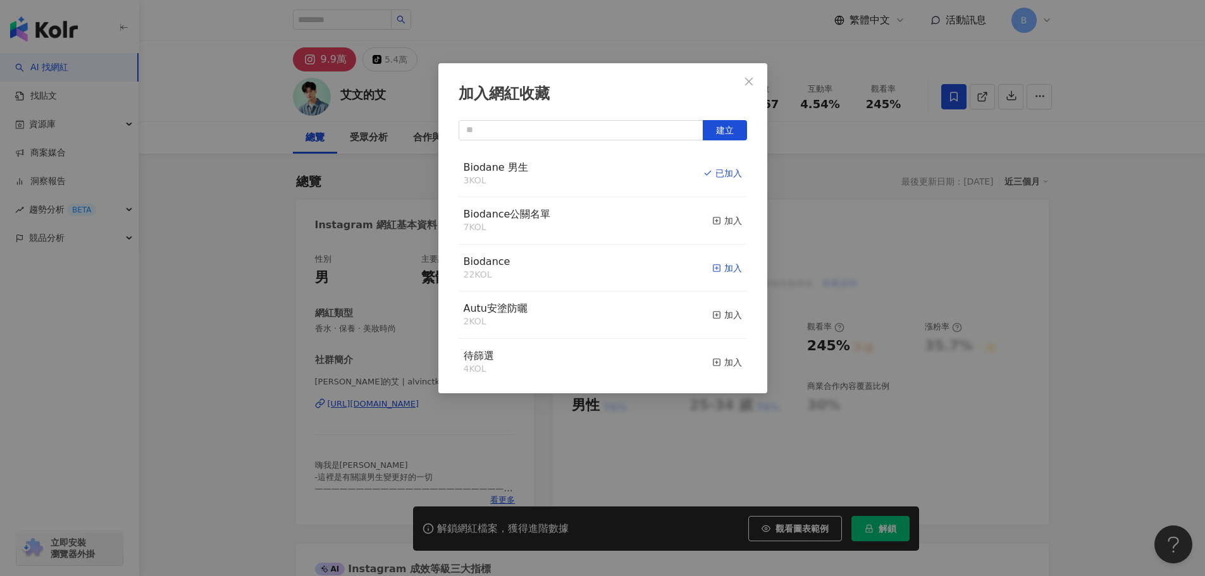
click at [715, 266] on div "加入" at bounding box center [727, 268] width 30 height 14
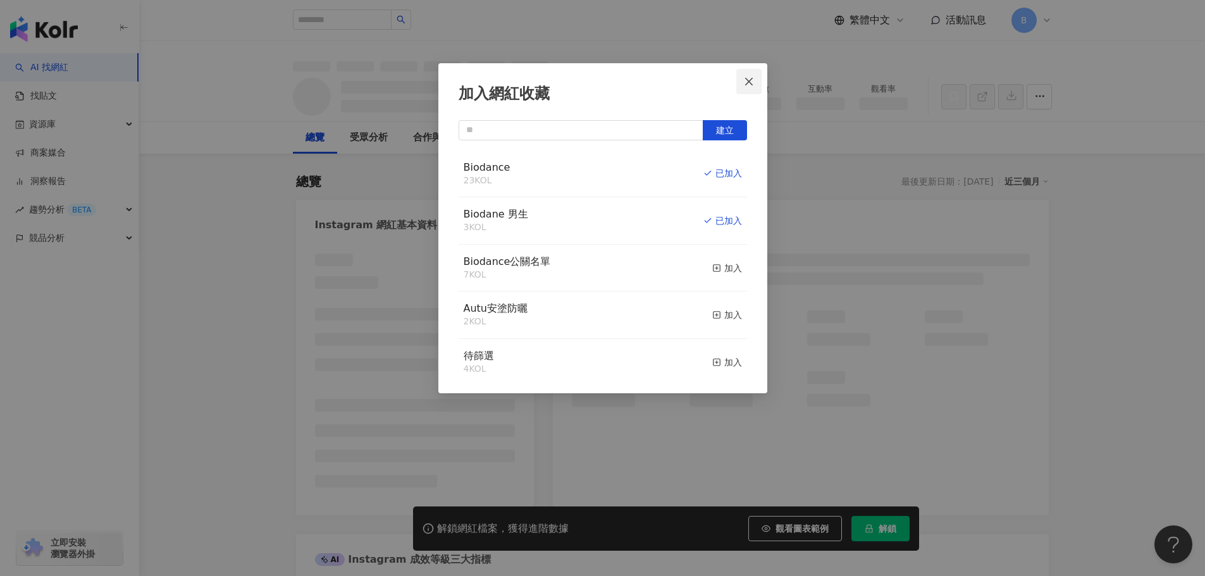
click at [748, 85] on icon "close" at bounding box center [749, 82] width 10 height 10
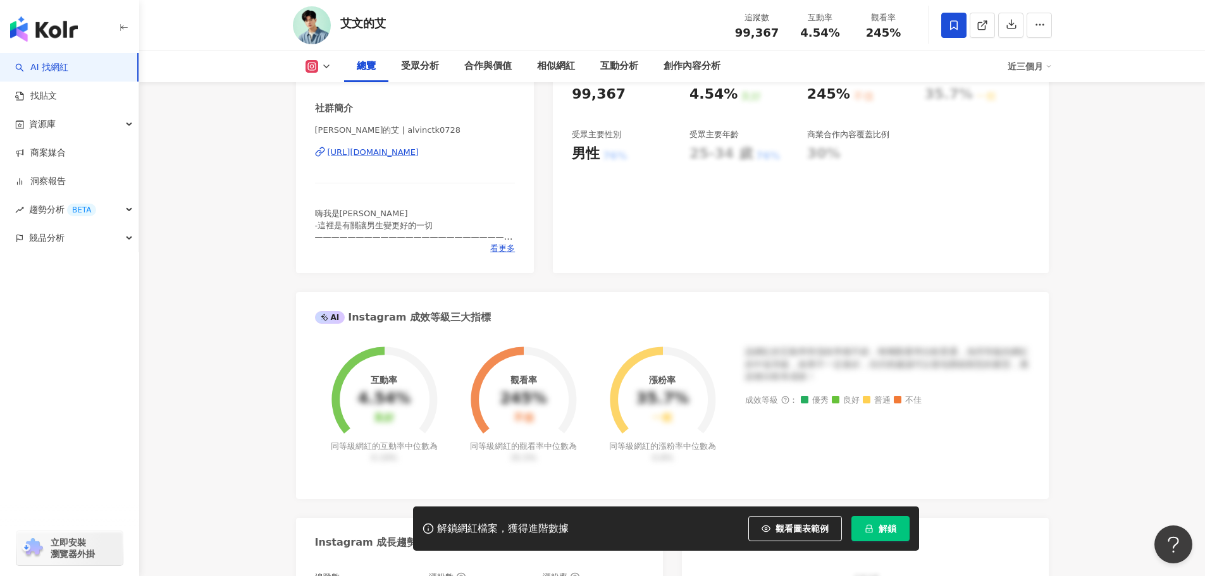
scroll to position [190, 0]
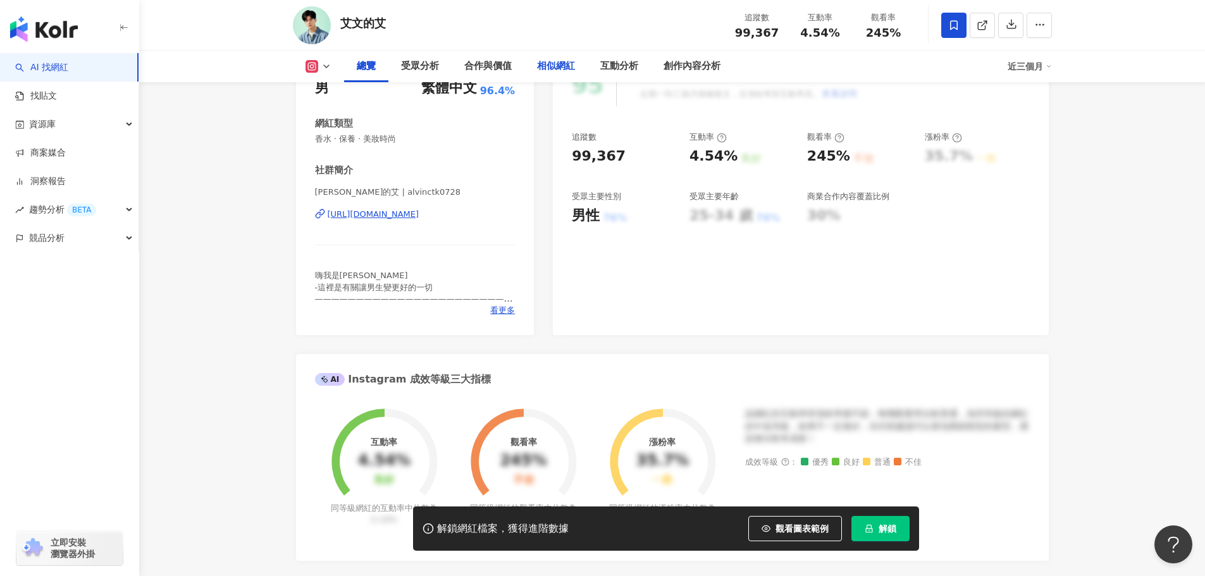
click at [571, 68] on div "相似網紅" at bounding box center [556, 66] width 38 height 15
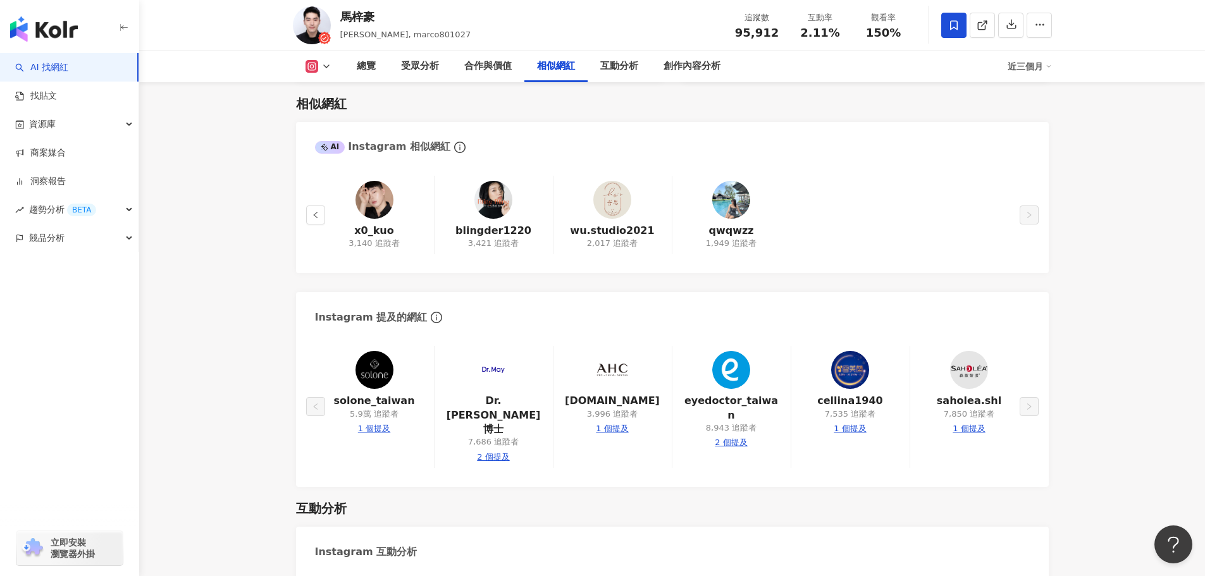
click at [383, 209] on img at bounding box center [374, 200] width 38 height 38
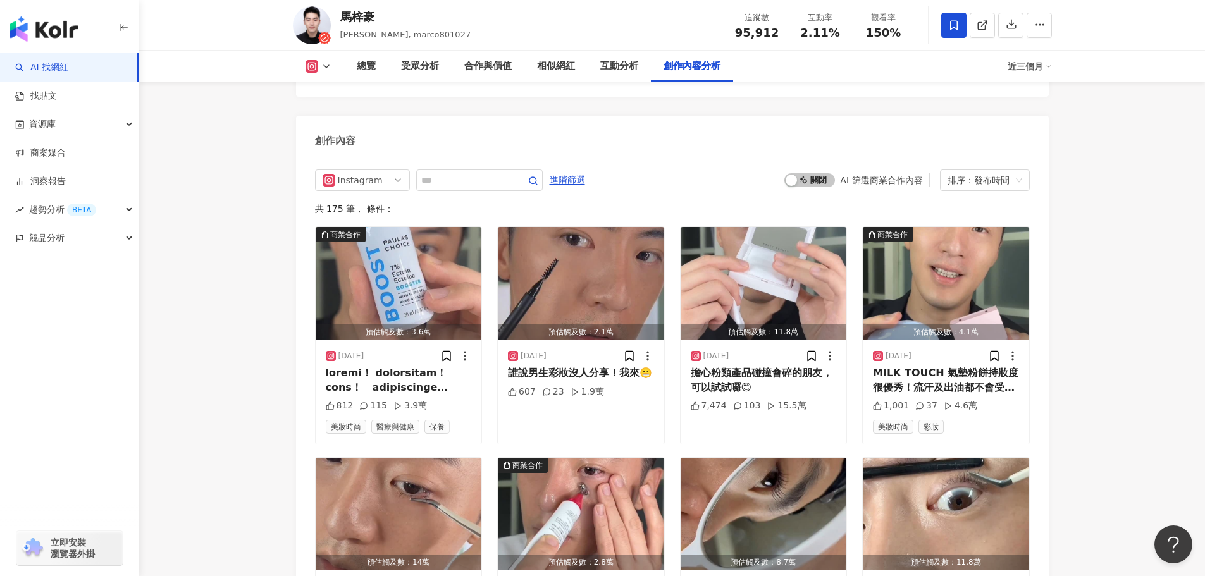
scroll to position [3828, 0]
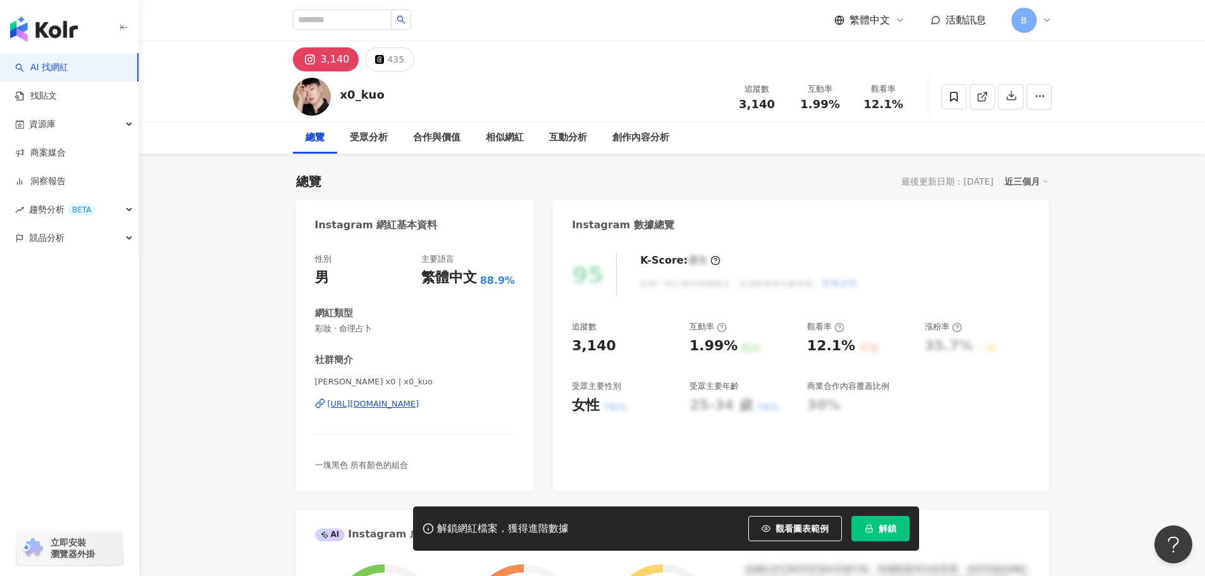
scroll to position [63, 0]
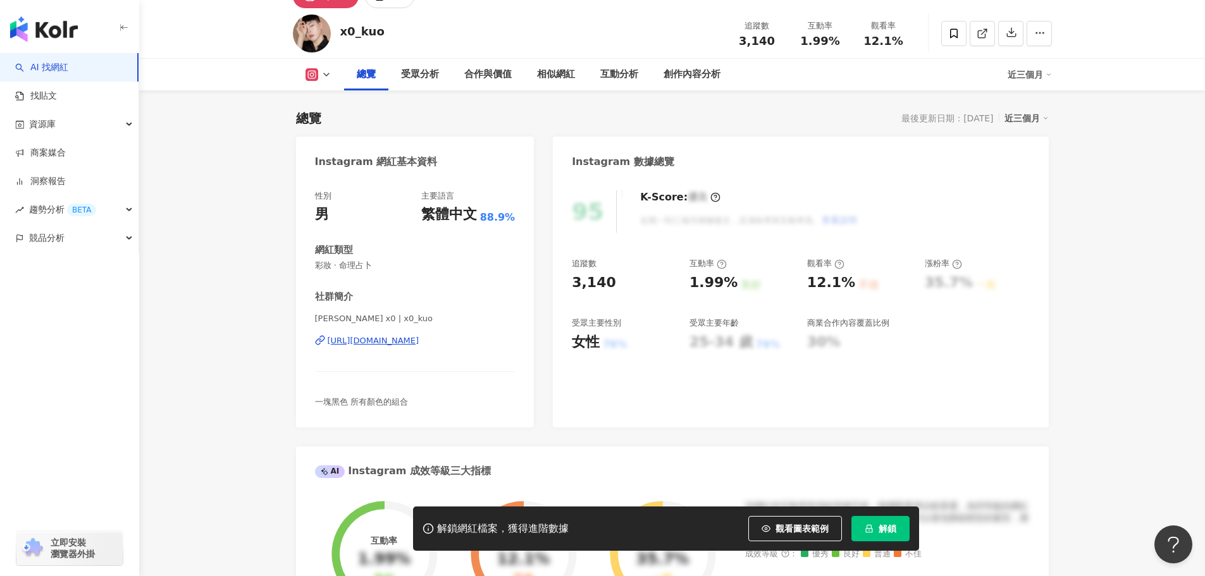
click at [419, 335] on div "https://www.instagram.com/x0_kuo/" at bounding box center [374, 340] width 92 height 11
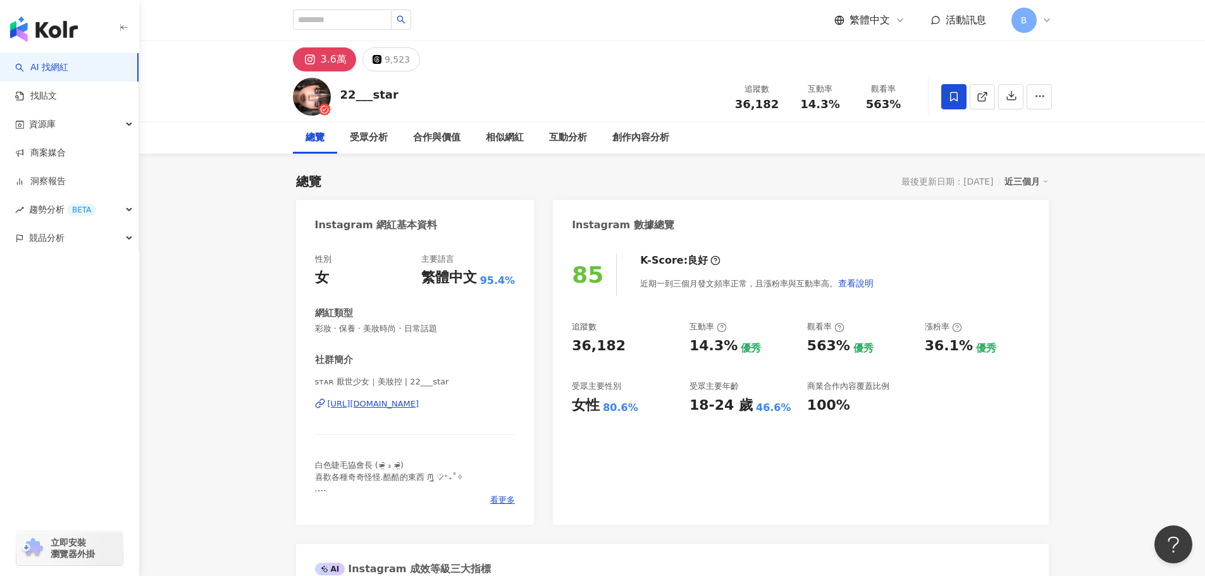
click at [1042, 22] on icon at bounding box center [1047, 20] width 10 height 10
click at [87, 128] on div "資源庫" at bounding box center [69, 124] width 138 height 28
click at [66, 157] on link "網紅管理" at bounding box center [47, 153] width 35 height 13
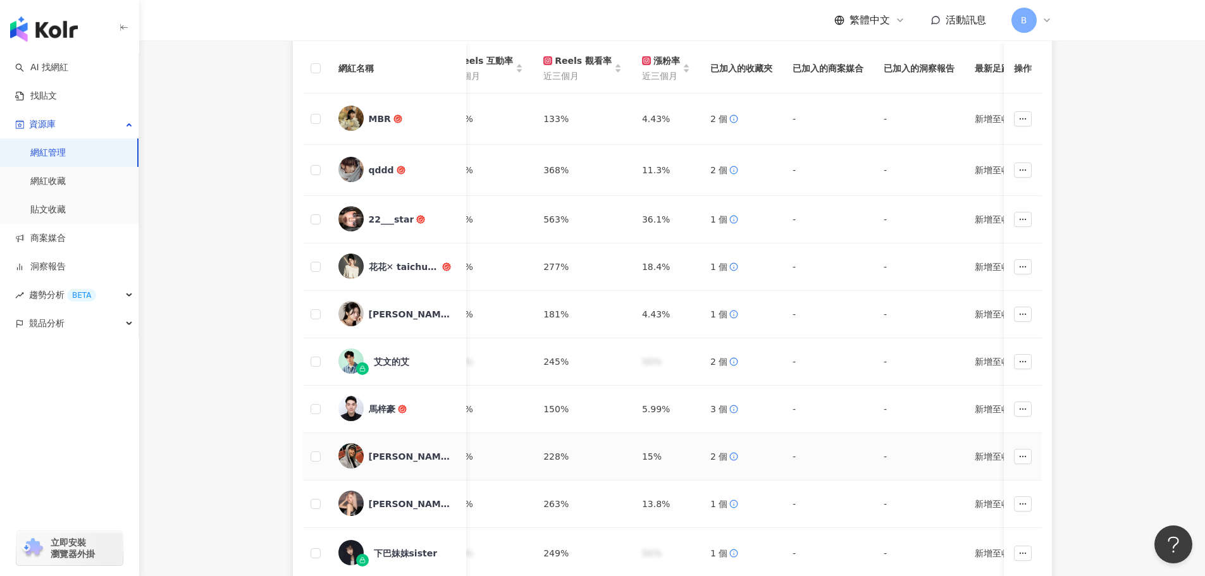
scroll to position [185, 0]
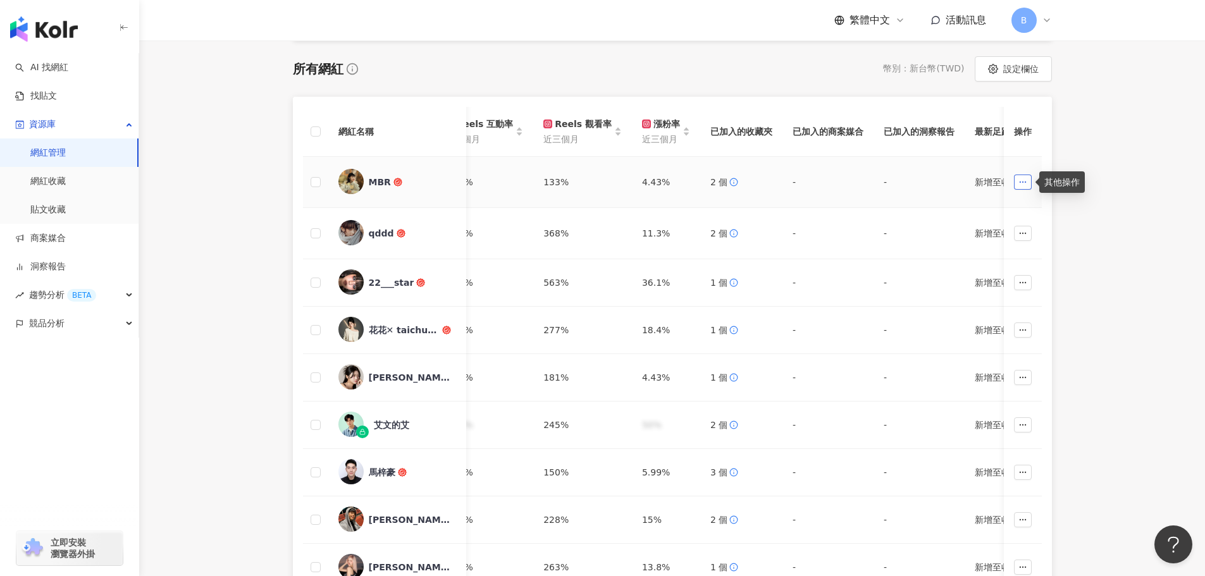
click at [1021, 186] on icon "button" at bounding box center [1022, 182] width 9 height 9
click at [1115, 252] on main "網紅管理 加入網紅 社群平台 合作專案 合作酬勞 標籤 解鎖狀態 更多篩選 👋 新功能上線！輕鬆掌握網紅關係，管理更上手！ 了解如何操作 所有網紅 幣別 ： …" at bounding box center [672, 342] width 1066 height 973
click at [1016, 76] on button "設定欄位" at bounding box center [1013, 68] width 77 height 25
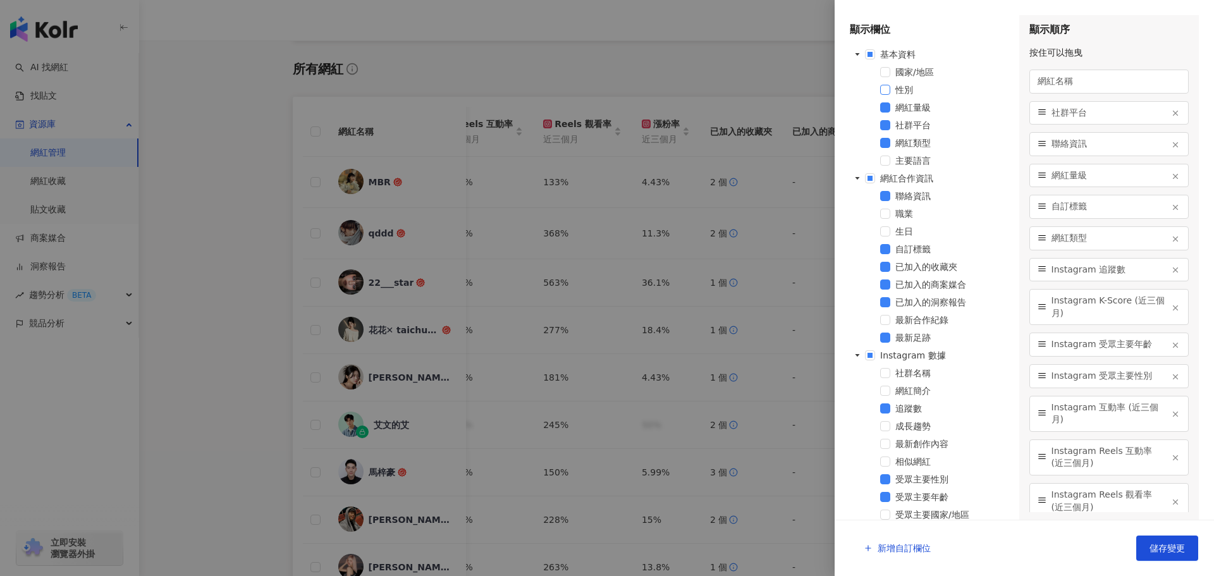
click at [887, 94] on span at bounding box center [885, 90] width 10 height 10
click at [1169, 548] on span "儲存變更" at bounding box center [1167, 548] width 35 height 10
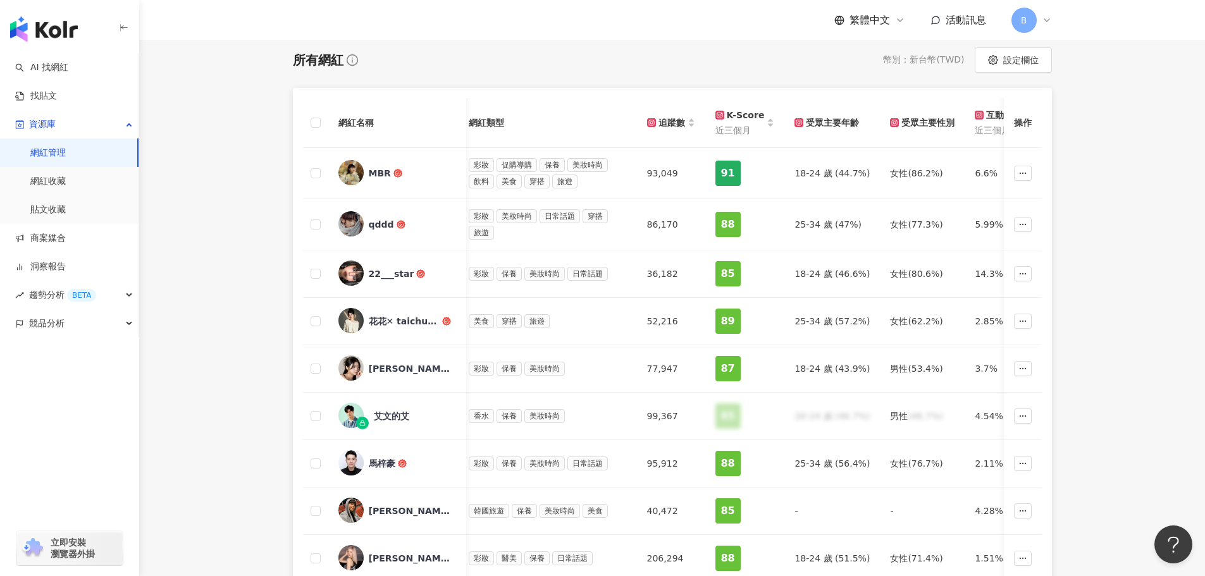
scroll to position [121, 0]
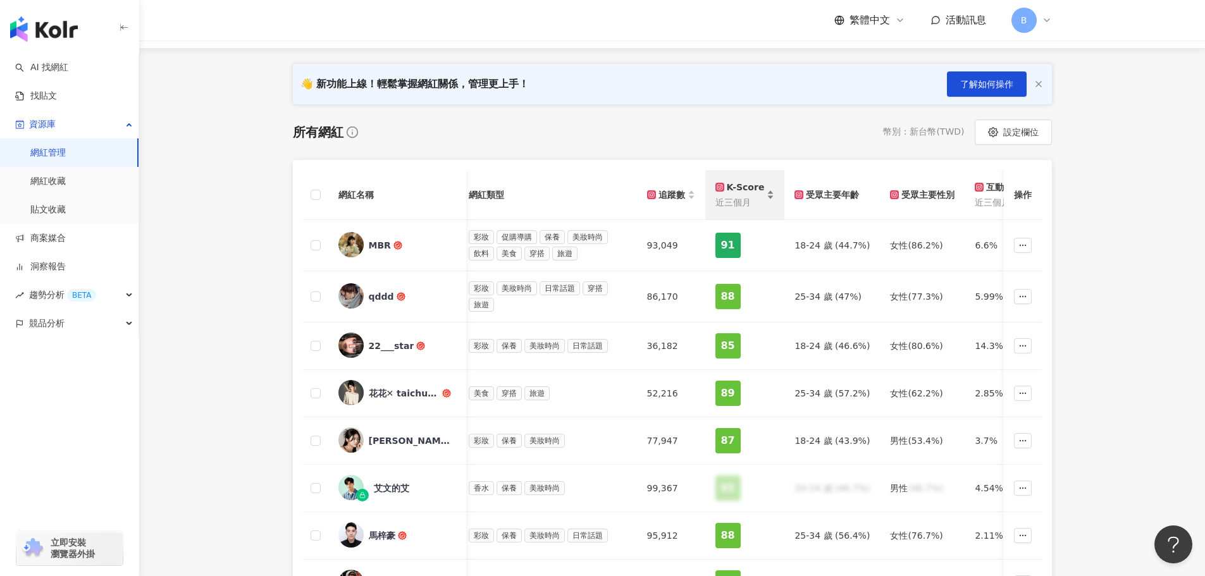
click at [759, 194] on div "K-Score 近三個月" at bounding box center [744, 194] width 59 height 29
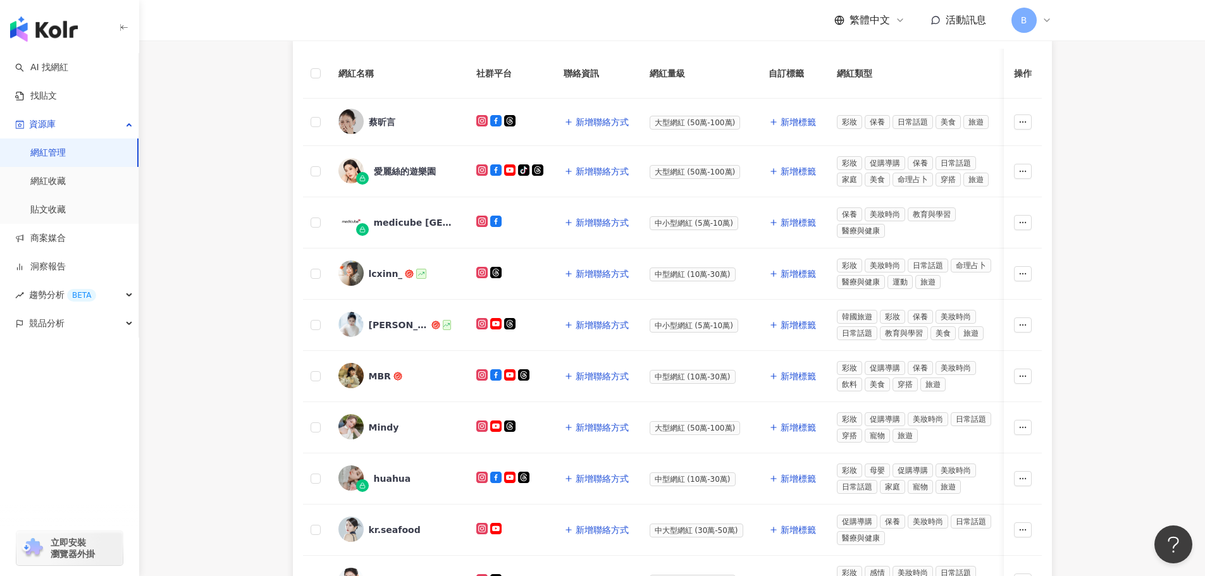
scroll to position [185, 0]
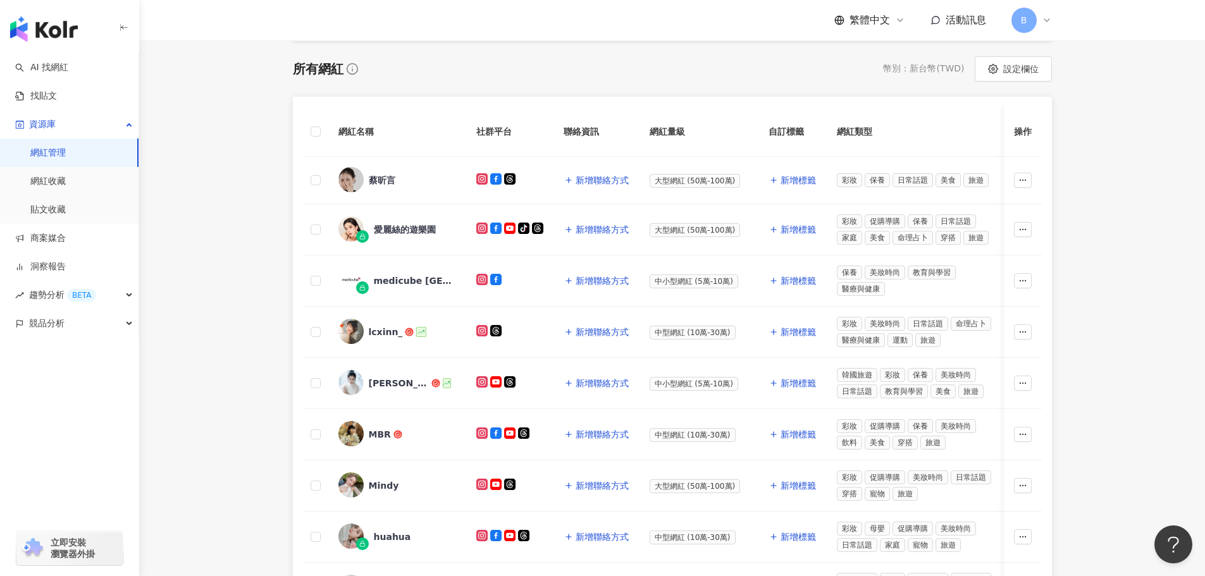
click at [638, 83] on div "所有網紅 幣別 ： 新台幣 ( TWD ) 設定欄位 網紅名稱 社群平台 聯絡資訊 網紅量級 自訂標籤 網紅類型 追蹤數 K-Score 近三個月 受眾主要年…" at bounding box center [672, 447] width 759 height 782
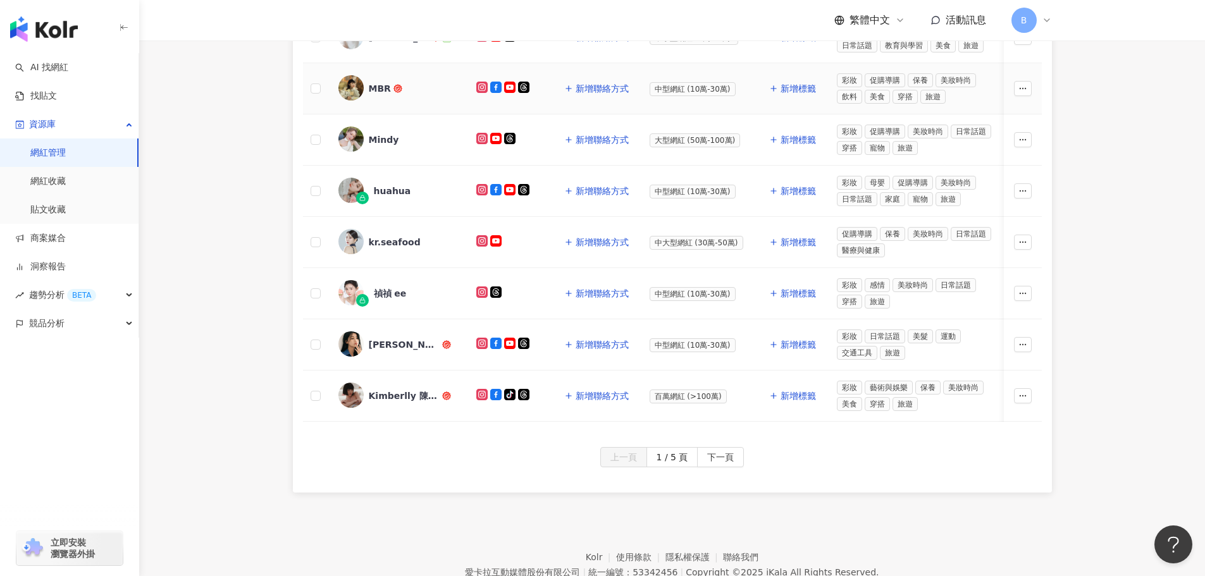
scroll to position [564, 0]
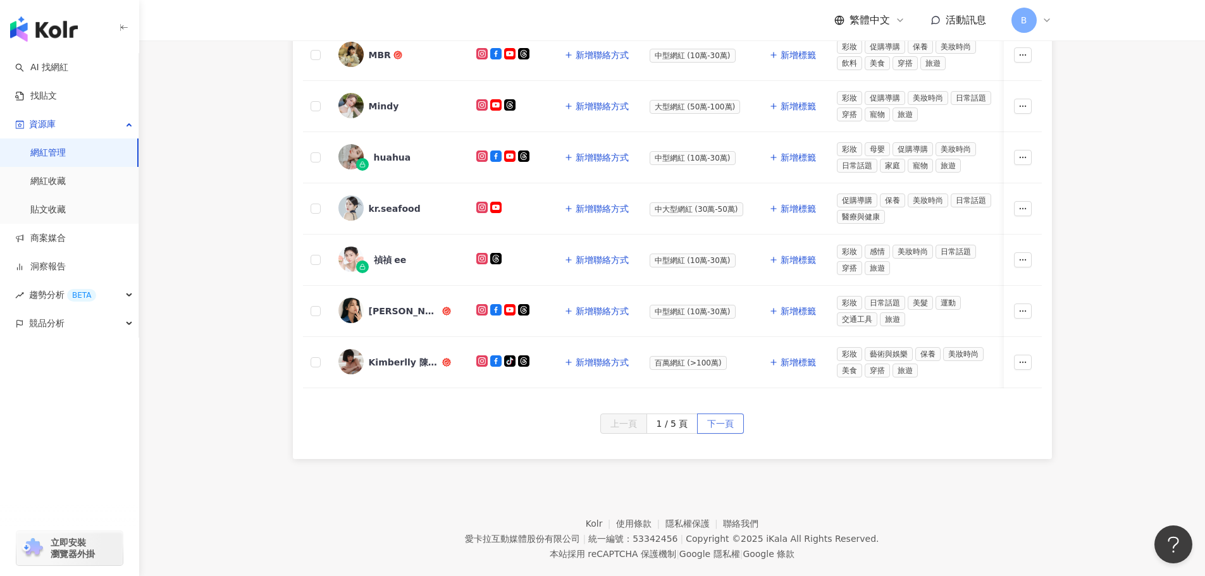
click at [717, 434] on span "下一頁" at bounding box center [720, 424] width 27 height 20
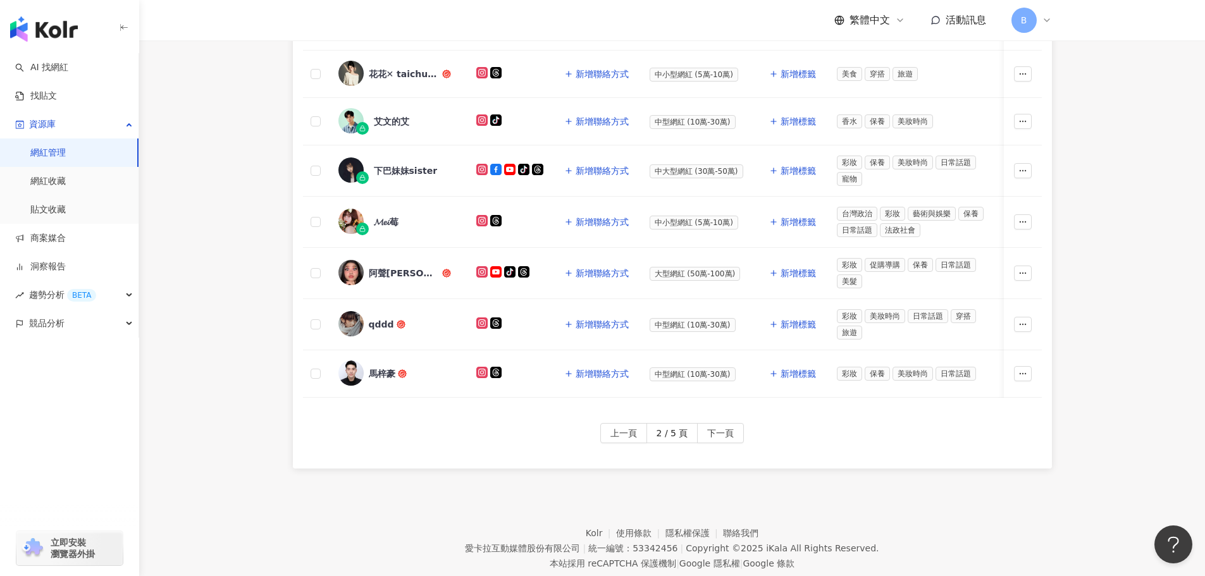
scroll to position [606, 0]
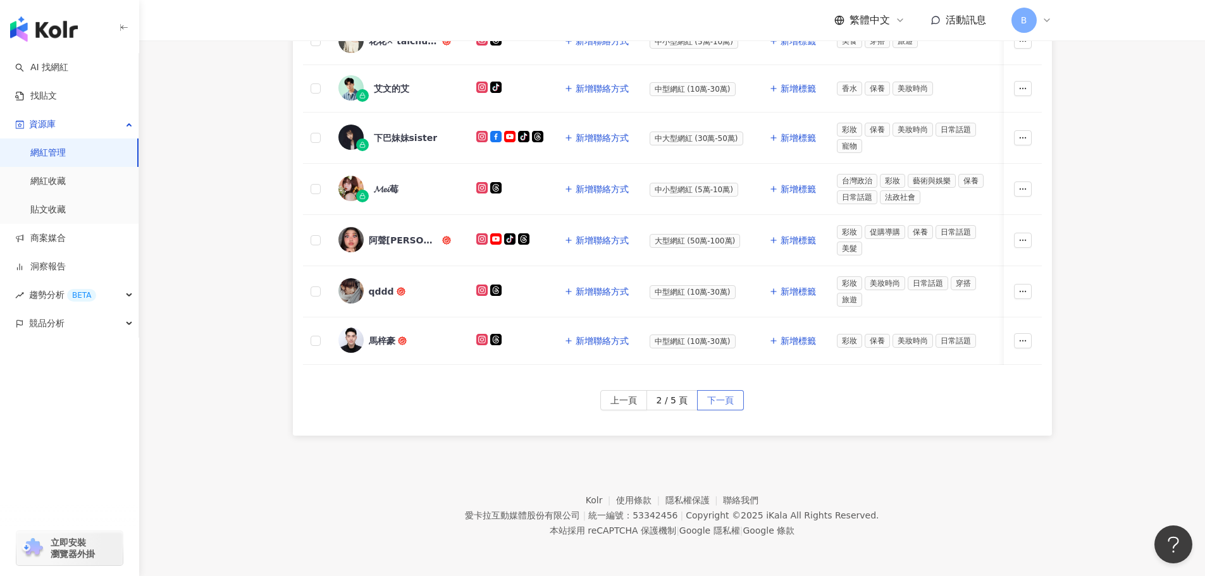
click at [707, 397] on span "下一頁" at bounding box center [720, 401] width 27 height 20
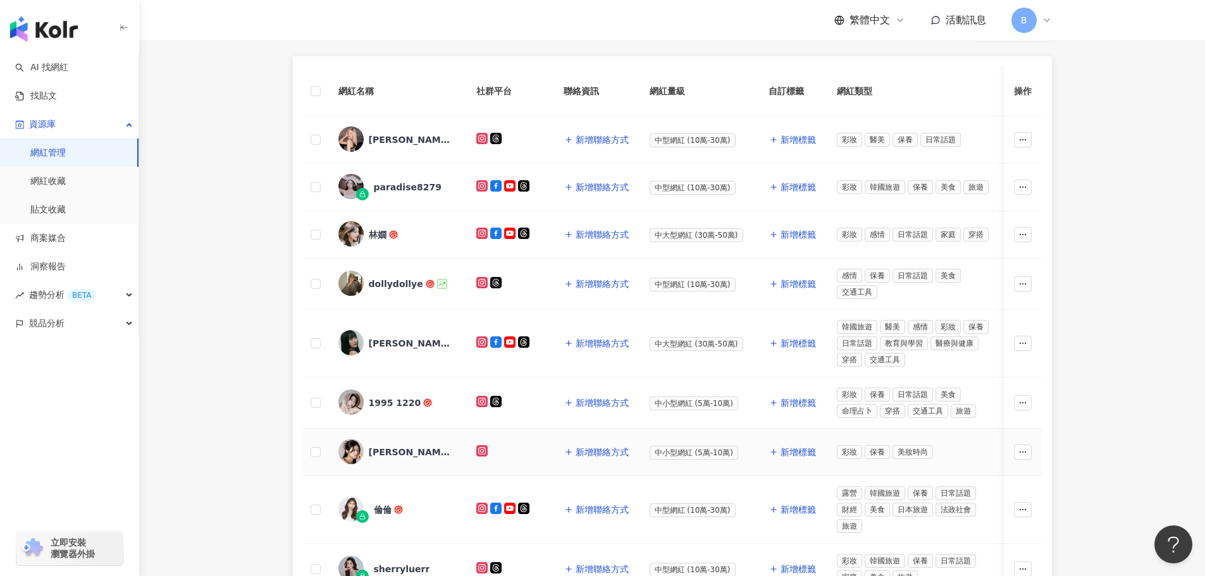
scroll to position [163, 0]
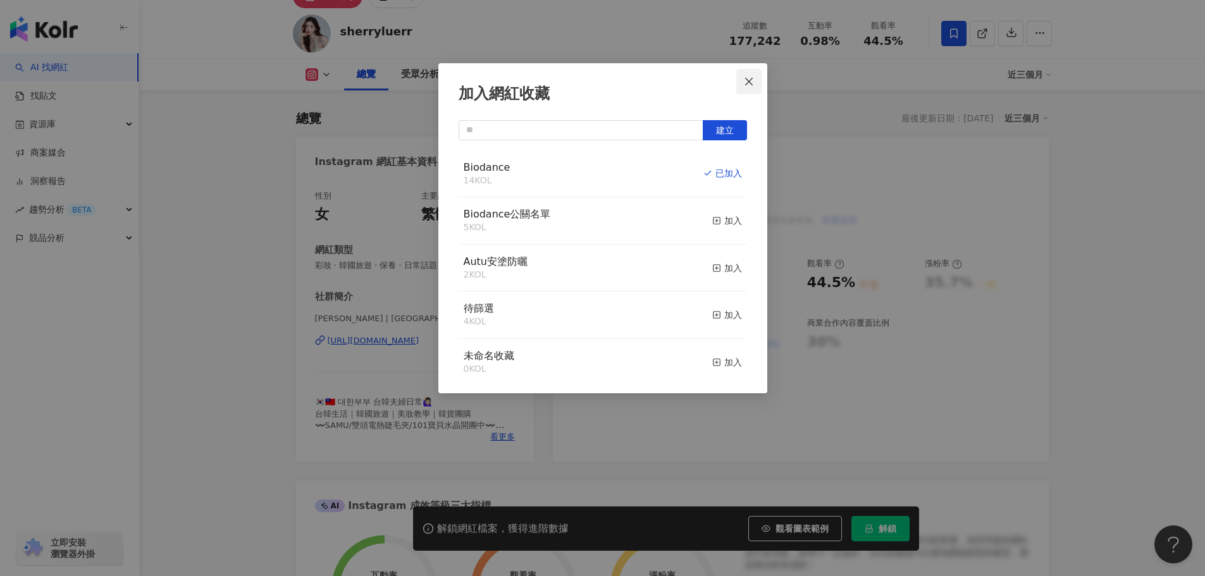
click at [752, 78] on icon "close" at bounding box center [749, 81] width 8 height 8
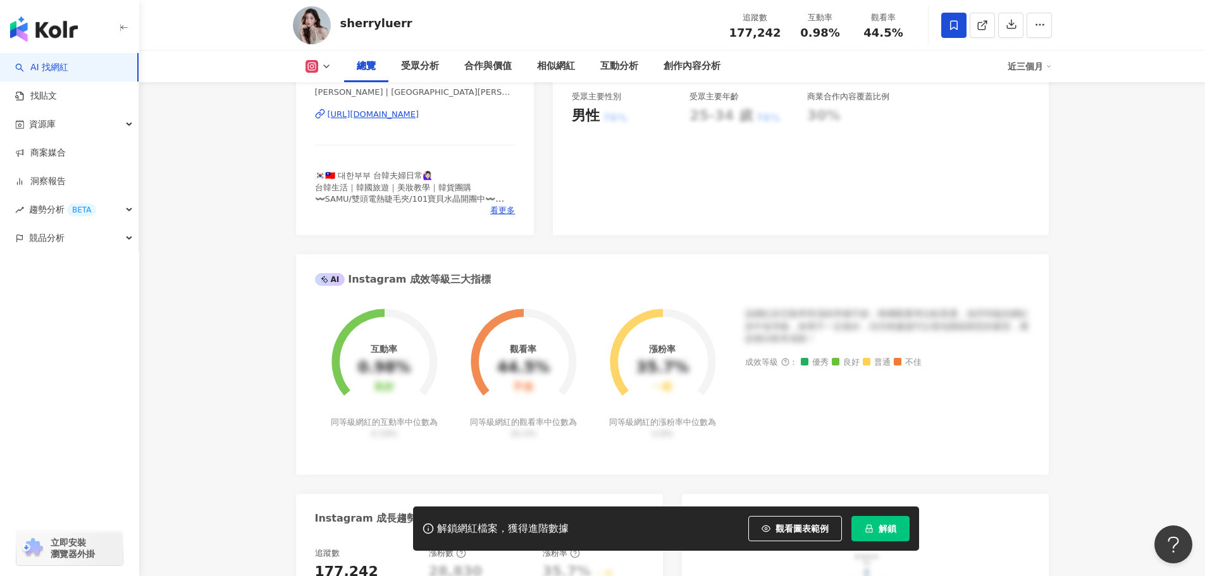
scroll to position [316, 0]
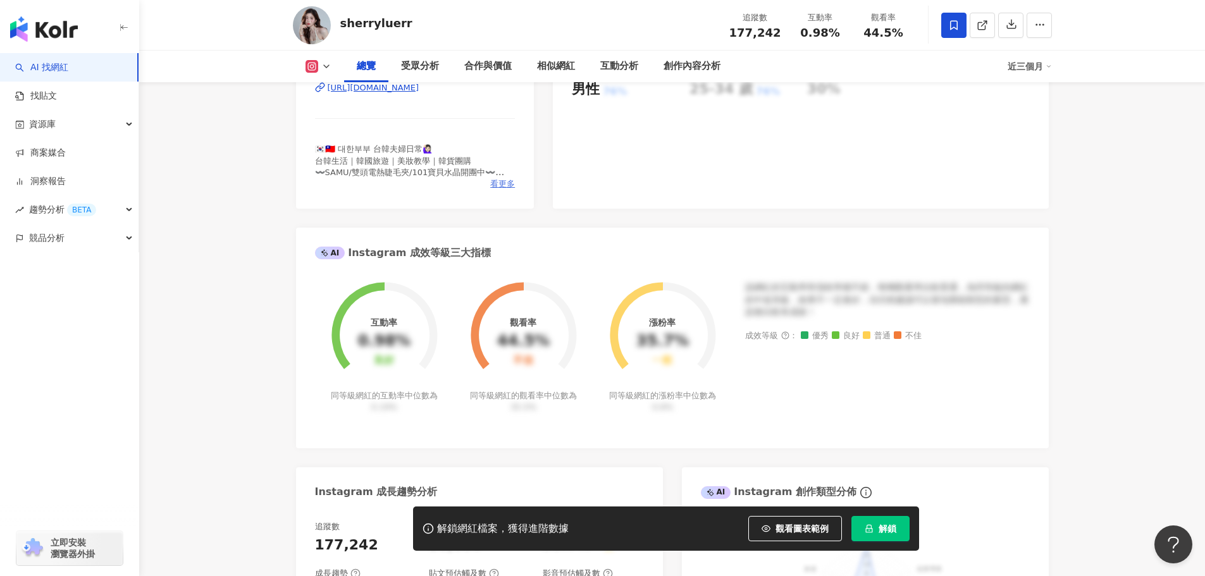
click at [507, 187] on span "看更多" at bounding box center [502, 183] width 25 height 11
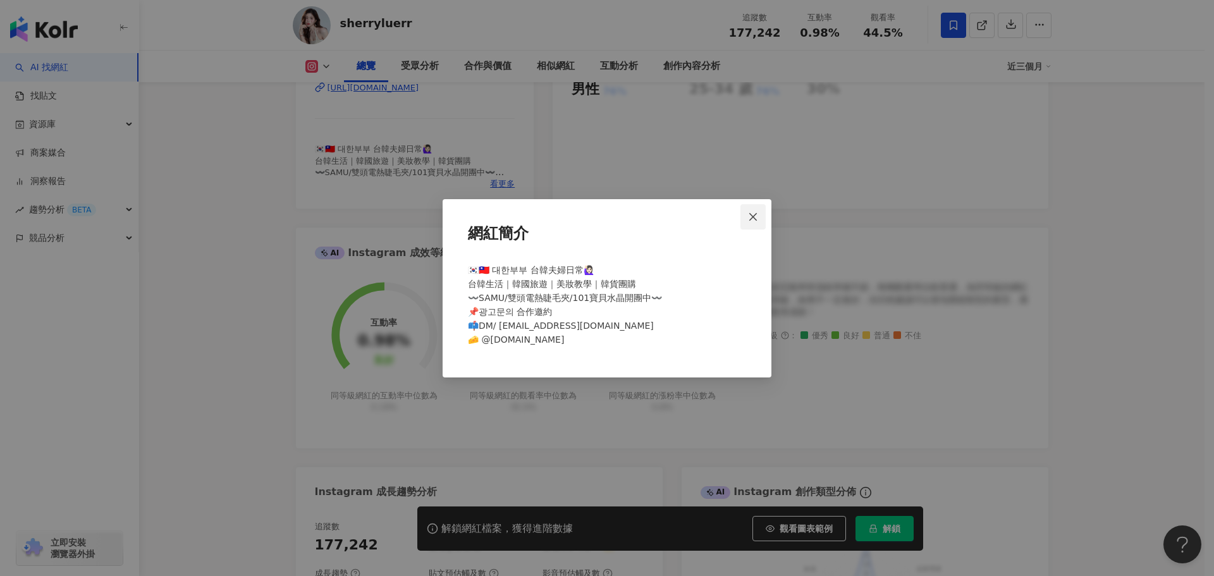
click at [758, 218] on icon "close" at bounding box center [753, 217] width 10 height 10
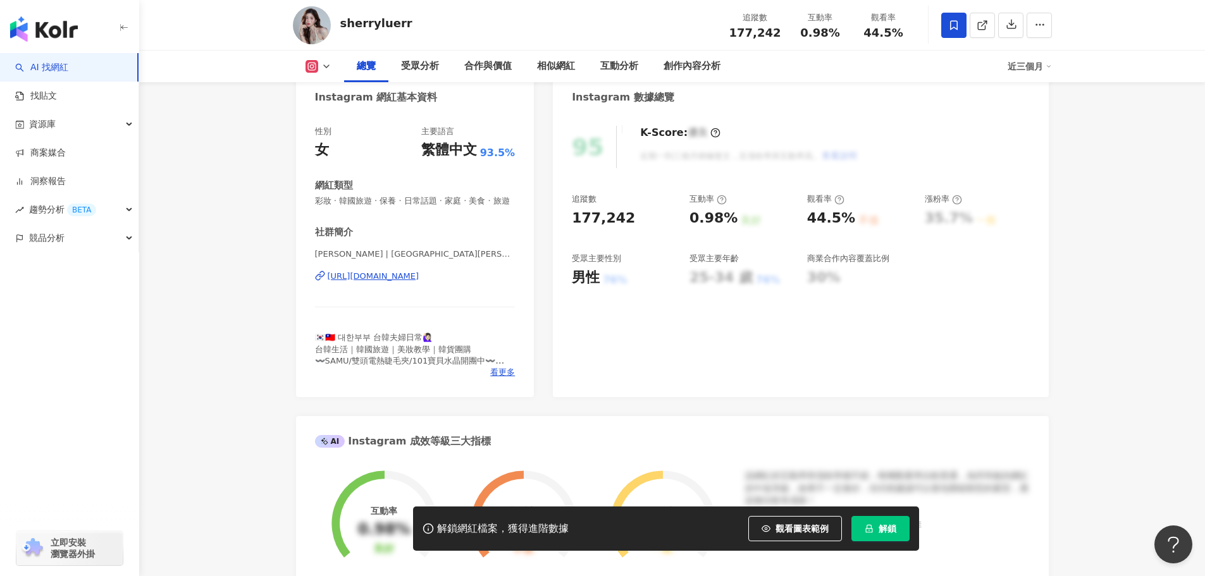
scroll to position [0, 0]
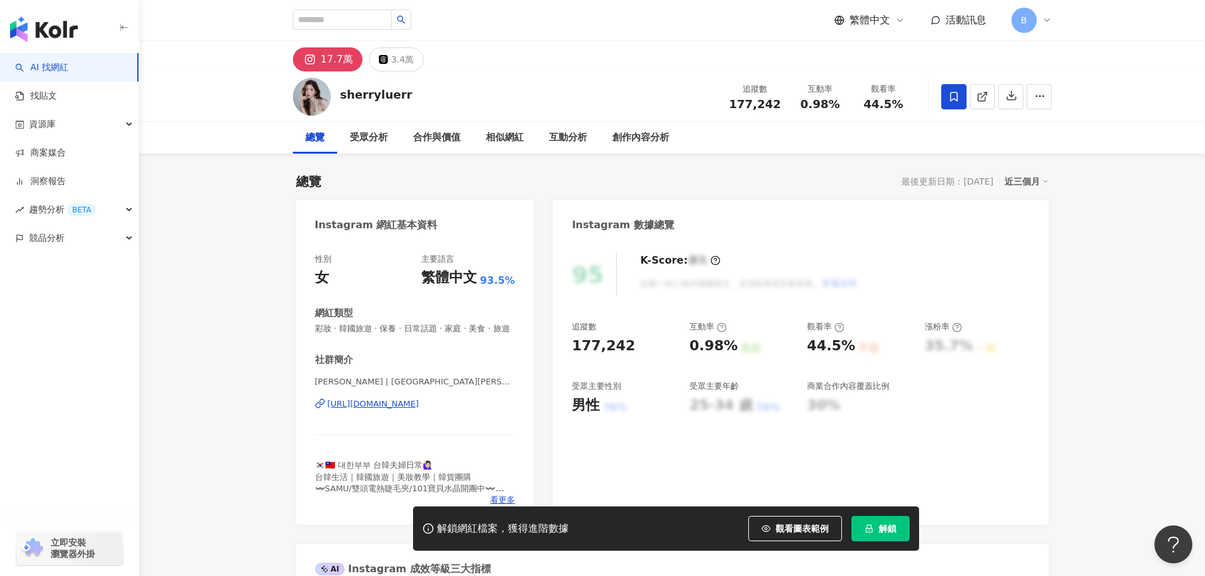
click at [63, 29] on img "button" at bounding box center [44, 28] width 68 height 25
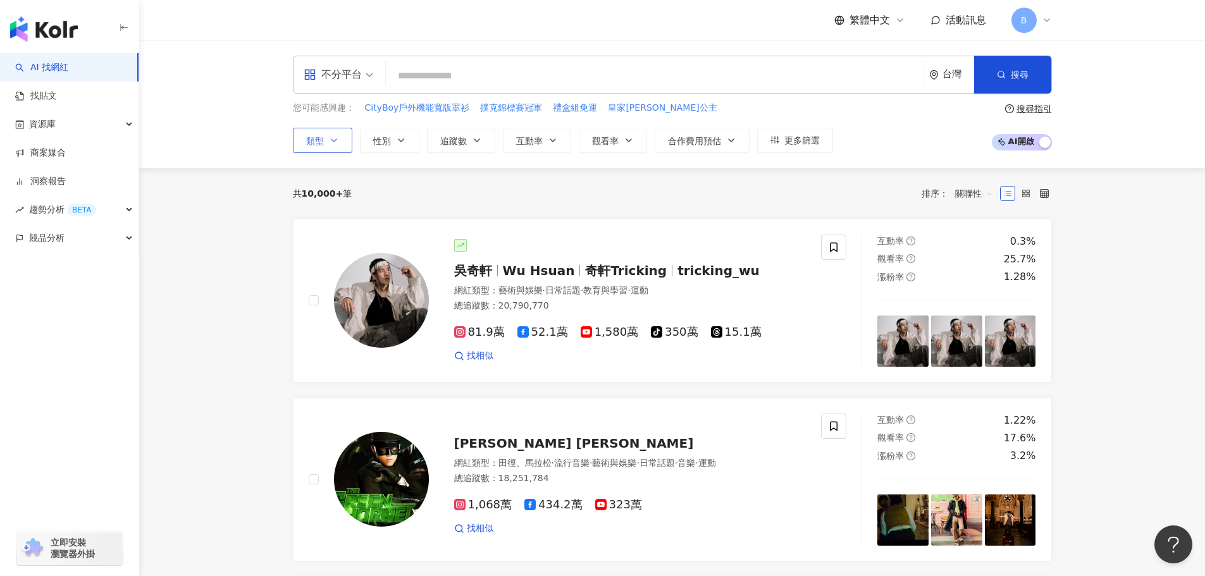
click at [338, 140] on icon "button" at bounding box center [334, 140] width 10 height 10
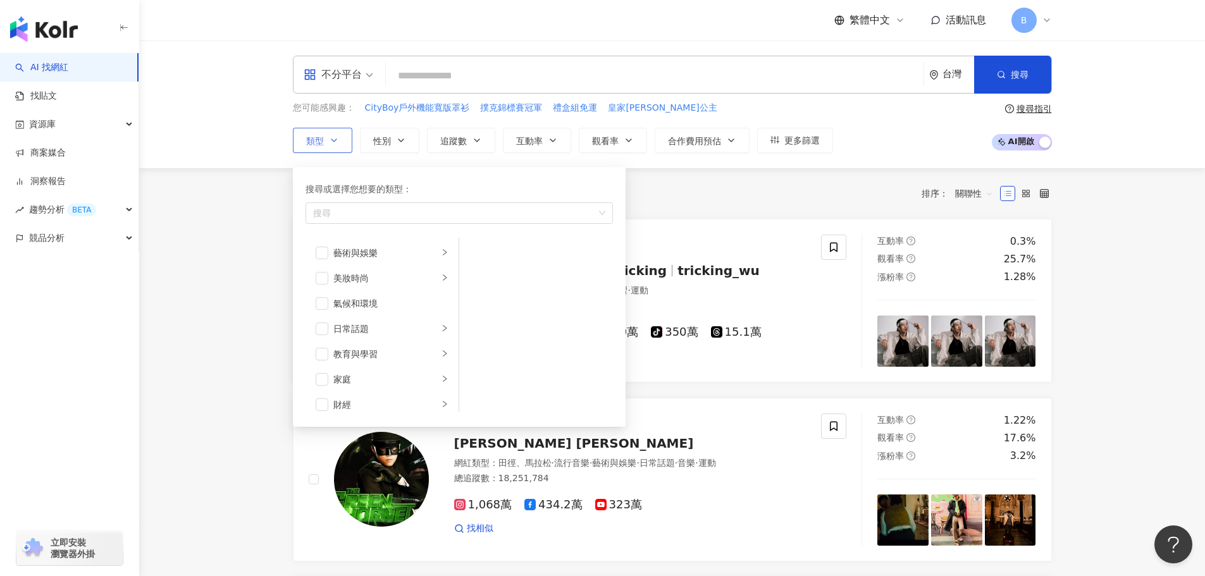
click at [338, 140] on icon "button" at bounding box center [334, 140] width 10 height 10
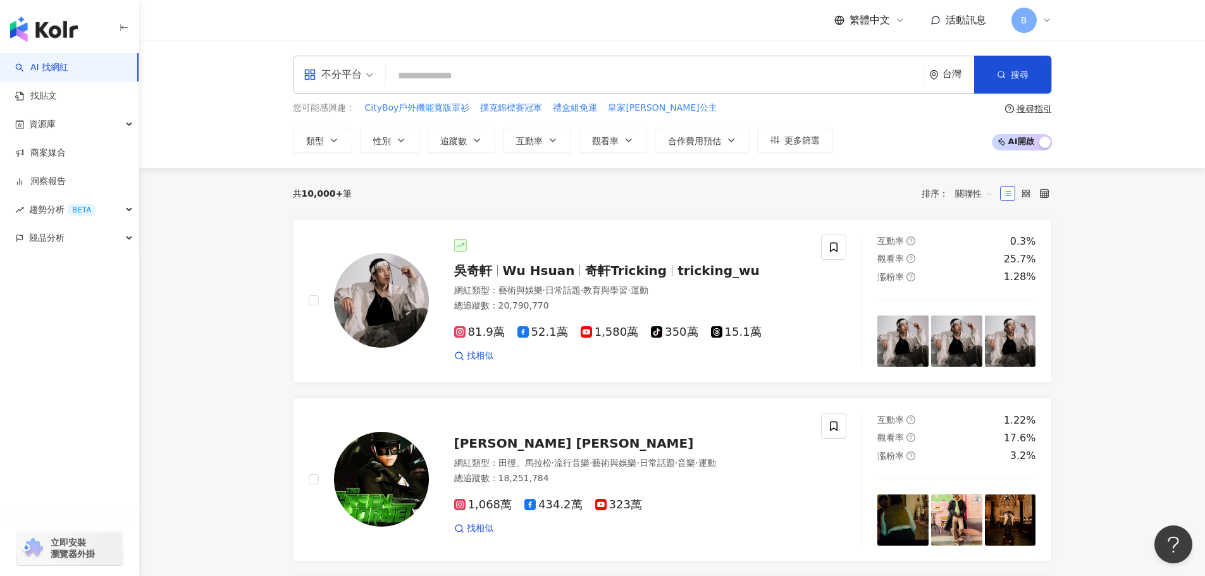
click at [426, 137] on div "類型 搜尋或選擇您想要的類型： 搜尋 藝術與娛樂 美妝時尚 氣候和環境 日常話題 教育與學習 家庭 財經 美食 命理占卜 遊戲 法政社會 生活風格 影視娛樂 …" at bounding box center [563, 140] width 540 height 25
click at [412, 137] on button "性別" at bounding box center [389, 140] width 59 height 25
click at [418, 247] on div "不限 女 男 其他" at bounding box center [434, 230] width 135 height 111
click at [465, 147] on button "追蹤數" at bounding box center [461, 140] width 68 height 25
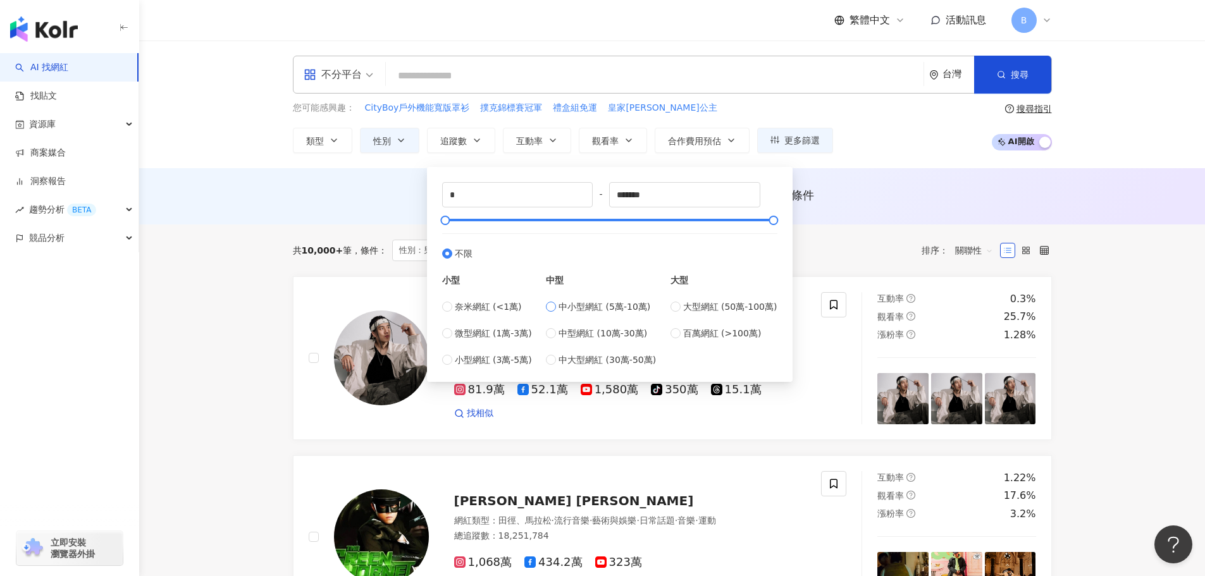
type input "*****"
type input "******"
drag, startPoint x: 477, startPoint y: 220, endPoint x: 494, endPoint y: 222, distance: 16.6
click at [494, 222] on div at bounding box center [494, 220] width 7 height 7
click at [558, 333] on label "中型網紅 (10萬-30萬)" at bounding box center [601, 333] width 110 height 14
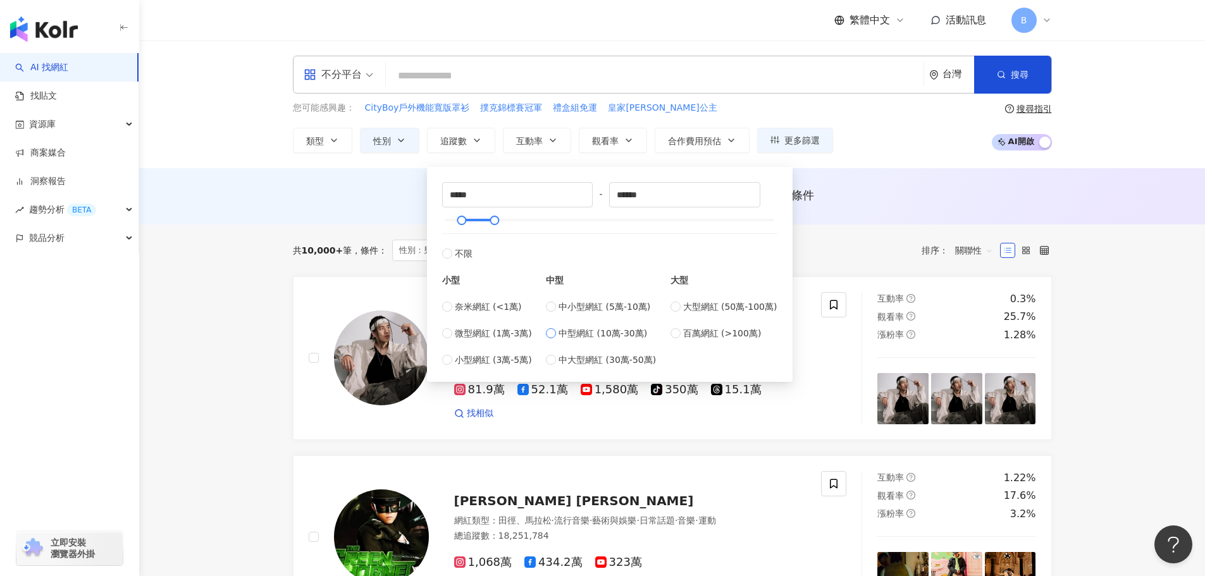
type input "******"
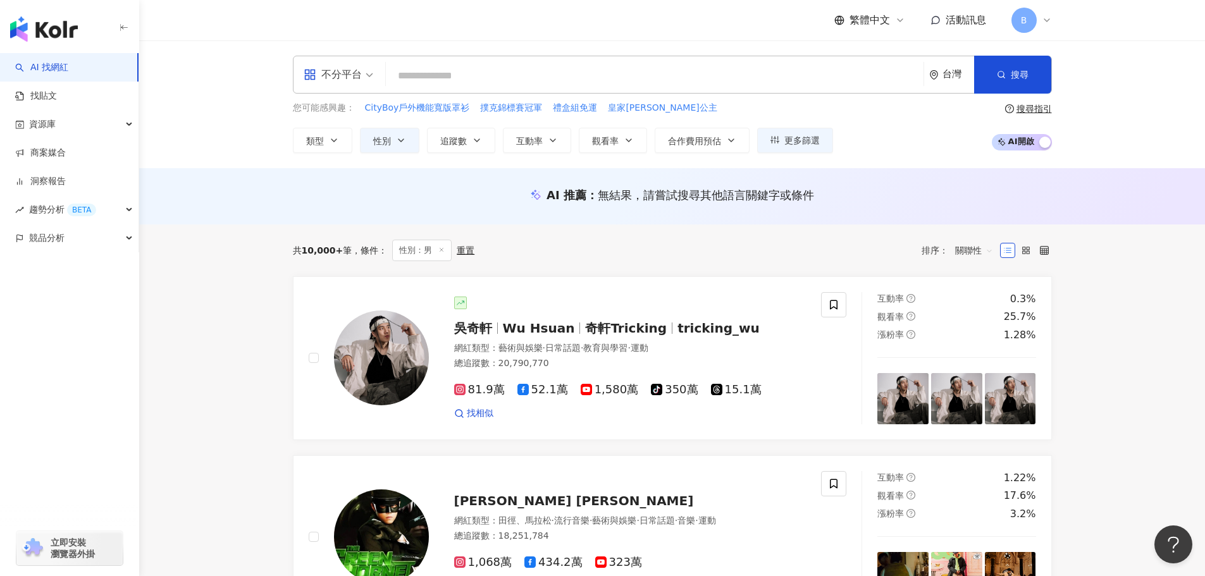
click at [846, 243] on div "共 10,000+ 筆 條件 ： 性別：男 重置 排序： 關聯性" at bounding box center [672, 251] width 759 height 22
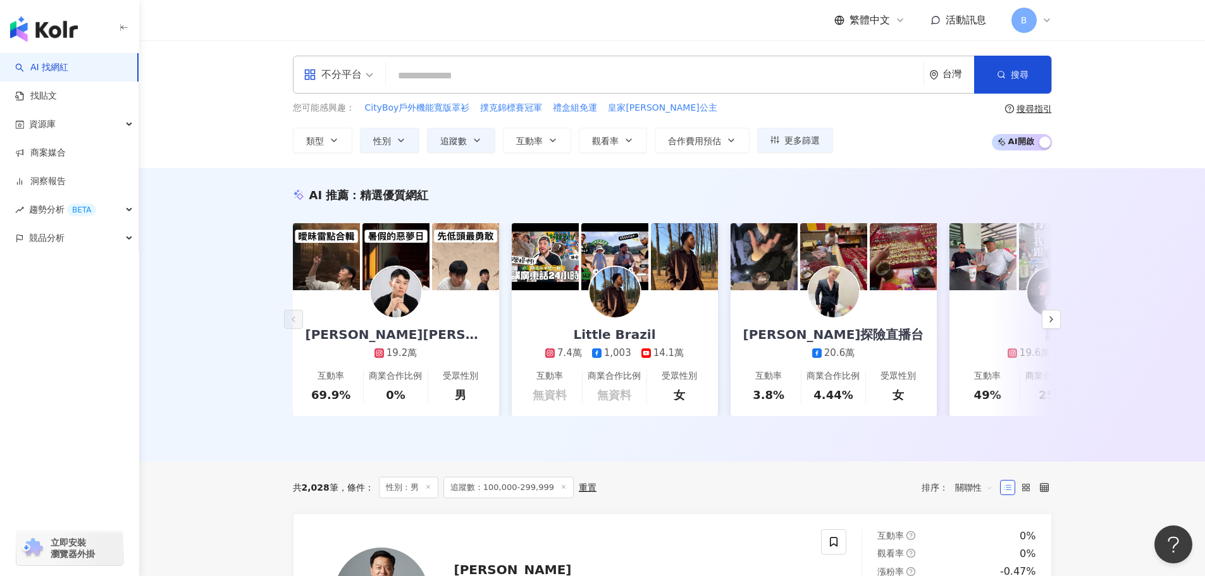
click at [452, 63] on div "不分平台 台灣 搜尋" at bounding box center [672, 75] width 759 height 38
click at [457, 77] on input "search" at bounding box center [654, 76] width 527 height 24
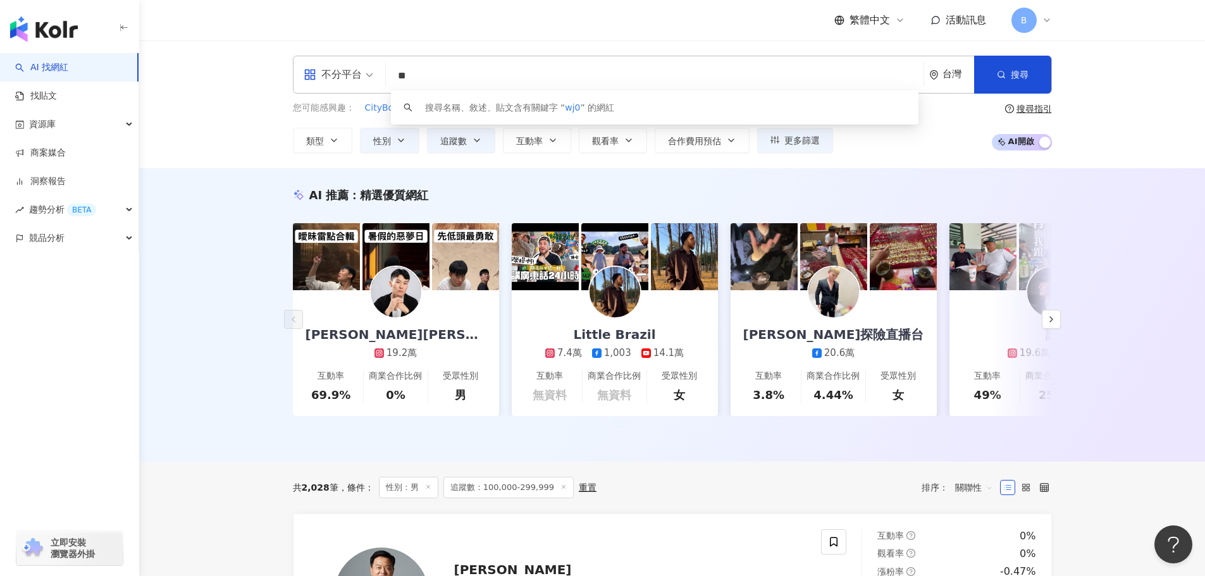
type input "*"
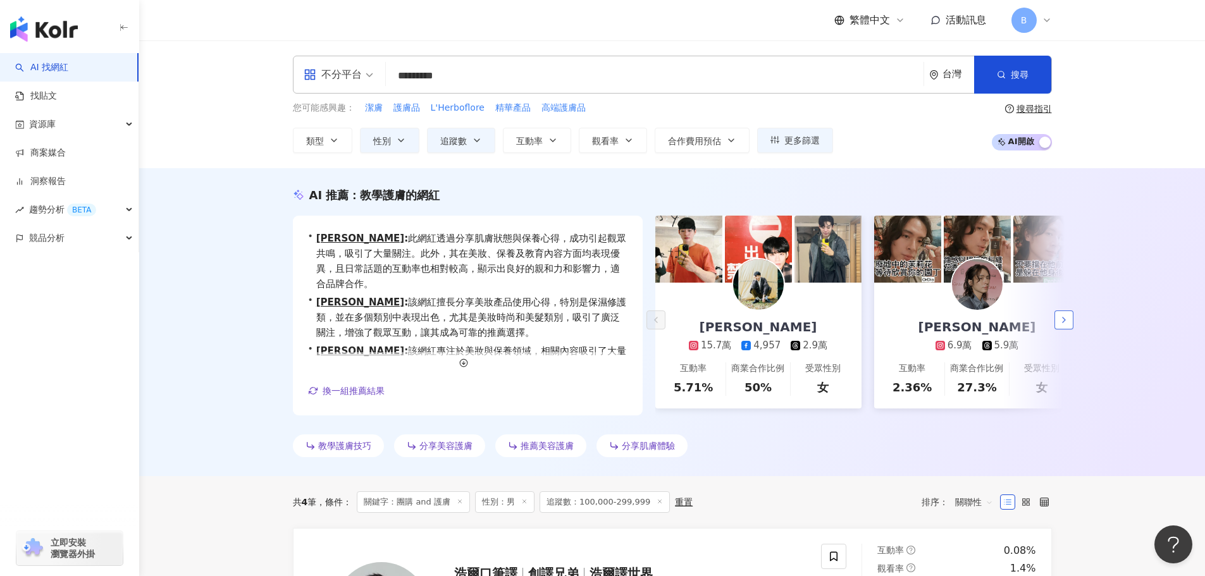
click at [1062, 323] on polyline "button" at bounding box center [1063, 319] width 3 height 5
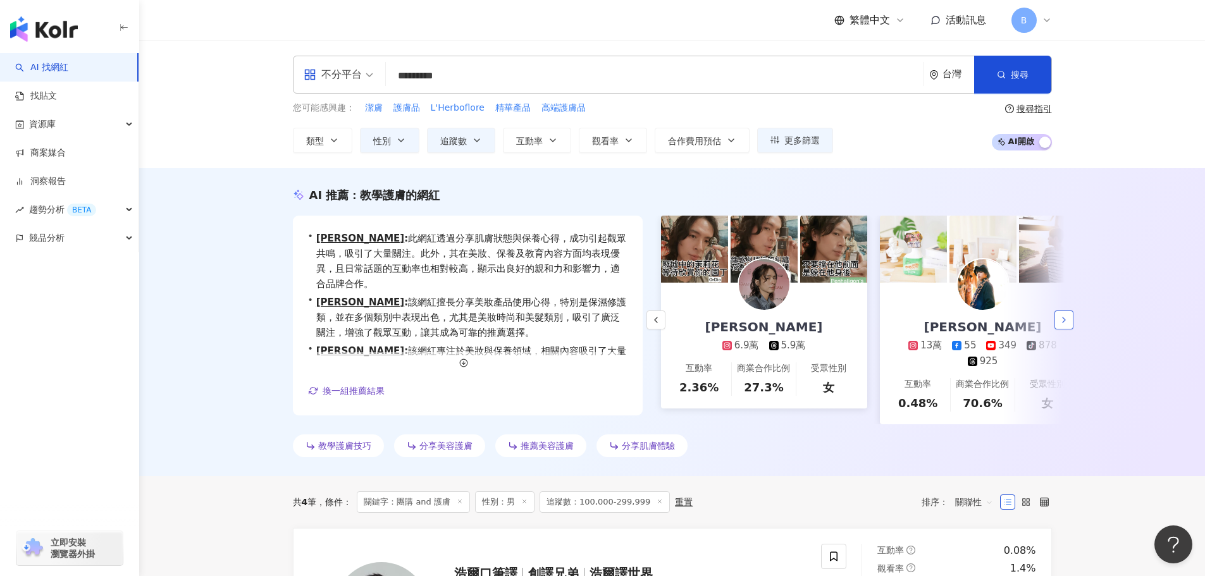
scroll to position [0, 219]
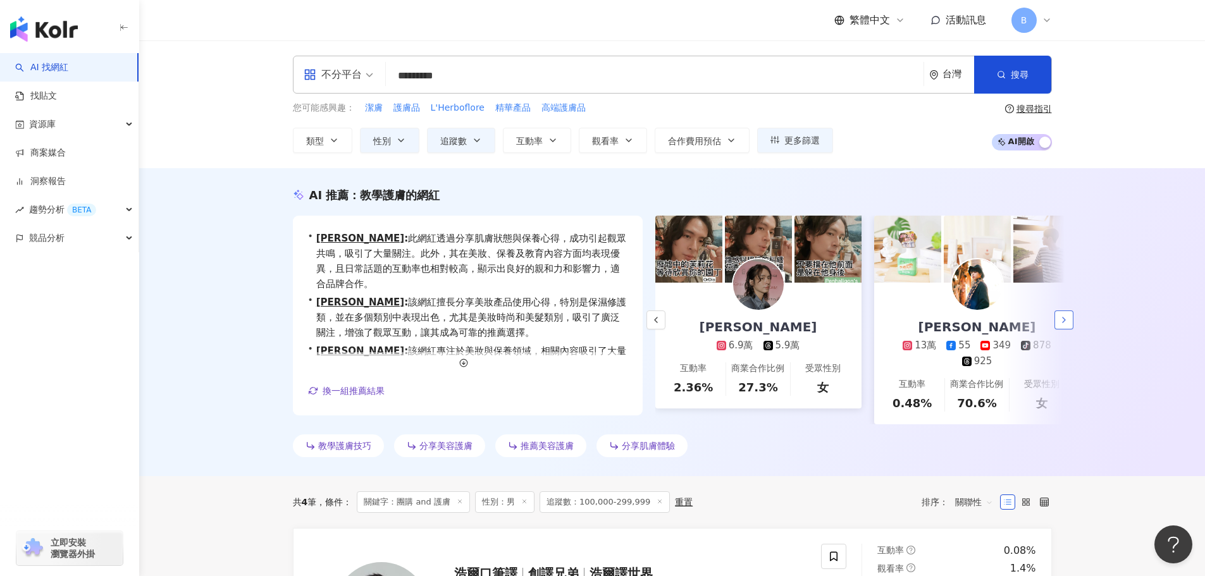
click at [1062, 325] on icon "button" at bounding box center [1064, 320] width 10 height 10
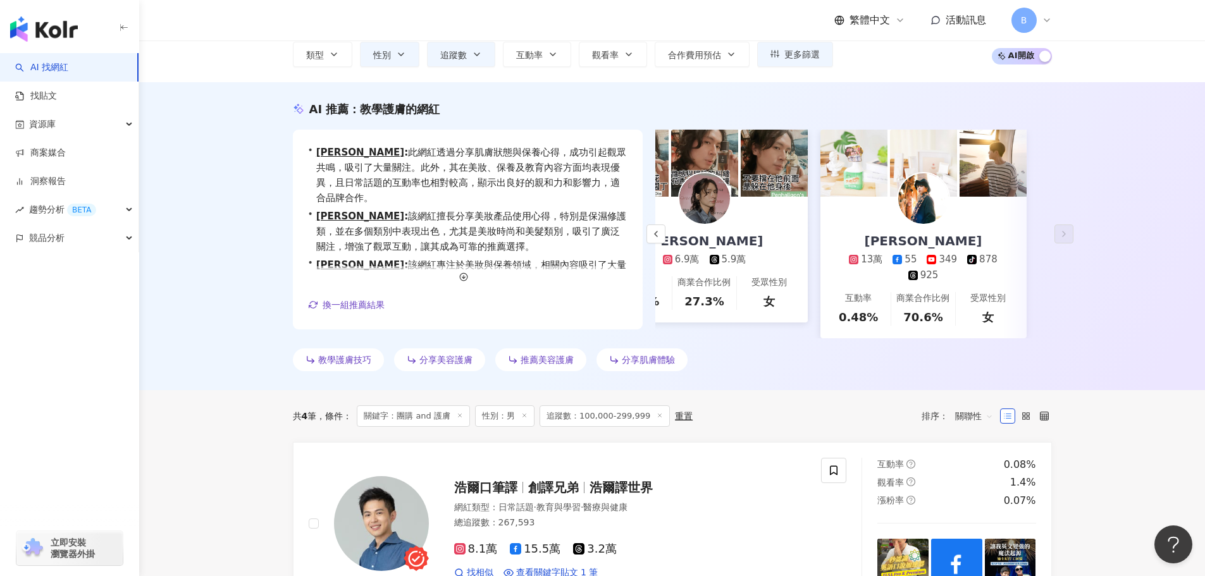
scroll to position [0, 0]
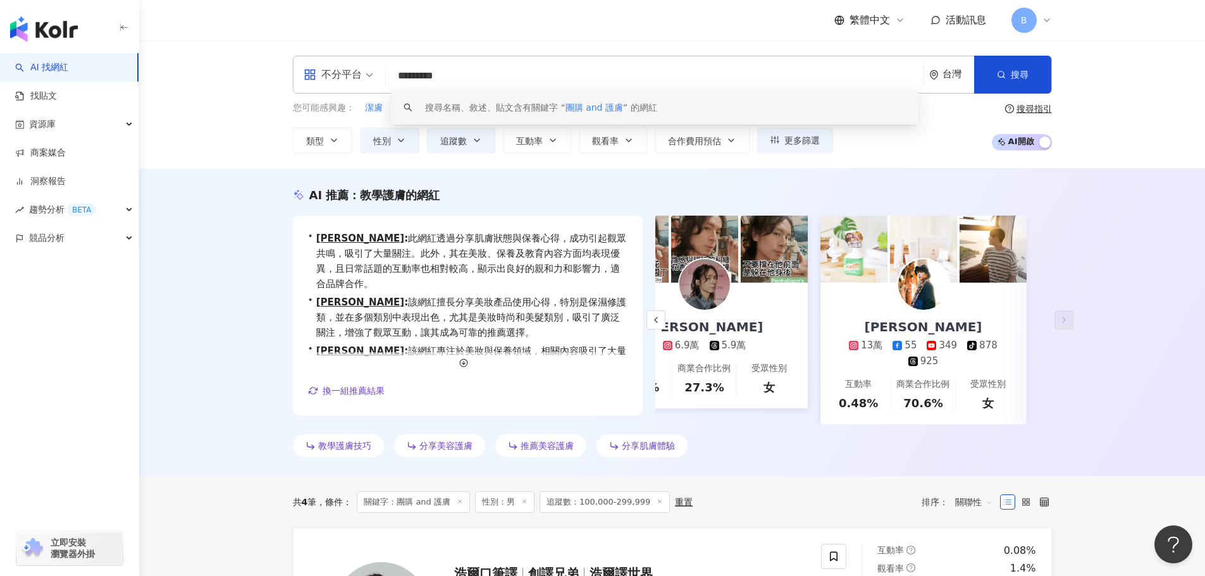
click at [491, 83] on input "*********" at bounding box center [654, 76] width 527 height 24
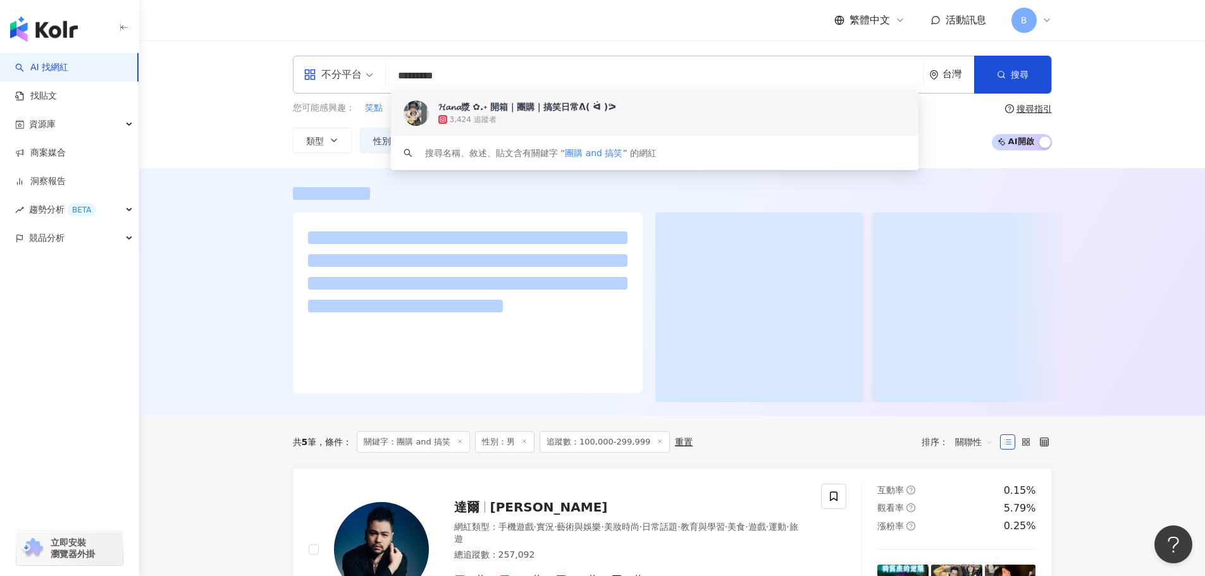
drag, startPoint x: 417, startPoint y: 74, endPoint x: 376, endPoint y: 74, distance: 41.1
click at [376, 74] on div "不分平台 ********* 台灣 搜尋 841901c9-dac7-4903-81b5-0de489b5419b keyword 𝓗𝓪𝓷𝓪漿 ✿.˖ 開箱｜…" at bounding box center [672, 75] width 759 height 38
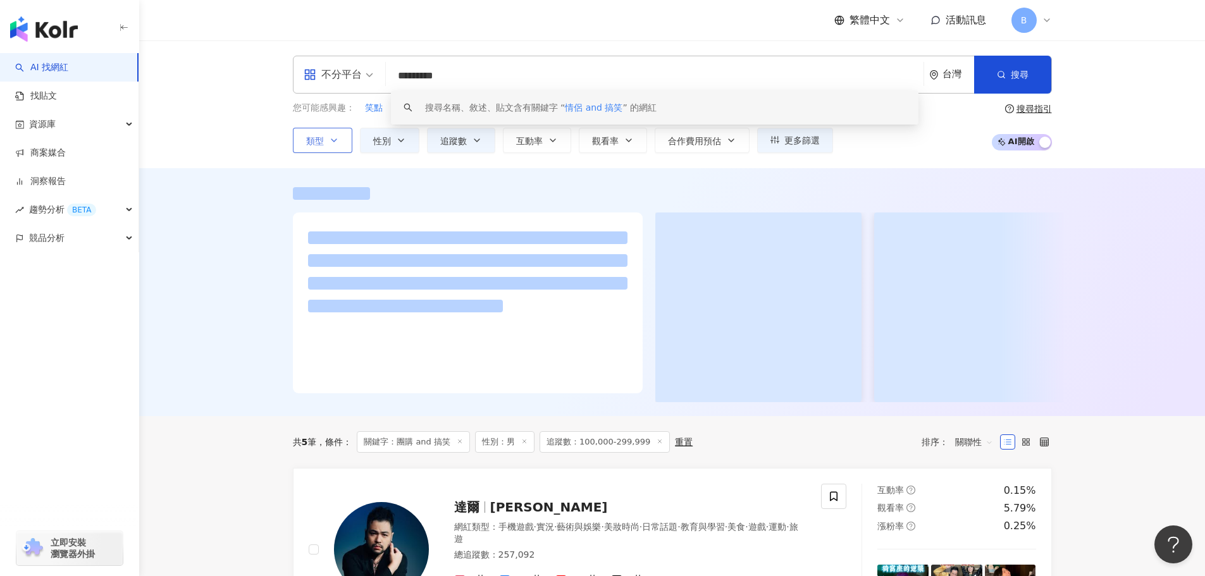
type input "*********"
click at [321, 141] on span "類型" at bounding box center [315, 141] width 18 height 10
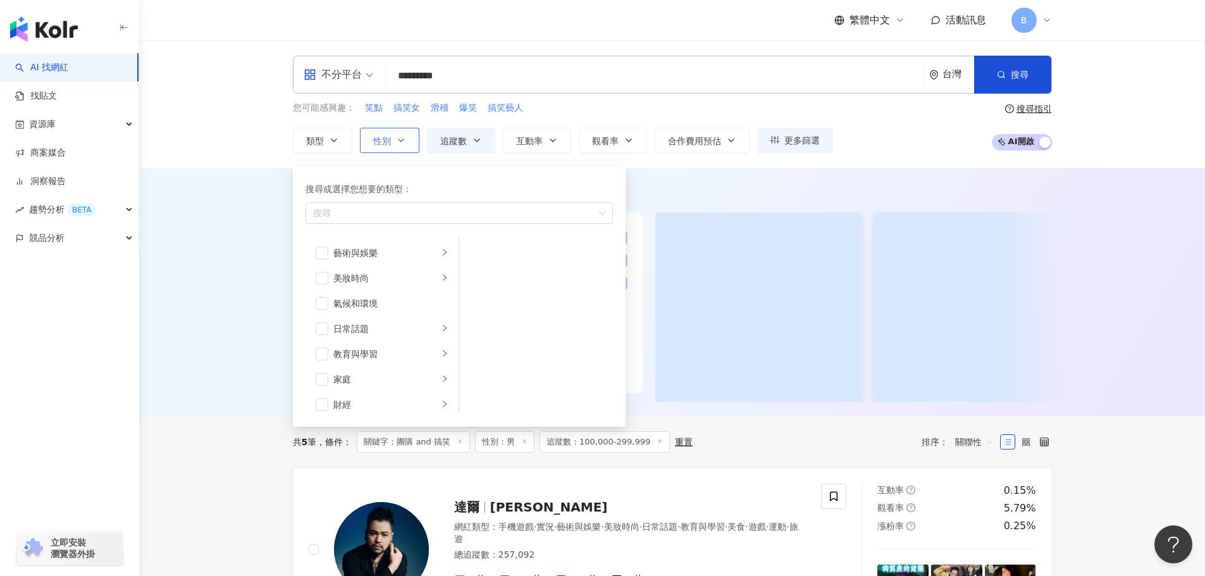
click at [385, 136] on span "性別" at bounding box center [382, 141] width 18 height 10
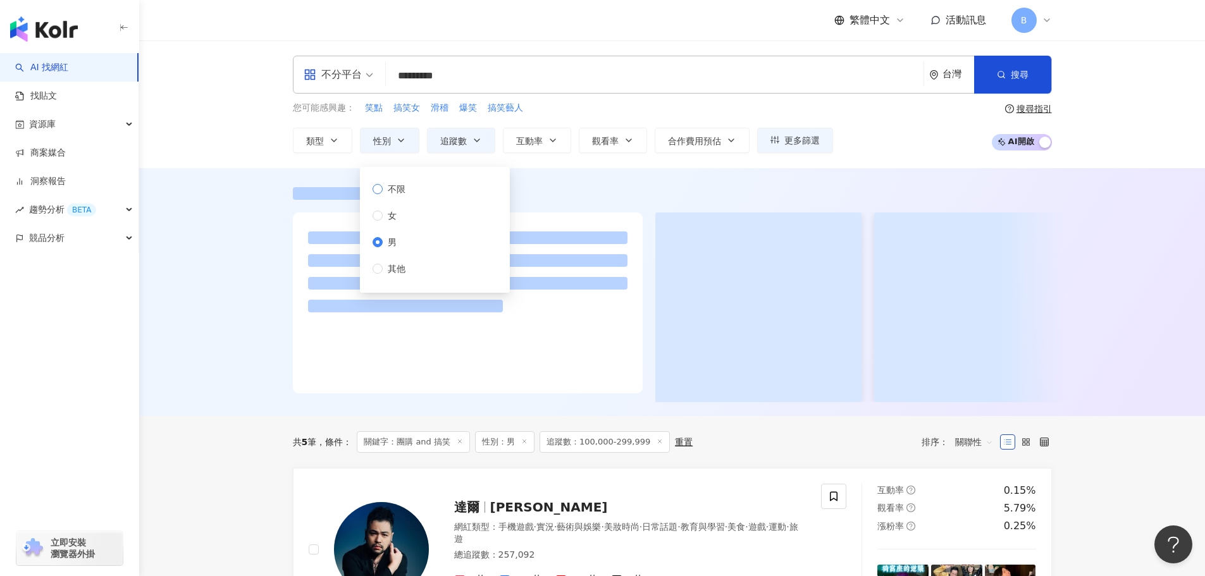
click at [400, 183] on span "不限" at bounding box center [397, 189] width 28 height 14
click at [446, 136] on span "追蹤數" at bounding box center [453, 141] width 27 height 10
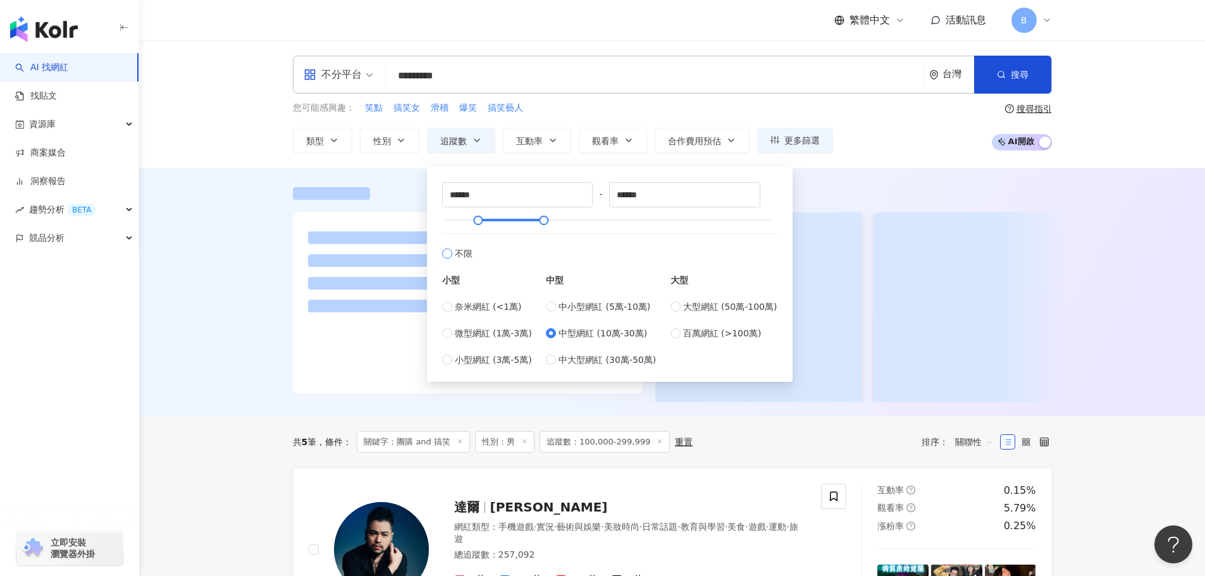
click at [463, 254] on span "不限" at bounding box center [464, 254] width 18 height 14
type input "*"
type input "*******"
click at [1000, 77] on icon "button" at bounding box center [1001, 74] width 9 height 9
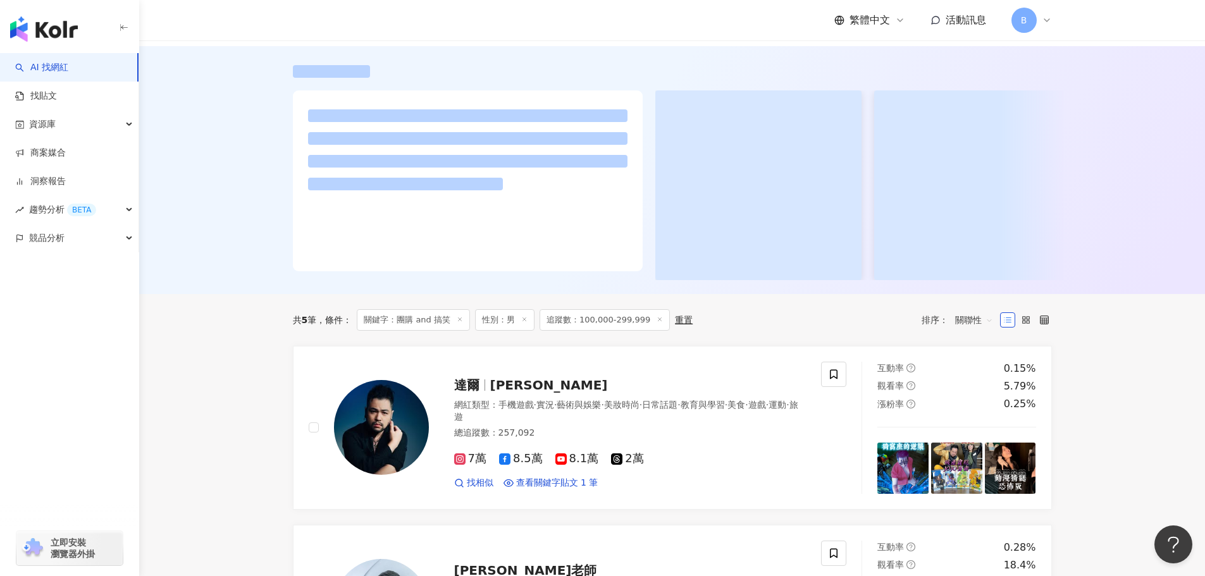
scroll to position [126, 0]
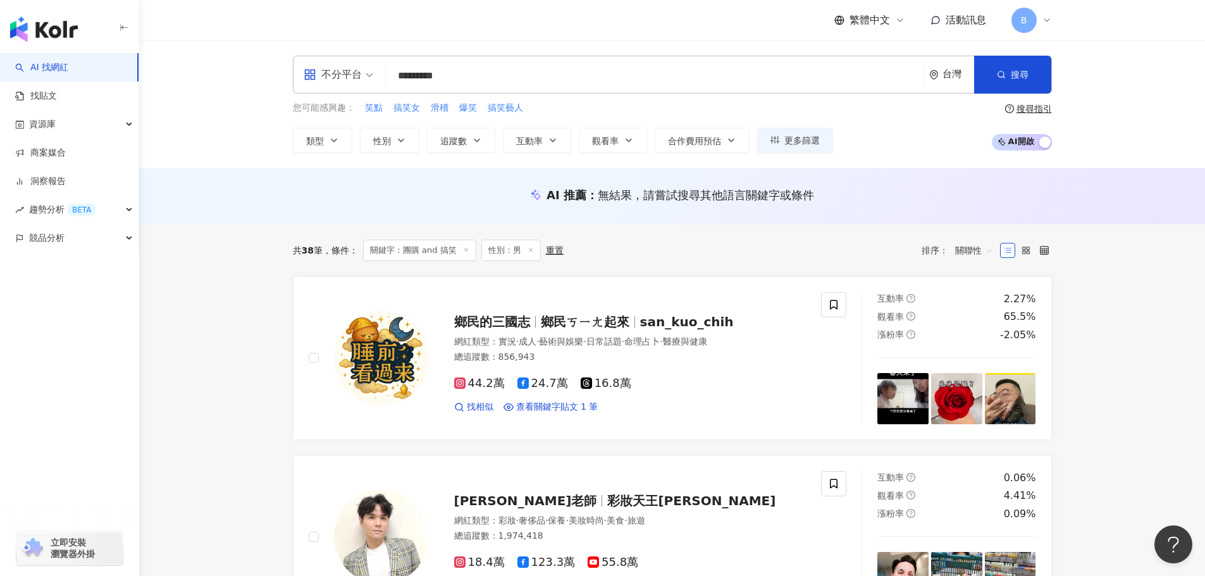
click at [531, 249] on icon at bounding box center [530, 250] width 6 height 6
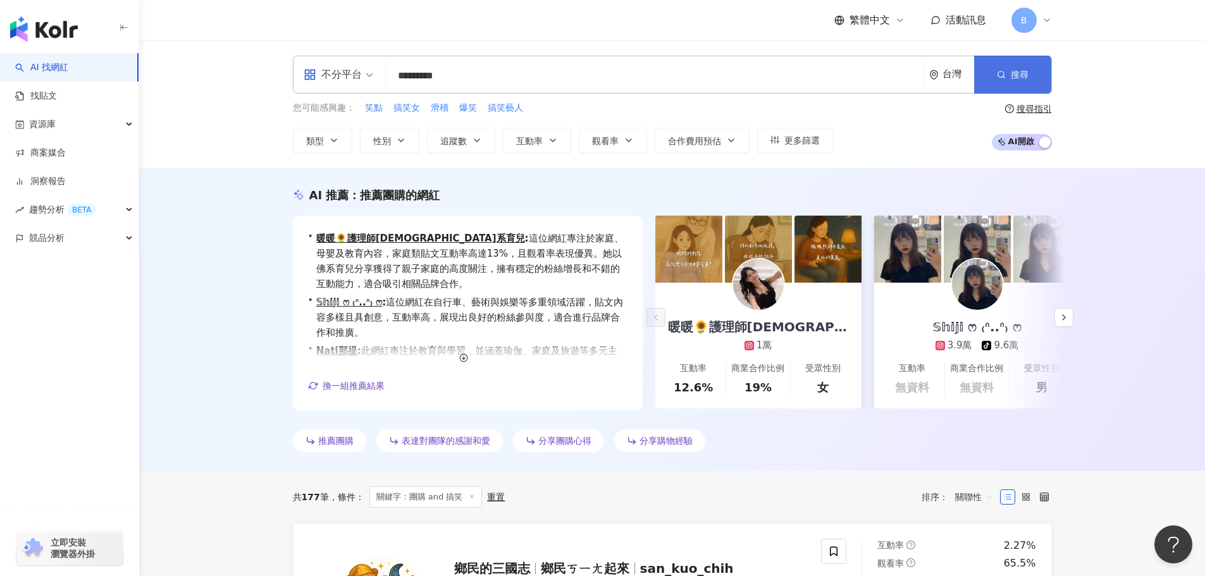
click at [1021, 66] on button "搜尋" at bounding box center [1012, 75] width 77 height 38
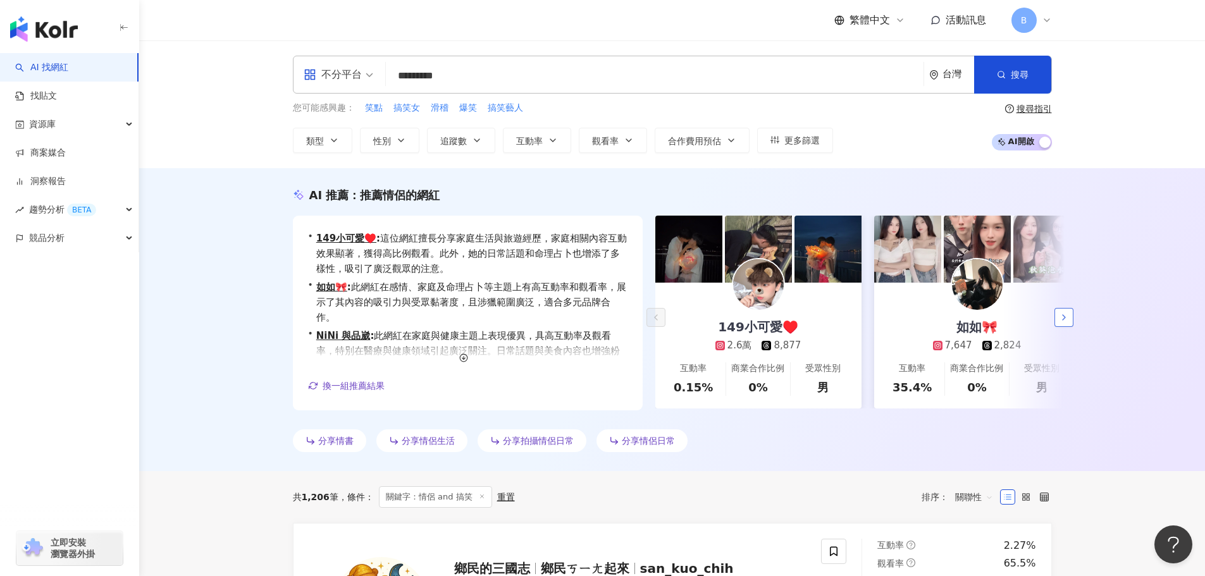
click at [1064, 314] on icon "button" at bounding box center [1064, 317] width 10 height 10
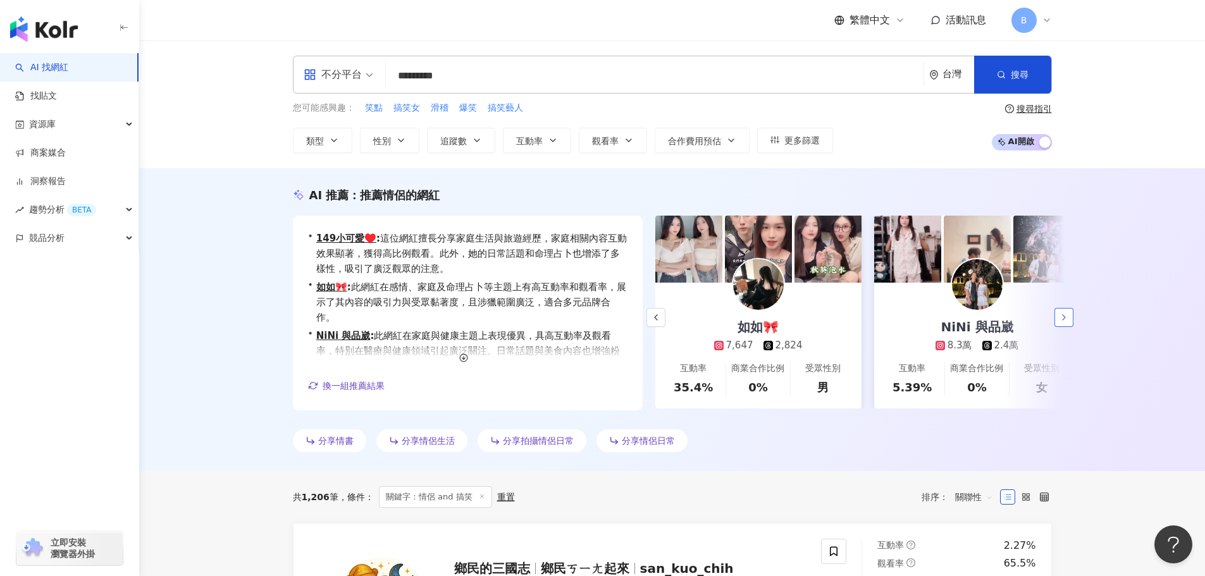
click at [1064, 314] on icon "button" at bounding box center [1064, 317] width 10 height 10
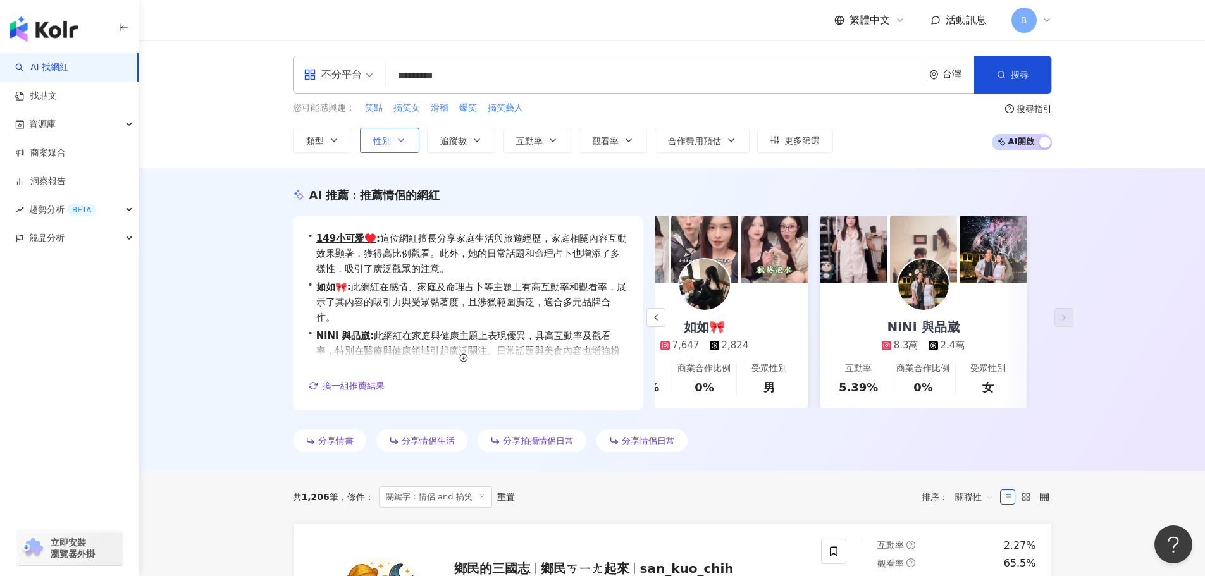
click at [397, 142] on icon "button" at bounding box center [401, 140] width 10 height 10
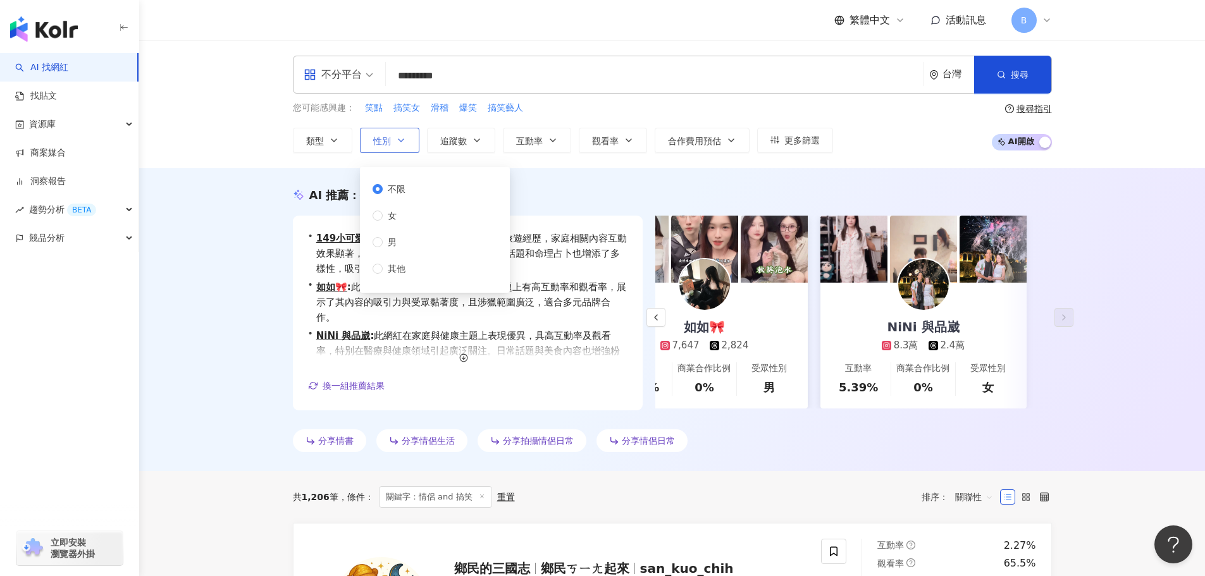
click at [397, 142] on icon "button" at bounding box center [401, 140] width 10 height 10
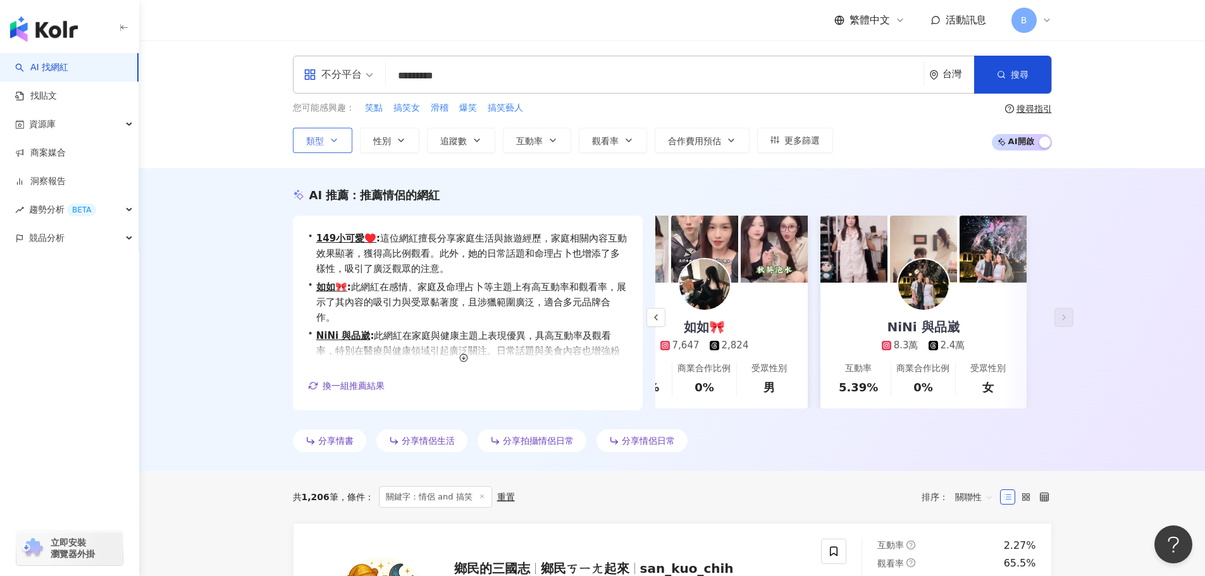
click at [338, 142] on icon "button" at bounding box center [334, 140] width 10 height 10
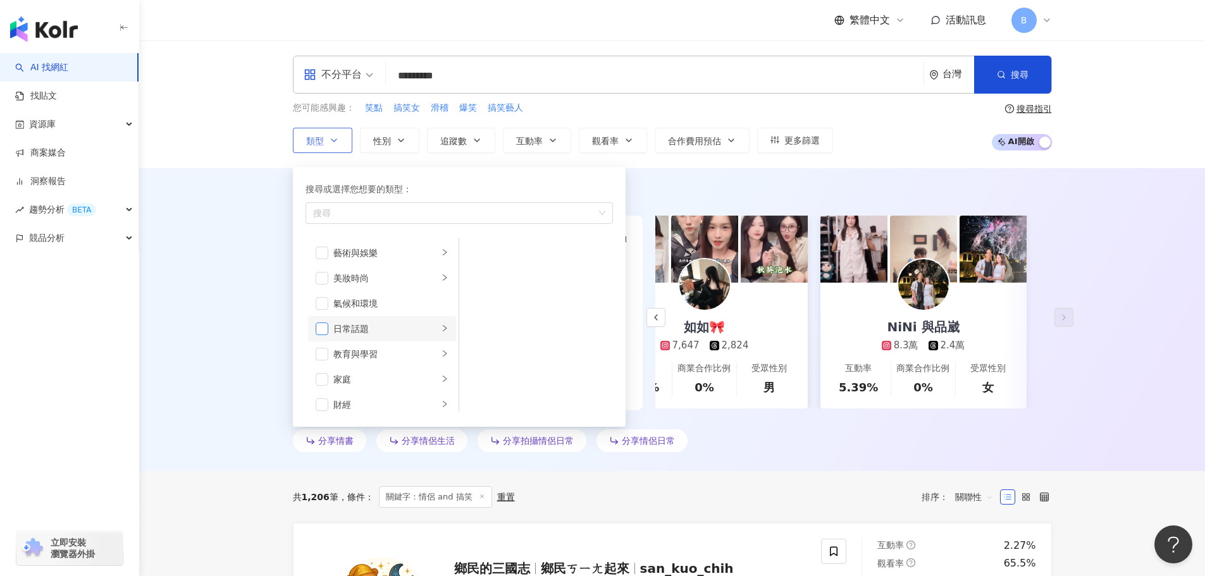
click at [319, 329] on span "button" at bounding box center [322, 329] width 13 height 13
click at [1091, 188] on div "AI 推薦 ： 推薦情侶的網紅 • 149小可愛♥️ : 這位網紅擅長分享家庭生活與旅遊經歷，家庭相關內容互動效果顯著，獲得高比例觀看。此外，她的日常話題和命…" at bounding box center [672, 319] width 1066 height 303
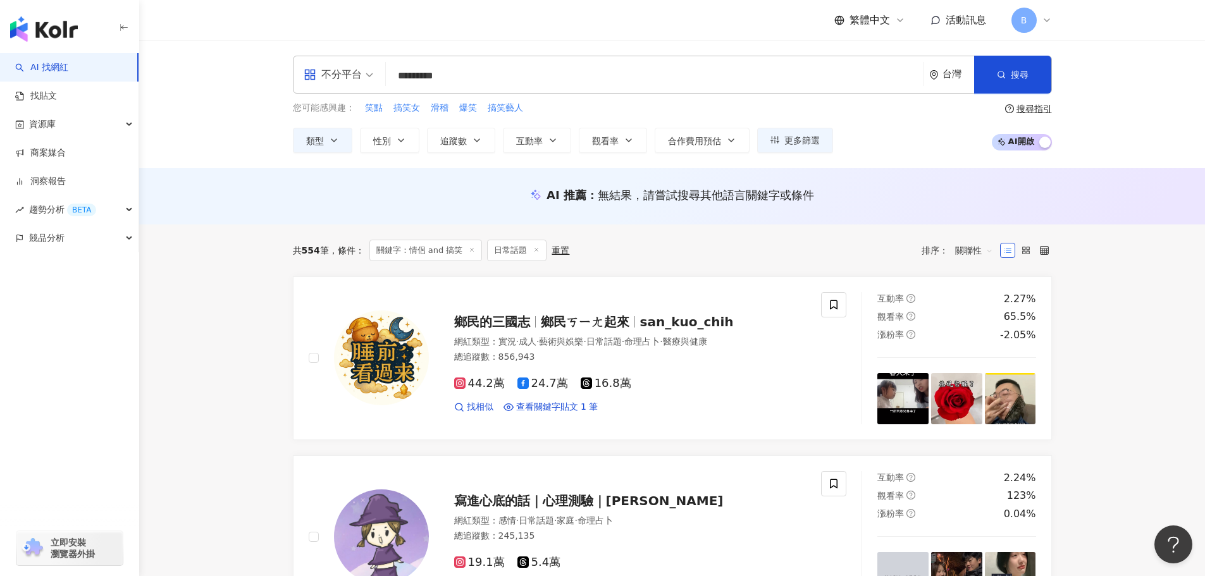
click at [310, 126] on div "您可能感興趣： 笑點 搞笑女 滑稽 爆笑 搞笑藝人 類型 性別 追蹤數 互動率 觀看率 合作費用預估 更多篩選 不限 女 男 其他 * - ******* 不…" at bounding box center [563, 127] width 540 height 52
click at [319, 133] on button "類型" at bounding box center [322, 140] width 59 height 25
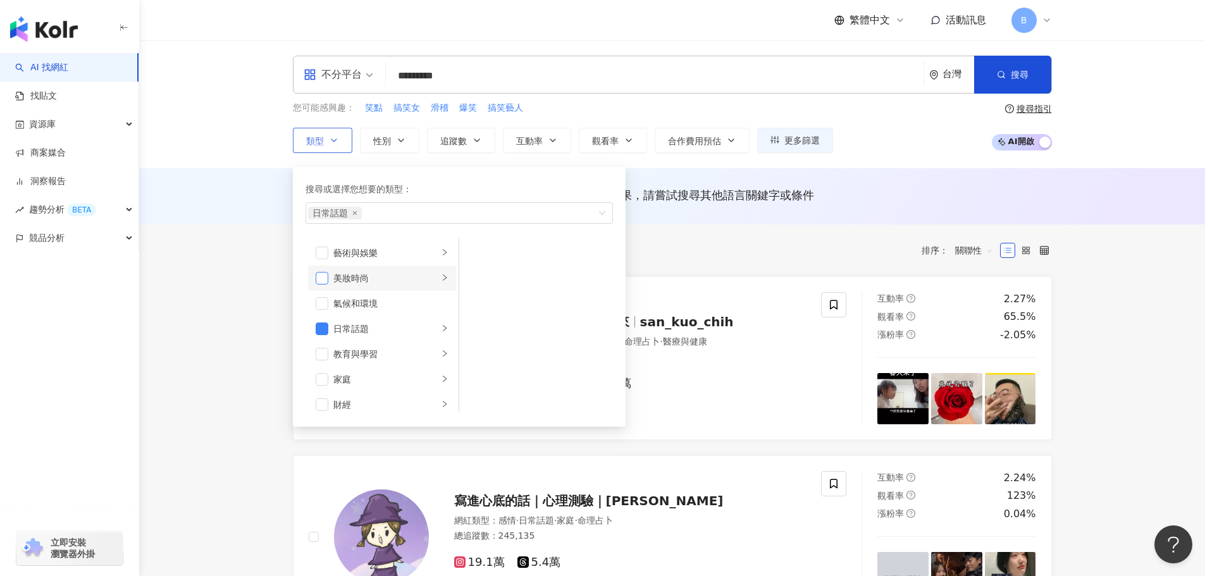
click at [319, 280] on span "button" at bounding box center [322, 278] width 13 height 13
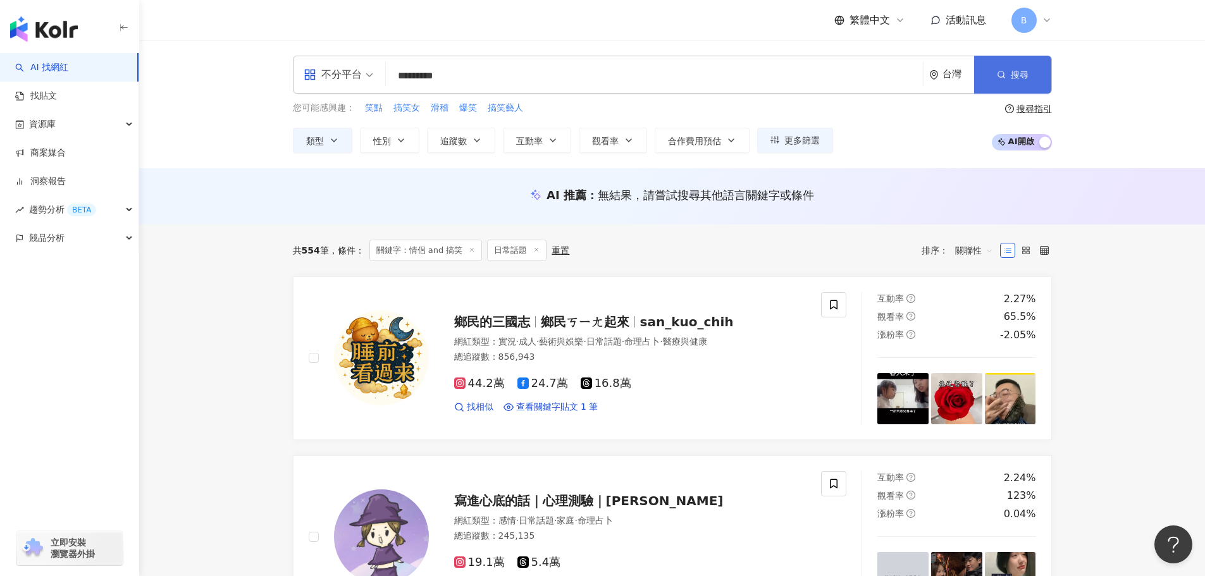
click at [1029, 77] on button "搜尋" at bounding box center [1012, 75] width 77 height 38
click at [314, 144] on span "類型" at bounding box center [315, 141] width 18 height 10
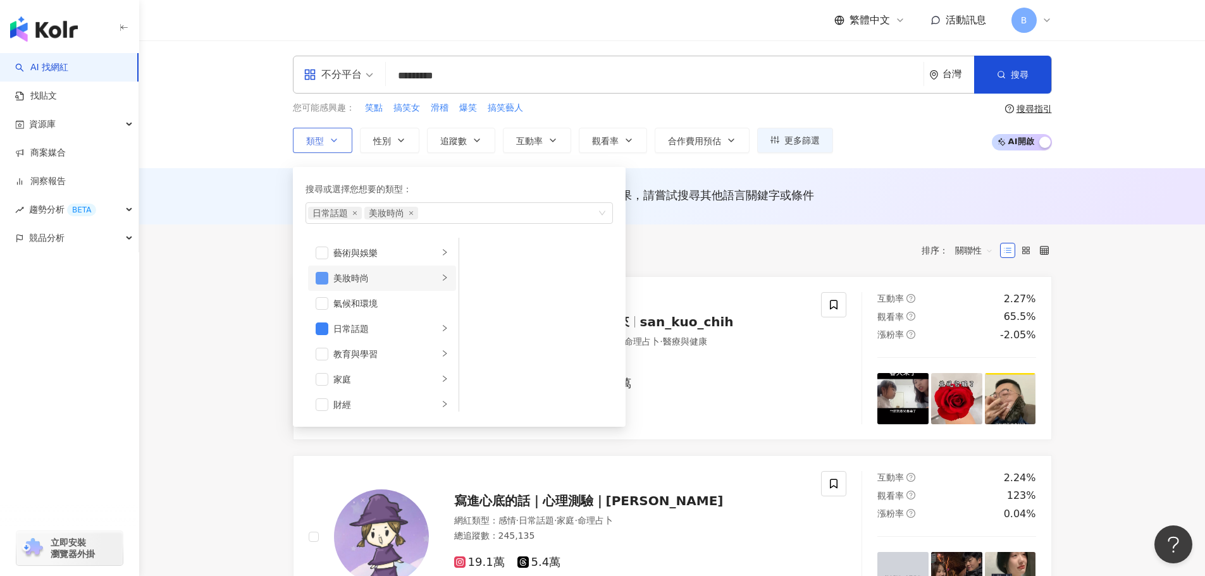
click at [322, 274] on span "button" at bounding box center [322, 278] width 13 height 13
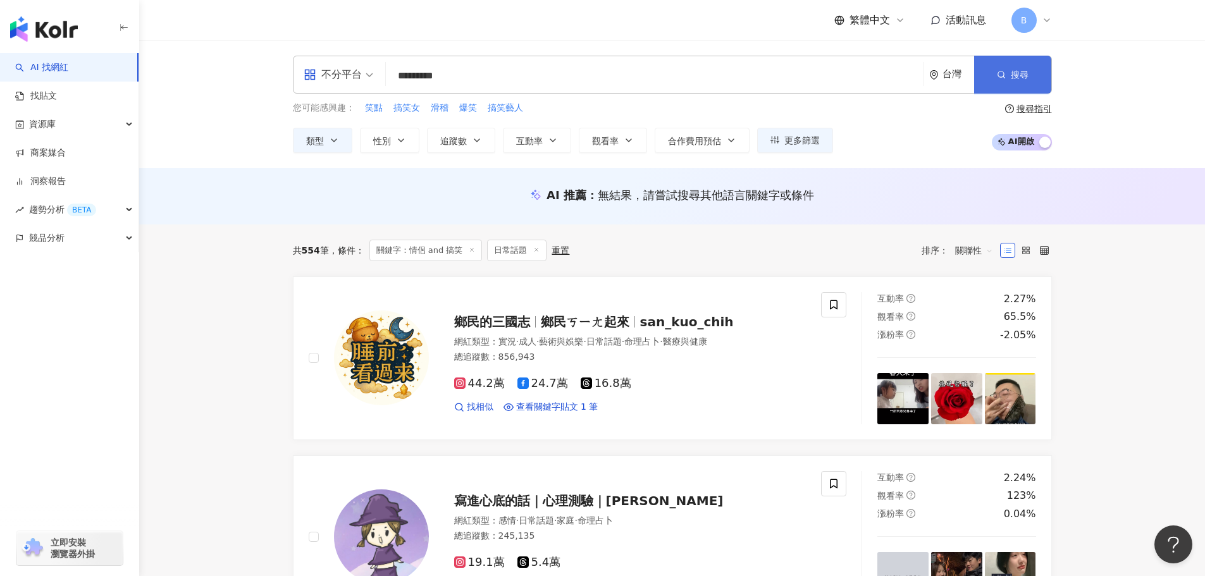
click at [995, 77] on button "搜尋" at bounding box center [1012, 75] width 77 height 38
click at [1012, 144] on span "AI 開啟 AI 關閉" at bounding box center [1022, 142] width 60 height 16
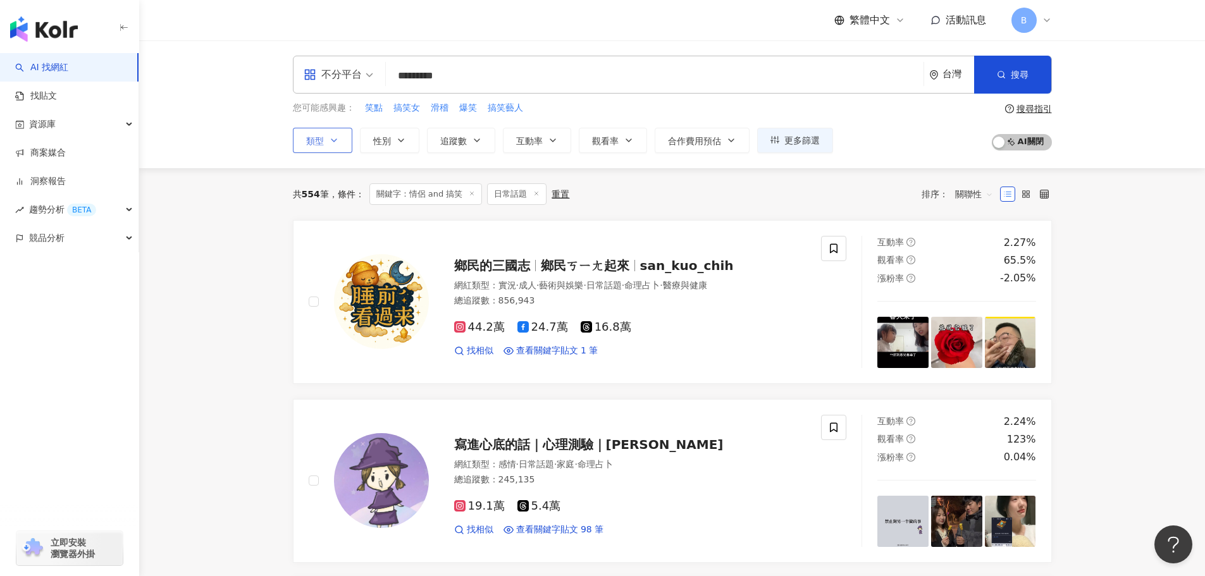
click at [328, 135] on button "類型" at bounding box center [322, 140] width 59 height 25
click at [1022, 200] on label at bounding box center [1025, 194] width 15 height 15
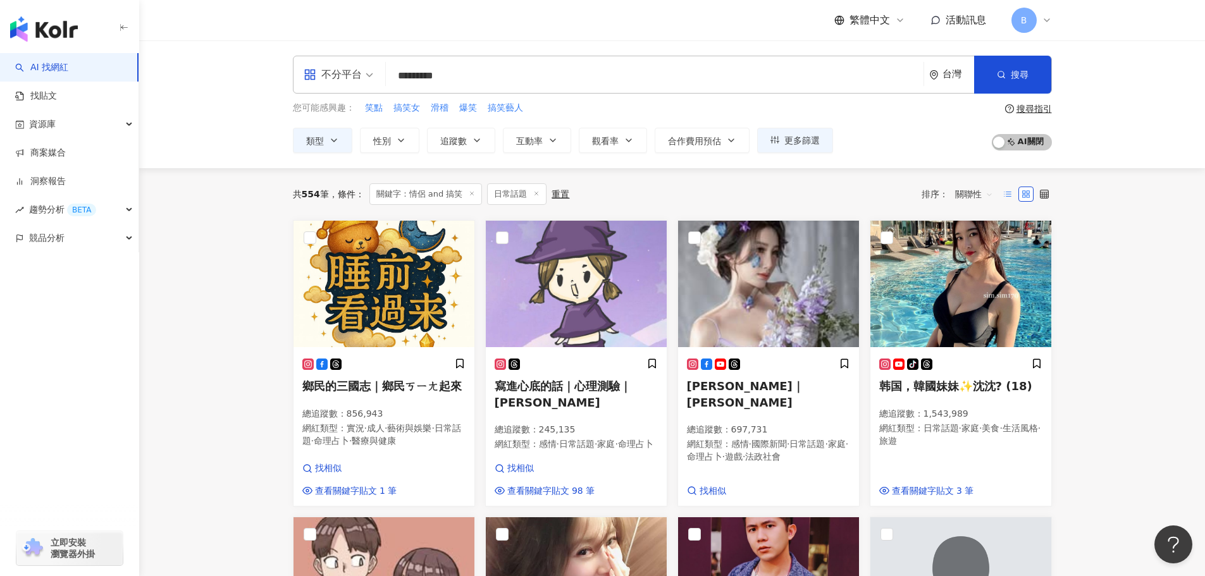
click at [1012, 195] on label at bounding box center [1007, 194] width 15 height 15
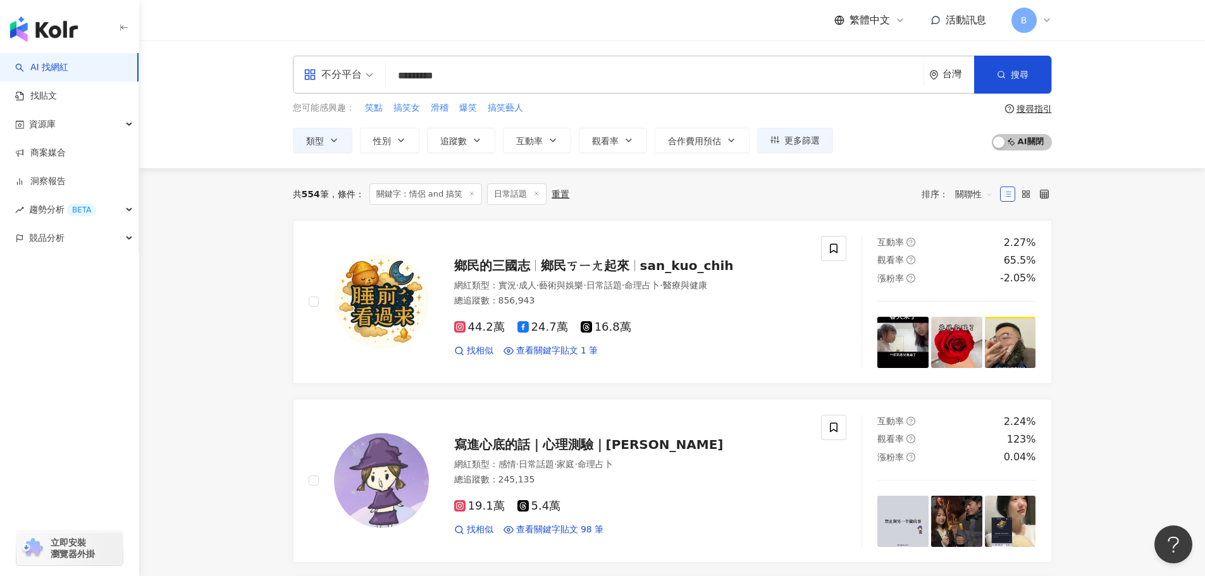
click at [1017, 195] on div at bounding box center [1026, 194] width 52 height 15
click at [1049, 195] on label at bounding box center [1043, 194] width 15 height 15
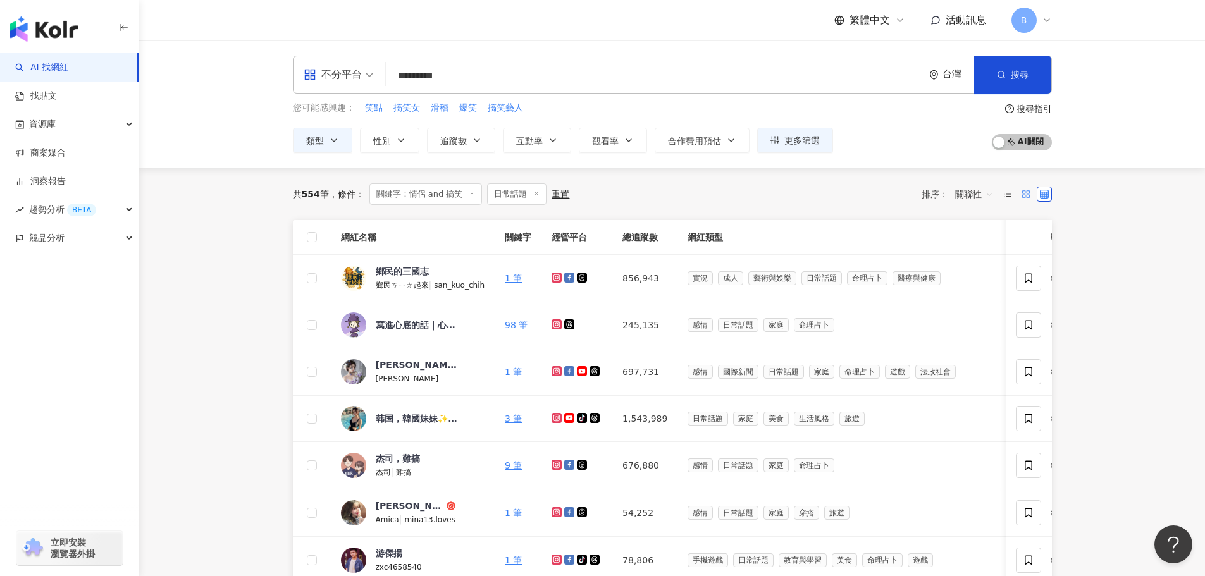
click at [1026, 195] on rect at bounding box center [1027, 196] width 3 height 3
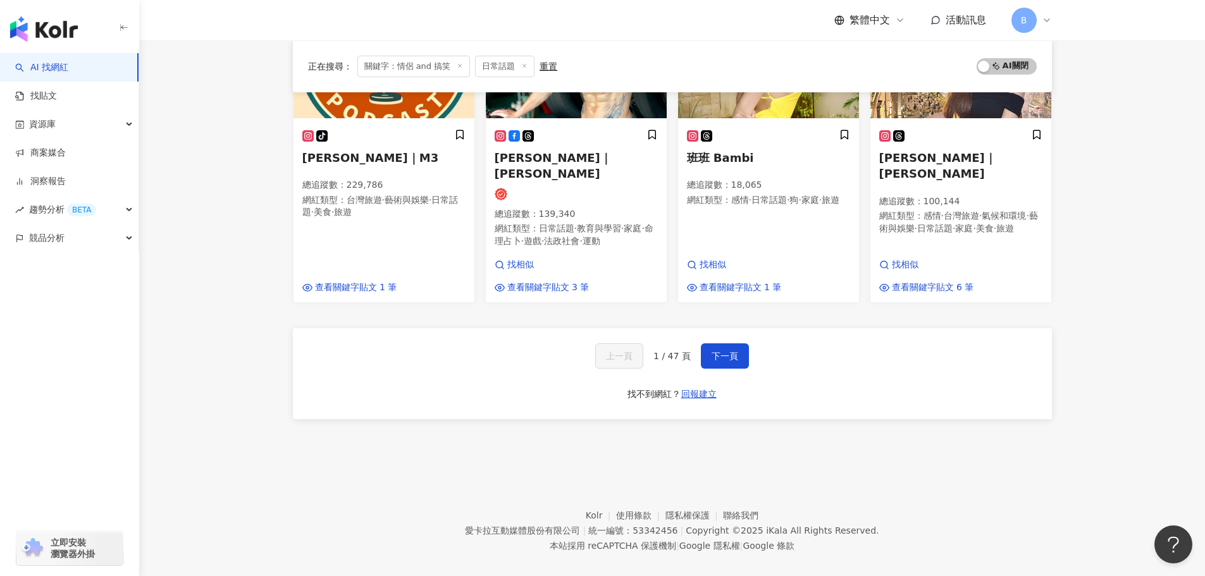
scroll to position [844, 0]
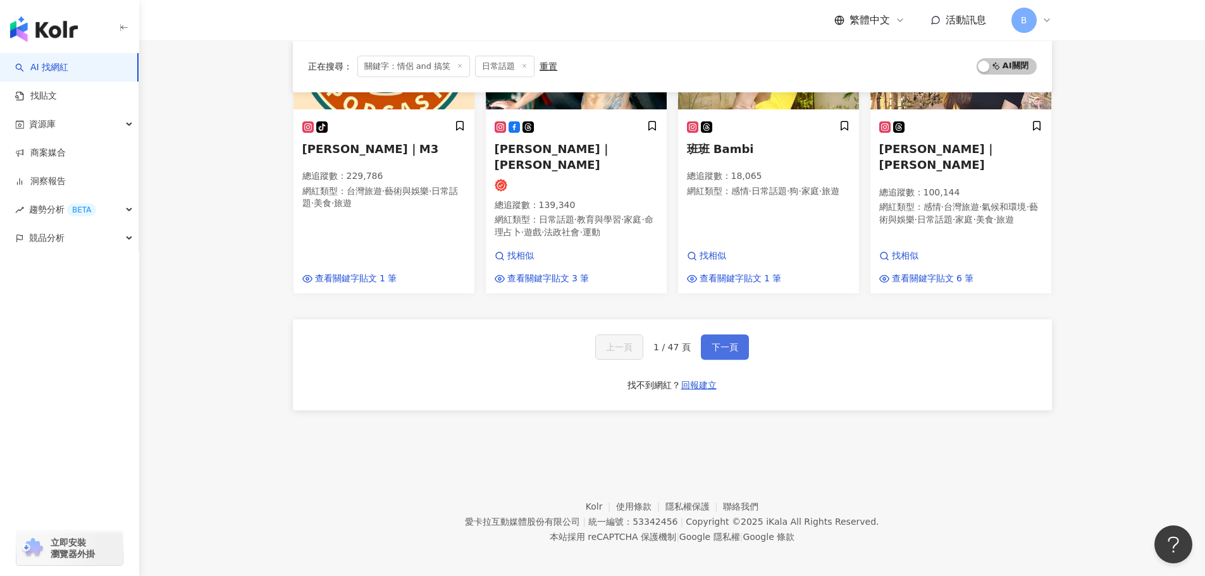
click at [726, 342] on span "下一頁" at bounding box center [724, 347] width 27 height 10
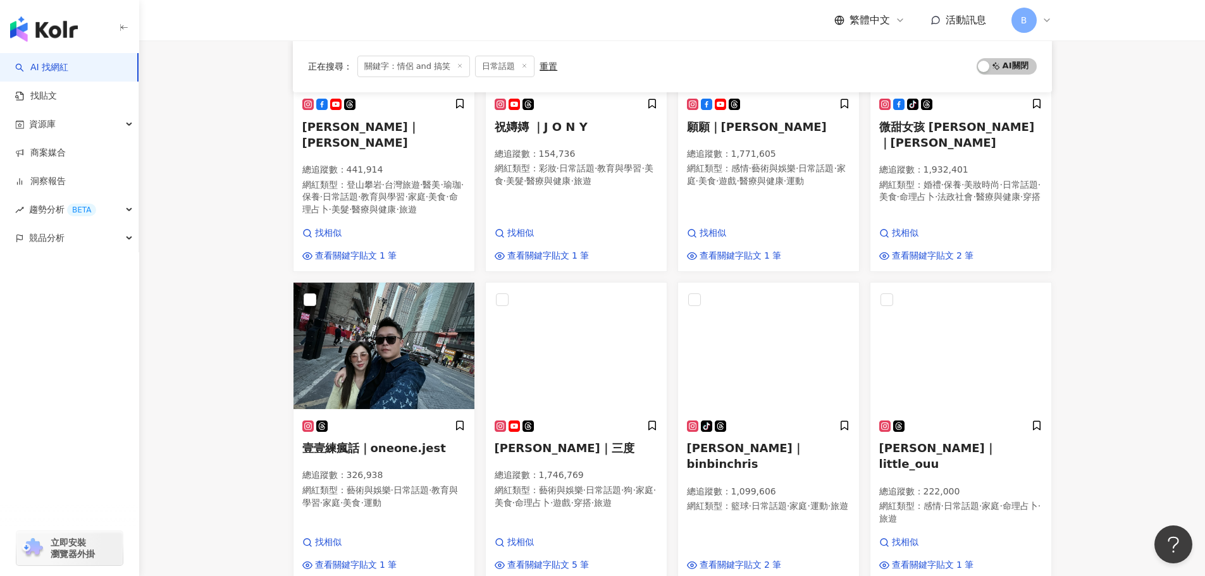
scroll to position [830, 0]
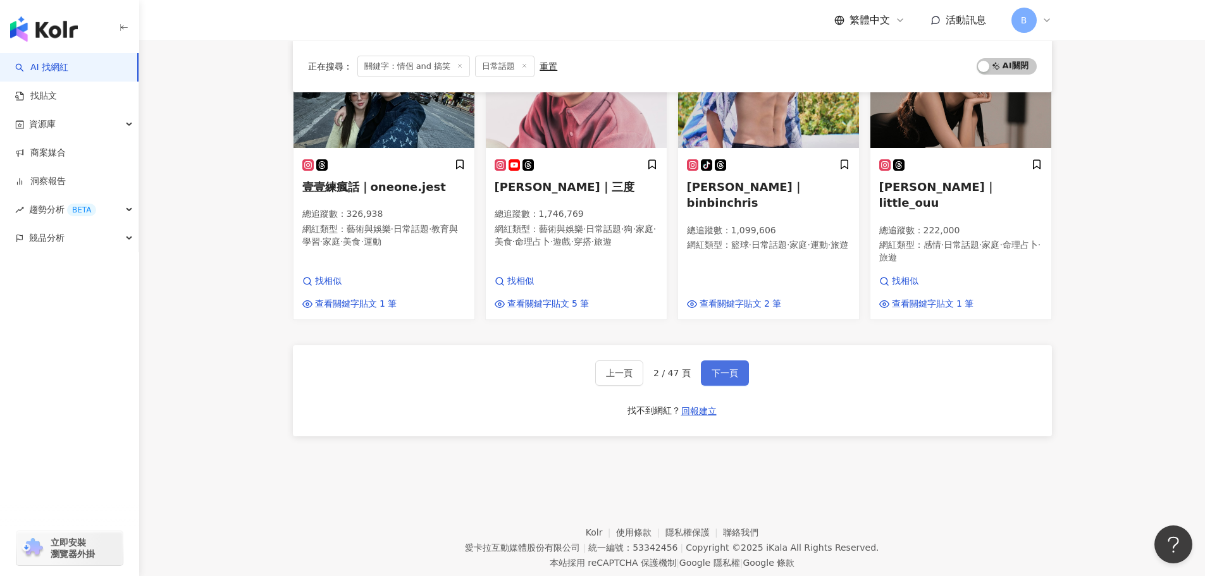
click at [725, 360] on button "下一頁" at bounding box center [725, 372] width 48 height 25
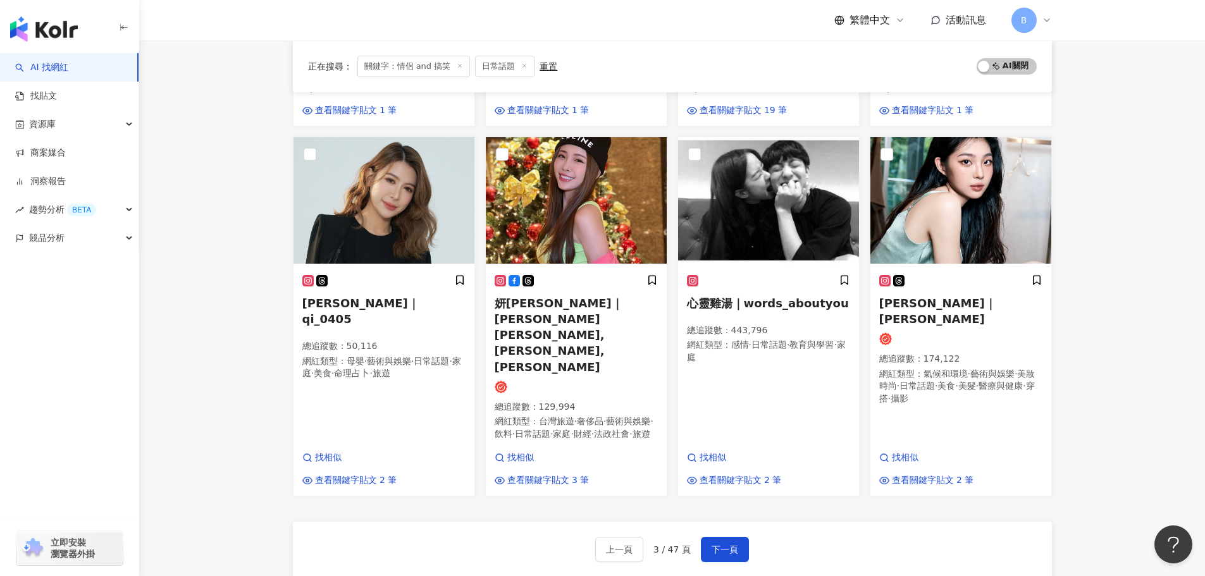
scroll to position [856, 0]
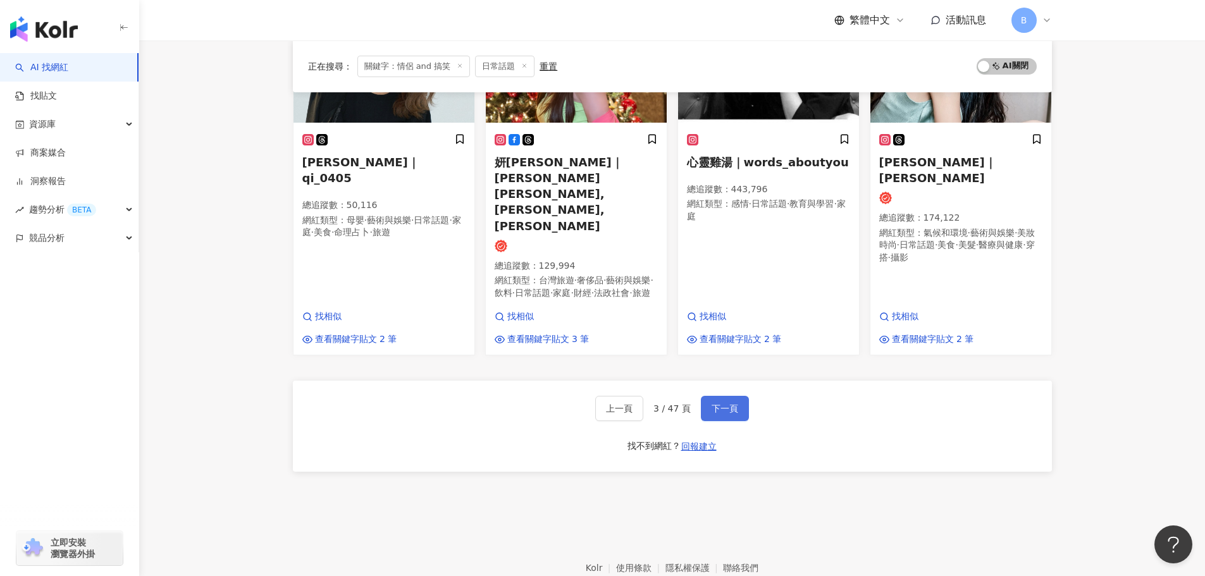
click at [723, 403] on span "下一頁" at bounding box center [724, 408] width 27 height 10
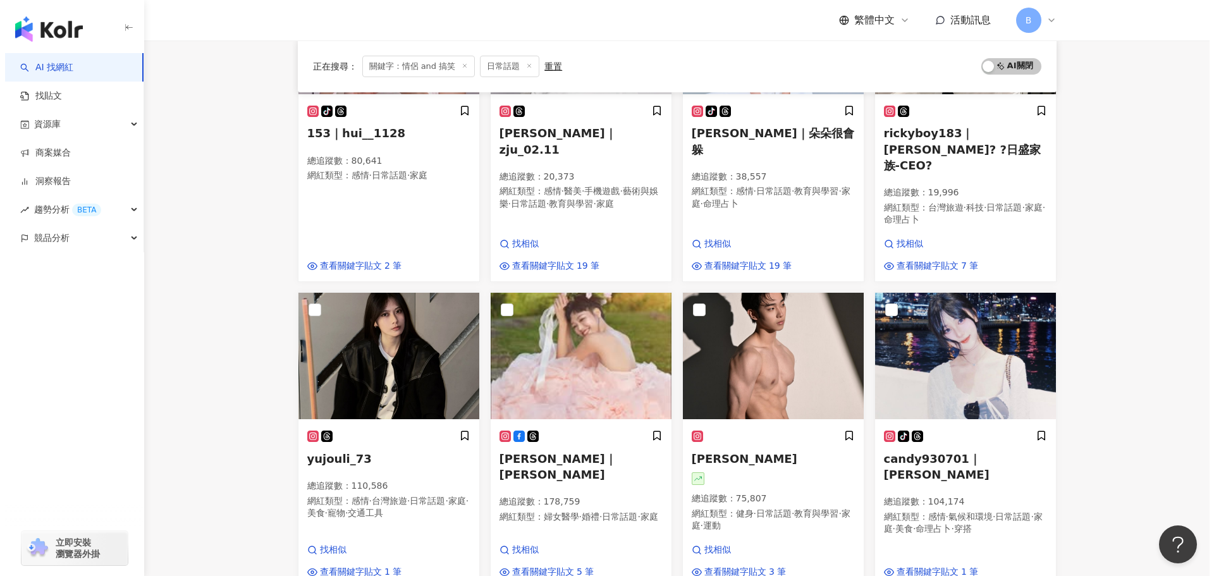
scroll to position [0, 0]
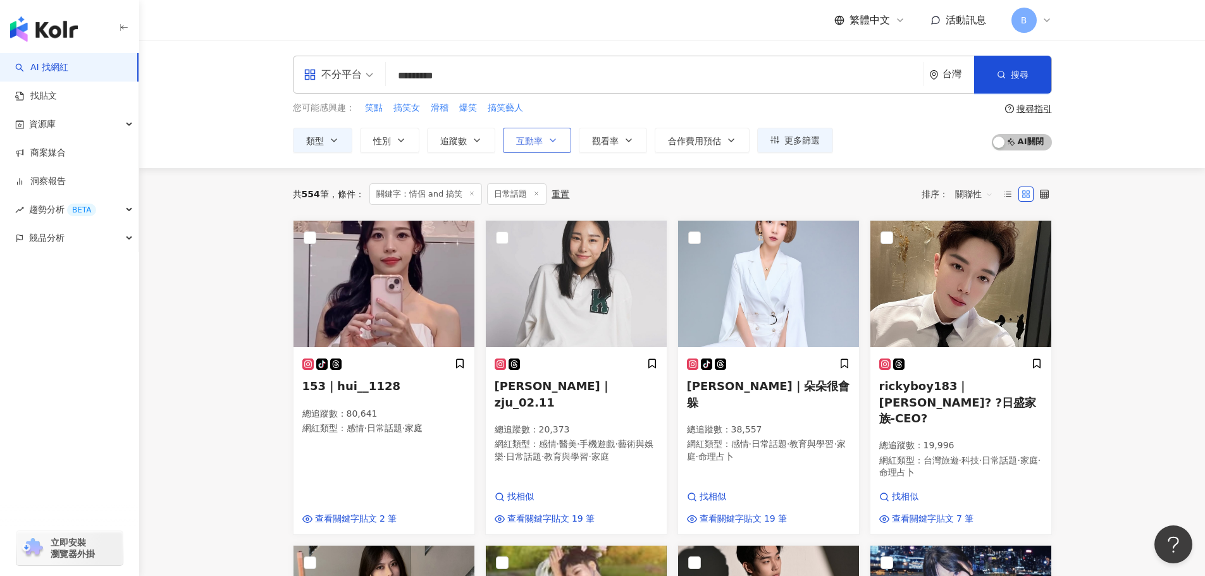
click at [539, 137] on span "互動率" at bounding box center [529, 141] width 27 height 10
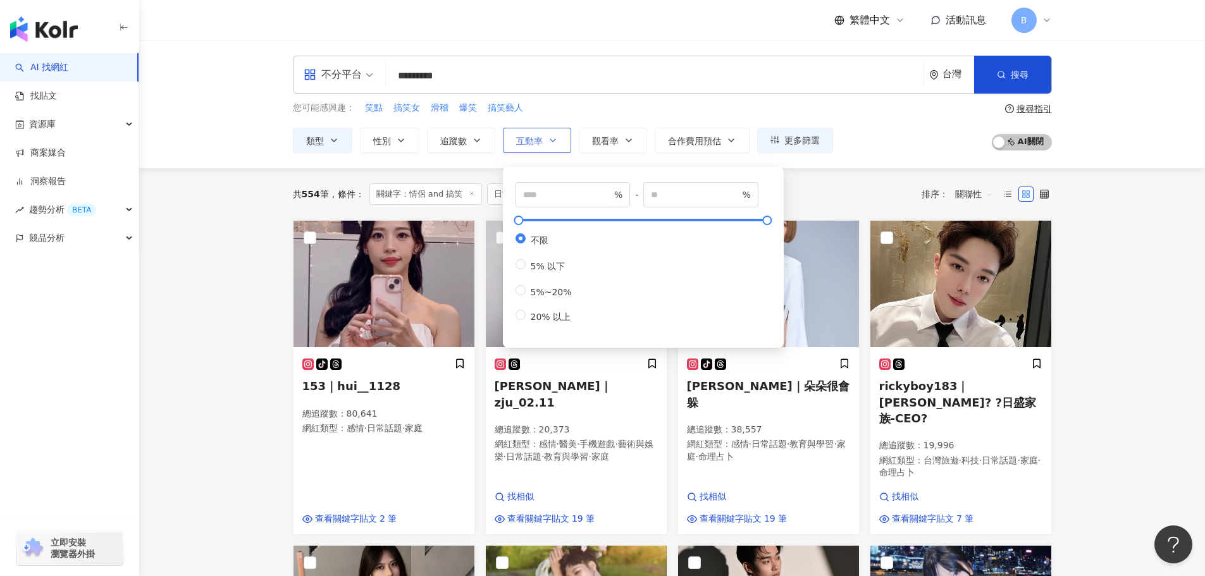
click at [539, 137] on span "互動率" at bounding box center [529, 141] width 27 height 10
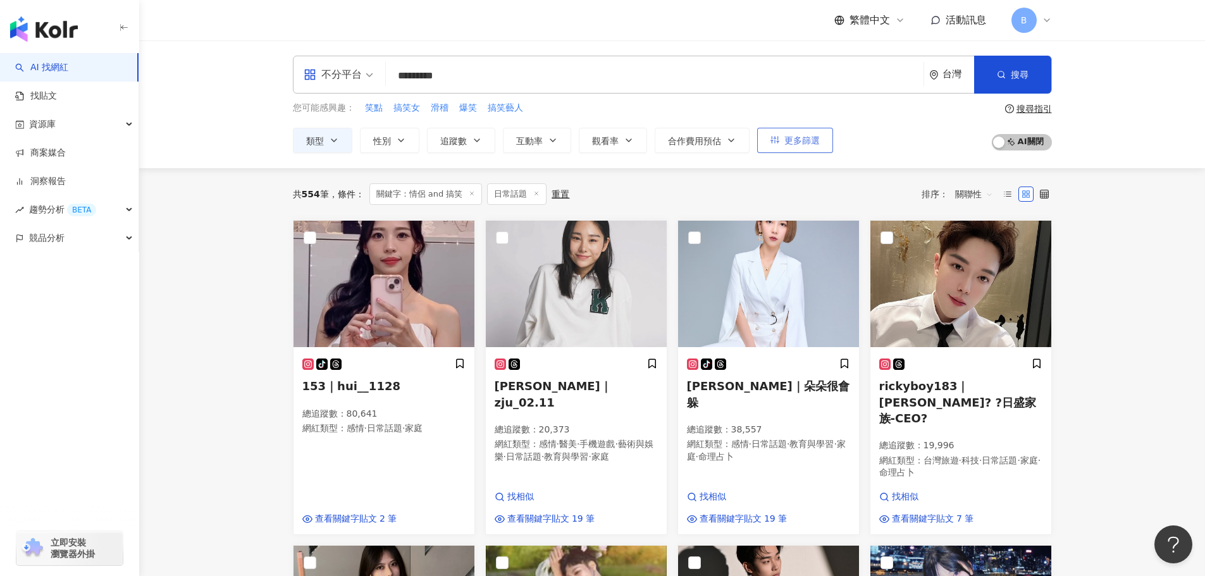
click at [777, 138] on icon "button" at bounding box center [774, 141] width 9 height 8
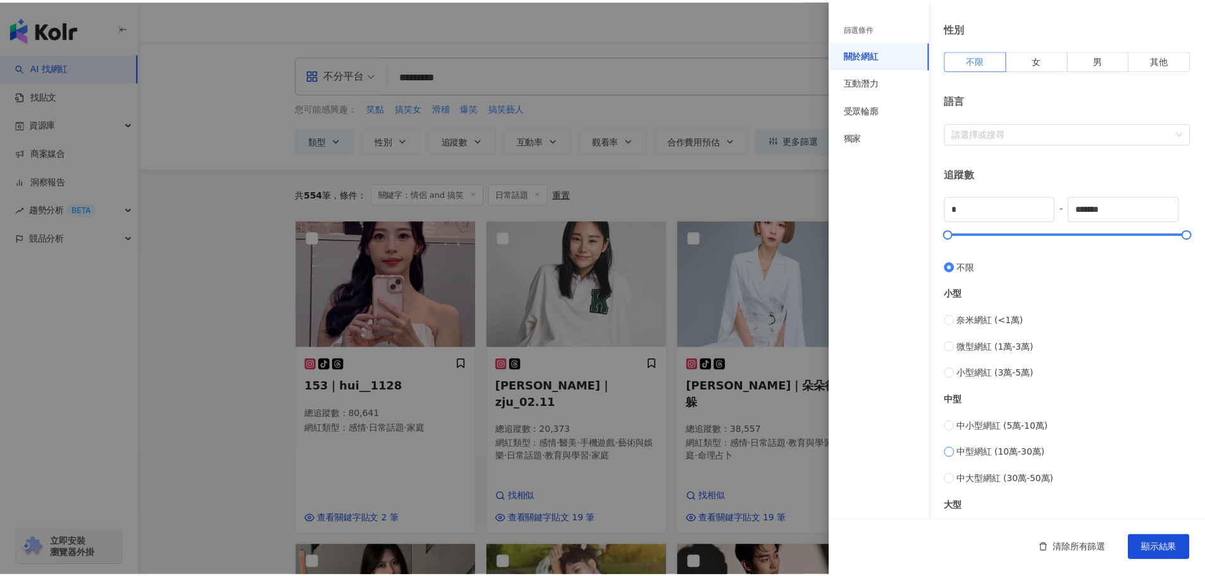
scroll to position [190, 0]
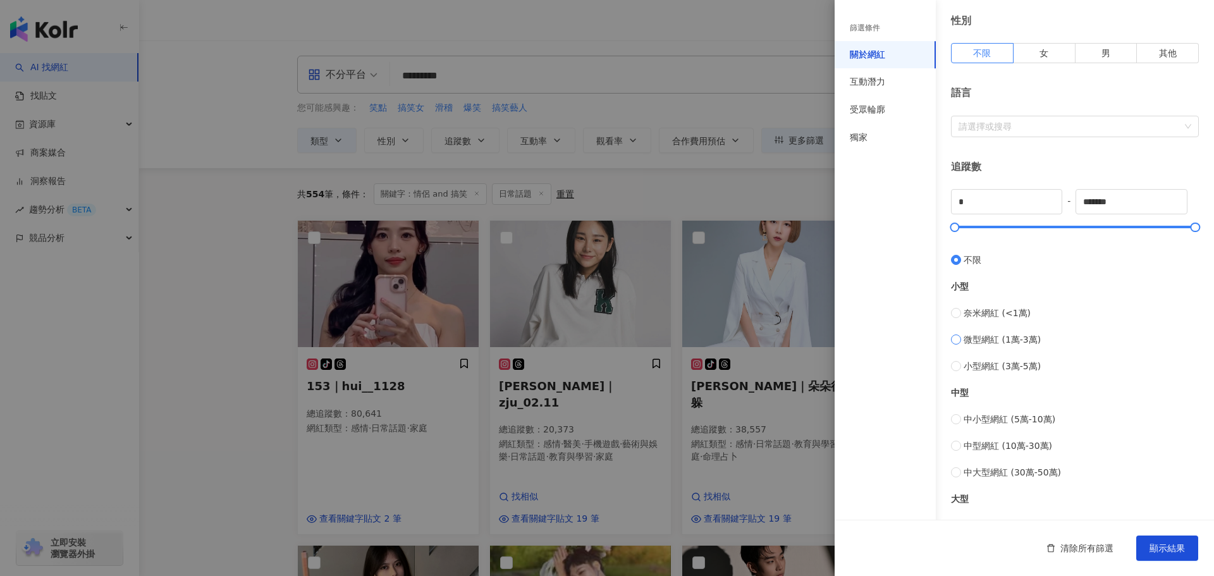
click at [1030, 340] on span "微型網紅 (1萬-3萬)" at bounding box center [1002, 340] width 77 height 14
type input "*****"
click at [1174, 547] on span "顯示結果" at bounding box center [1167, 548] width 35 height 10
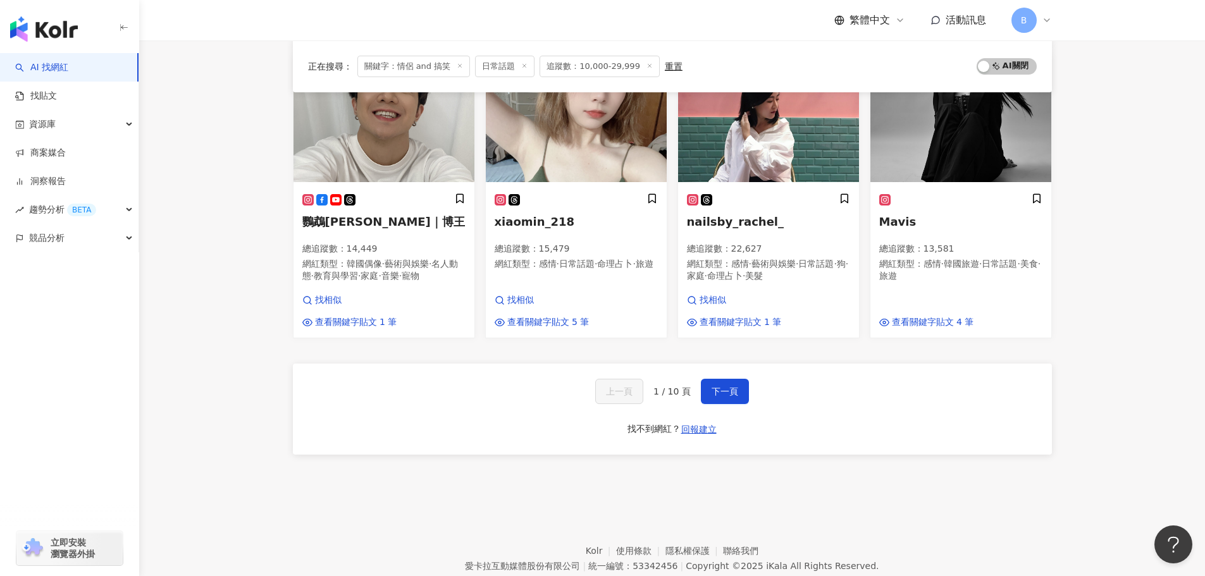
scroll to position [818, 0]
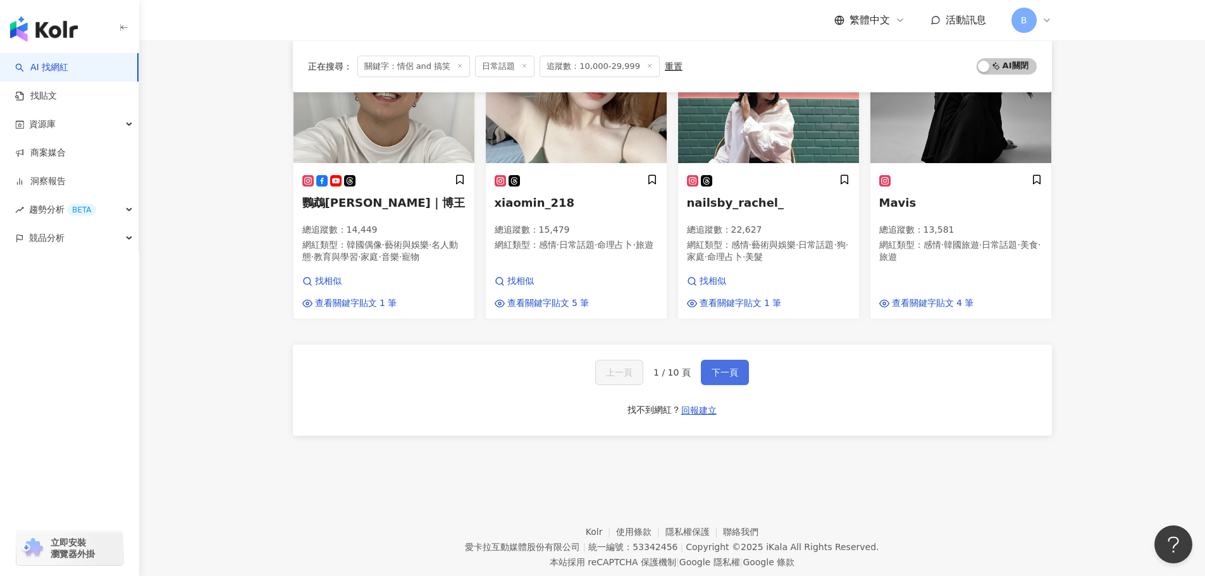
click at [728, 367] on span "下一頁" at bounding box center [724, 372] width 27 height 10
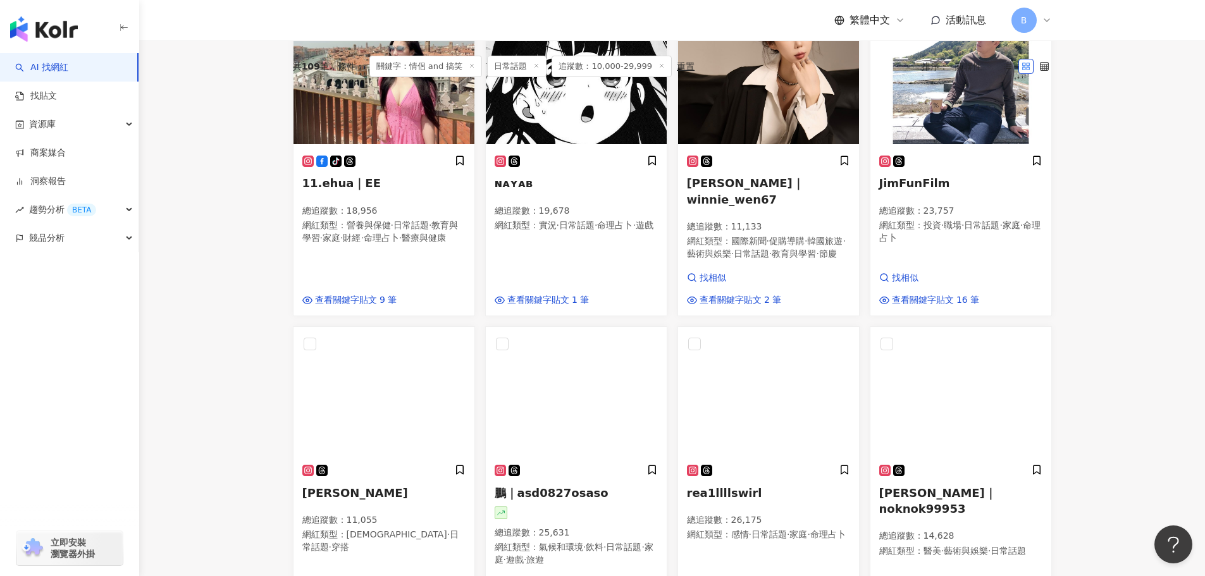
scroll to position [0, 0]
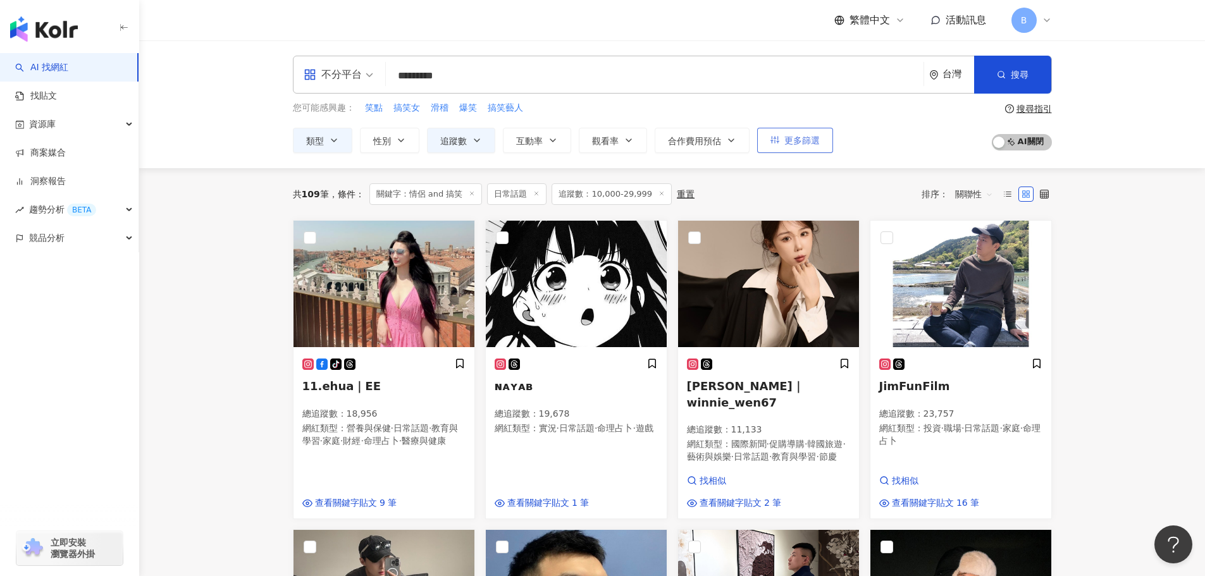
click at [816, 144] on span "更多篩選" at bounding box center [801, 140] width 35 height 10
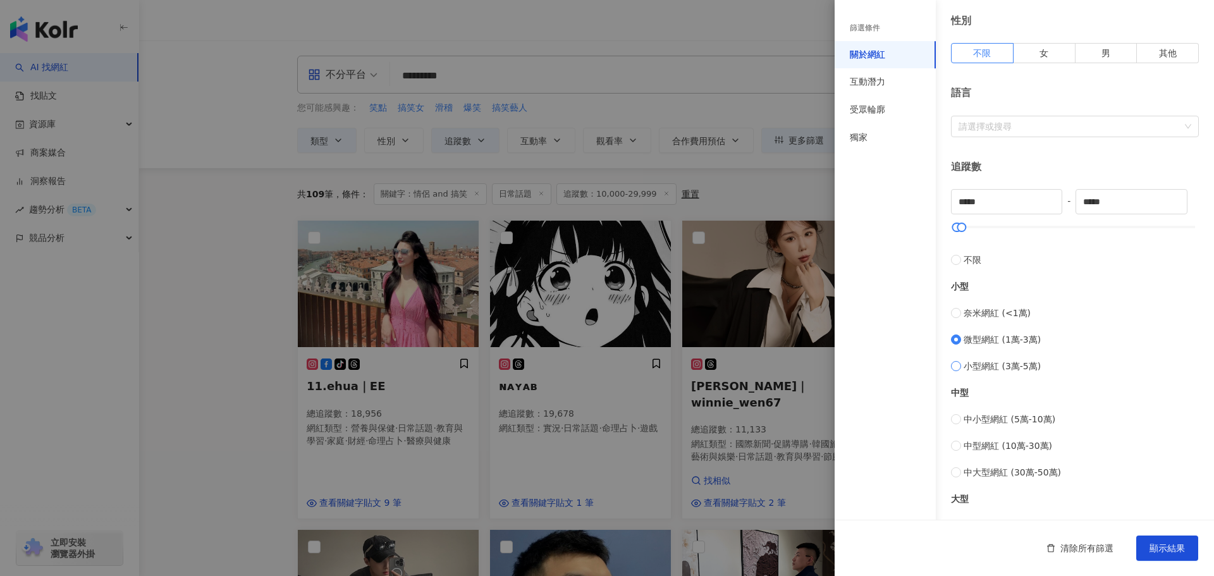
click at [965, 366] on span "小型網紅 (3萬-5萬)" at bounding box center [1002, 366] width 77 height 14
type input "*****"
click at [980, 416] on span "中小型網紅 (5萬-10萬)" at bounding box center [1010, 419] width 92 height 14
type input "*****"
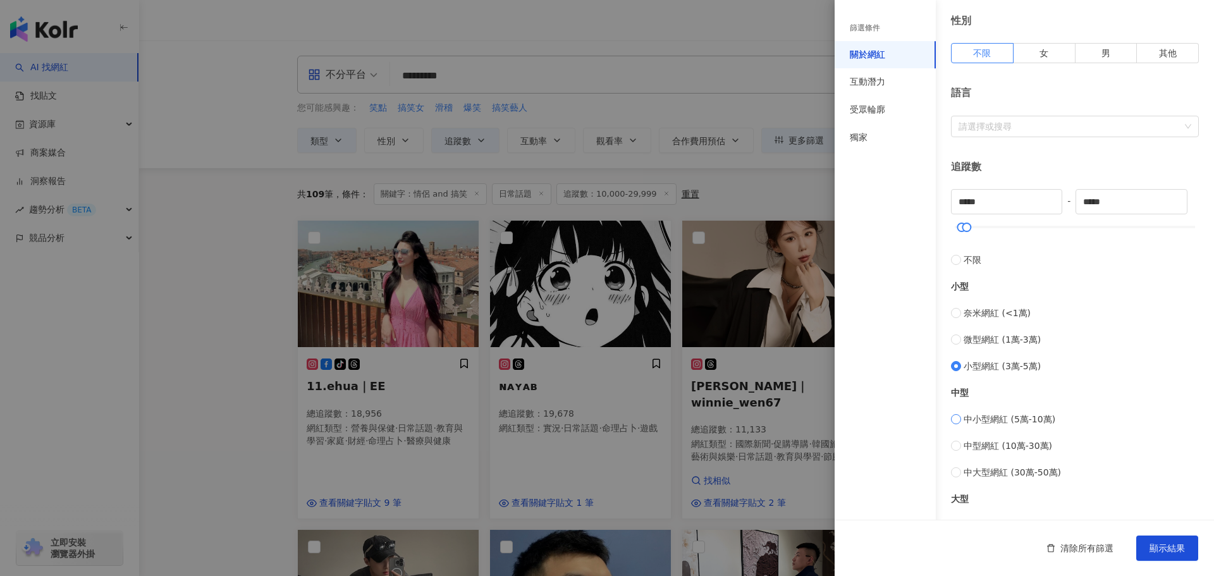
type input "*****"
click at [1185, 553] on button "顯示結果" at bounding box center [1167, 548] width 62 height 25
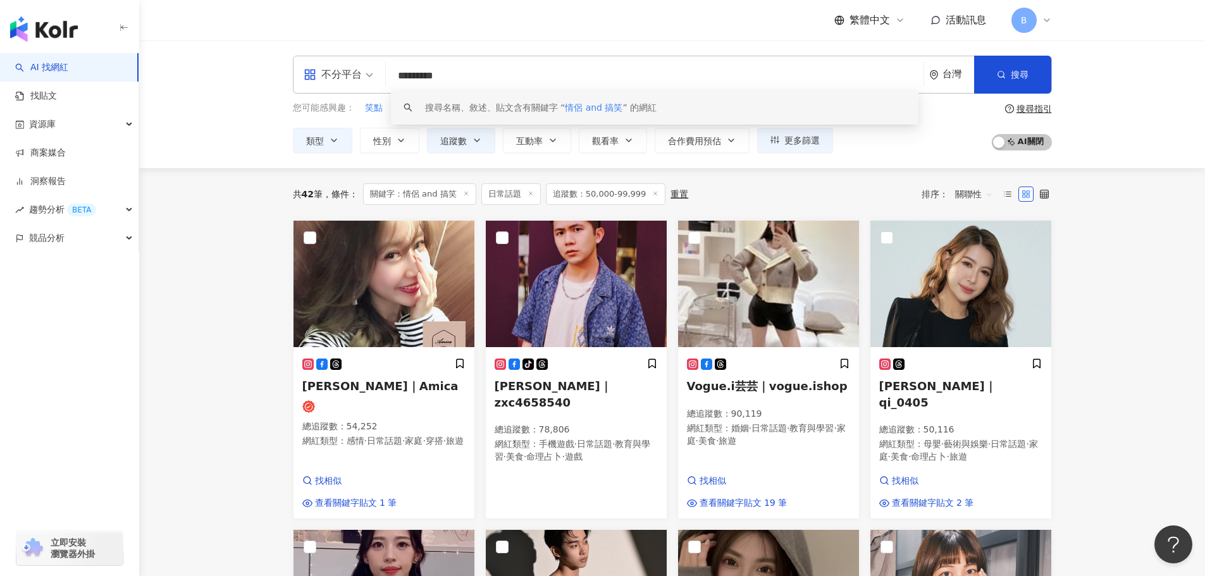
click at [456, 73] on input "*********" at bounding box center [654, 76] width 527 height 24
drag, startPoint x: 465, startPoint y: 75, endPoint x: 445, endPoint y: 71, distance: 21.3
click at [445, 71] on input "*********" at bounding box center [654, 76] width 527 height 24
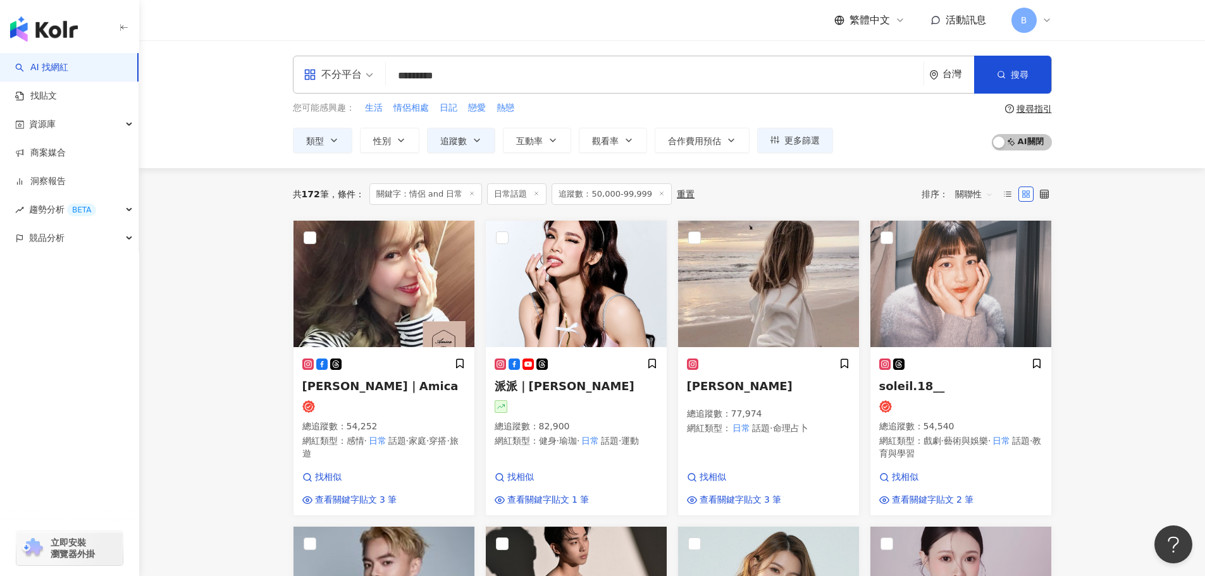
type input "*********"
click at [536, 194] on line at bounding box center [536, 193] width 3 height 3
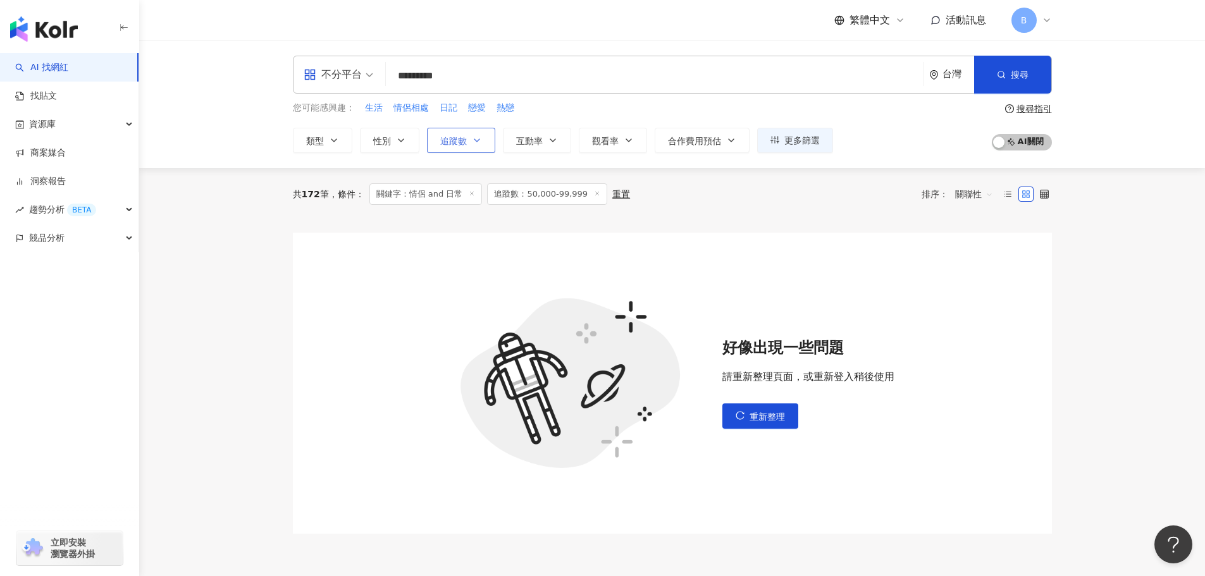
click at [457, 144] on span "追蹤數" at bounding box center [453, 141] width 27 height 10
type input "*****"
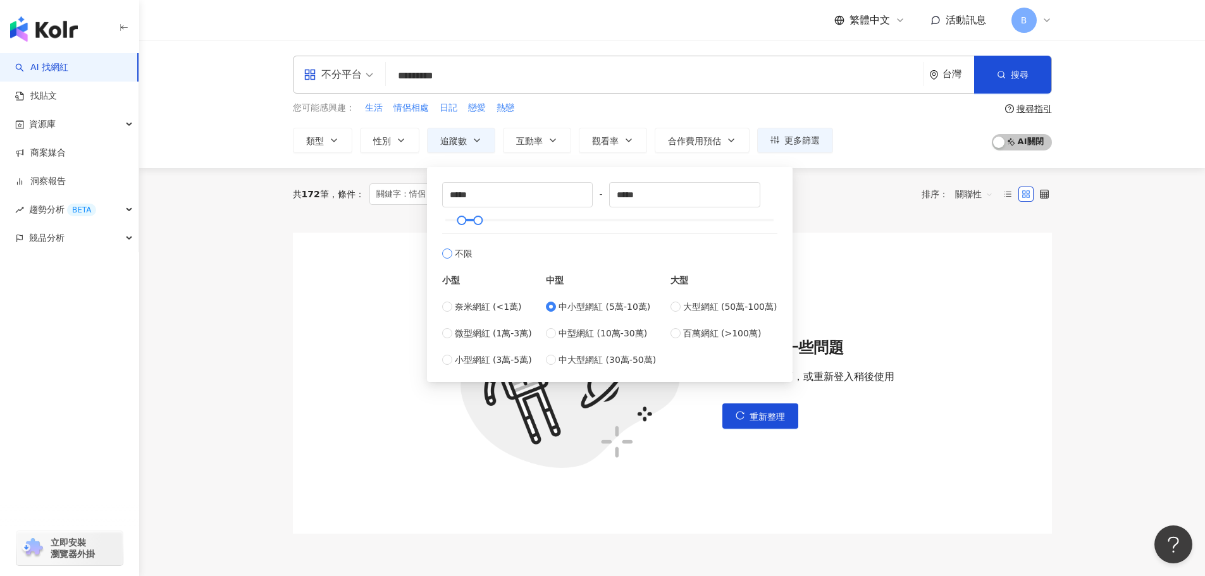
click at [455, 254] on span "不限" at bounding box center [464, 254] width 18 height 14
type input "*"
type input "*******"
click at [837, 233] on div "好像出現一些問題 請重新整理頁面，或重新登入稍後使用 重新整理" at bounding box center [672, 383] width 759 height 301
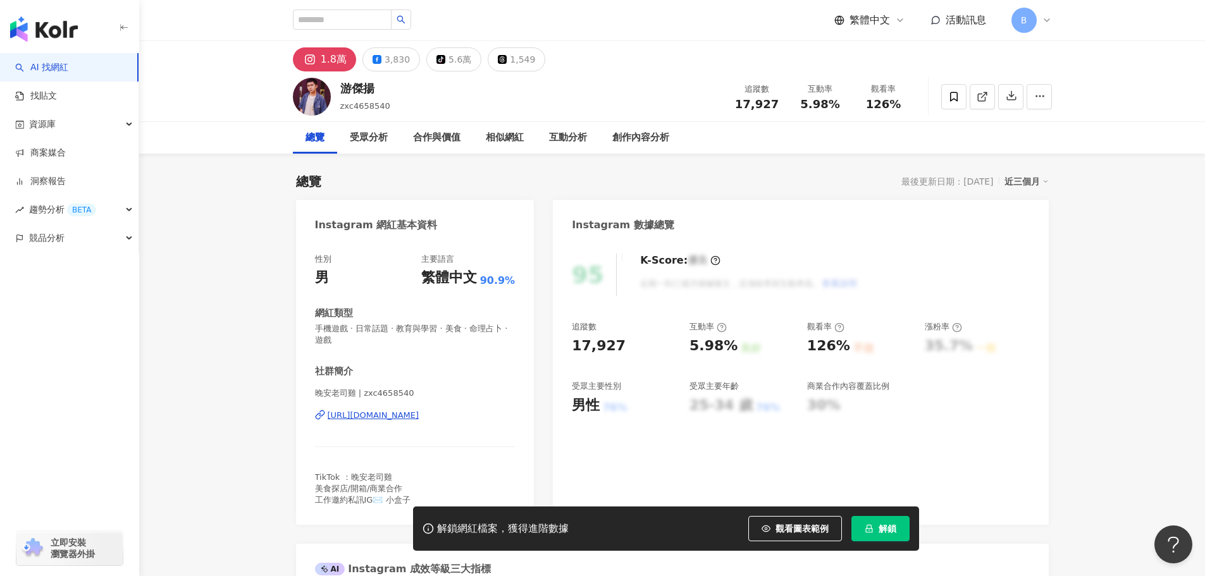
click at [419, 415] on div "[URL][DOMAIN_NAME]" at bounding box center [374, 415] width 92 height 11
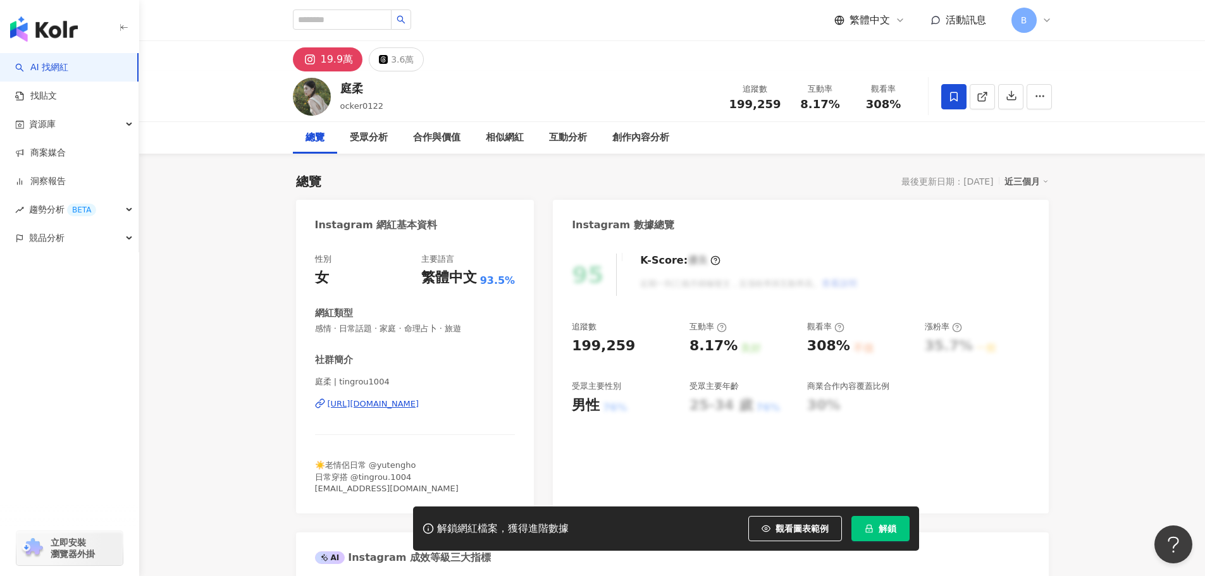
click at [952, 97] on icon at bounding box center [953, 96] width 11 height 11
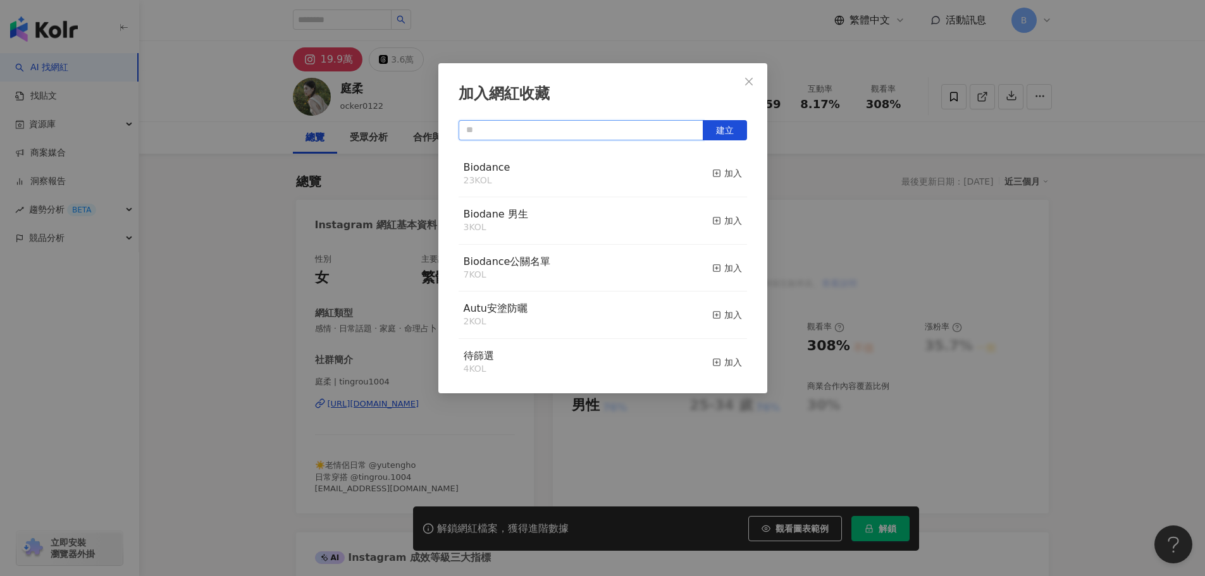
click at [650, 133] on input "text" at bounding box center [580, 130] width 245 height 20
drag, startPoint x: 510, startPoint y: 171, endPoint x: 464, endPoint y: 168, distance: 45.6
click at [464, 168] on div "Biodance 23 KOL 加入" at bounding box center [602, 174] width 288 height 47
copy span "Biodance"
click at [510, 128] on input "text" at bounding box center [580, 130] width 245 height 20
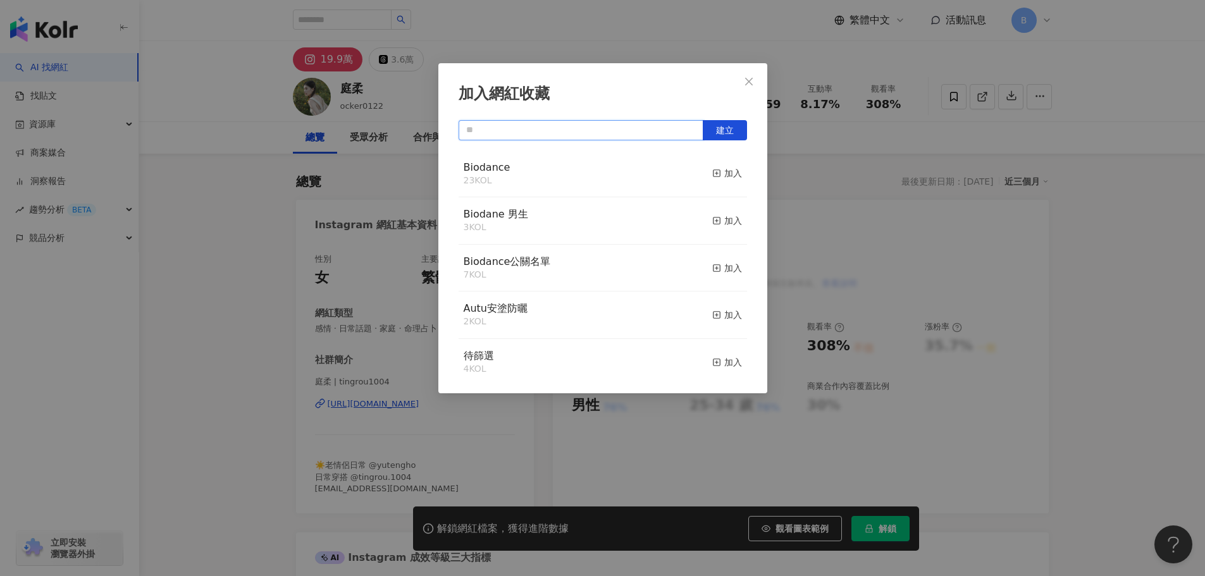
paste input "********"
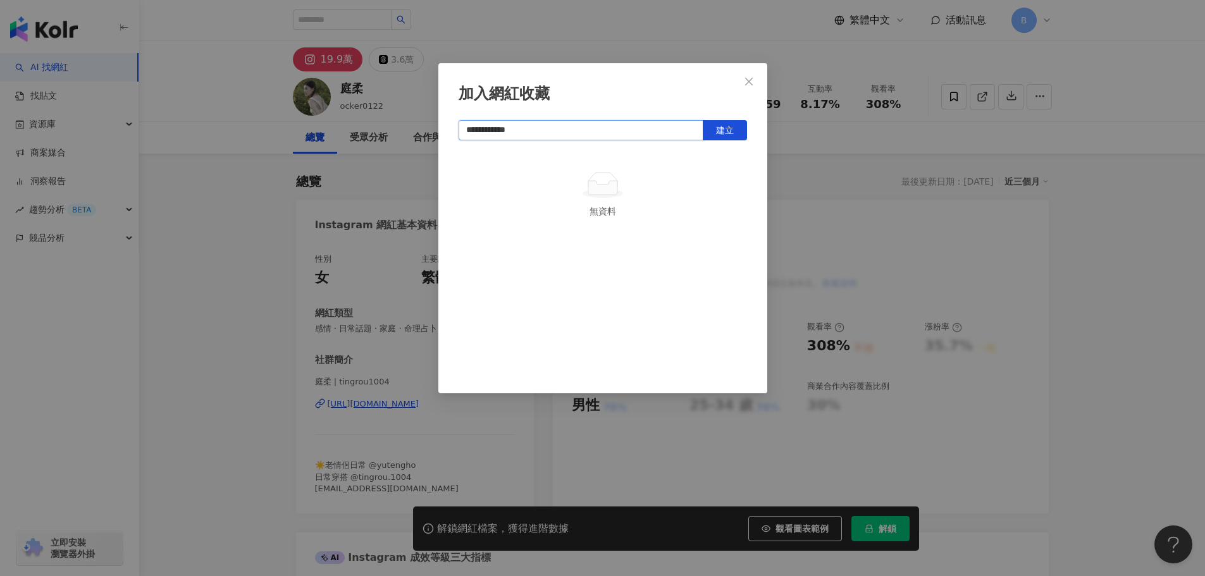
type input "**********"
click at [738, 129] on button "建立" at bounding box center [725, 130] width 44 height 20
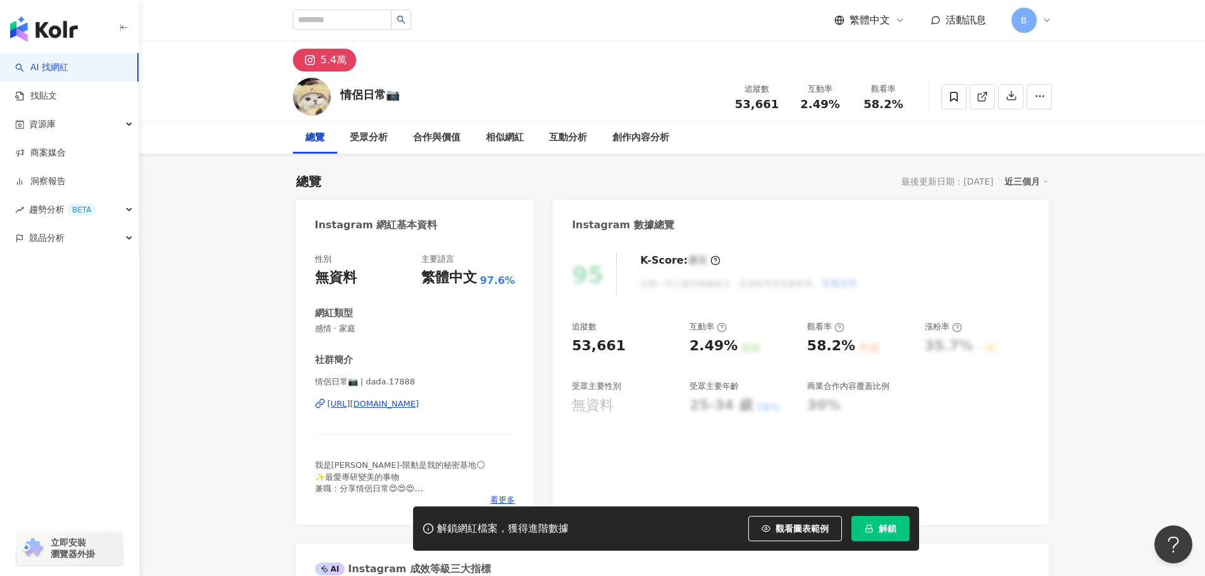
click at [414, 402] on div "[URL][DOMAIN_NAME]" at bounding box center [374, 403] width 92 height 11
